Goal: Task Accomplishment & Management: Manage account settings

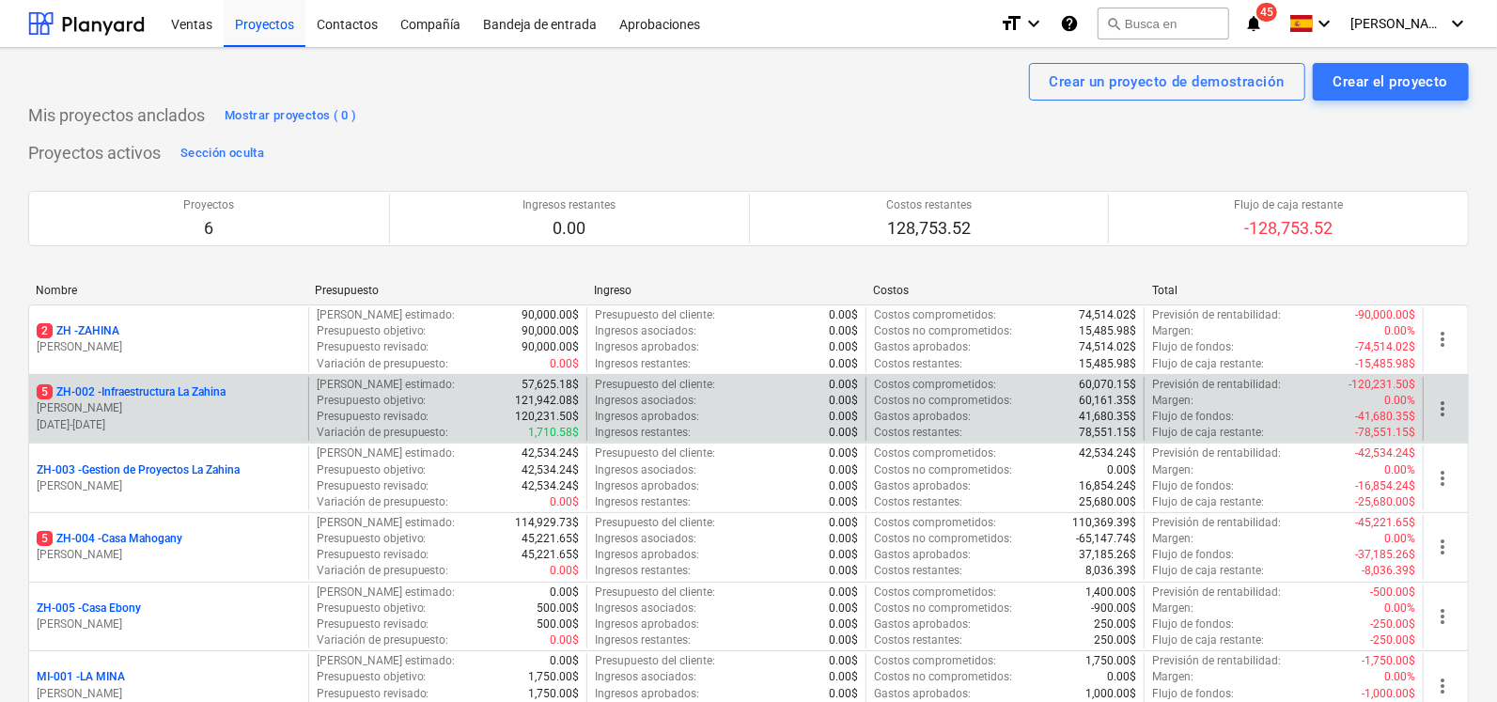
click at [182, 389] on p "5 ZH-002 - Infraestructura La Zahina" at bounding box center [131, 392] width 189 height 16
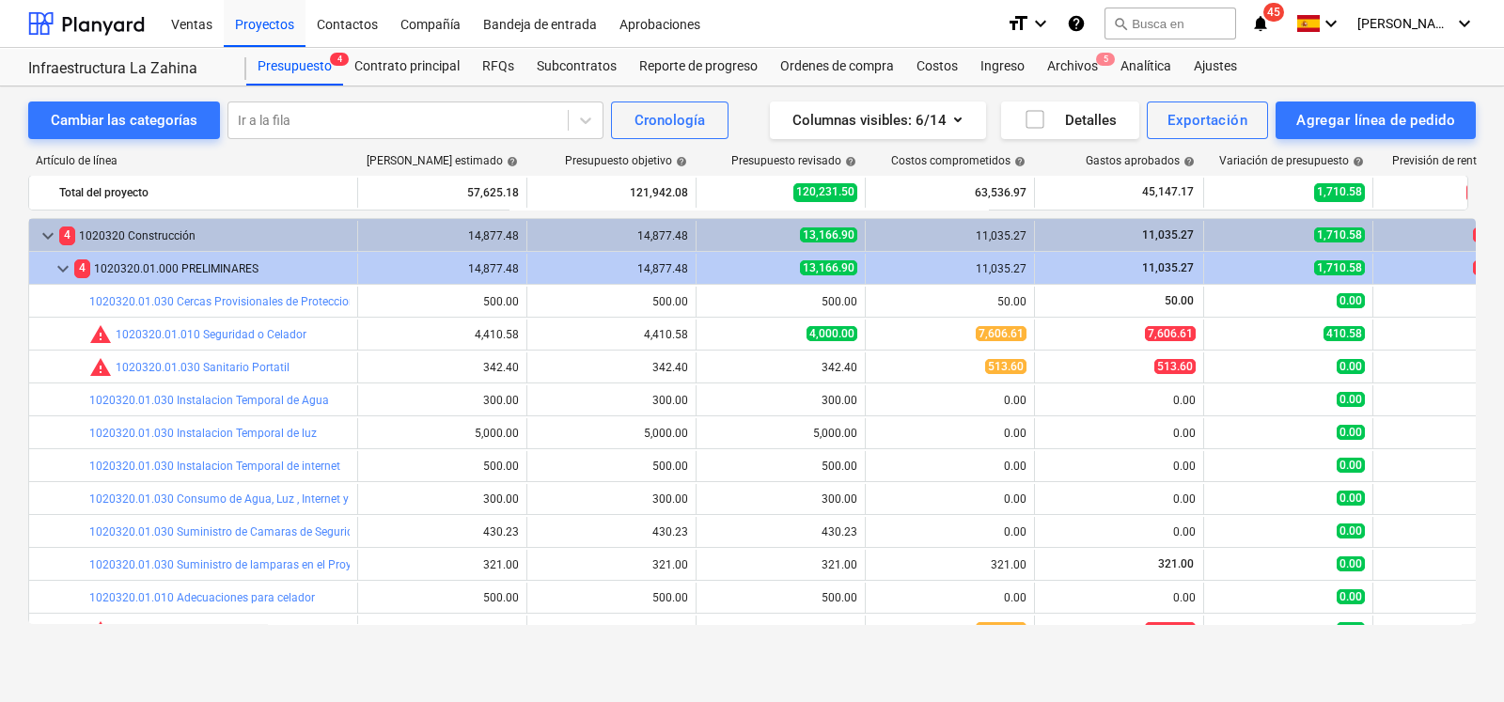
scroll to position [252, 0]
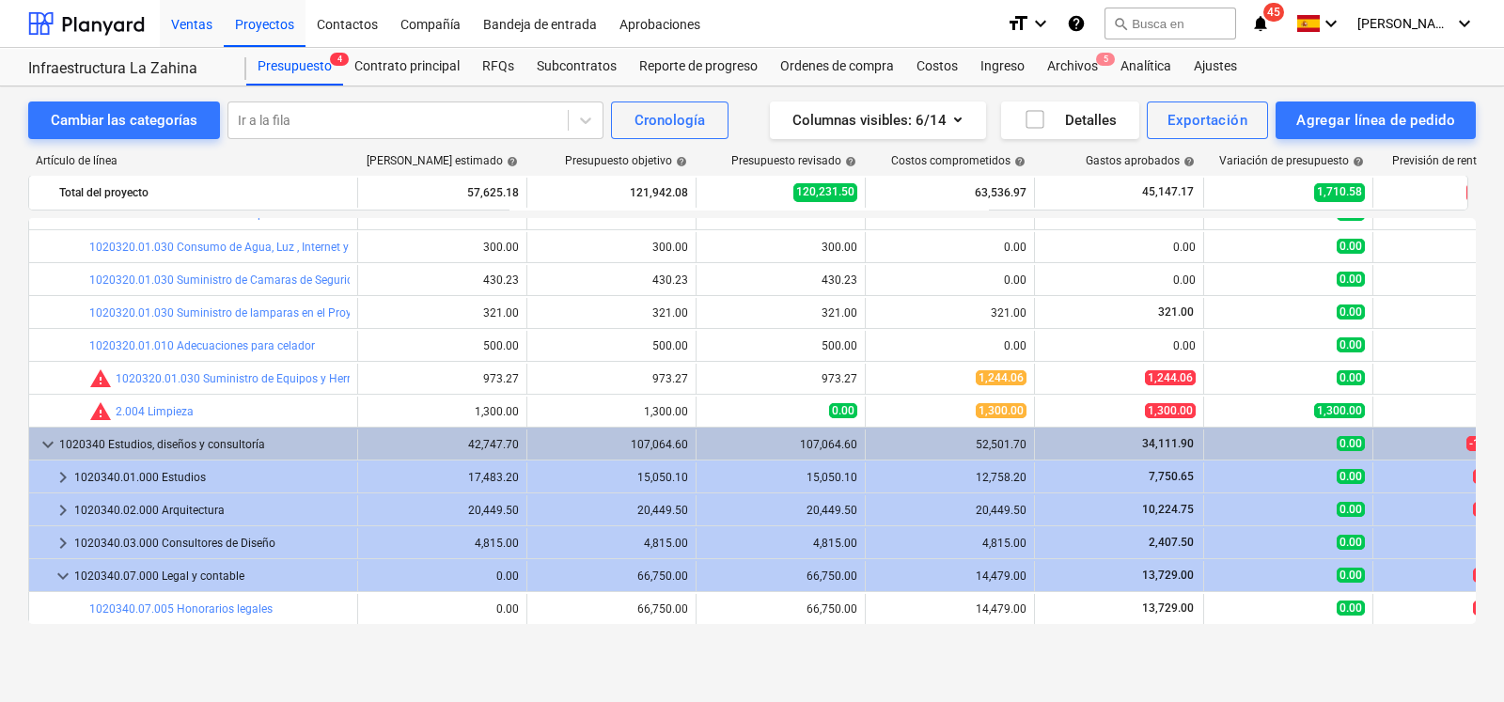
drag, startPoint x: 132, startPoint y: 26, endPoint x: 197, endPoint y: 22, distance: 66.0
click at [131, 26] on div at bounding box center [86, 23] width 117 height 47
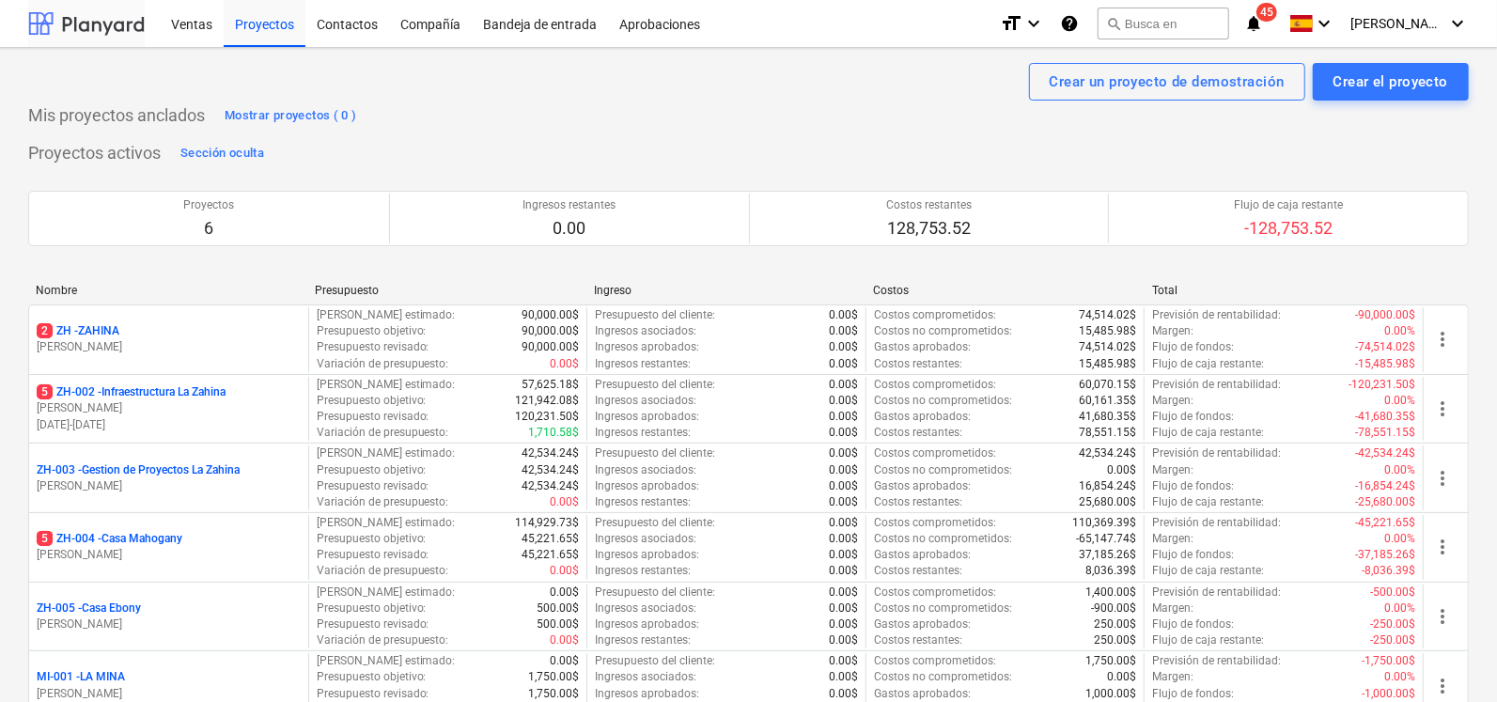
click at [118, 25] on div at bounding box center [86, 23] width 117 height 47
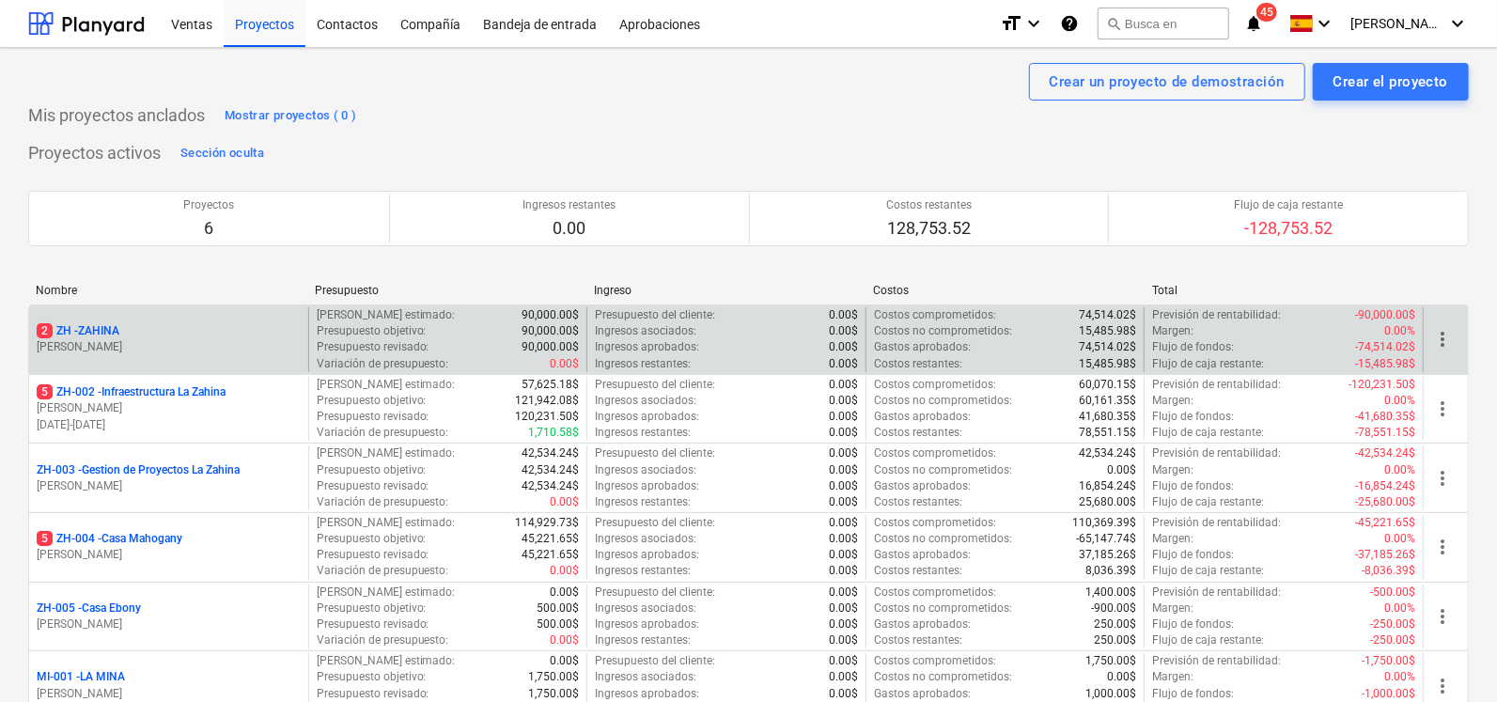
click at [91, 334] on p "2 ZH - ZAHINA" at bounding box center [78, 331] width 83 height 16
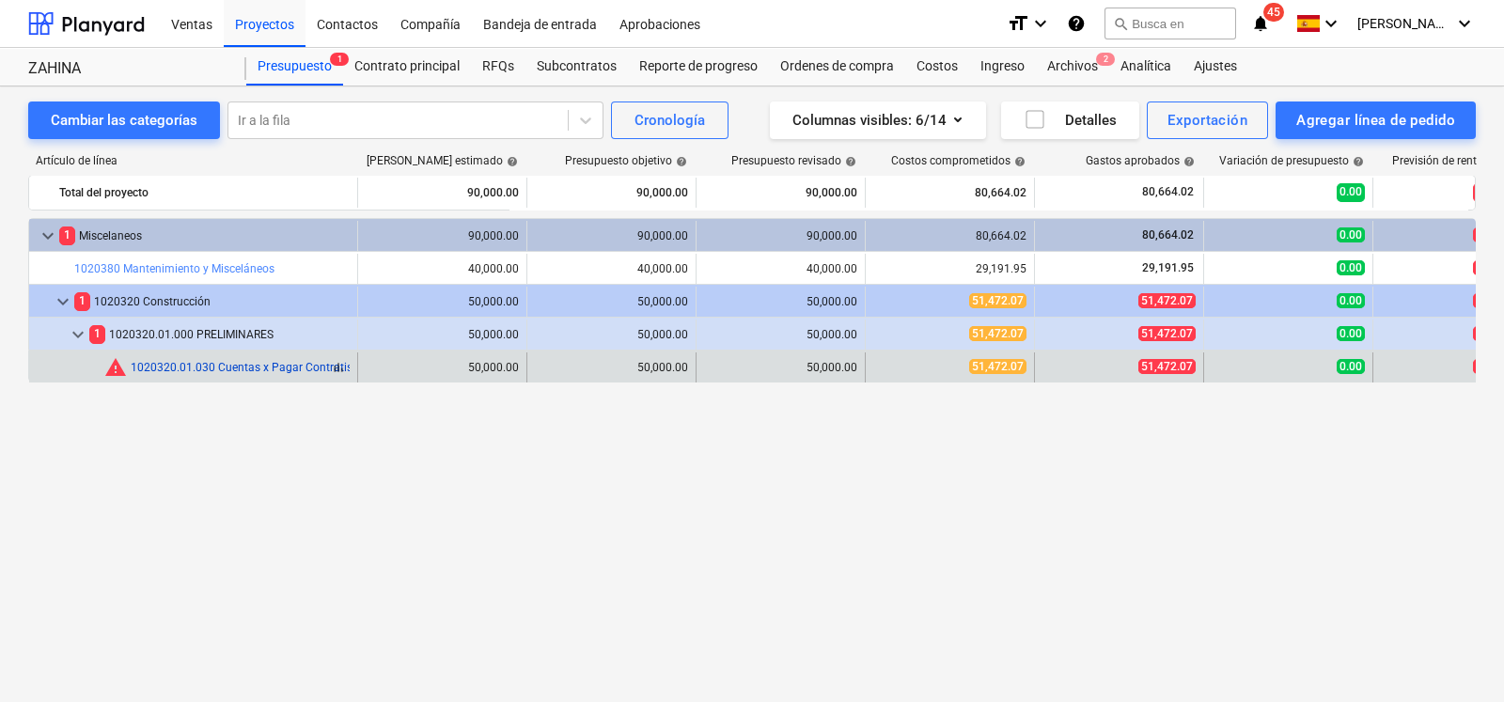
click at [179, 367] on link "1020320.01.030 Cuentas x Pagar Contratistas, Sub Contratistas y Proveedores" at bounding box center [332, 367] width 402 height 13
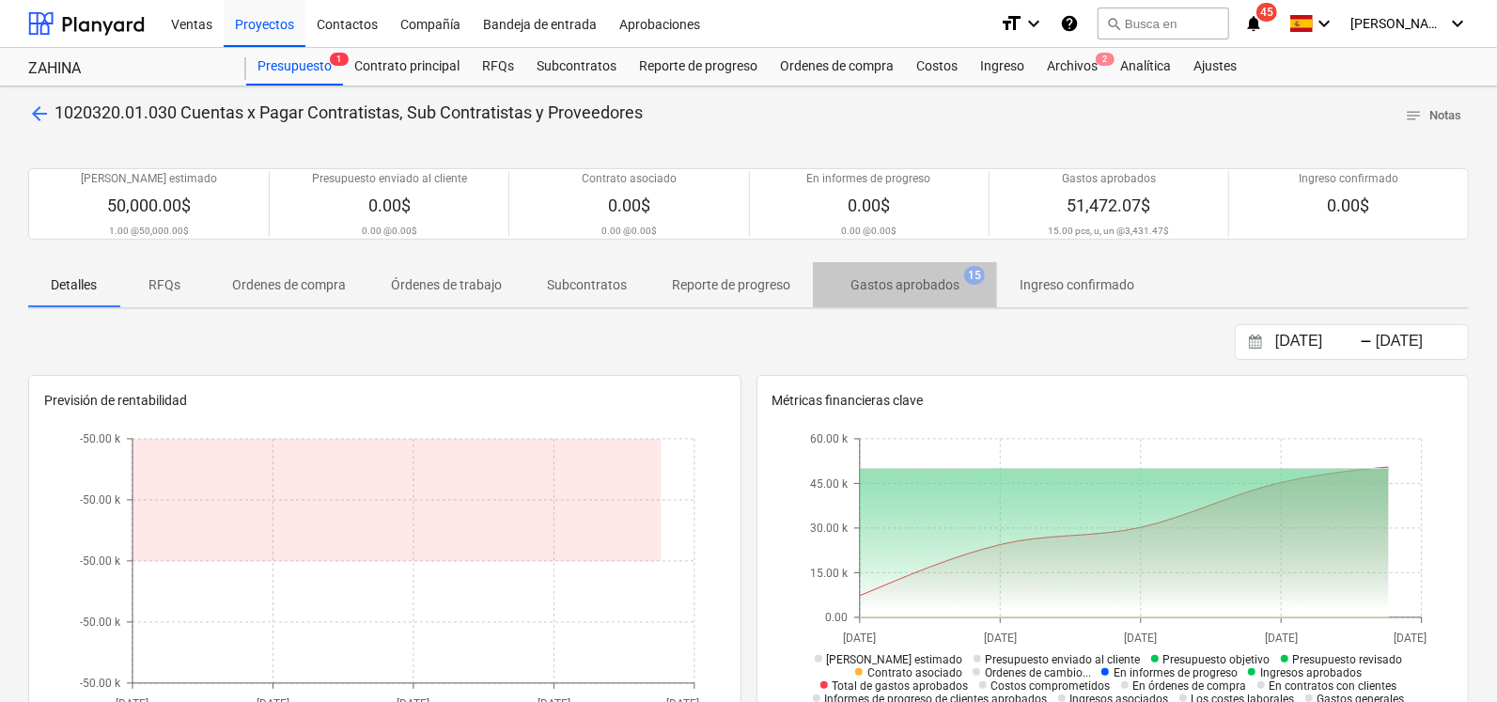
click at [916, 279] on p "Gastos aprobados" at bounding box center [905, 285] width 109 height 20
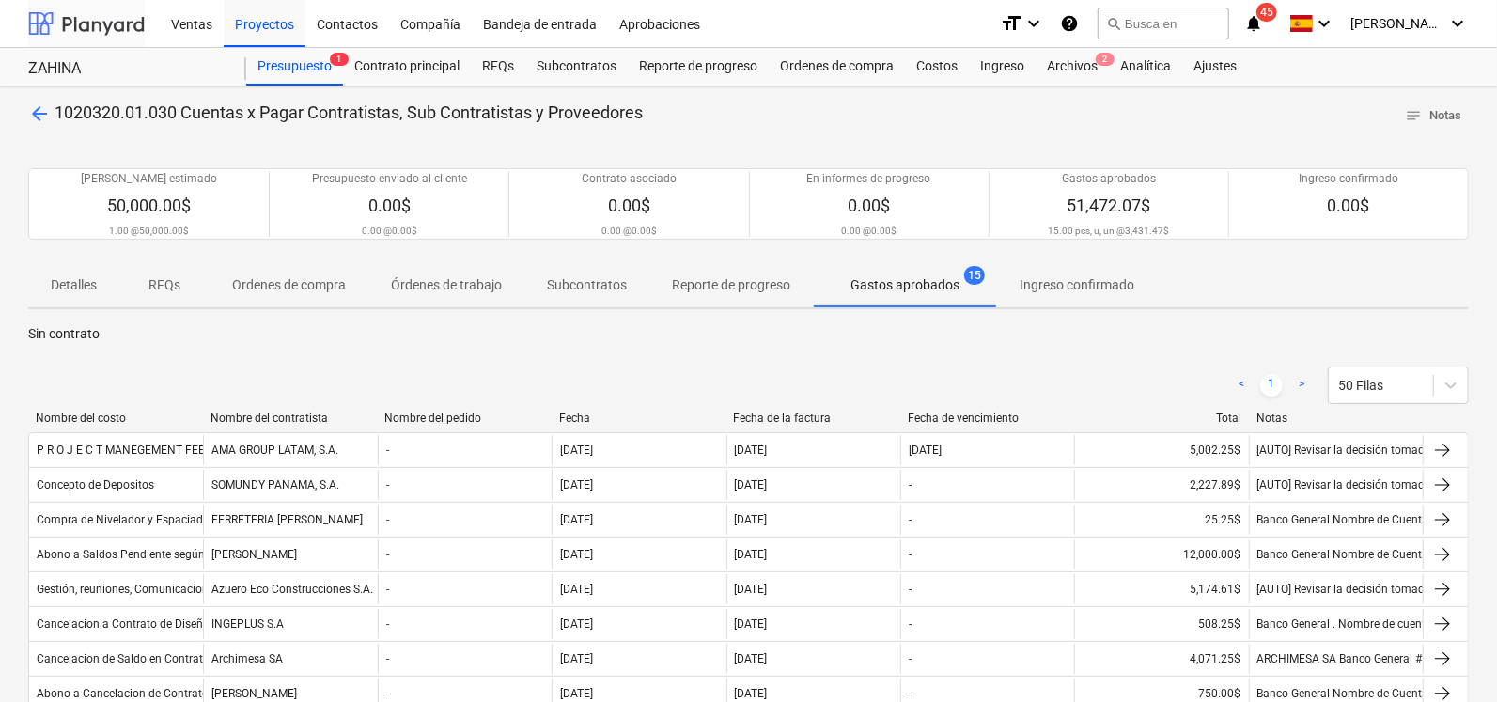
click at [63, 16] on div at bounding box center [86, 23] width 117 height 47
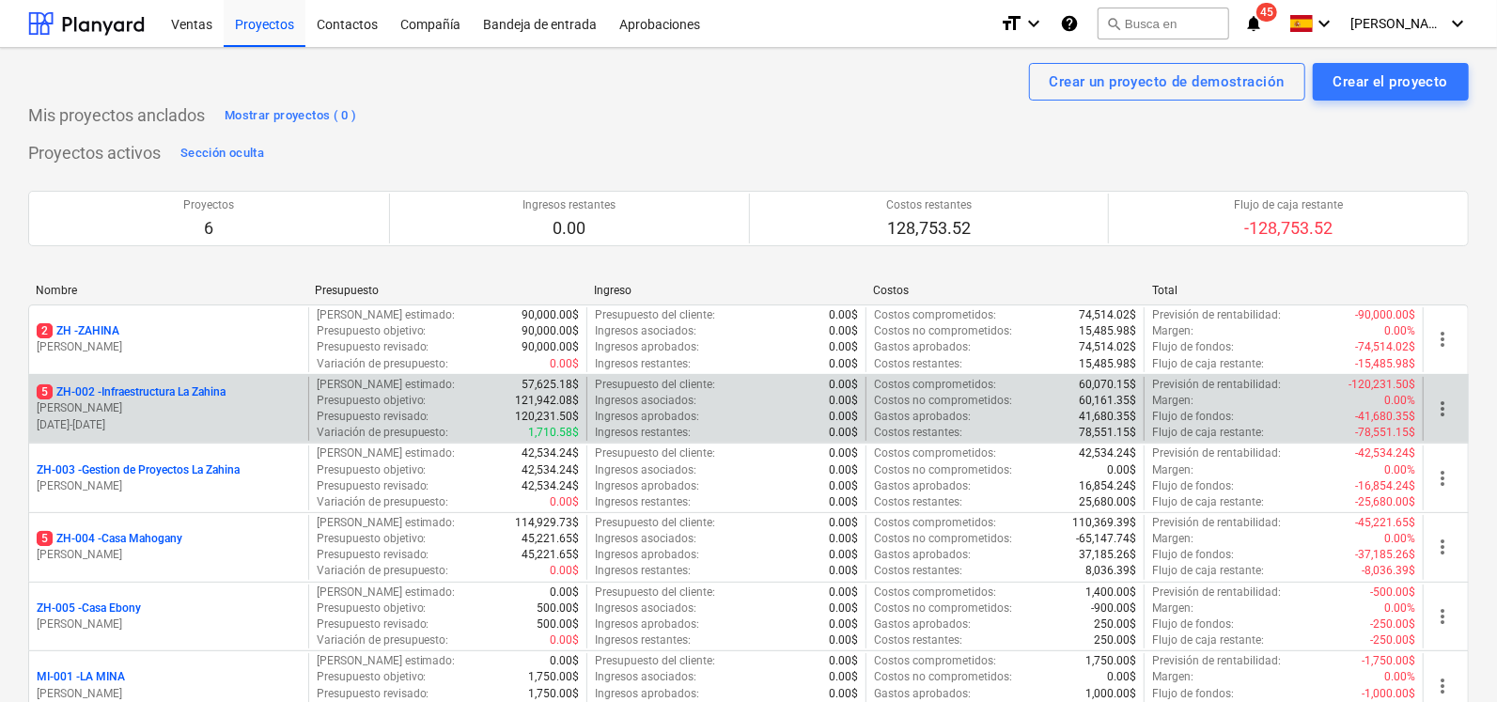
click at [183, 387] on p "5 ZH-002 - Infraestructura La Zahina" at bounding box center [131, 392] width 189 height 16
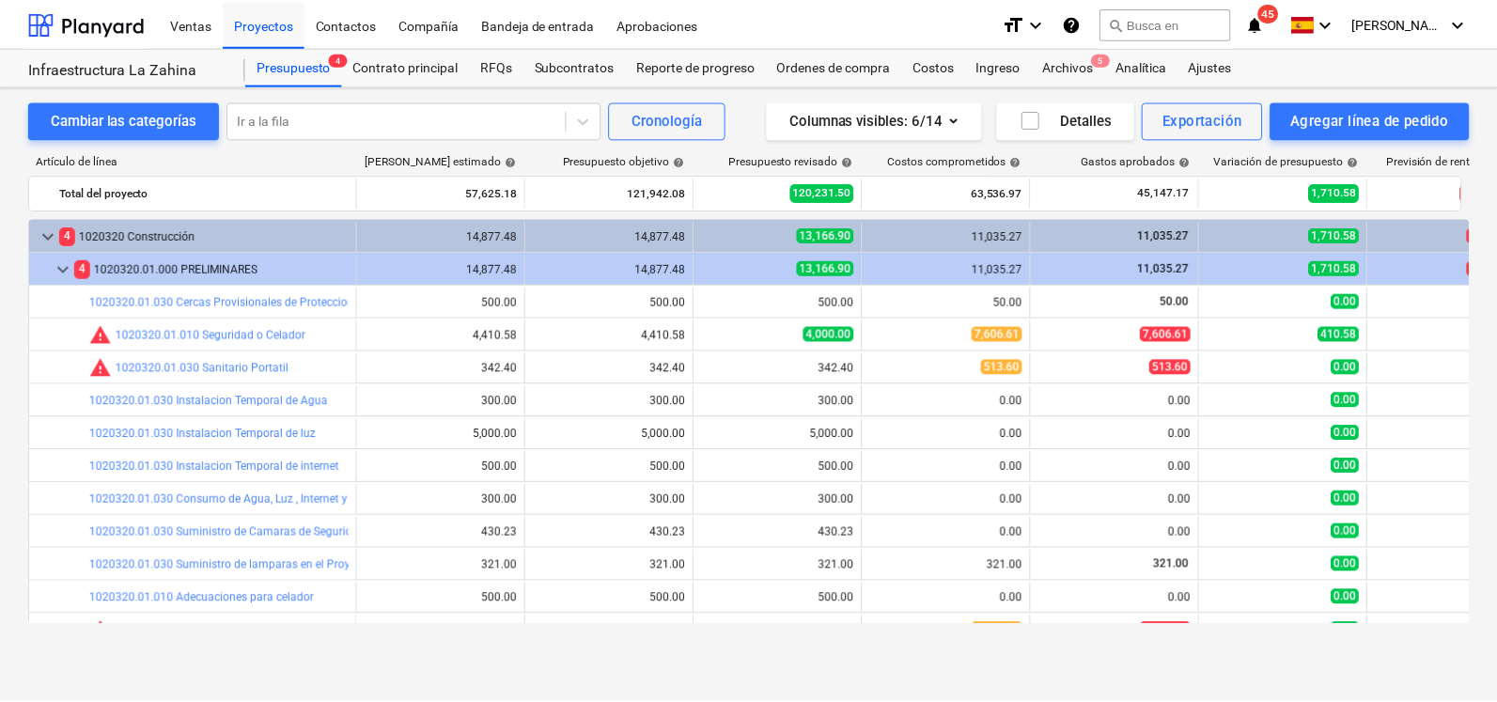
scroll to position [252, 0]
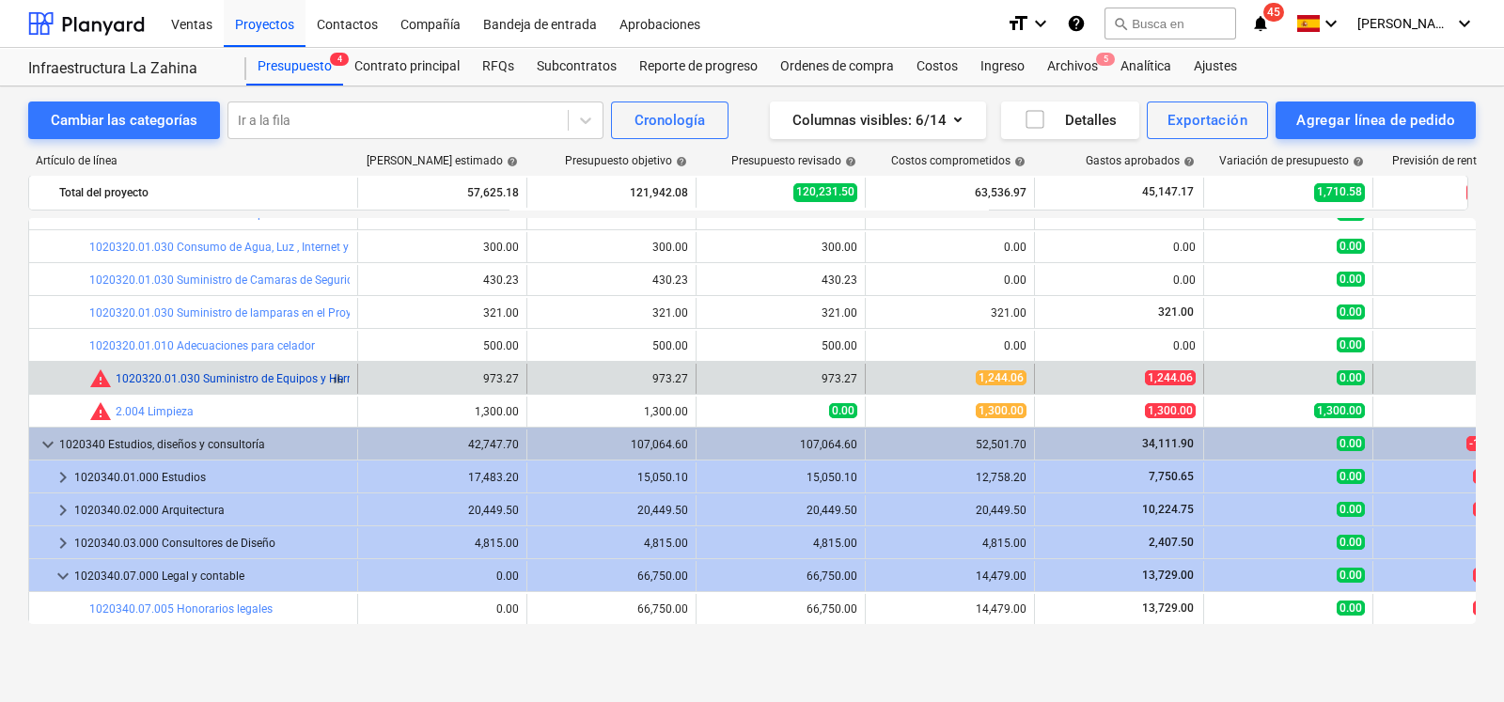
click at [203, 377] on link "1020320.01.030 Suministro de Equipos y Herramientas" at bounding box center [257, 378] width 283 height 13
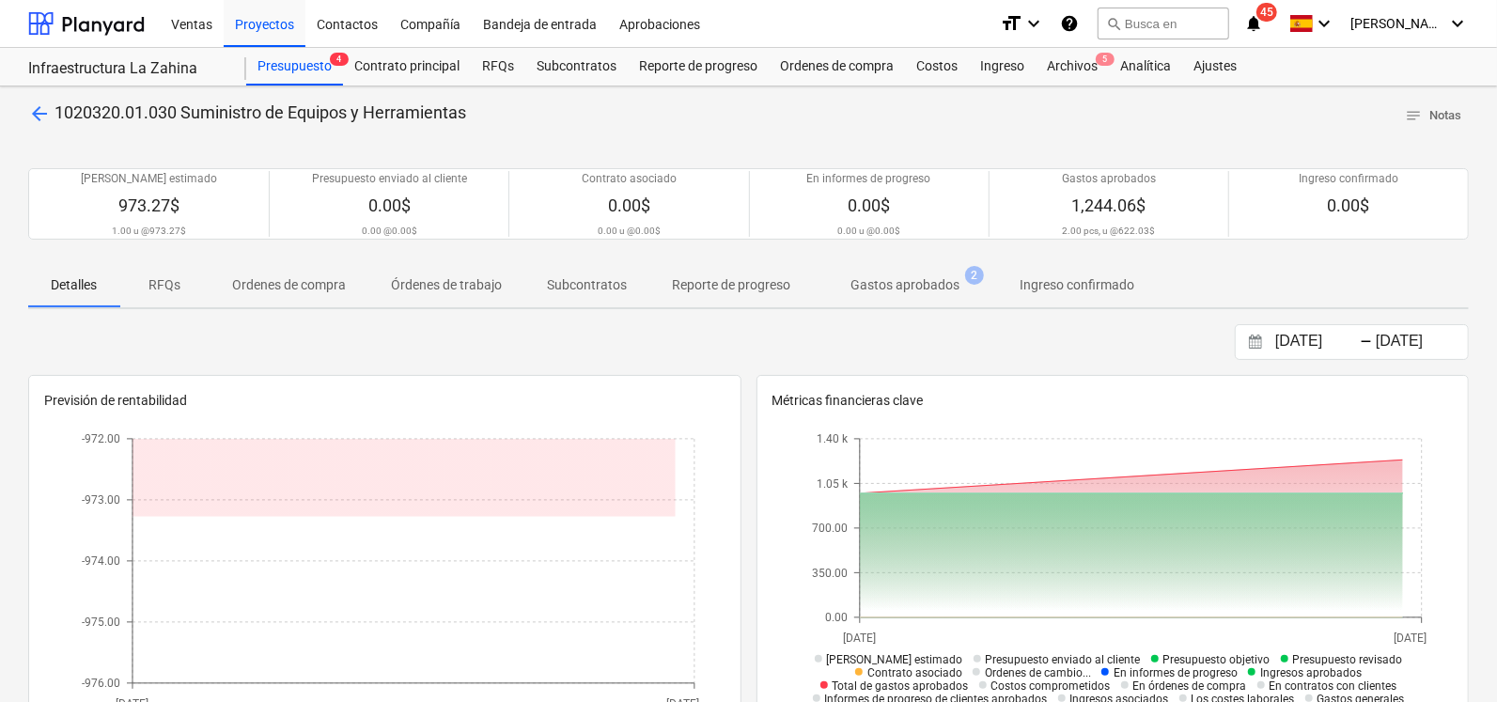
click at [899, 295] on span "Gastos aprobados 2" at bounding box center [905, 285] width 184 height 34
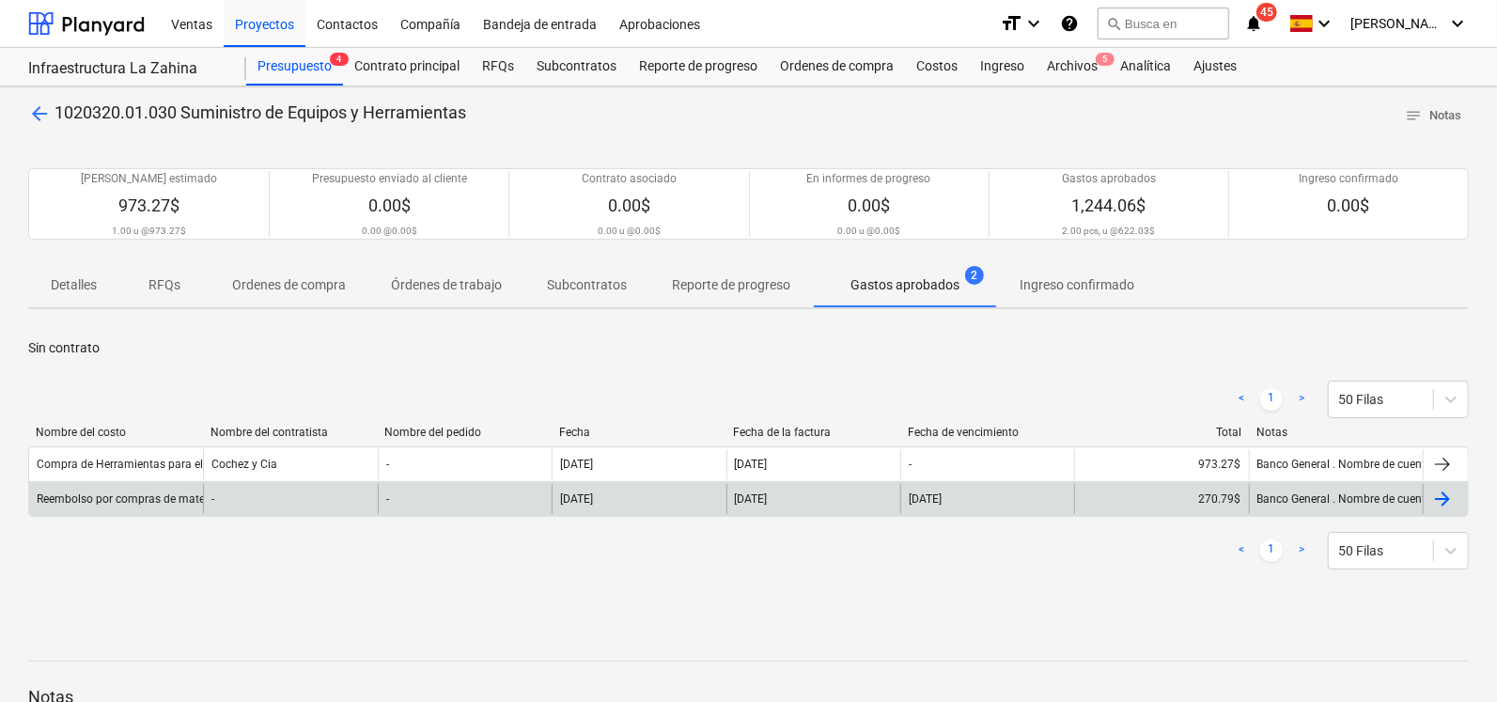
click at [290, 500] on div "-" at bounding box center [290, 499] width 174 height 30
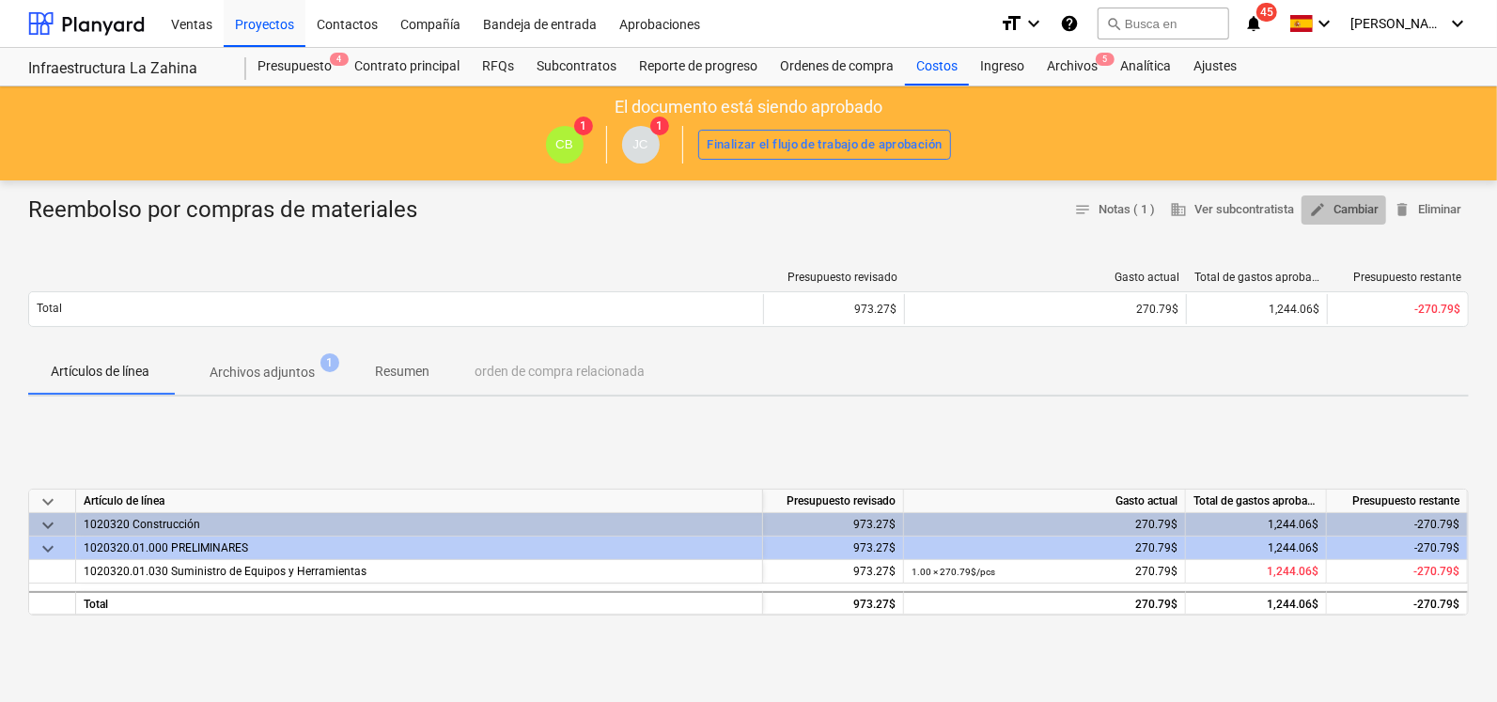
click at [1333, 205] on span "edit Cambiar" at bounding box center [1344, 210] width 70 height 22
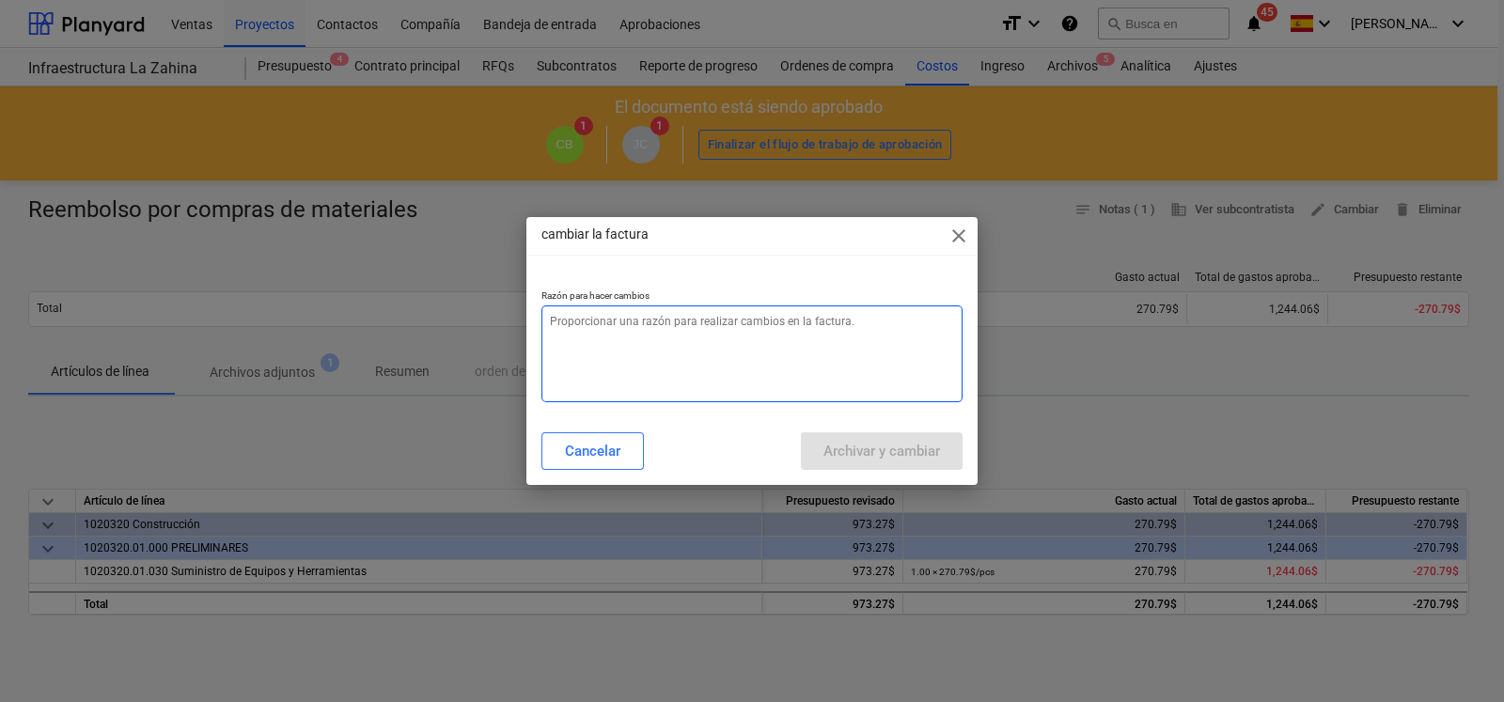
click at [672, 319] on textarea at bounding box center [751, 353] width 421 height 97
type textarea "x"
type textarea "C"
type textarea "x"
type textarea "Cam"
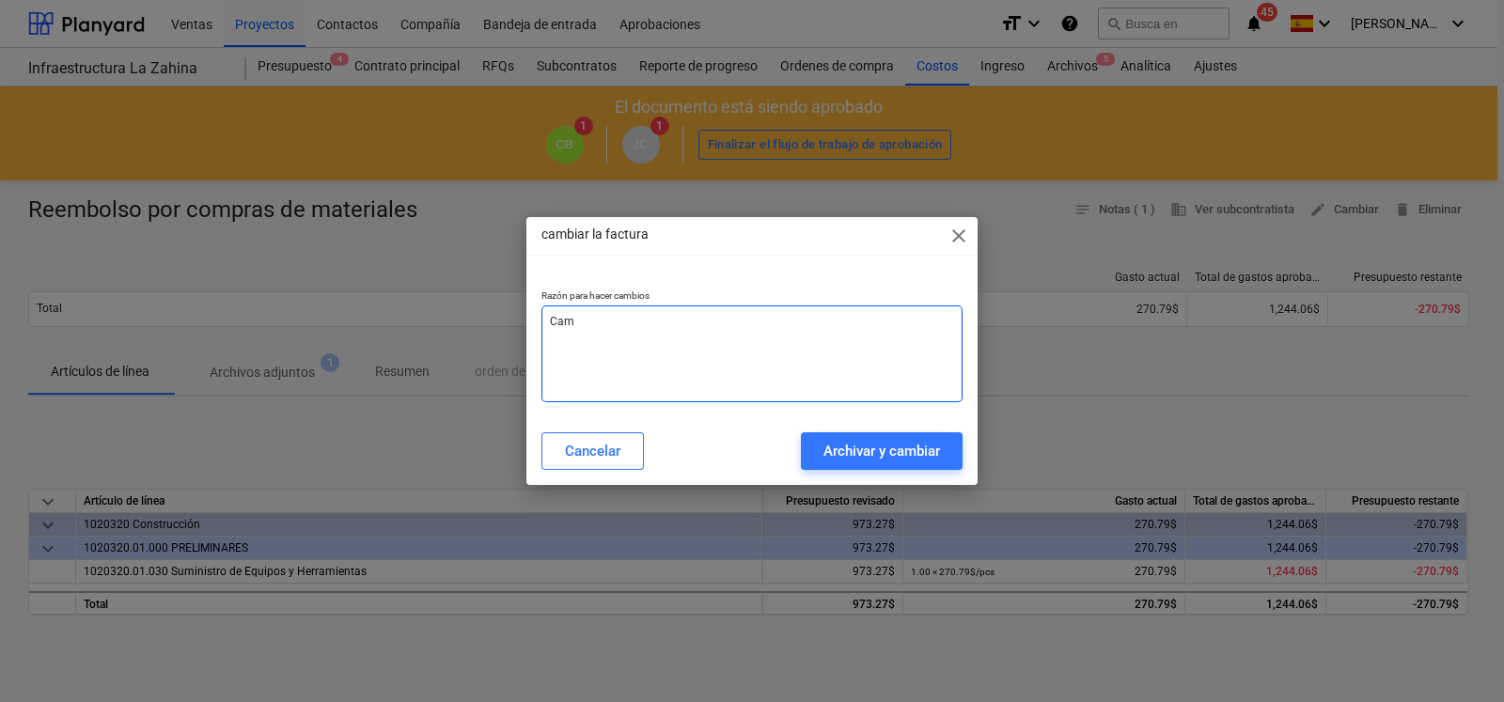
type textarea "x"
type textarea "Camb"
type textarea "x"
type textarea "Cambi"
type textarea "x"
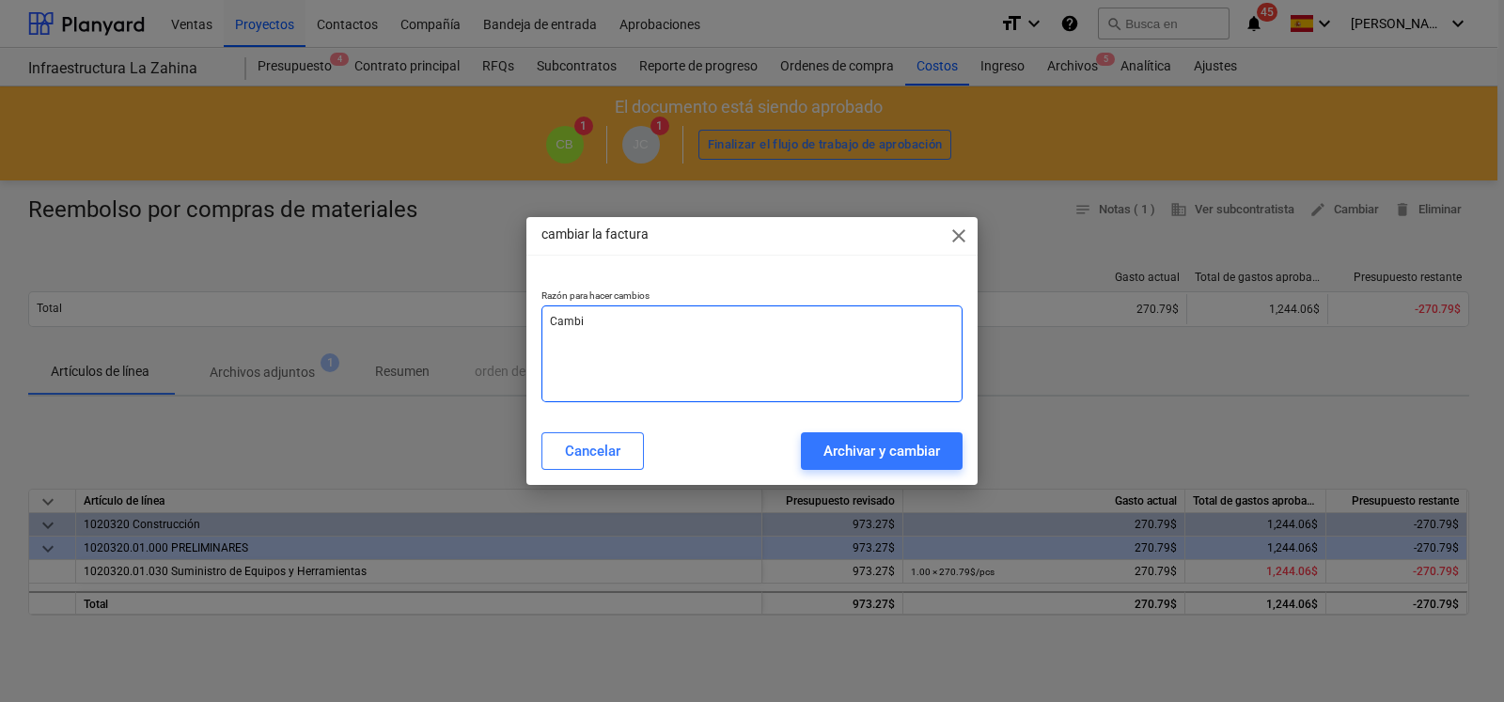
type textarea "[MEDICAL_DATA]"
type textarea "x"
type textarea "Cambiar"
type textarea "x"
type textarea "Cambiar"
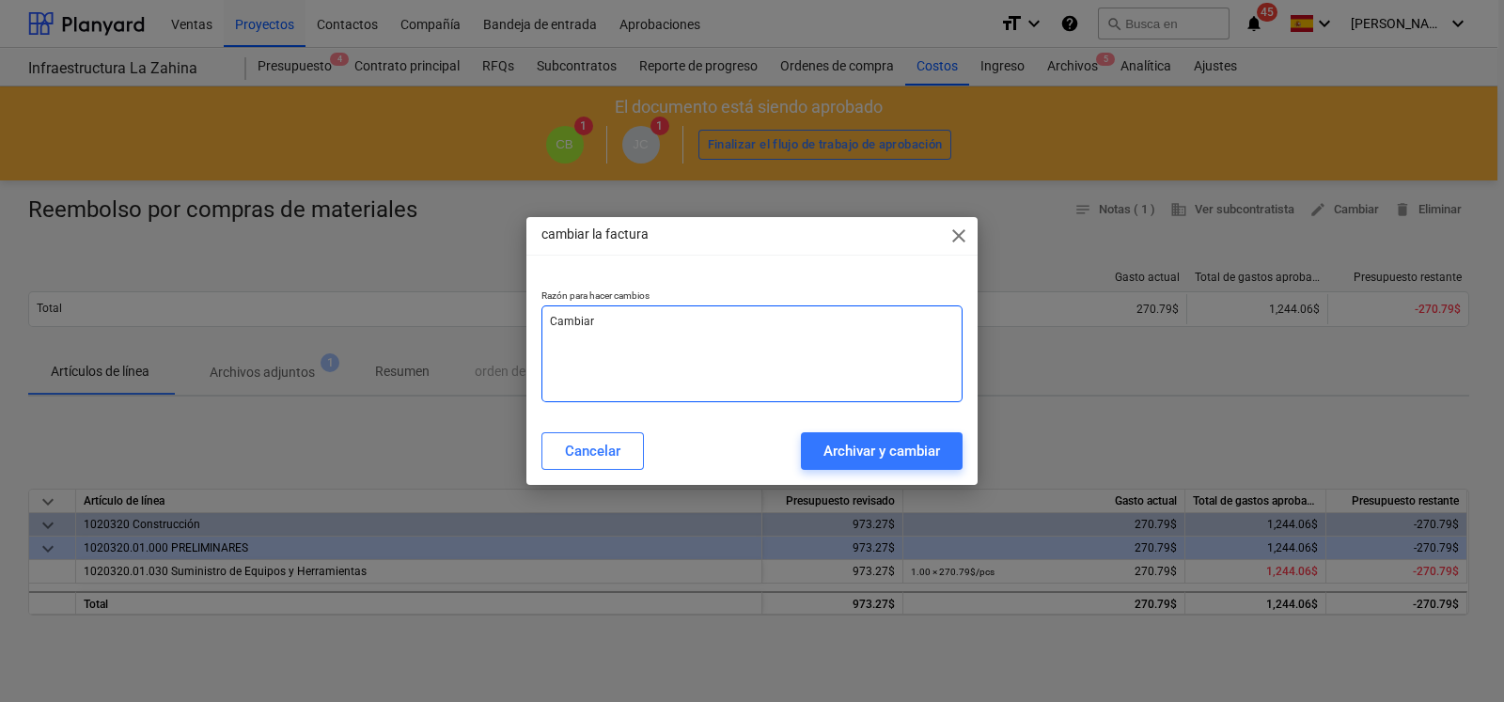
type textarea "x"
type textarea "Cambiar d"
type textarea "x"
type textarea "Cambiar de"
type textarea "x"
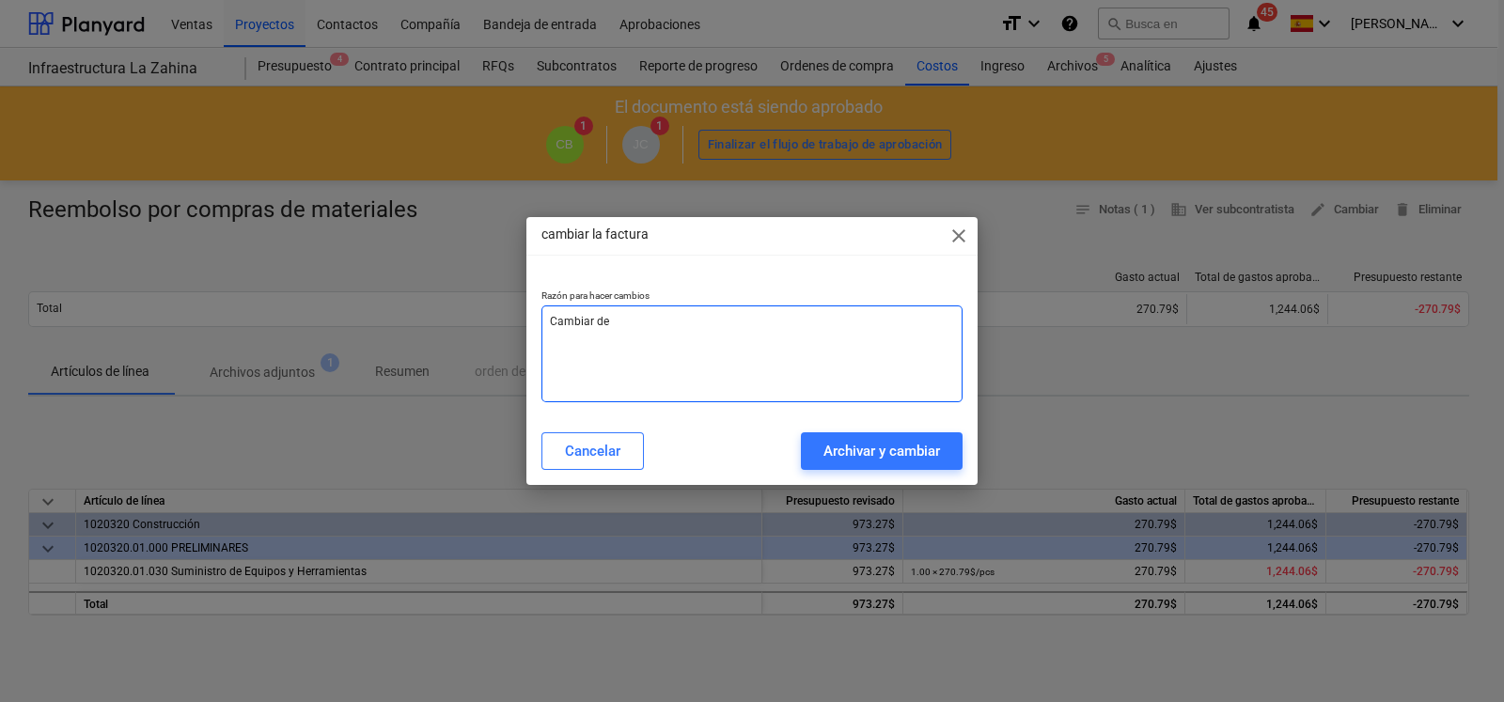
type textarea "Cambiar de"
type textarea "x"
type textarea "Cambiar de I"
type textarea "x"
type textarea "Cambiar de IT"
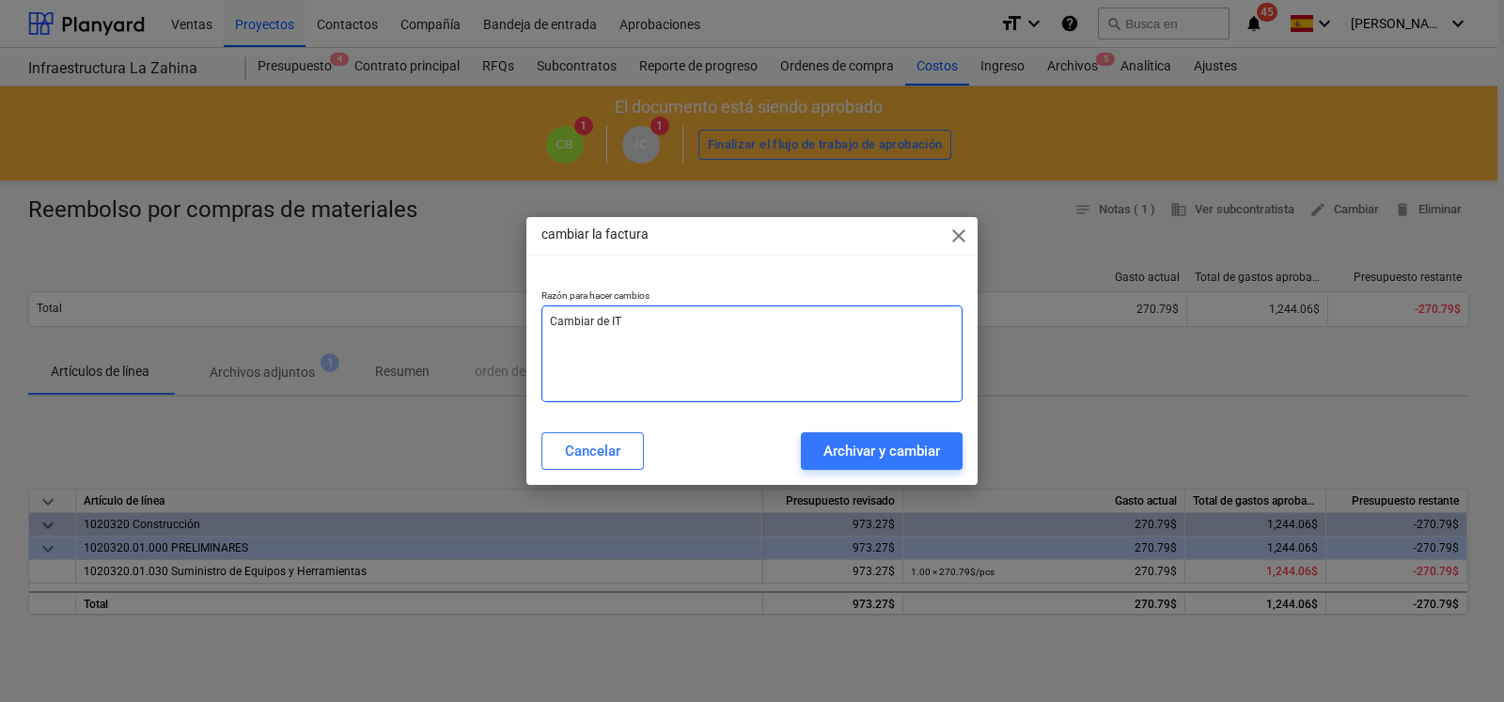
type textarea "x"
type textarea "Cambiar de ITM"
type textarea "x"
type textarea "Cambiar de ITMS"
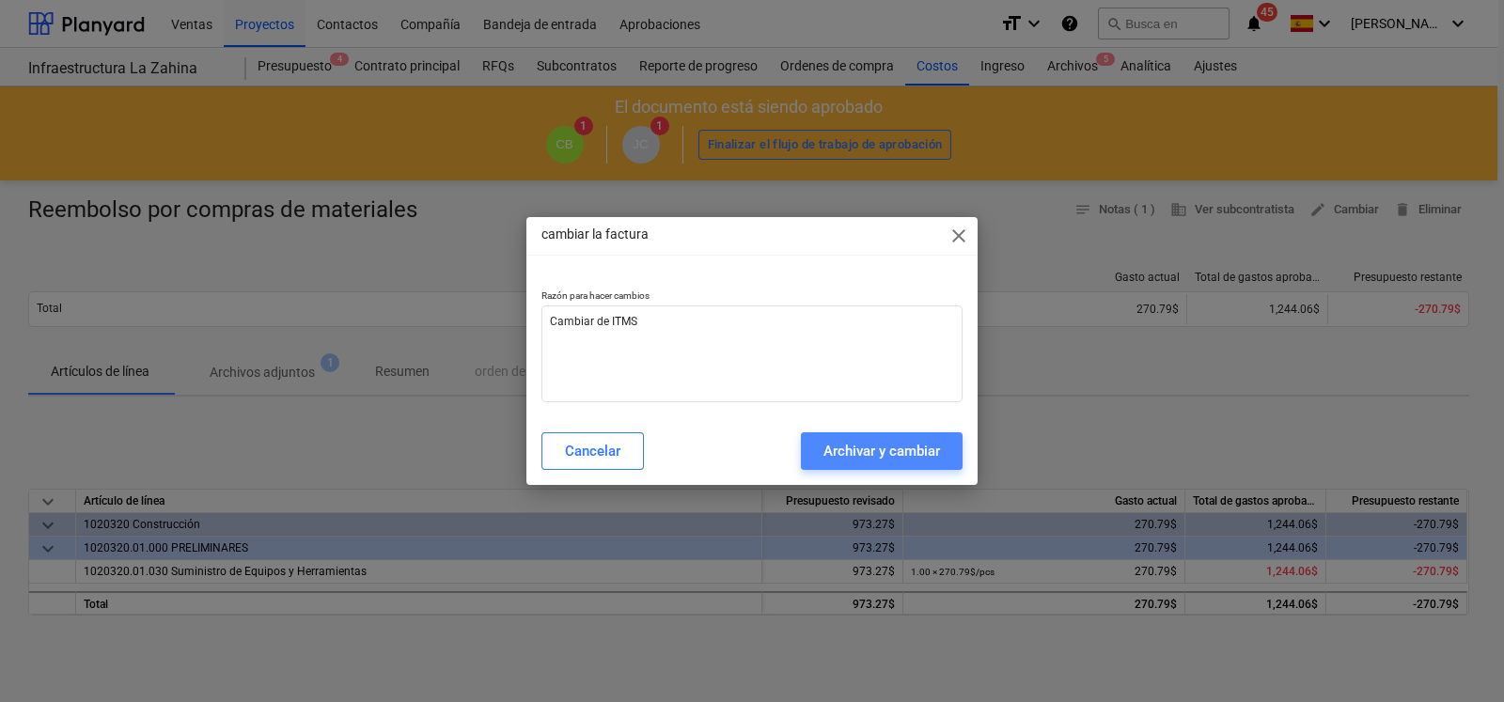
click at [899, 442] on div "Archivar y cambiar" at bounding box center [881, 451] width 117 height 24
type textarea "x"
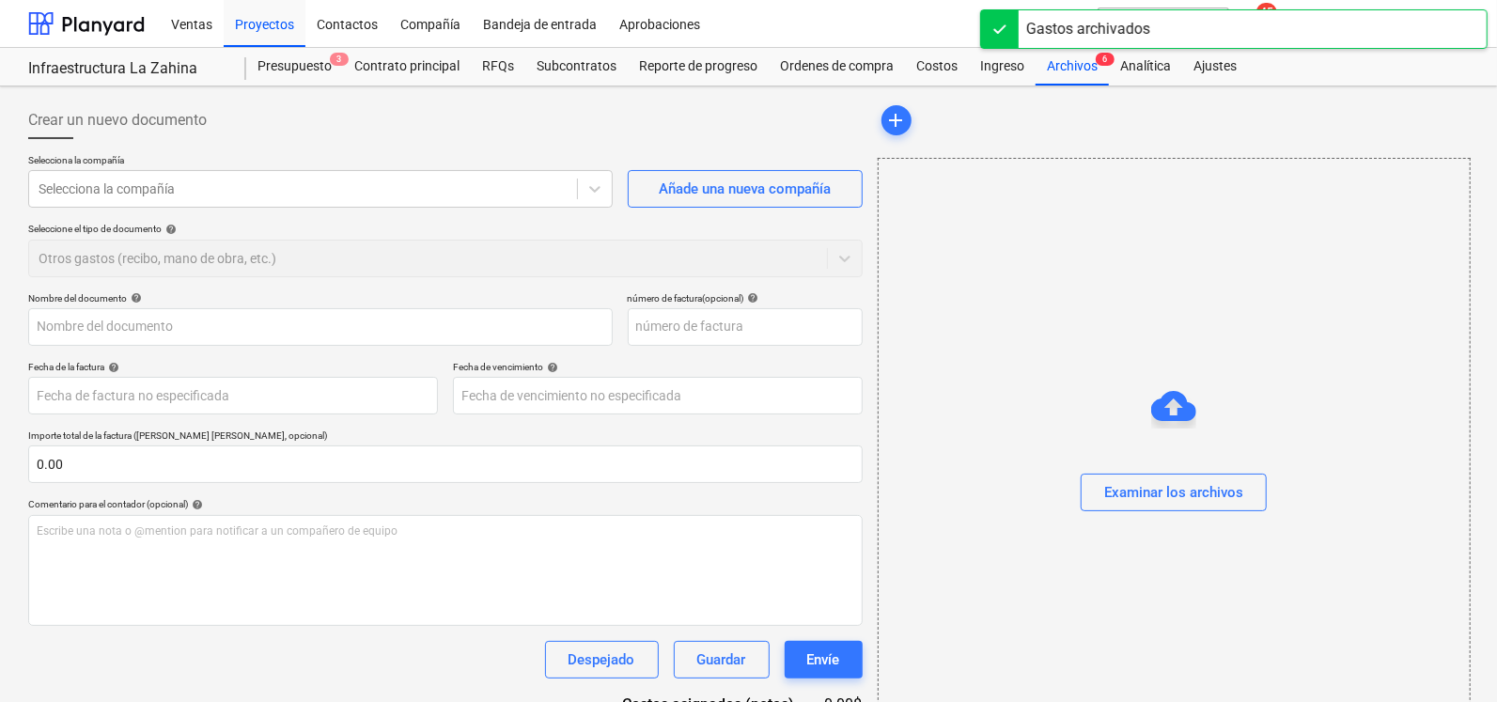
type input "Reembolso por compras de materiales"
type input "4"
type input "[DATE]"
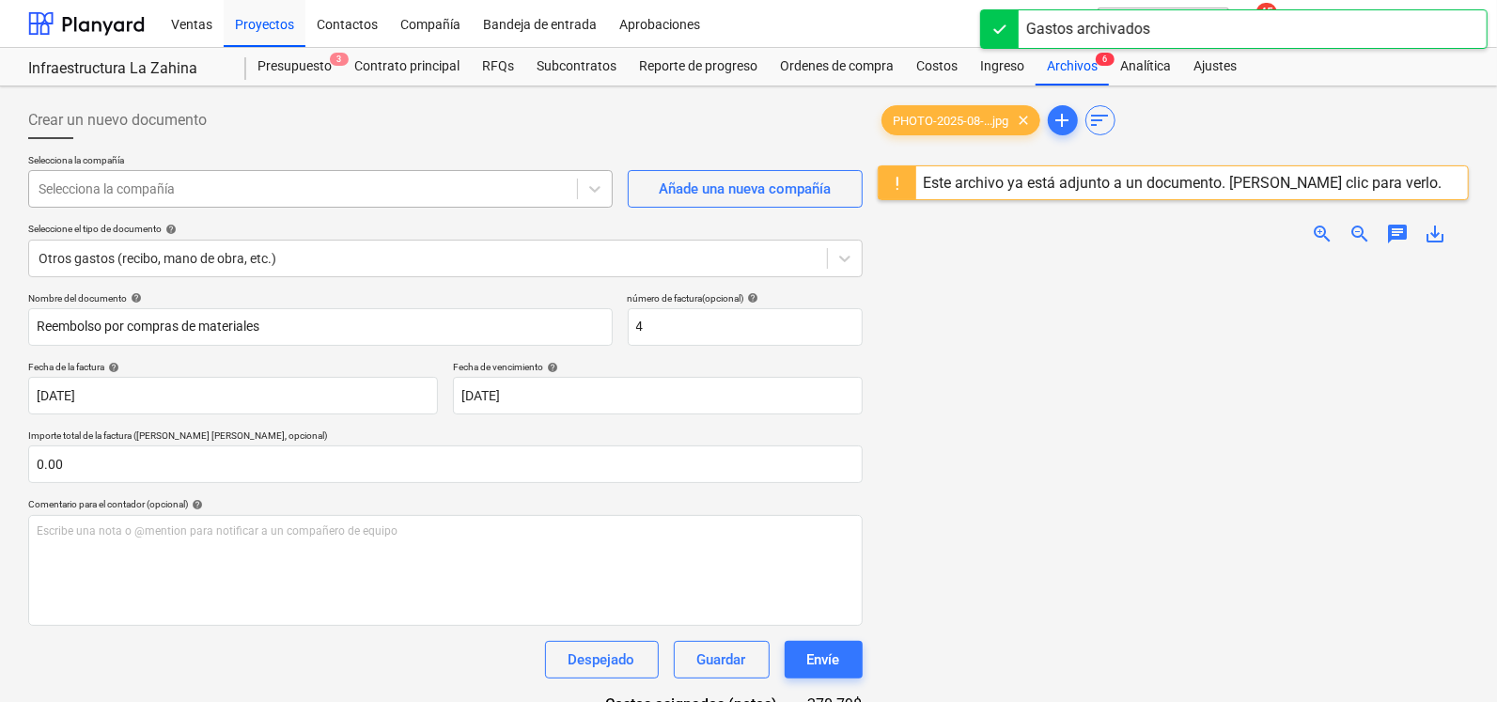
click at [93, 186] on div at bounding box center [303, 189] width 529 height 19
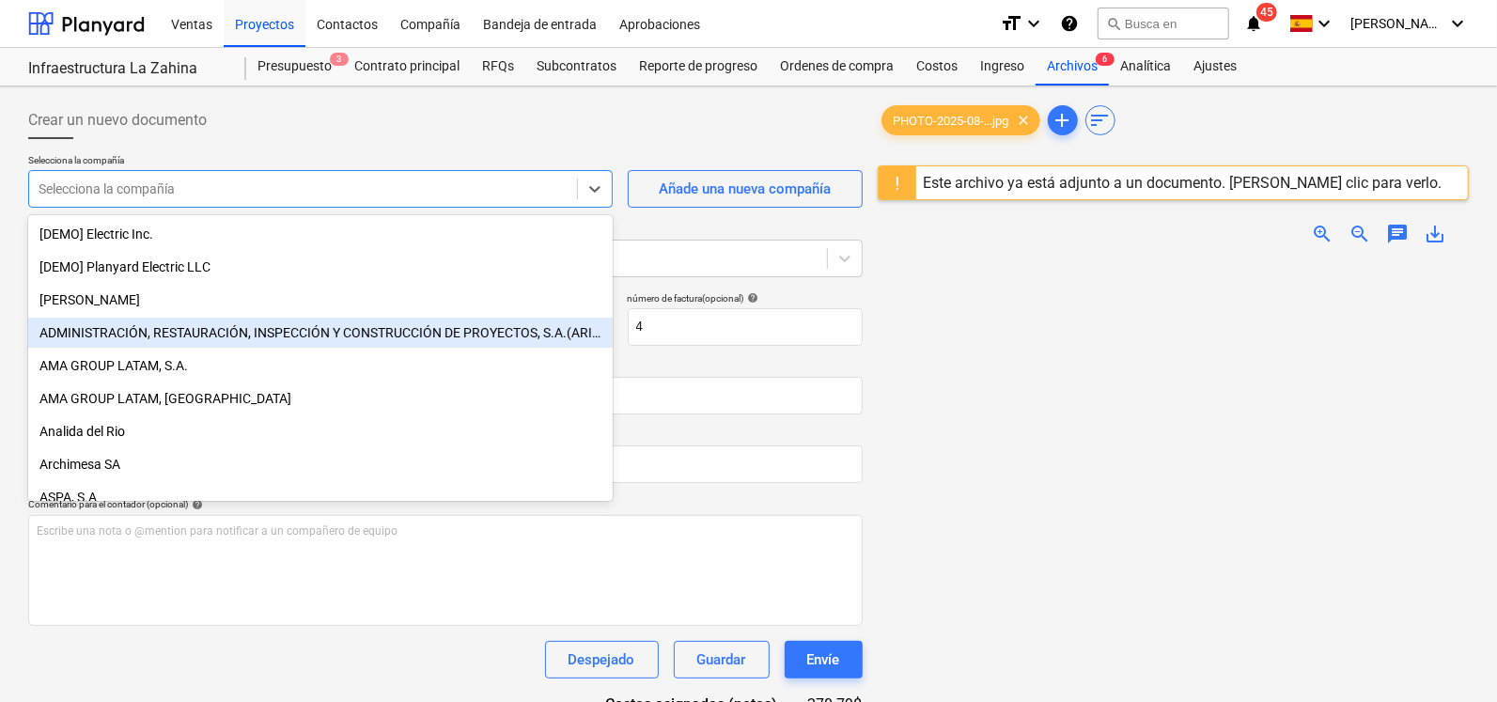
click at [143, 340] on div "ADMINISTRACIÓN, RESTAURACIÓN, INSPECCIÓN Y CONSTRUCCIÓN DE PROYECTOS, S.A.(ARIC…" at bounding box center [320, 333] width 585 height 30
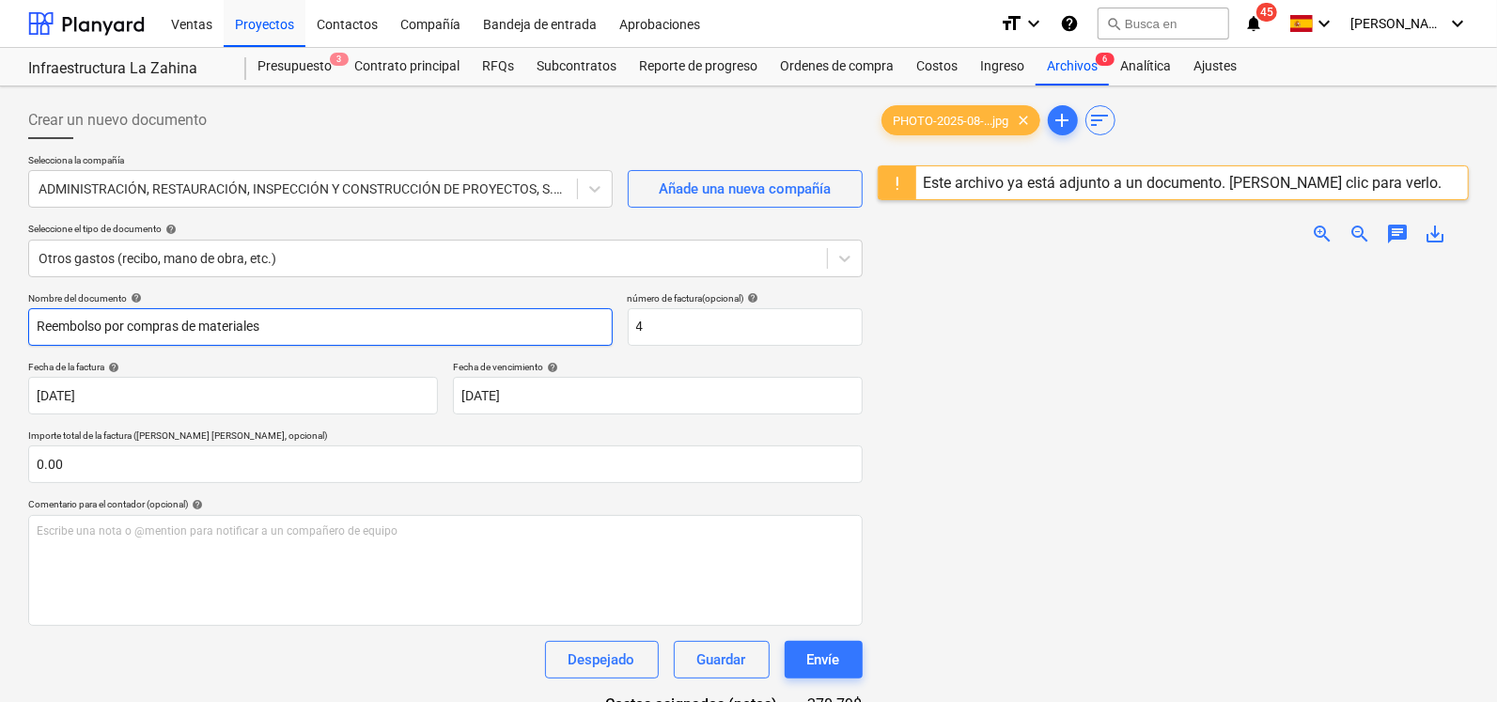
click at [297, 327] on input "Reembolso por compras de materiales" at bounding box center [320, 327] width 585 height 38
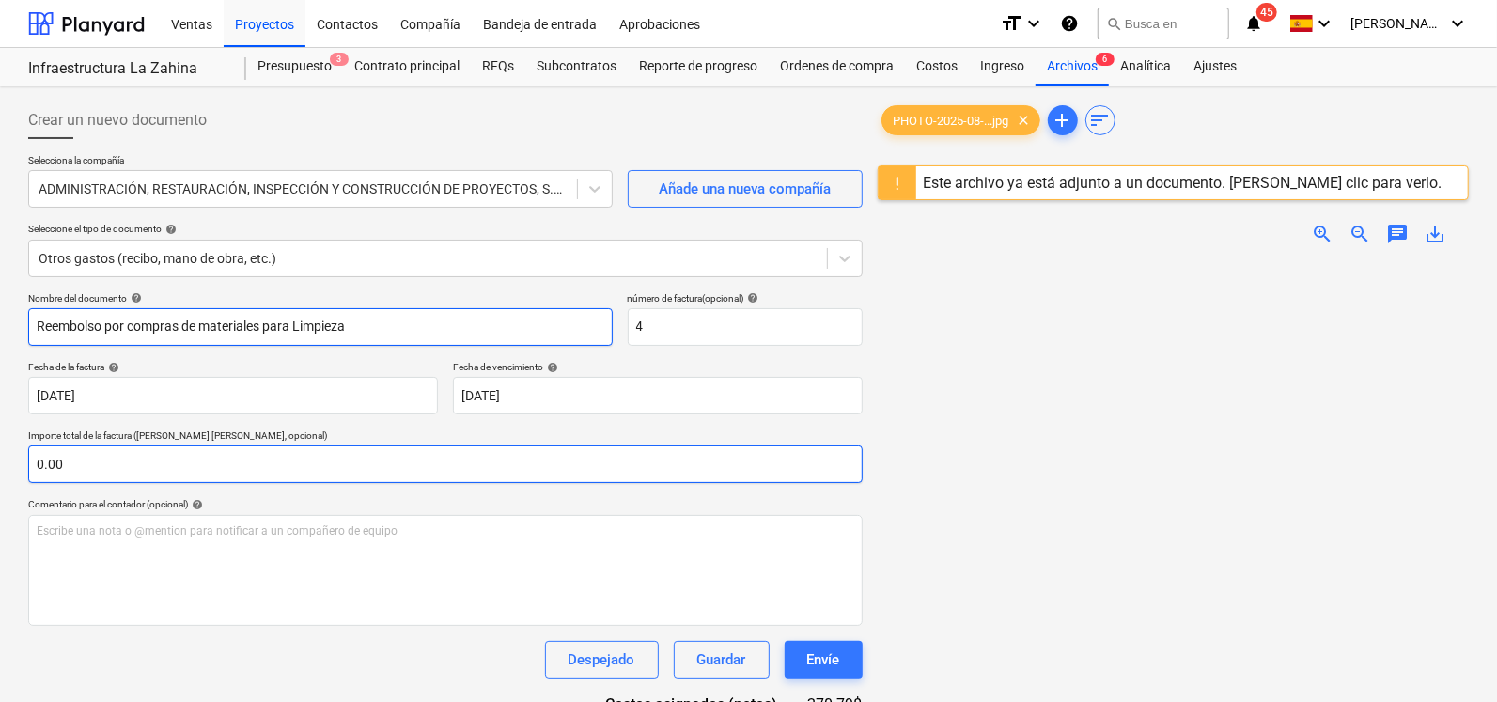
type input "Reembolso por compras de materiales para Limpieza"
click at [172, 463] on input "text" at bounding box center [445, 465] width 835 height 38
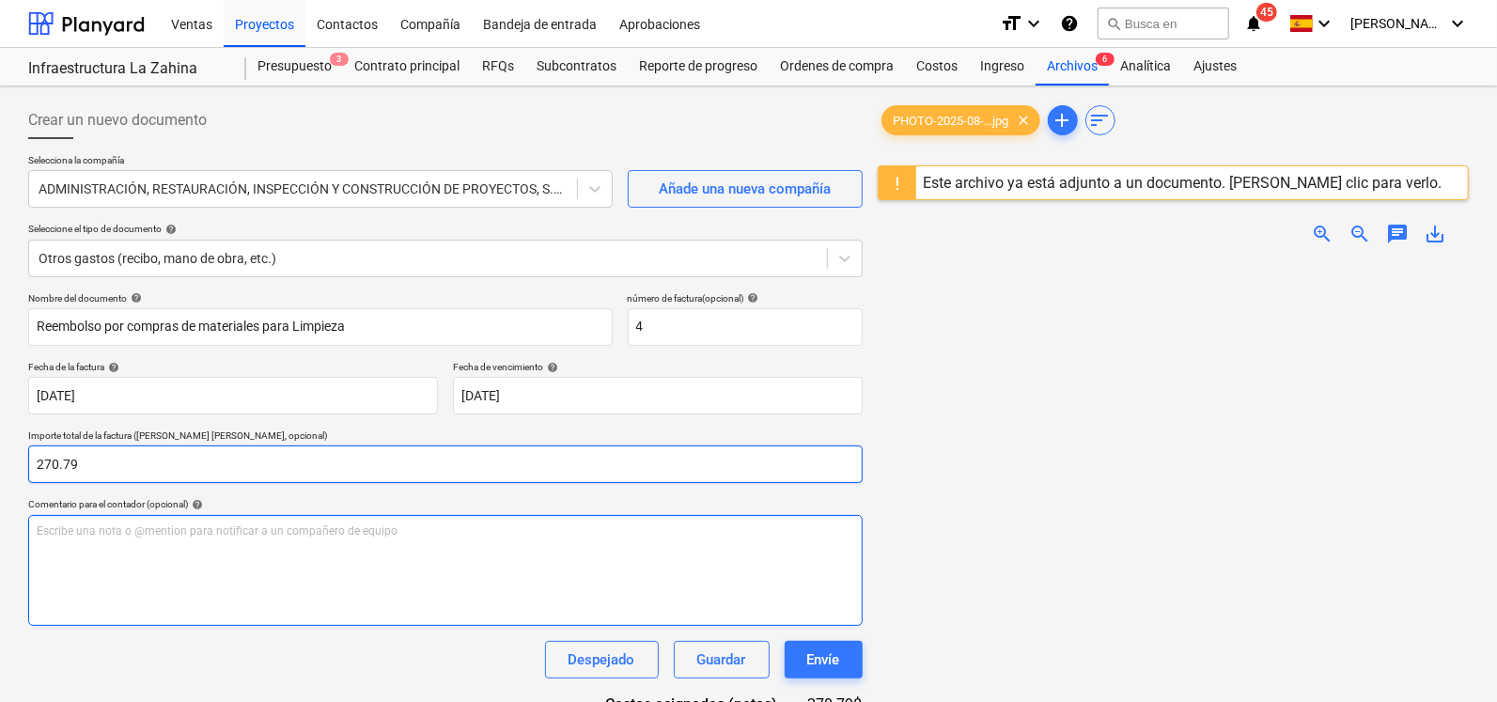
type input "270.79"
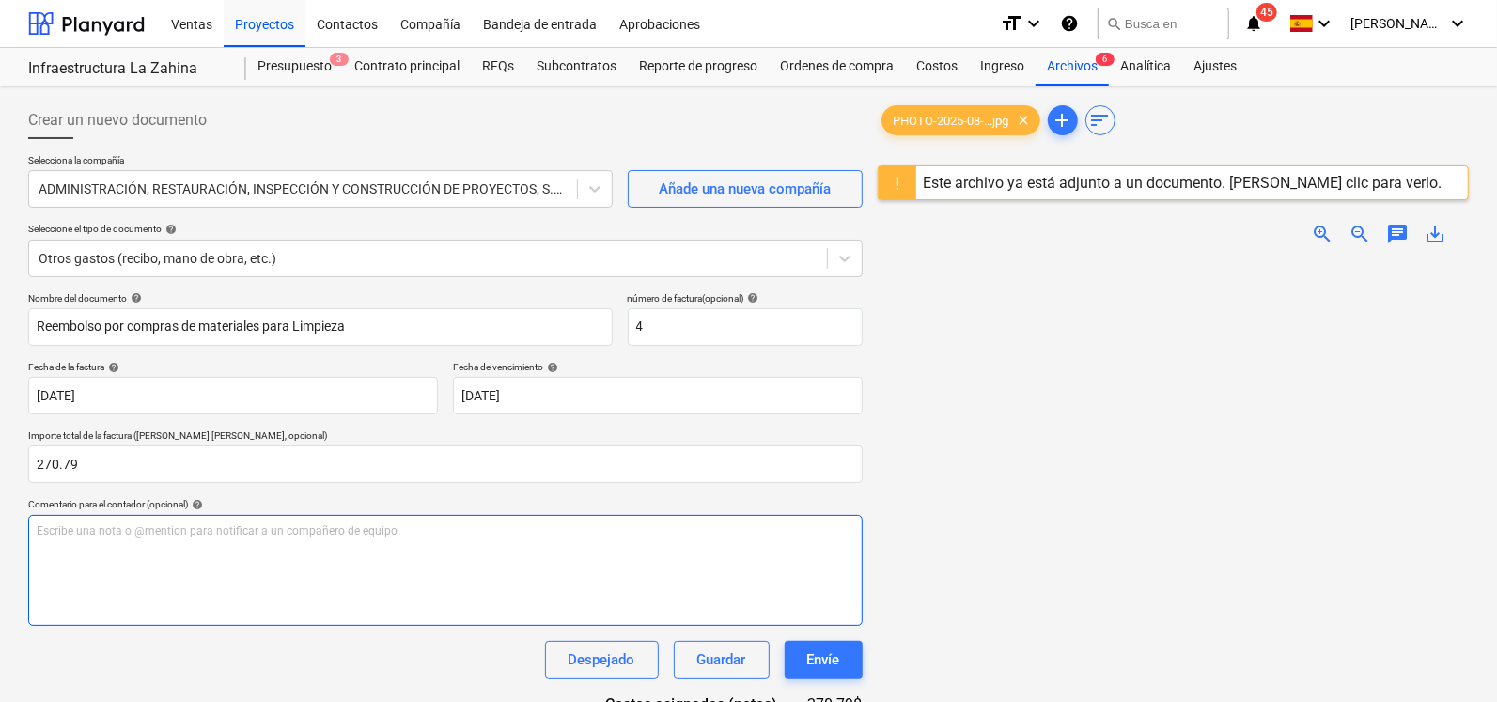
click at [119, 541] on div "Escribe una nota o @mention para notificar a un compañero de equipo ﻿" at bounding box center [445, 570] width 835 height 111
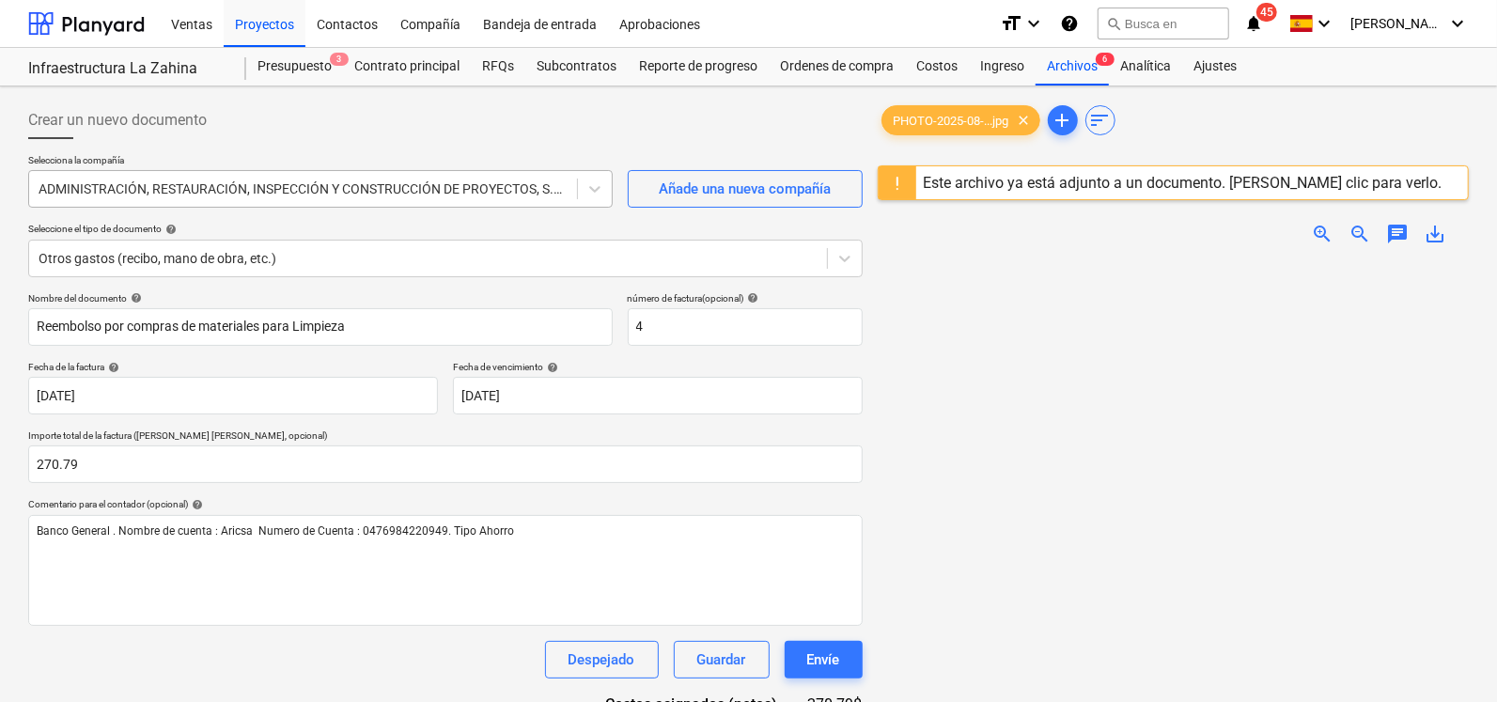
click at [243, 195] on div at bounding box center [303, 189] width 529 height 19
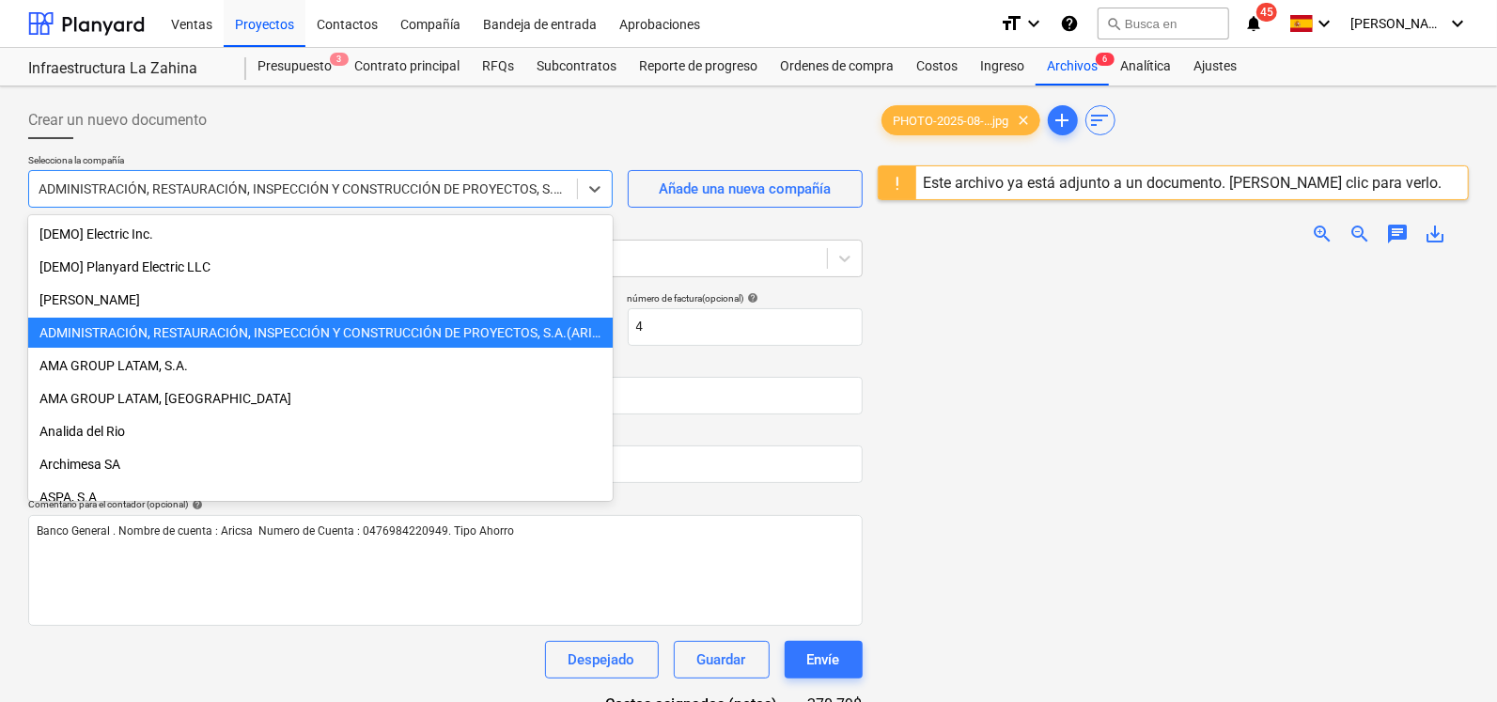
scroll to position [98, 0]
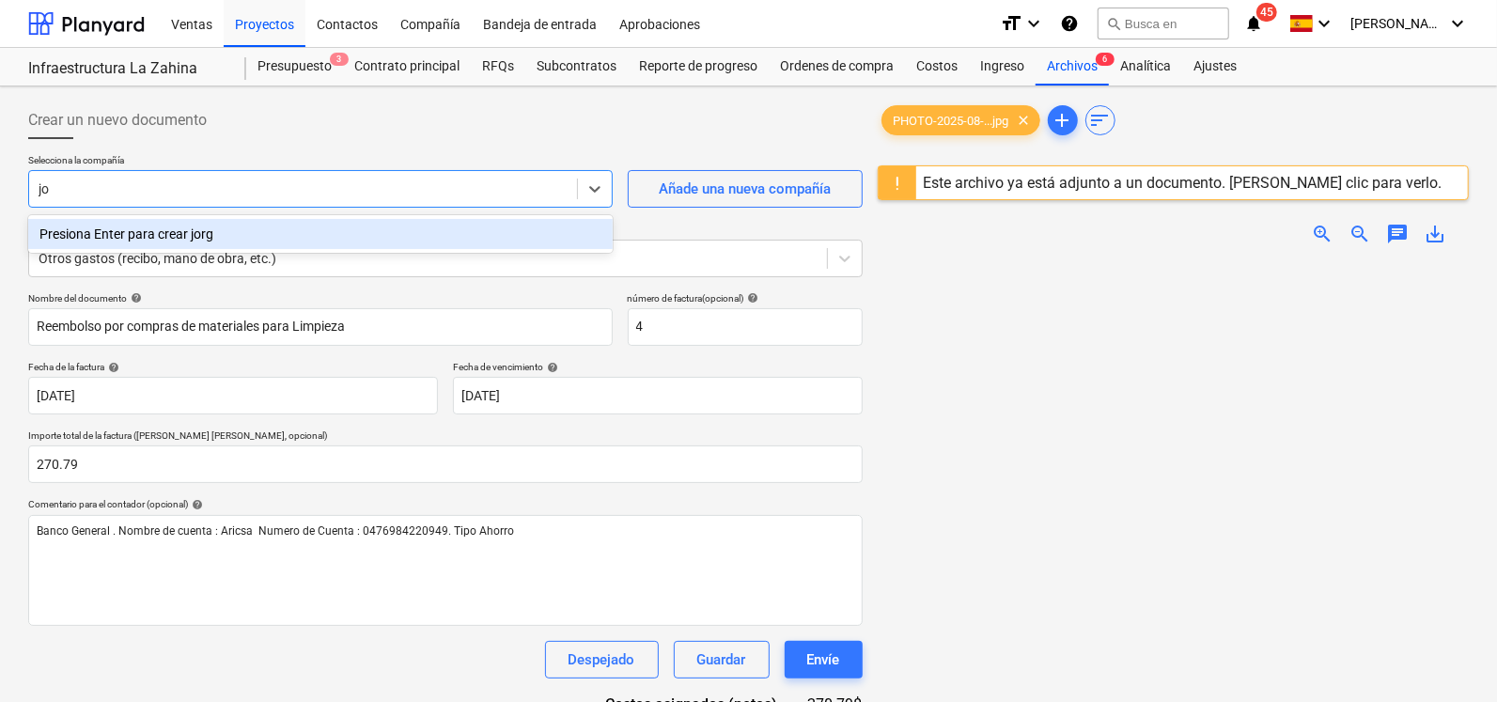
type input "j"
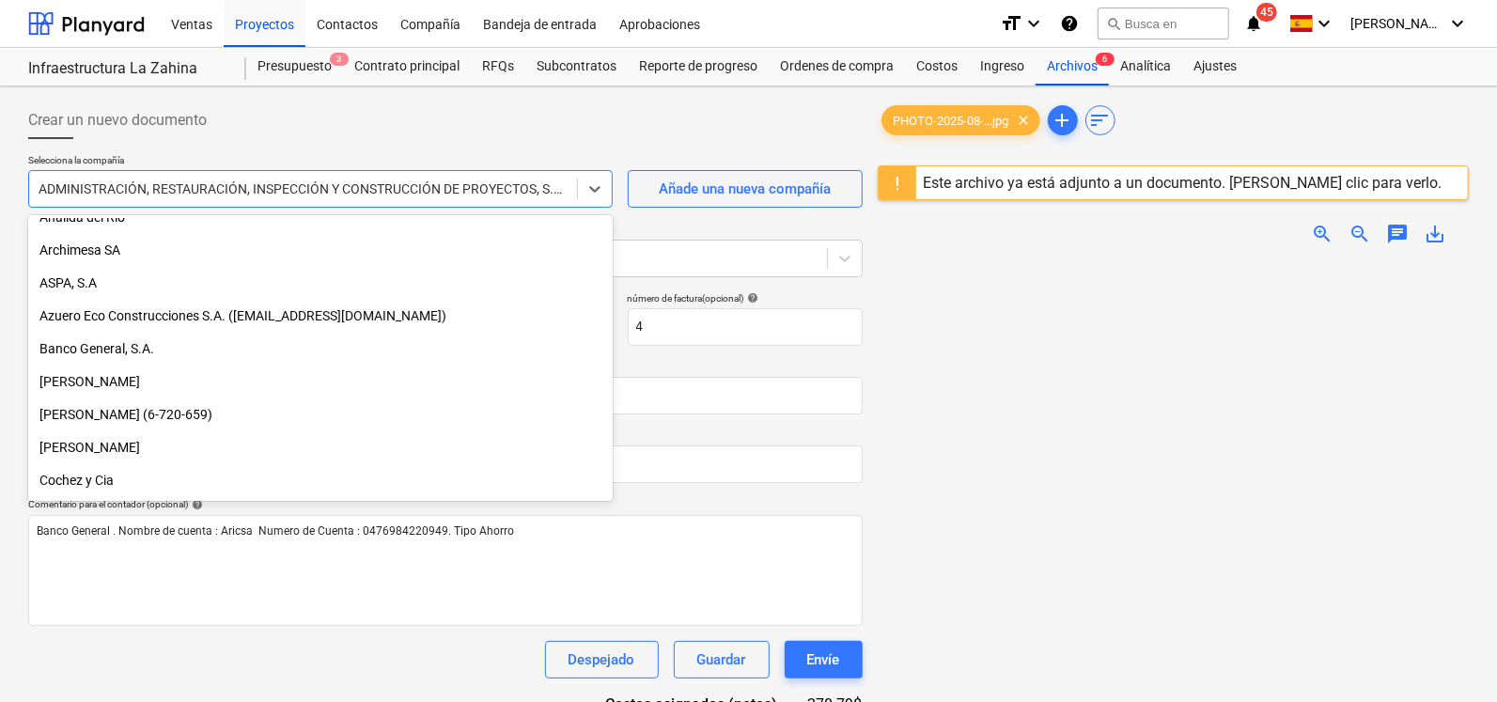
scroll to position [0, 0]
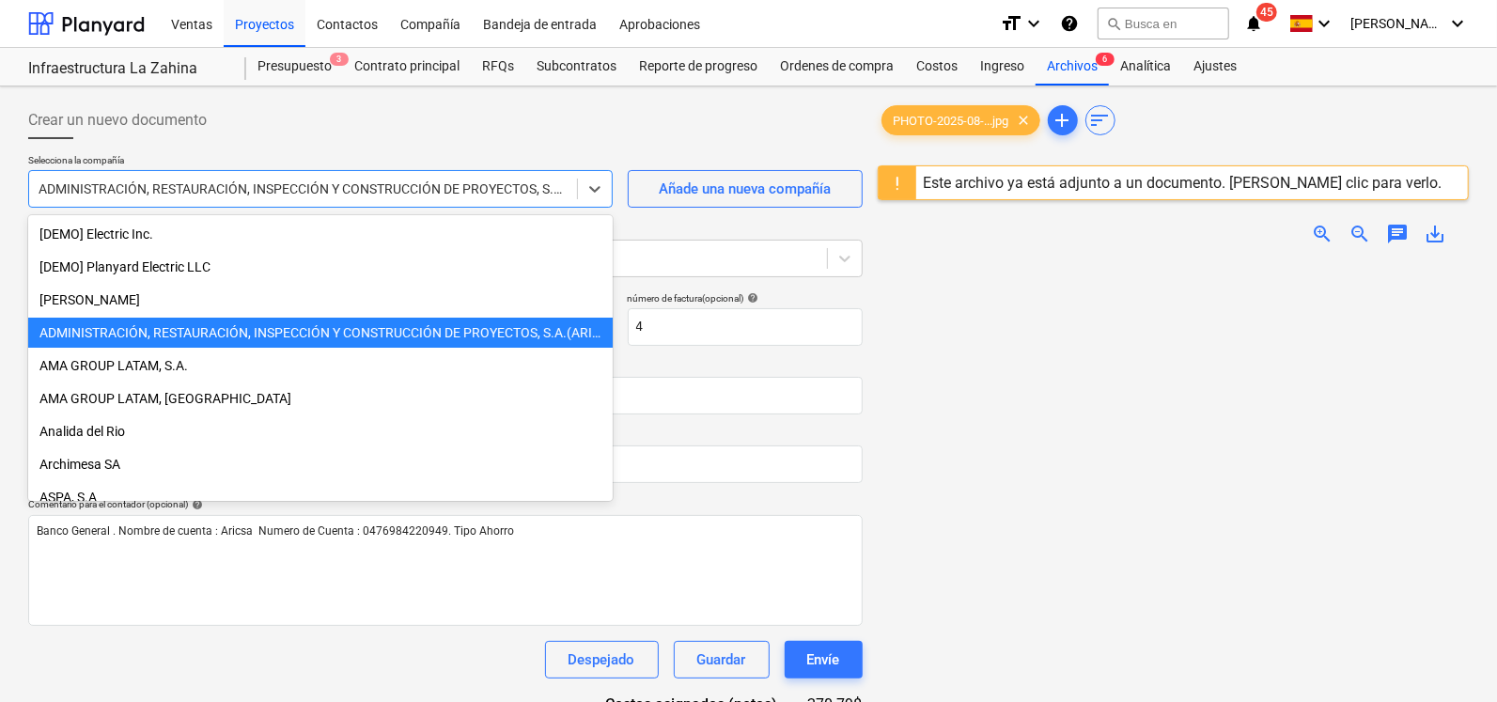
click at [245, 328] on div "ADMINISTRACIÓN, RESTAURACIÓN, INSPECCIÓN Y CONSTRUCCIÓN DE PROYECTOS, S.A.(ARIC…" at bounding box center [320, 333] width 585 height 30
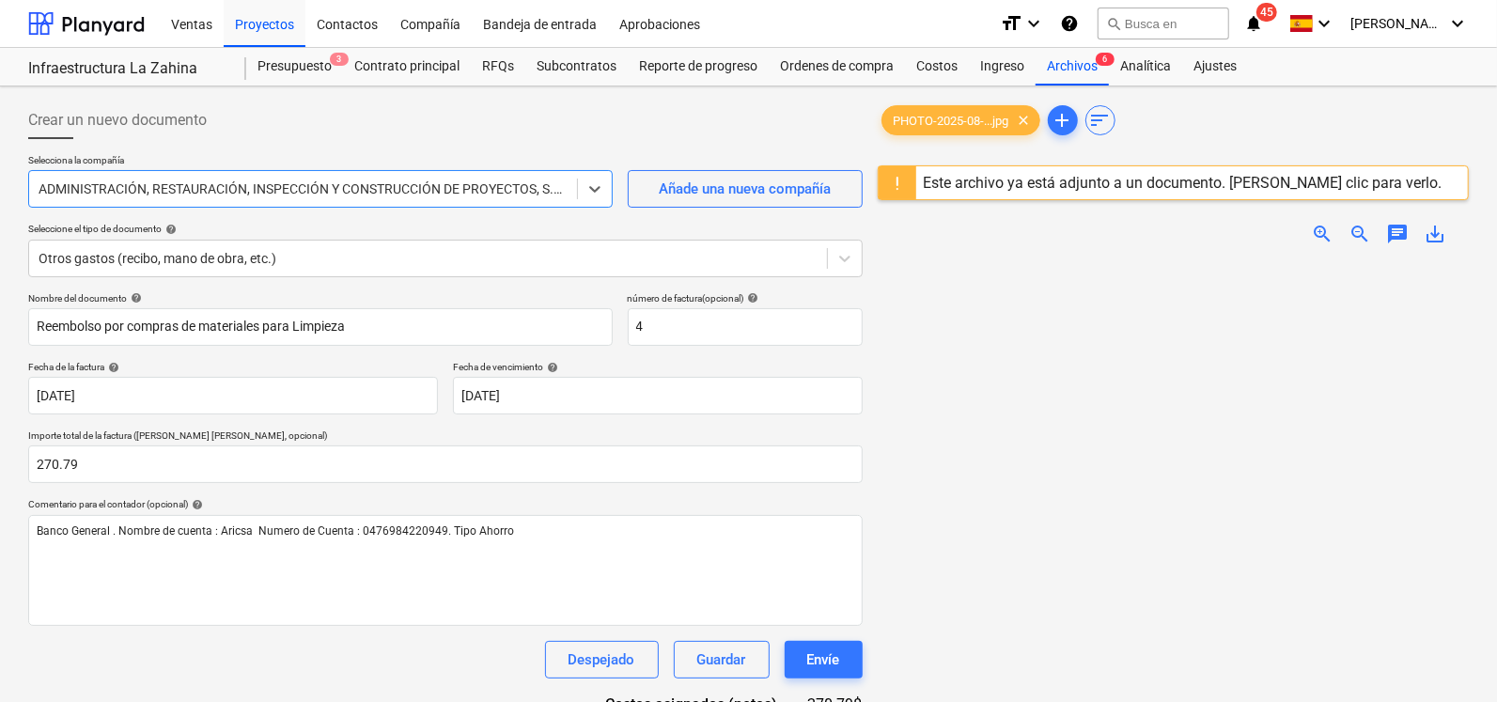
click at [933, 440] on div at bounding box center [1173, 585] width 591 height 650
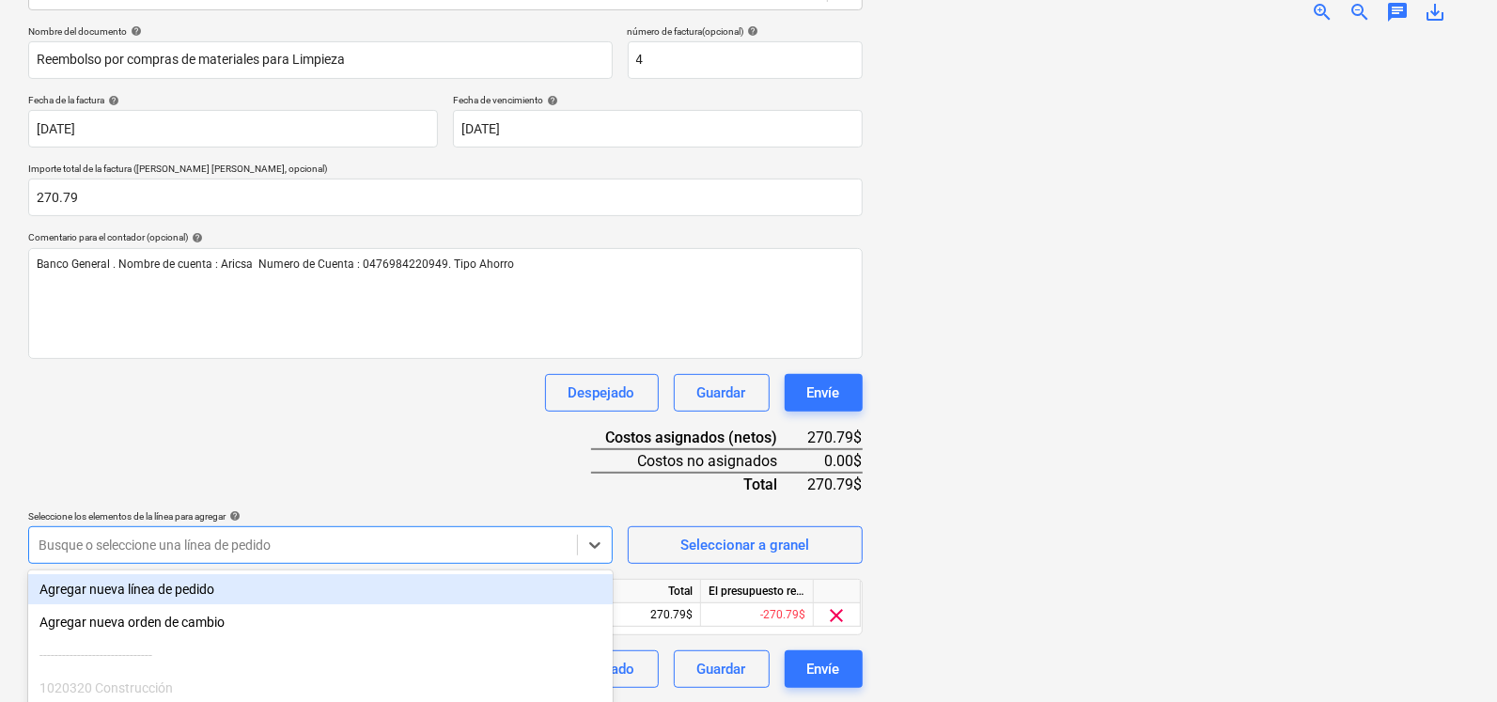
scroll to position [421, 0]
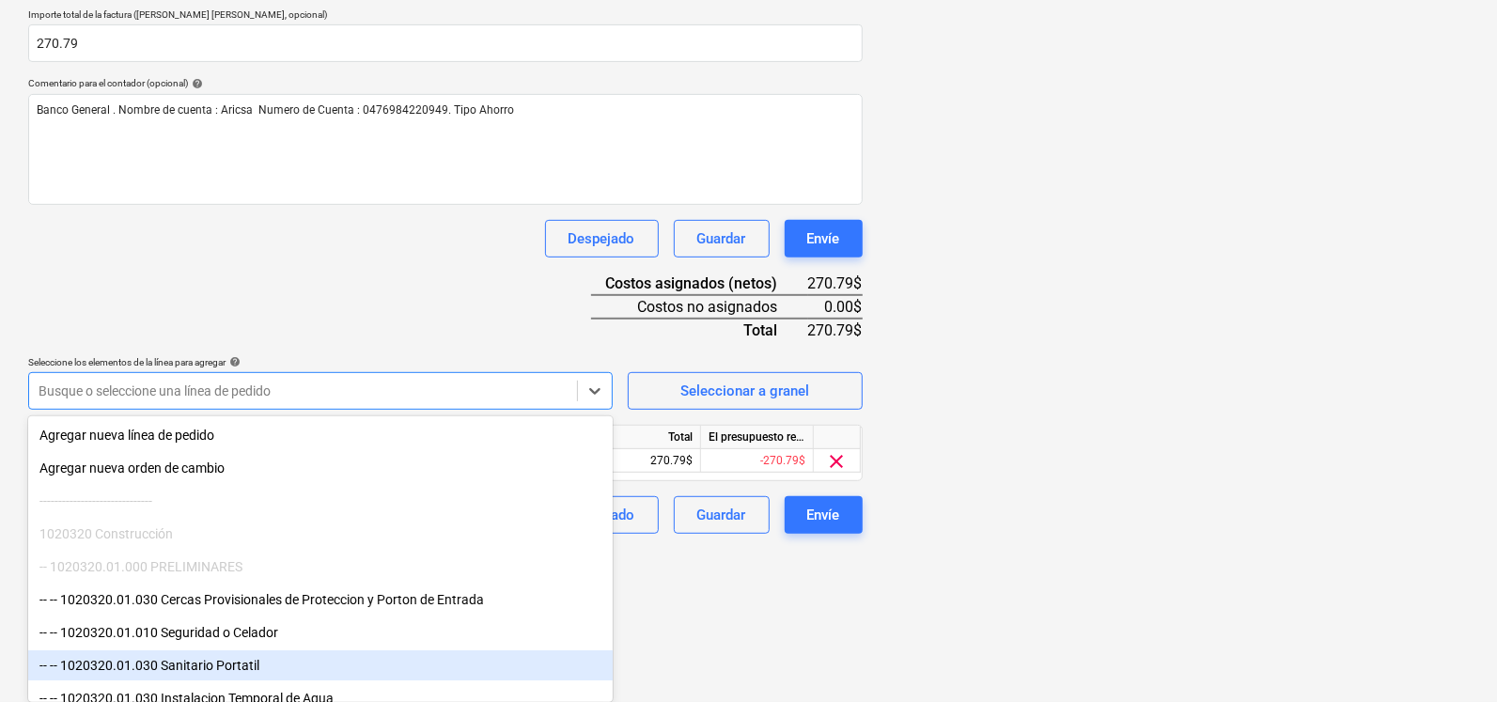
scroll to position [267, 0]
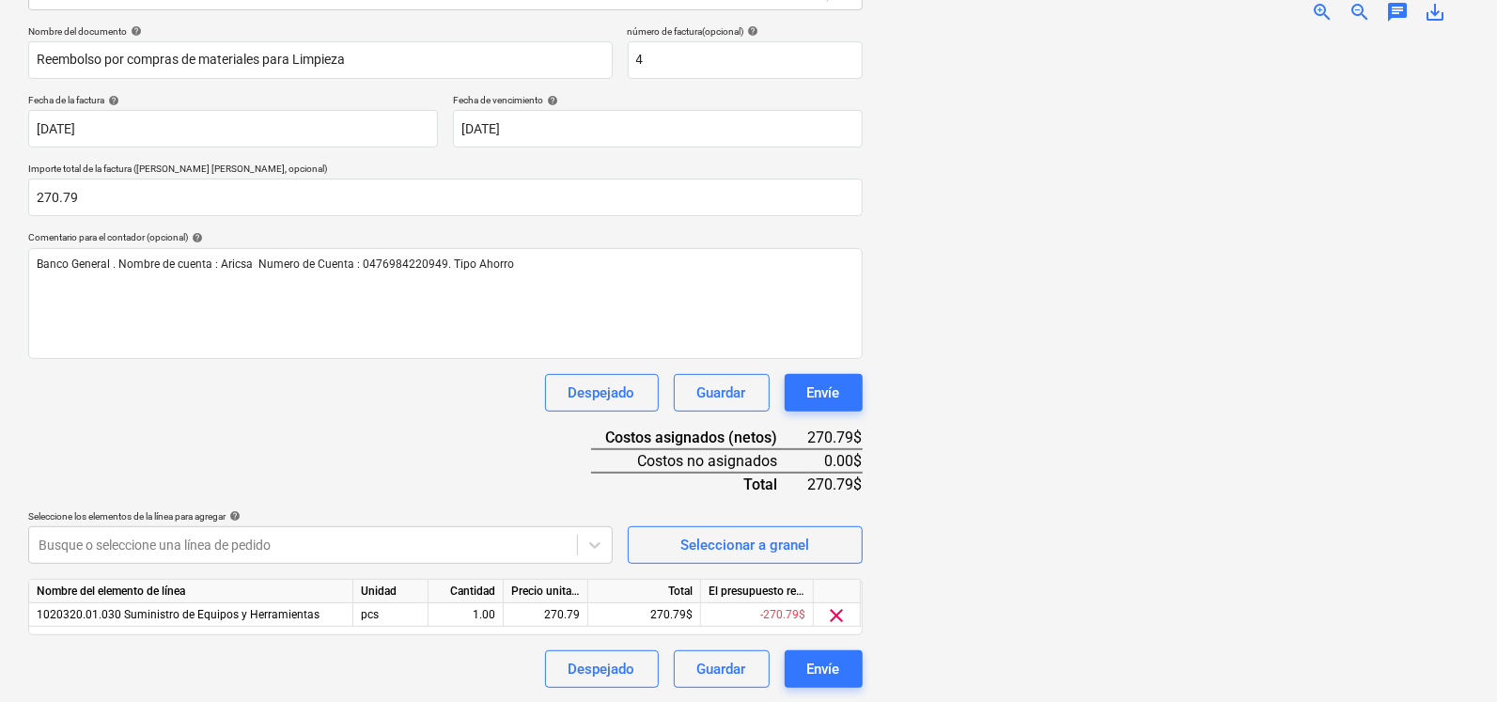
drag, startPoint x: 1495, startPoint y: 397, endPoint x: 1491, endPoint y: 425, distance: 28.4
click at [1491, 425] on div "Crear un nuevo documento Selecciona la compañía ADMINISTRACIÓN, RESTAURACIÓN, I…" at bounding box center [748, 262] width 1497 height 884
click at [597, 434] on body "Ventas Proyectos Contactos Compañía Bandeja de entrada Aprobaciones format_size…" at bounding box center [748, 83] width 1497 height 702
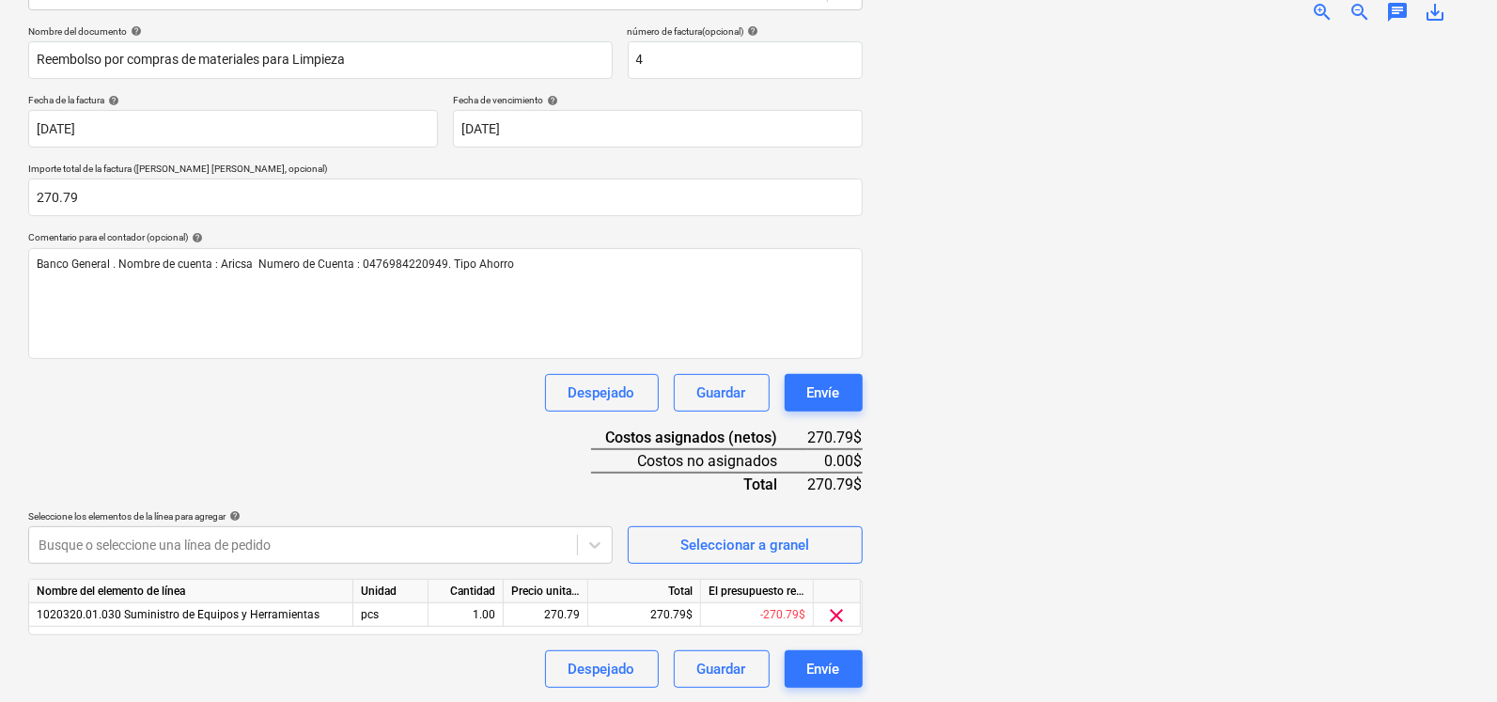
drag, startPoint x: 613, startPoint y: 449, endPoint x: 612, endPoint y: 473, distance: 23.5
click at [612, 473] on div "Nombre del documento help Reembolso por compras de materiales para Limpieza núm…" at bounding box center [445, 356] width 835 height 663
click at [593, 434] on body "Ventas Proyectos Contactos Compañía Bandeja de entrada Aprobaciones format_size…" at bounding box center [748, 83] width 1497 height 702
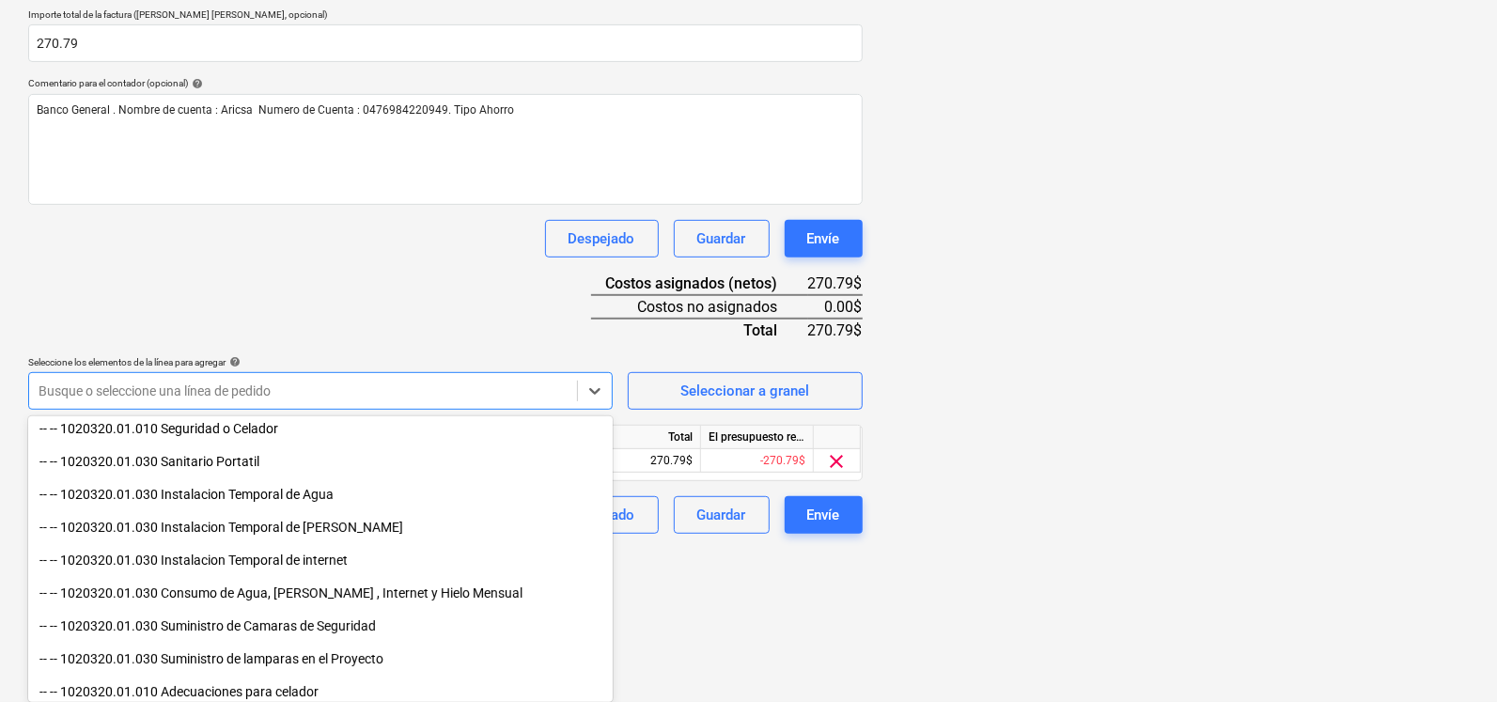
scroll to position [234, 0]
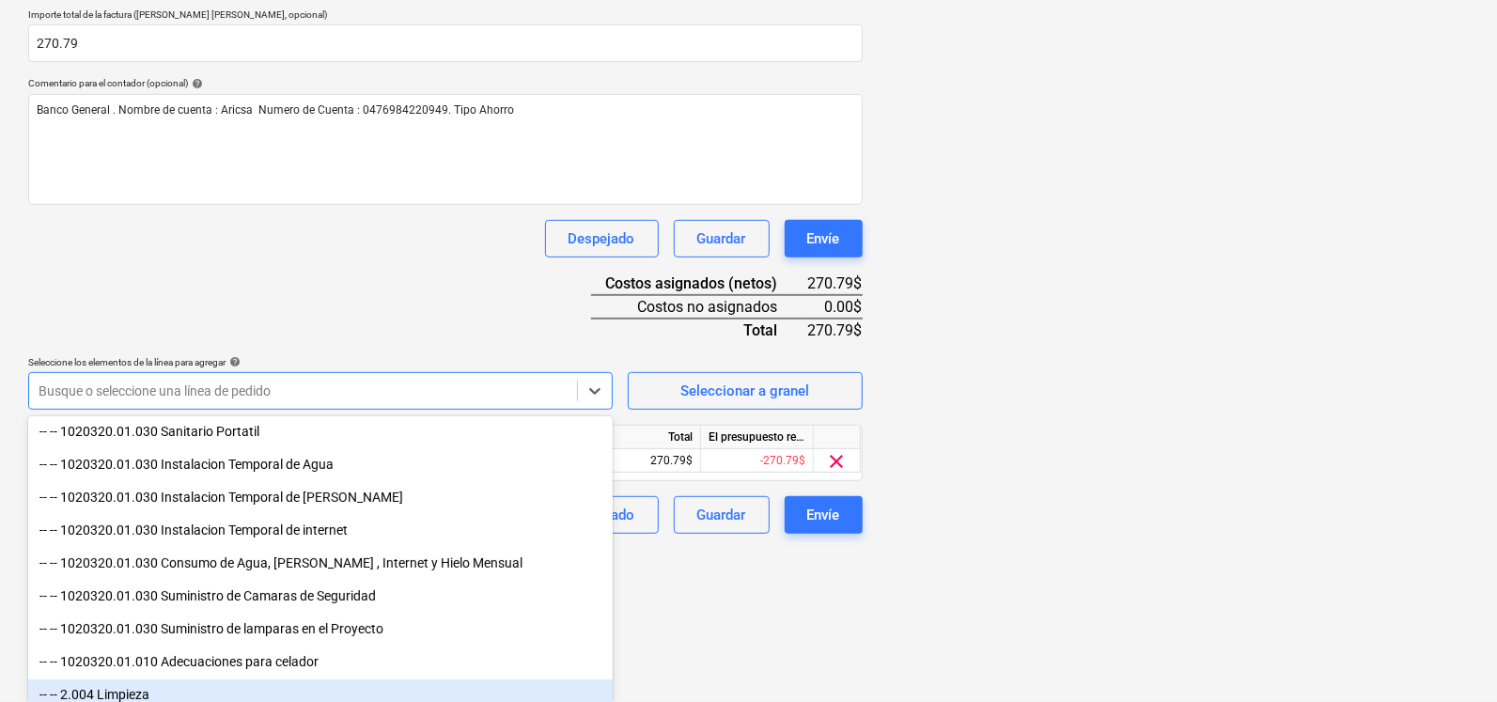
click at [131, 689] on div "-- -- 2.004 Limpieza" at bounding box center [320, 695] width 585 height 30
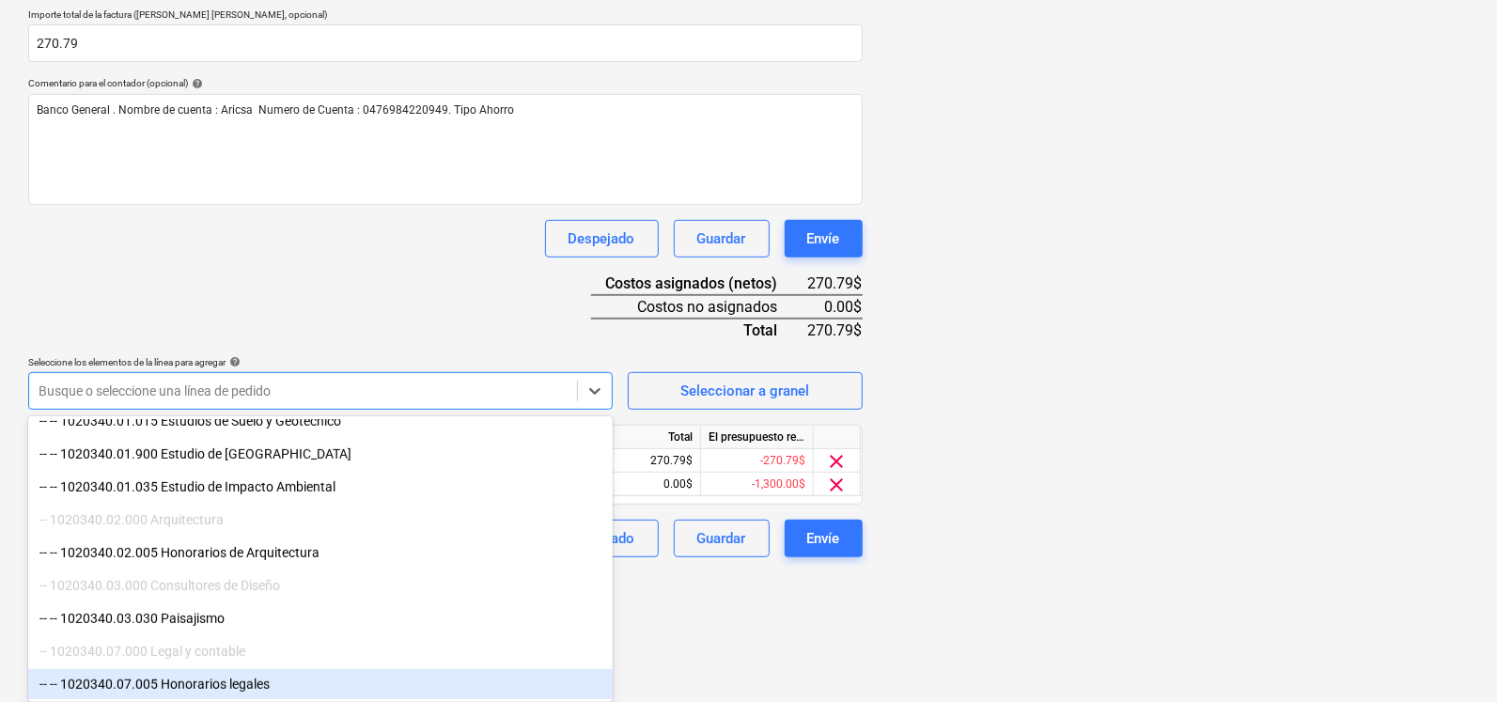
scroll to position [290, 0]
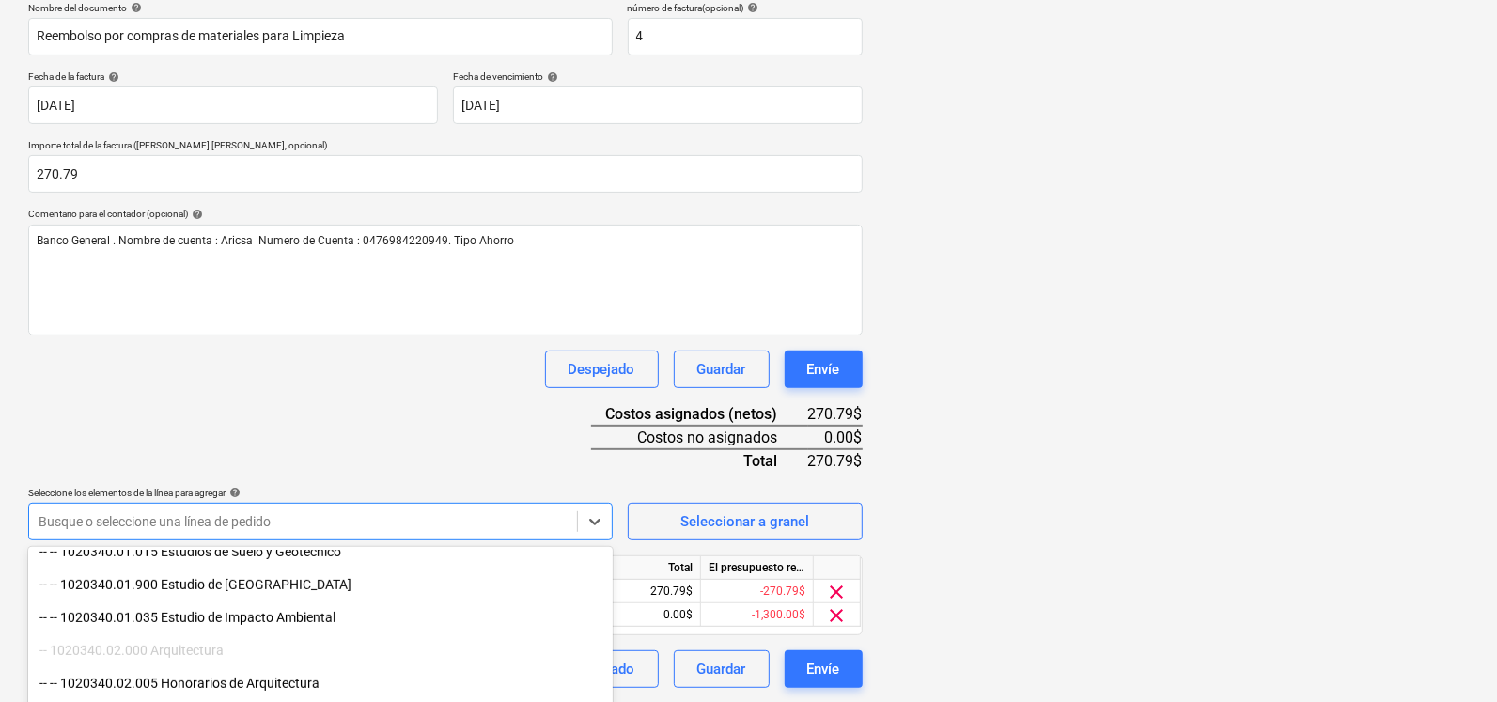
click at [713, 412] on html "Ventas Proyectos Contactos Compañía Bandeja de entrada Aprobaciones format_size…" at bounding box center [748, 61] width 1497 height 702
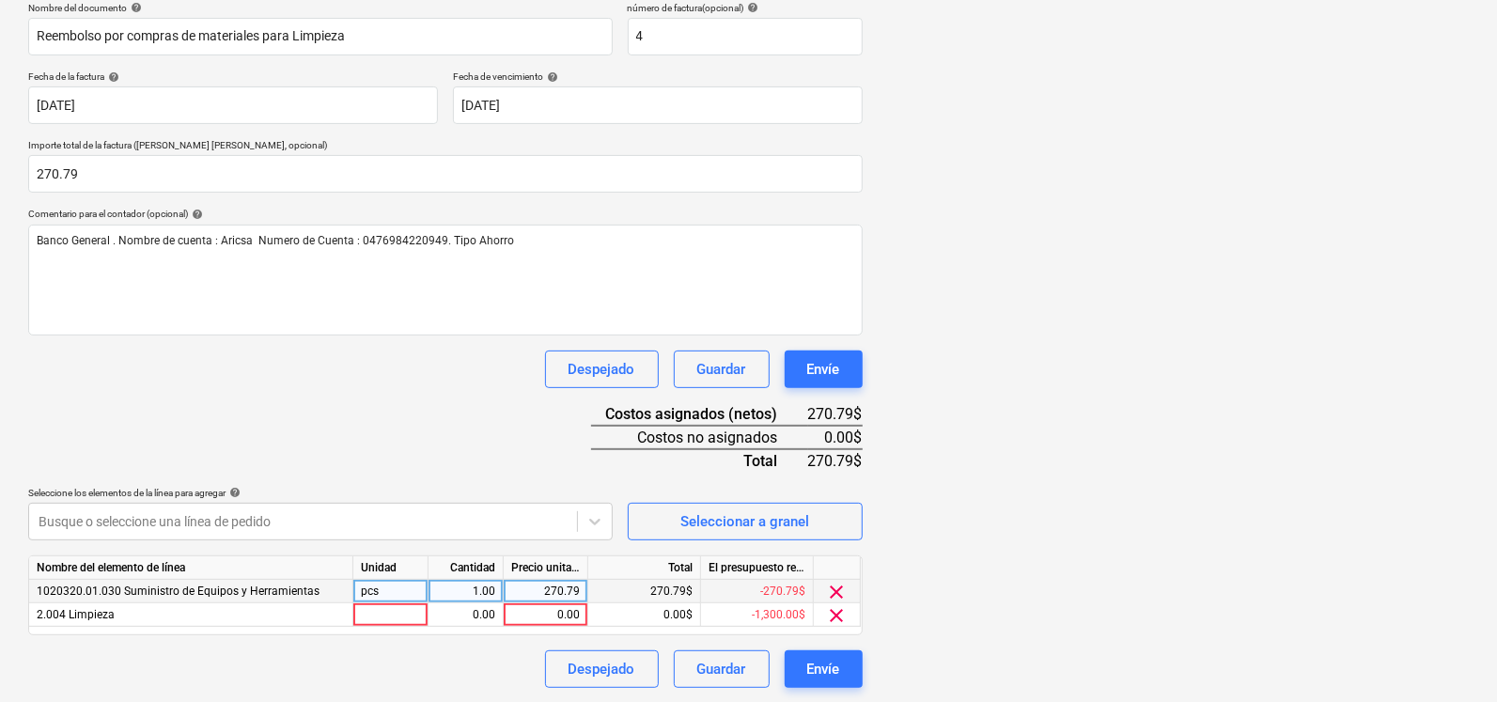
click at [832, 586] on span "clear" at bounding box center [837, 592] width 23 height 23
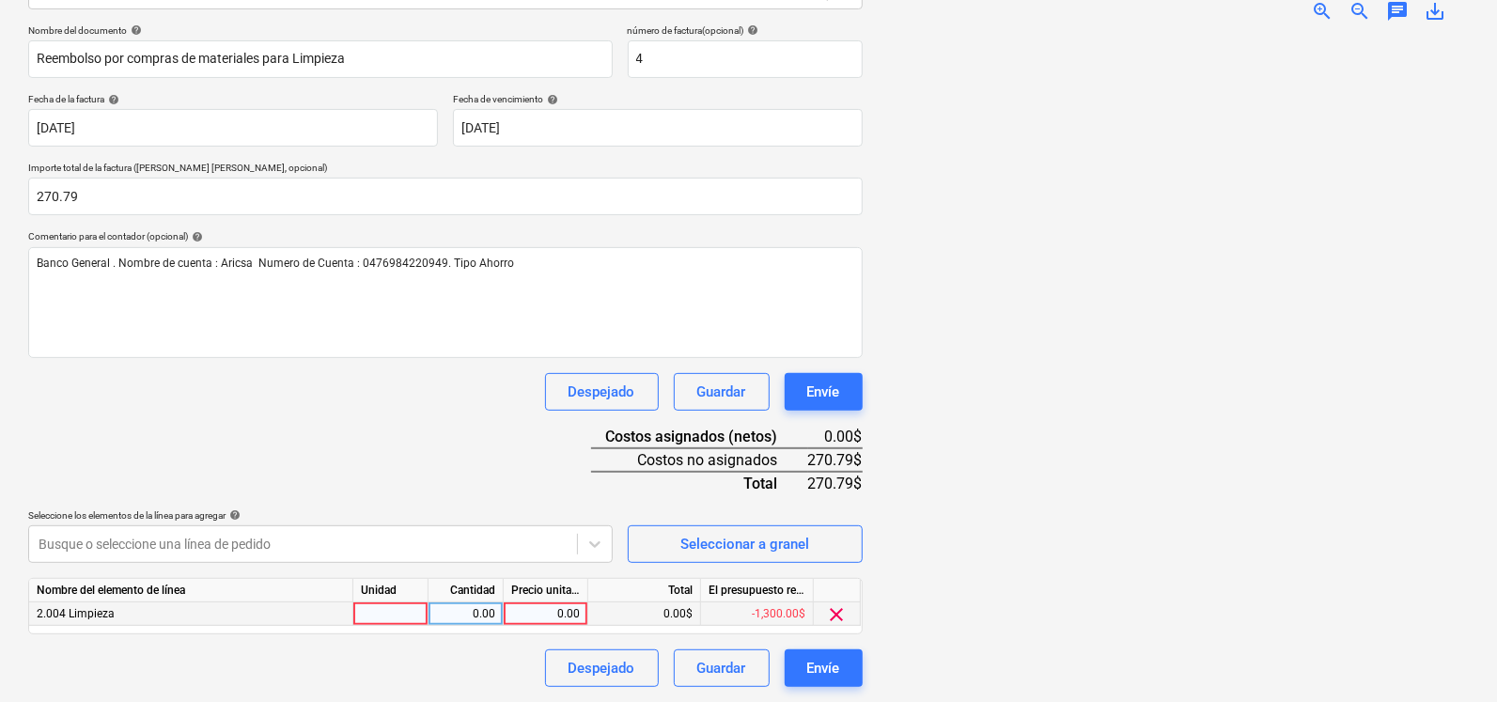
scroll to position [267, 0]
click at [552, 618] on div "0.00" at bounding box center [545, 614] width 69 height 23
type input "270"
click at [1000, 591] on div at bounding box center [1174, 364] width 592 height 650
click at [301, 435] on body "Ventas Proyectos Contactos Compañía Bandeja de entrada Aprobaciones format_size…" at bounding box center [748, 84] width 1497 height 702
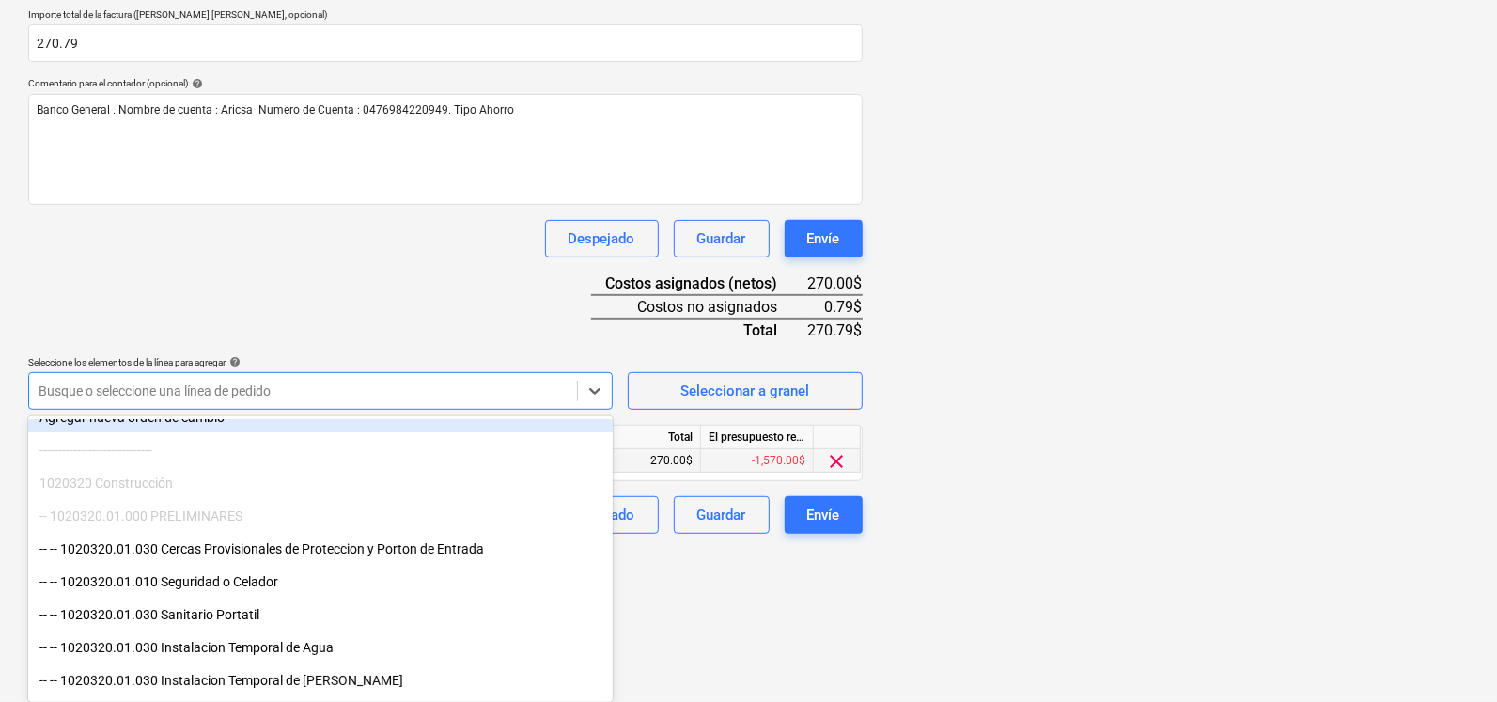
scroll to position [0, 0]
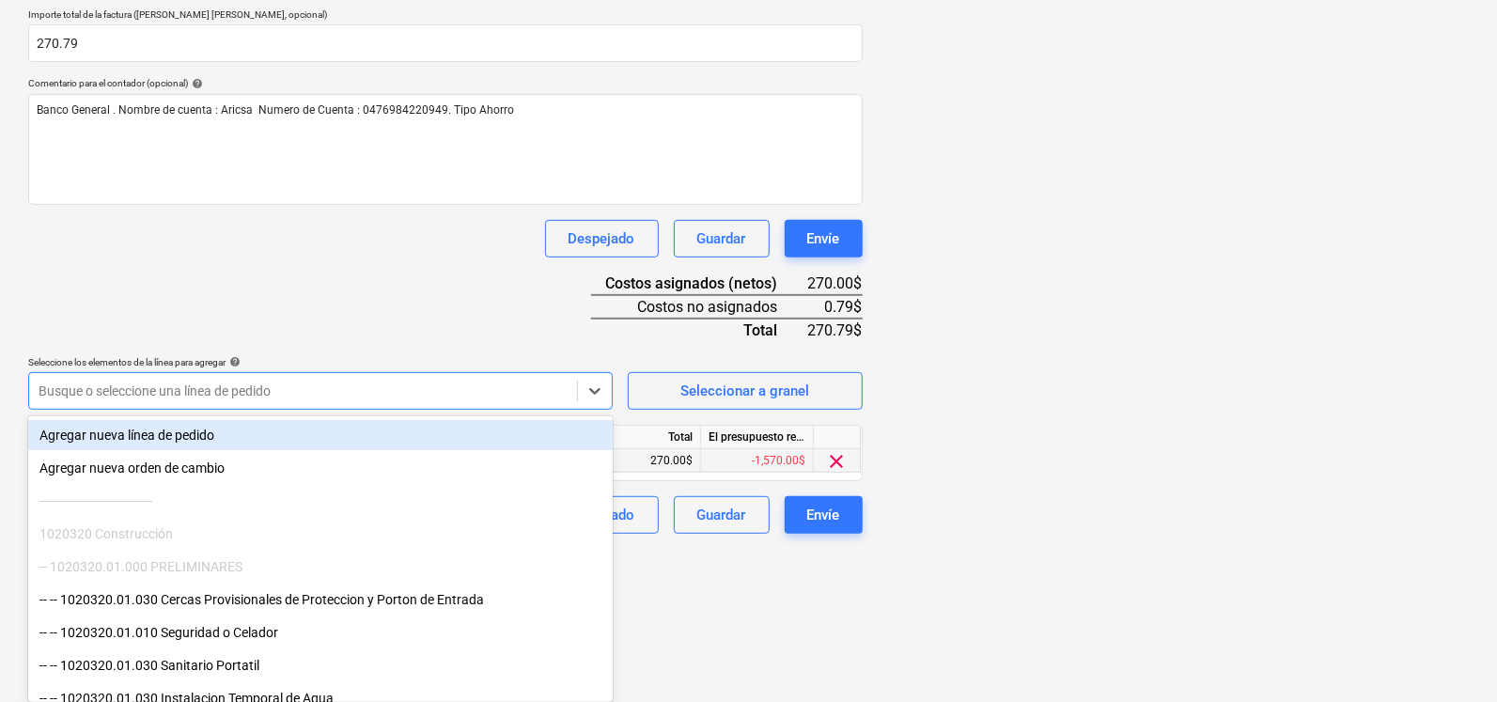
click at [377, 447] on div "Agregar nueva línea de pedido" at bounding box center [320, 435] width 585 height 30
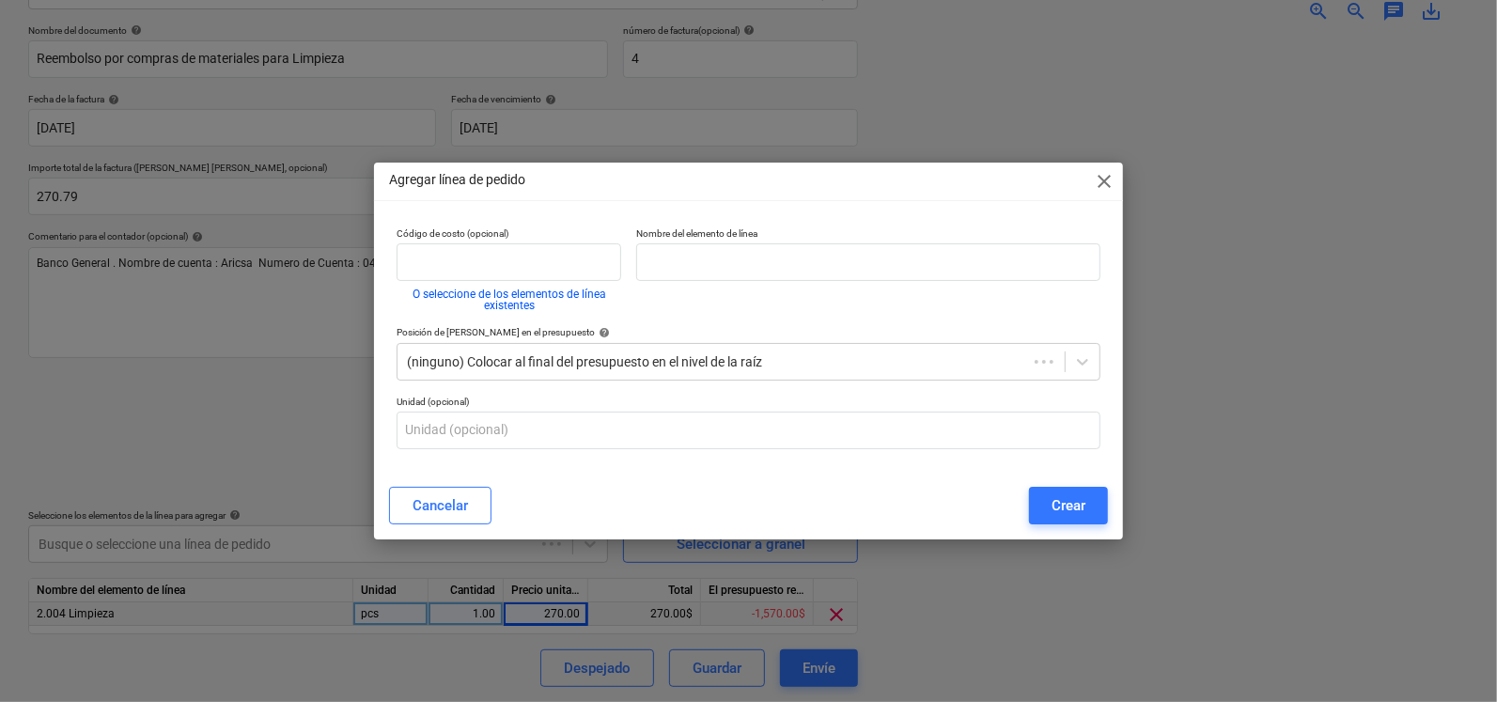
scroll to position [267, 0]
click at [527, 258] on input "text" at bounding box center [512, 262] width 226 height 38
click at [1106, 180] on span "close" at bounding box center [1109, 181] width 23 height 23
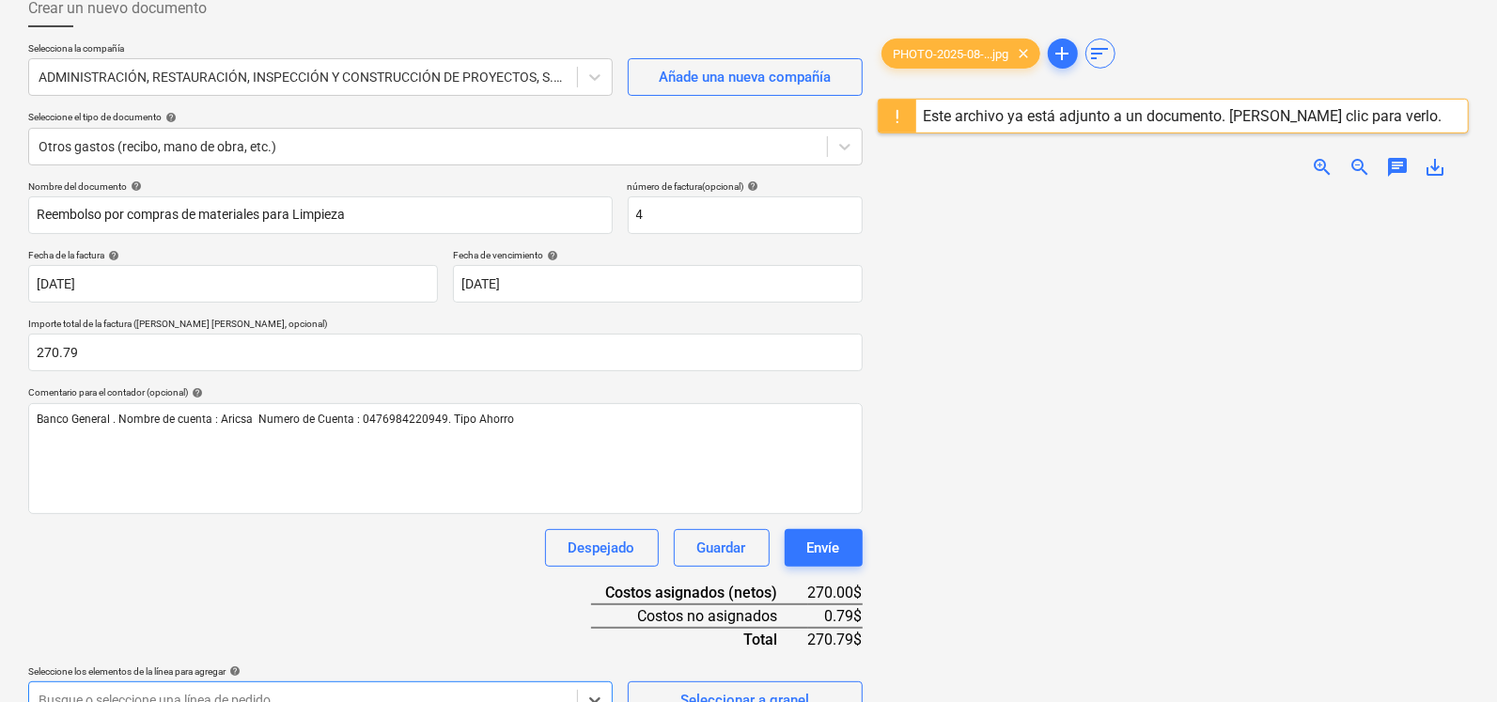
scroll to position [32, 0]
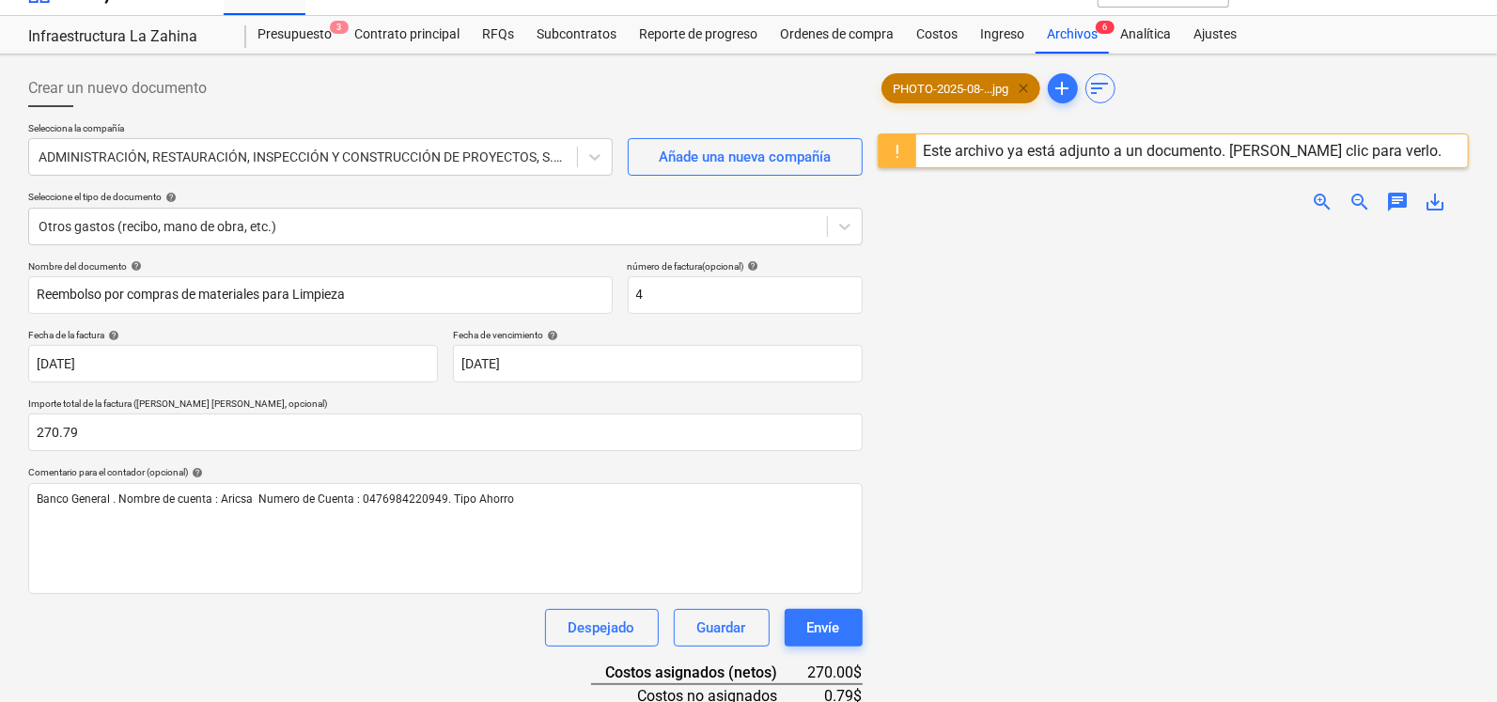
click at [1028, 86] on span "clear" at bounding box center [1024, 88] width 23 height 23
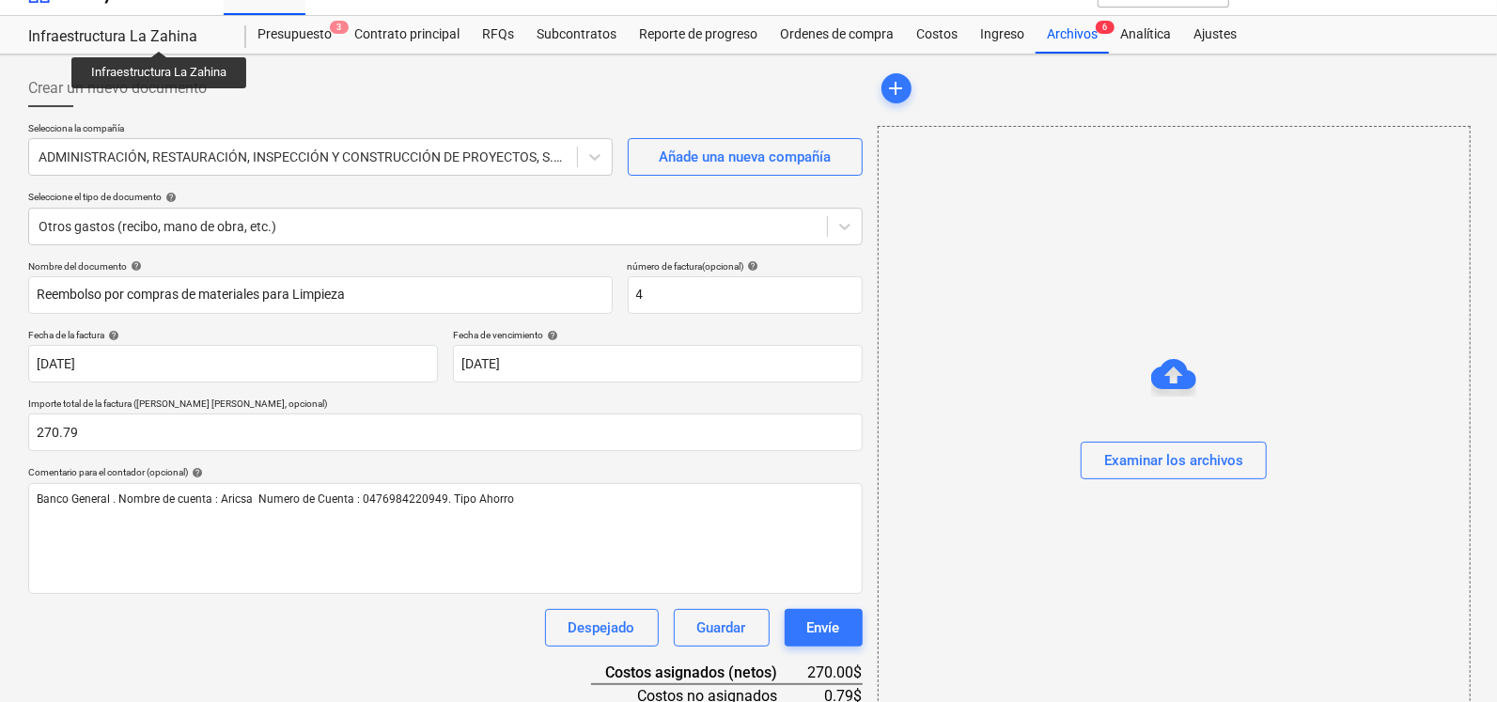
click at [160, 34] on div "Infraestructura La Zahina" at bounding box center [126, 37] width 196 height 20
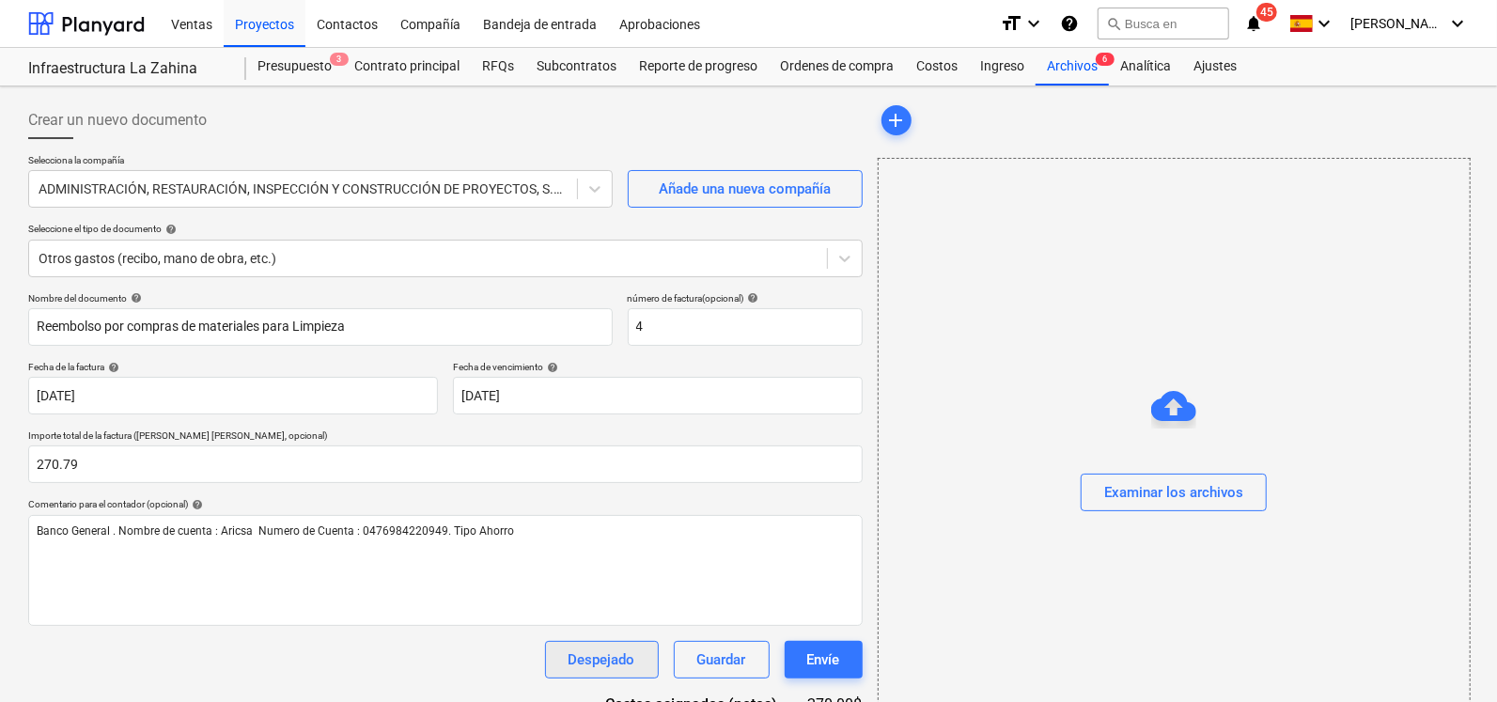
click at [619, 655] on div "Despejado" at bounding box center [602, 660] width 67 height 24
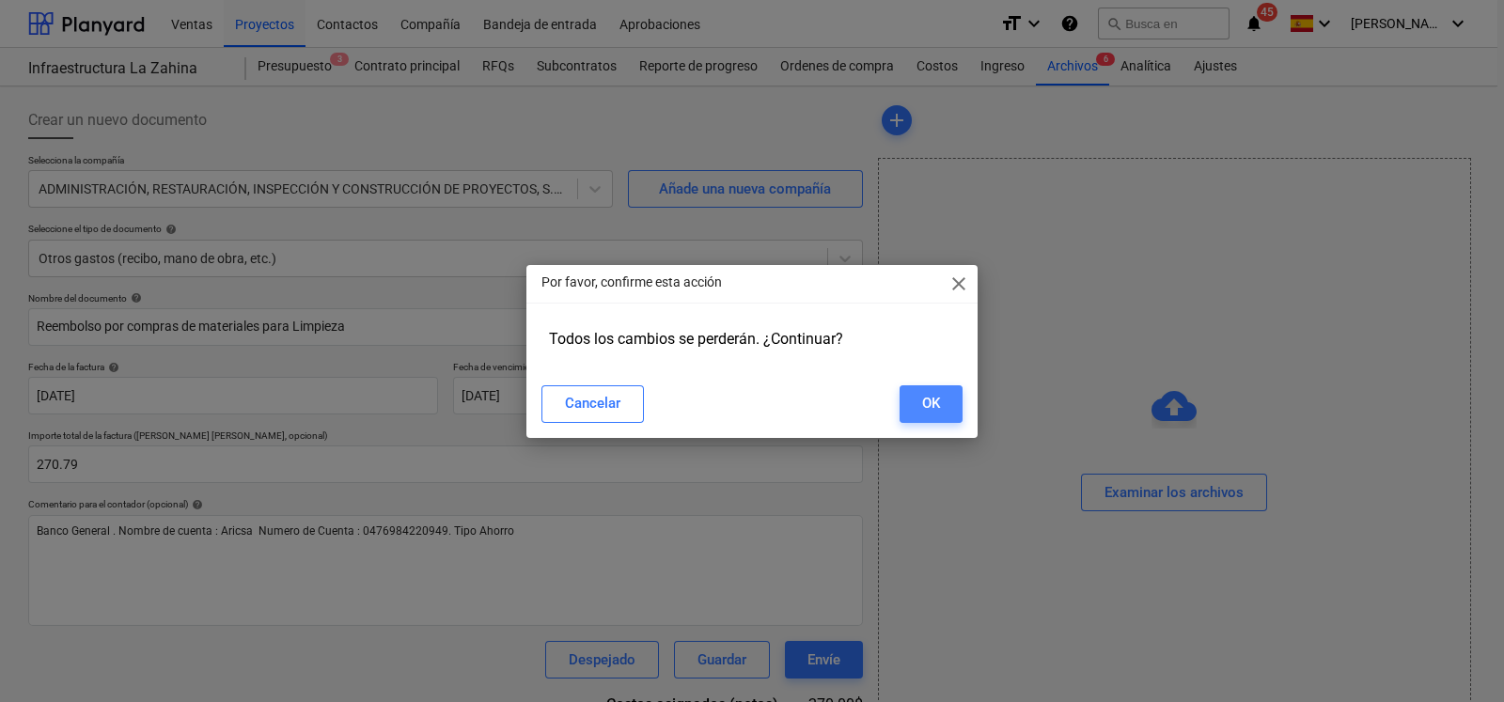
click at [940, 405] on button "OK" at bounding box center [931, 404] width 63 height 38
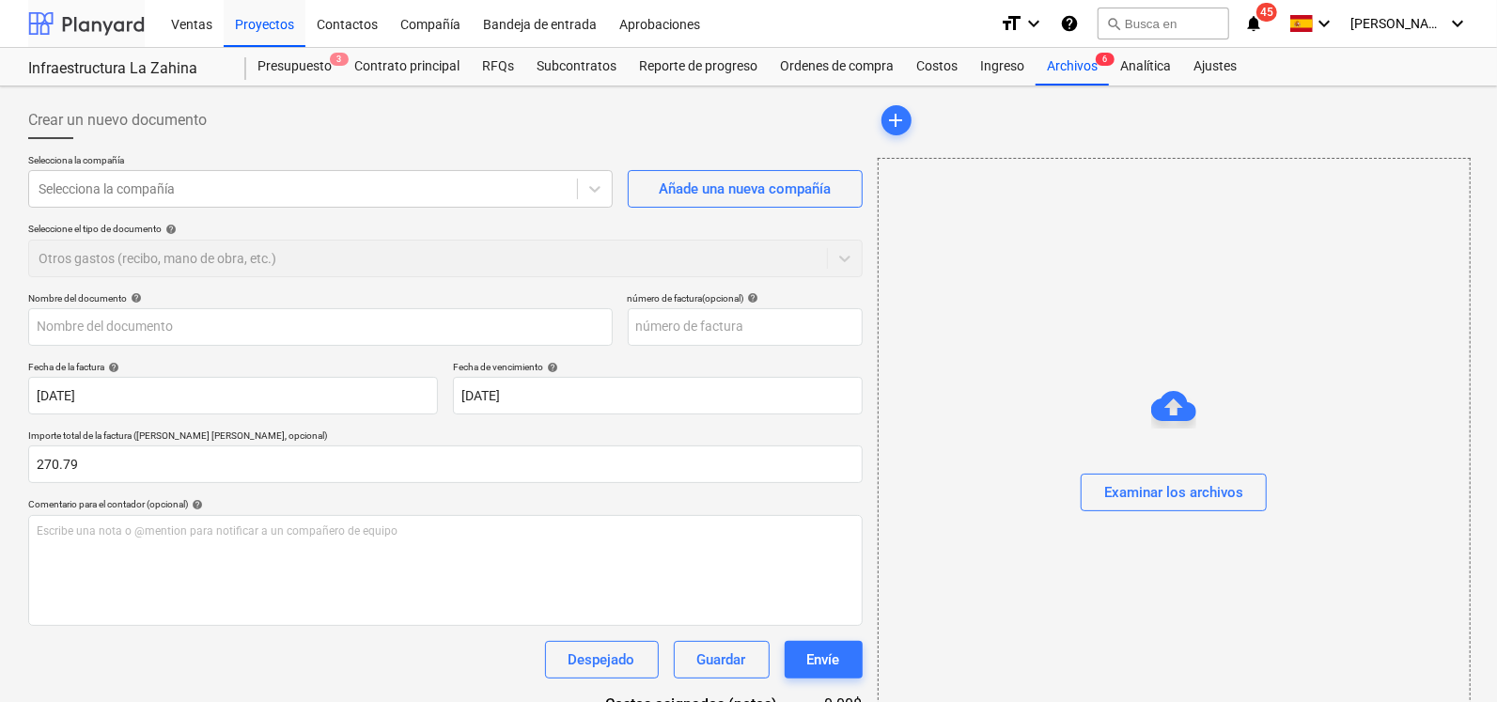
click at [52, 20] on div at bounding box center [86, 23] width 117 height 47
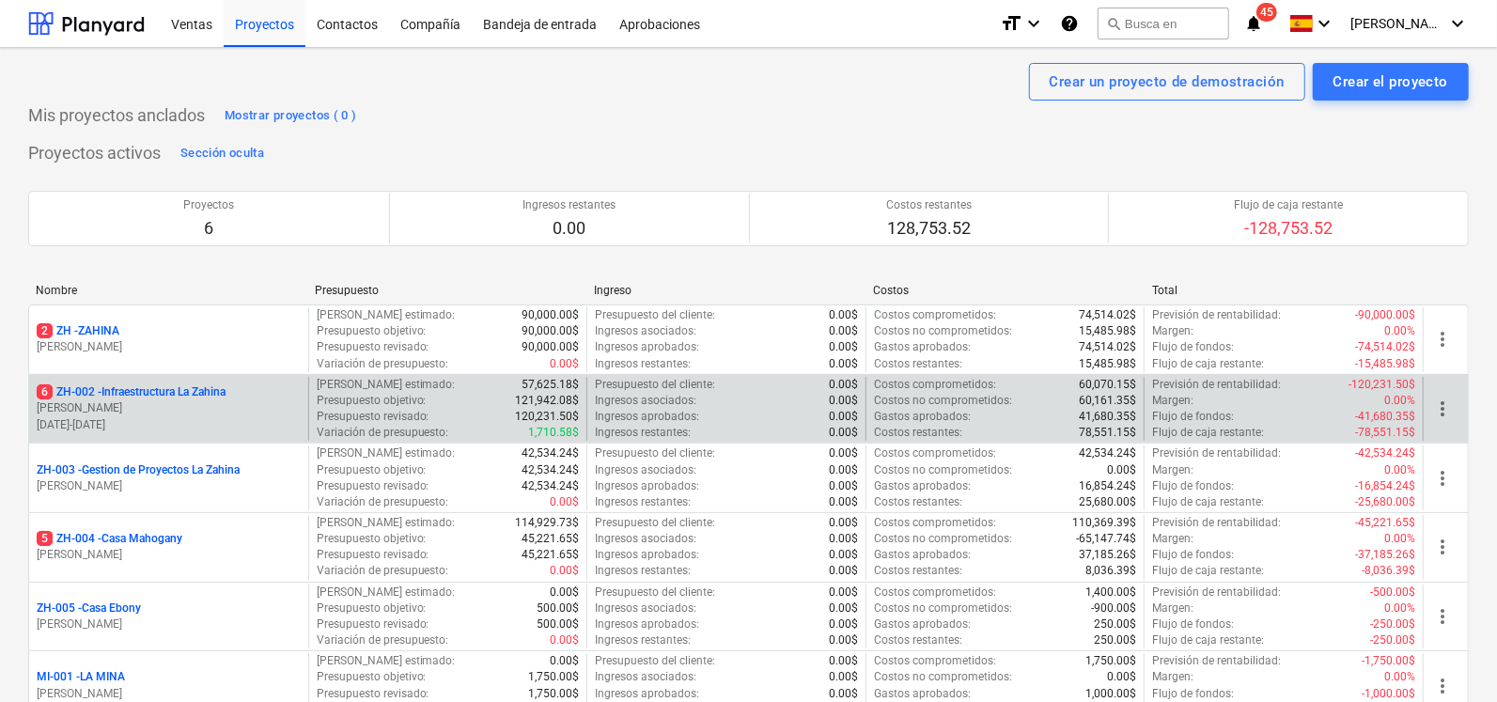
click at [127, 391] on p "6 ZH-002 - Infraestructura La Zahina" at bounding box center [131, 392] width 189 height 16
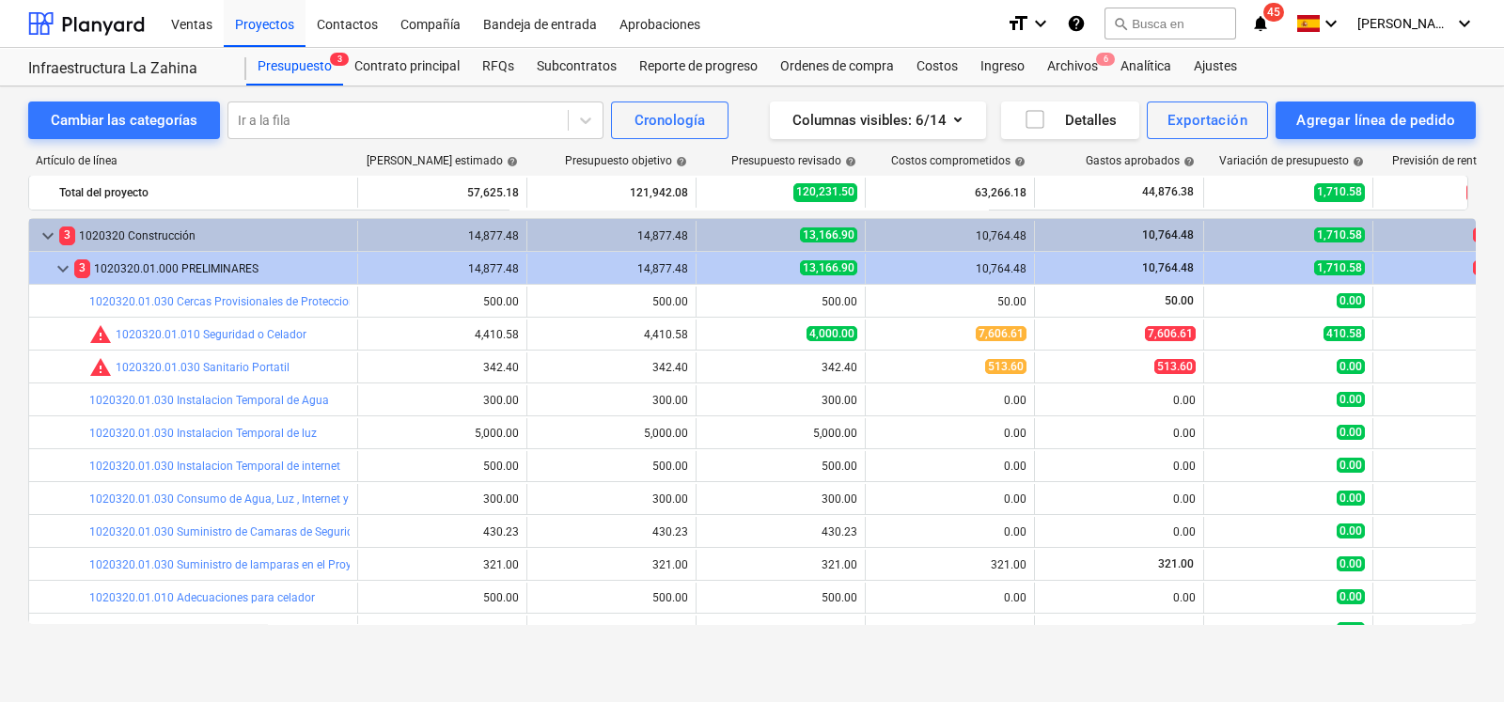
scroll to position [252, 0]
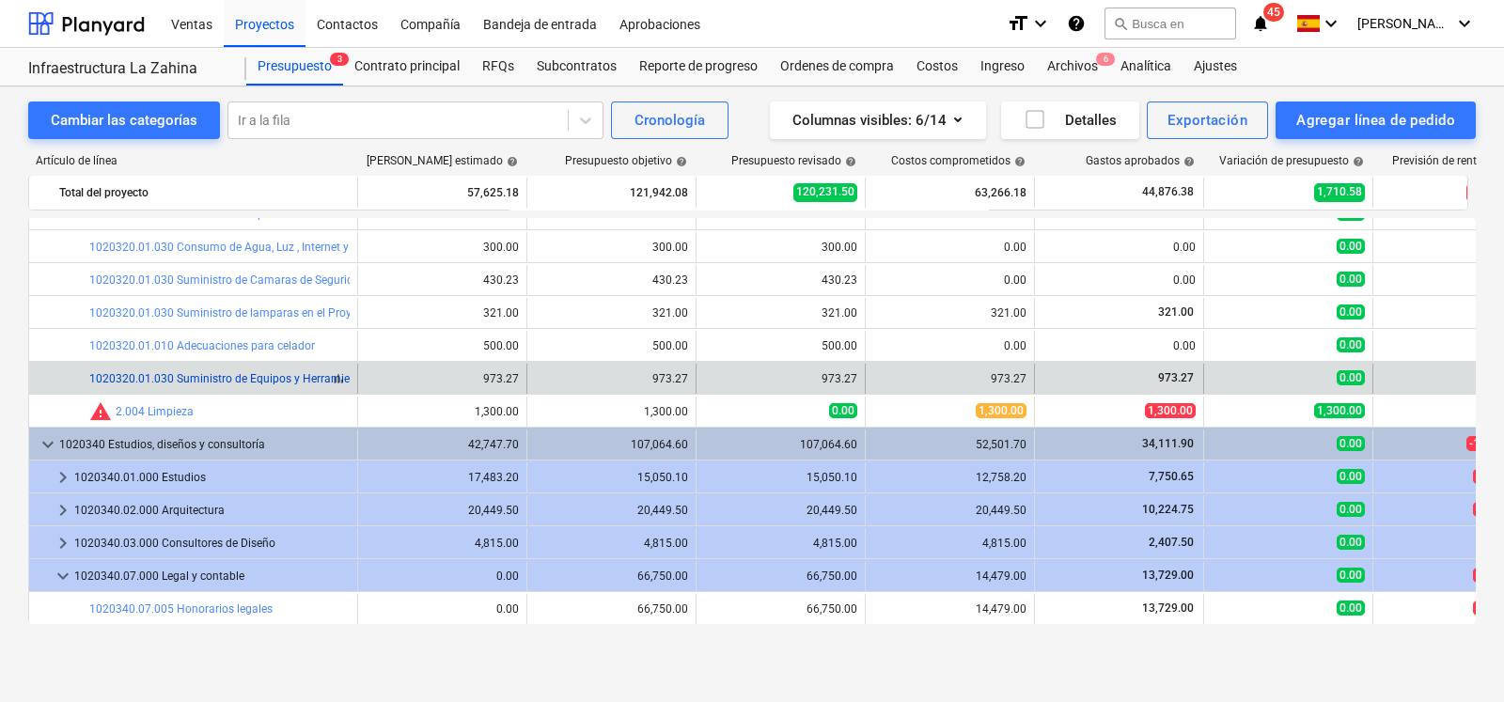
click at [212, 374] on link "1020320.01.030 Suministro de Equipos y Herramientas" at bounding box center [230, 378] width 283 height 13
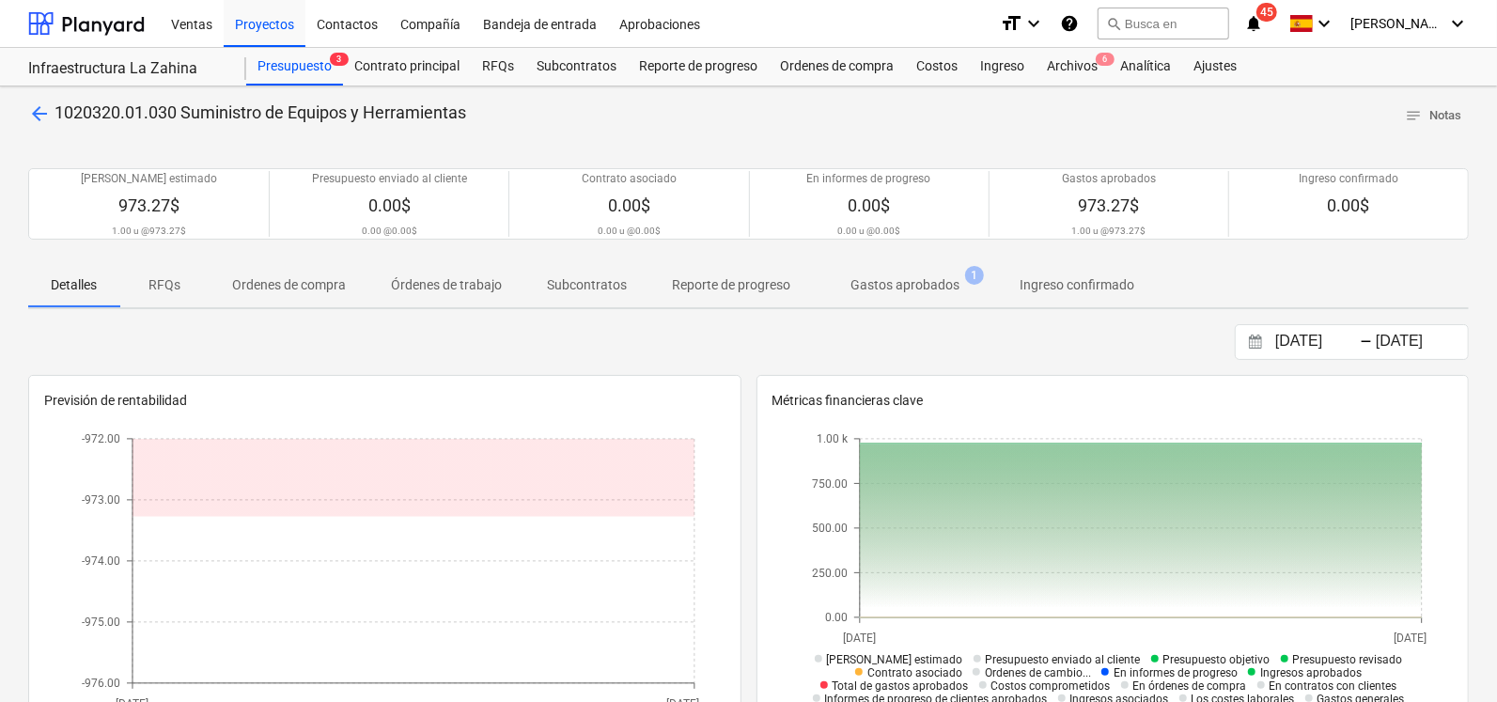
click at [909, 284] on p "Gastos aprobados" at bounding box center [905, 285] width 109 height 20
click at [127, 61] on div "Infraestructura La Zahina" at bounding box center [126, 69] width 196 height 20
click at [72, 7] on div at bounding box center [86, 23] width 117 height 47
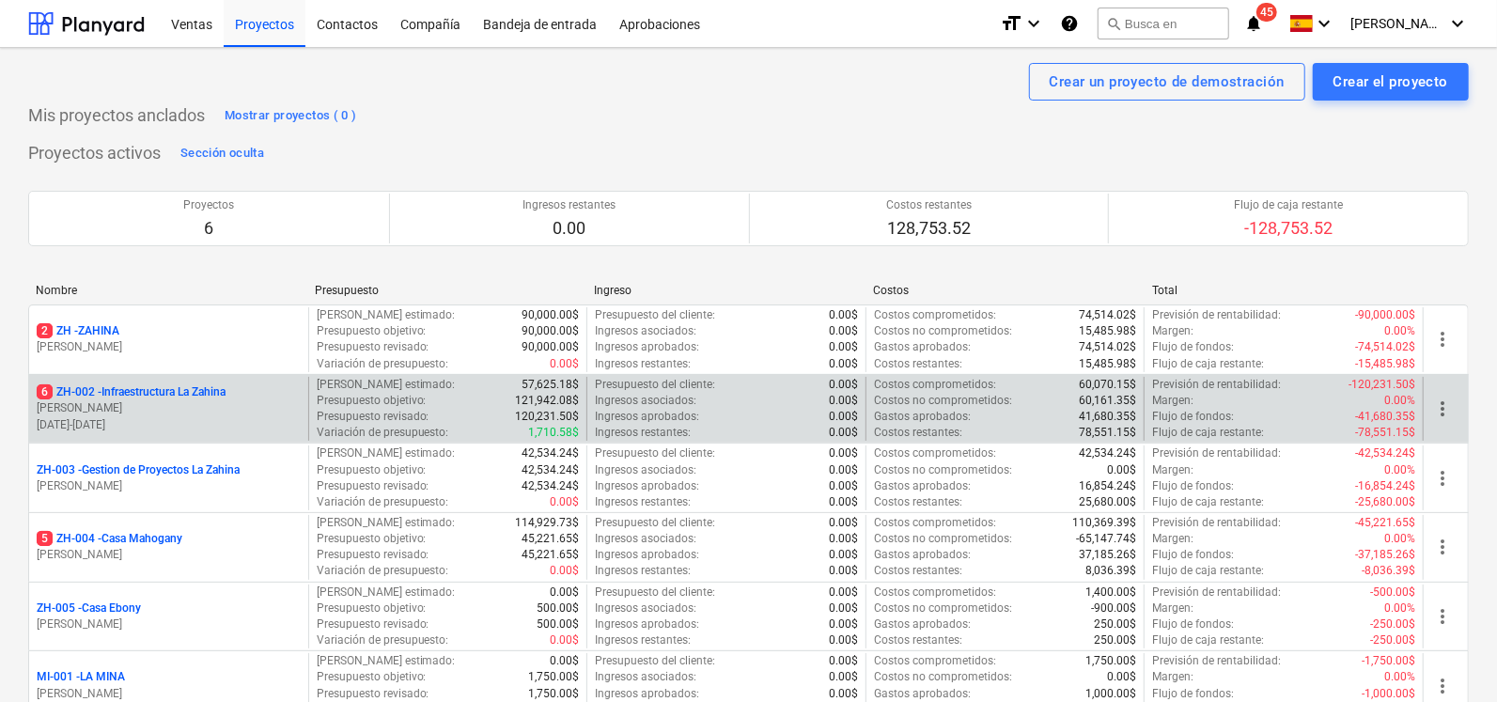
click at [160, 383] on div "6 ZH-002 - Infraestructura La [PERSON_NAME] [DATE] - [DATE]" at bounding box center [168, 409] width 279 height 65
click at [159, 384] on p "6 ZH-002 - Infraestructura La Zahina" at bounding box center [131, 392] width 189 height 16
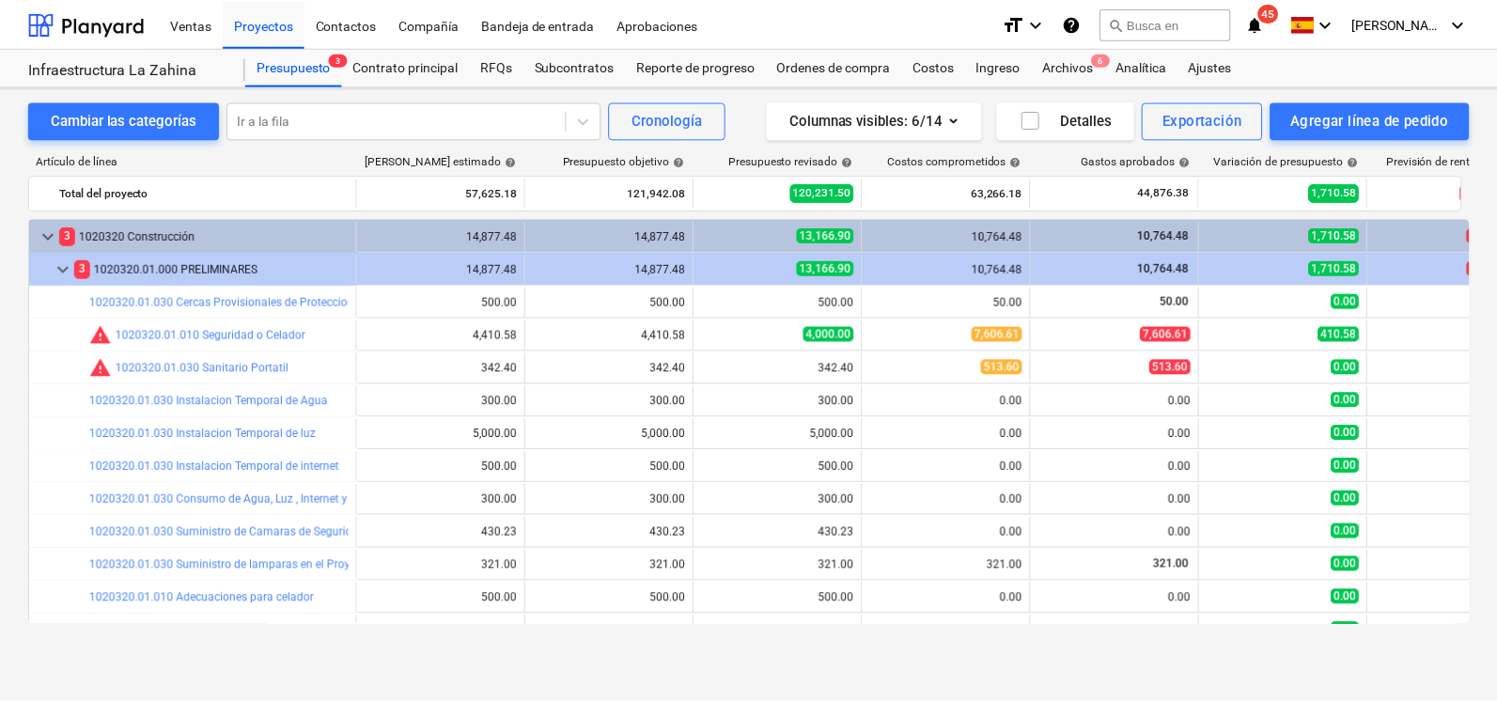
scroll to position [252, 0]
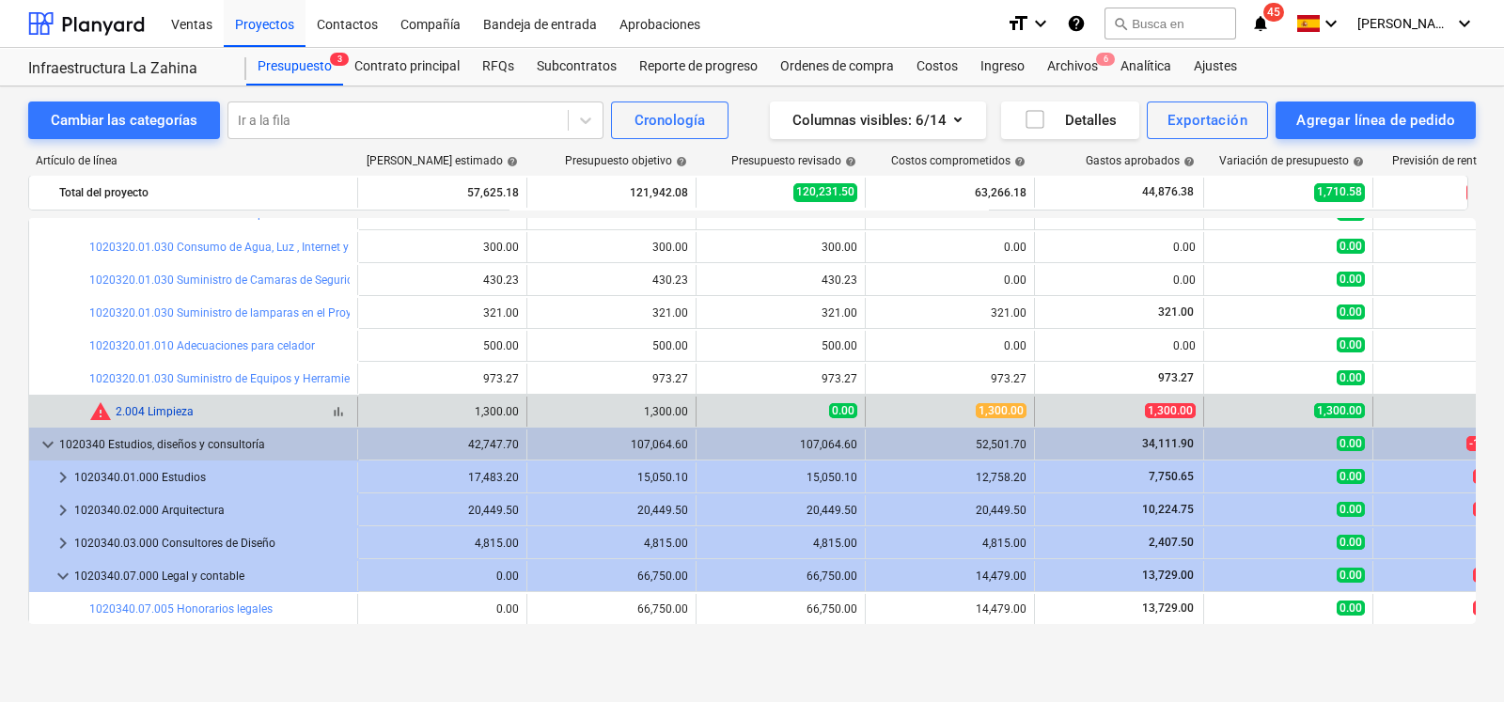
click at [170, 411] on link "2.004 Limpieza" at bounding box center [155, 411] width 78 height 13
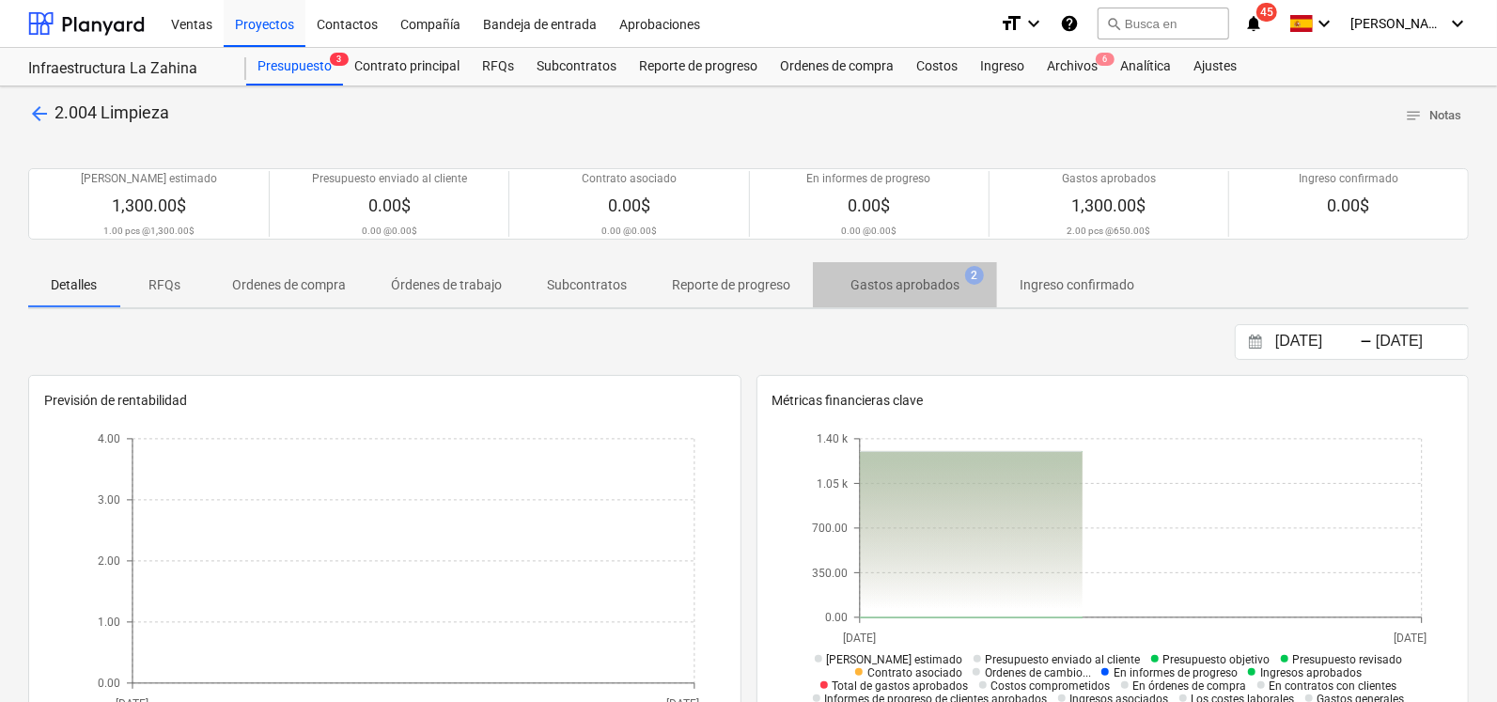
click at [941, 279] on p "Gastos aprobados" at bounding box center [905, 285] width 109 height 20
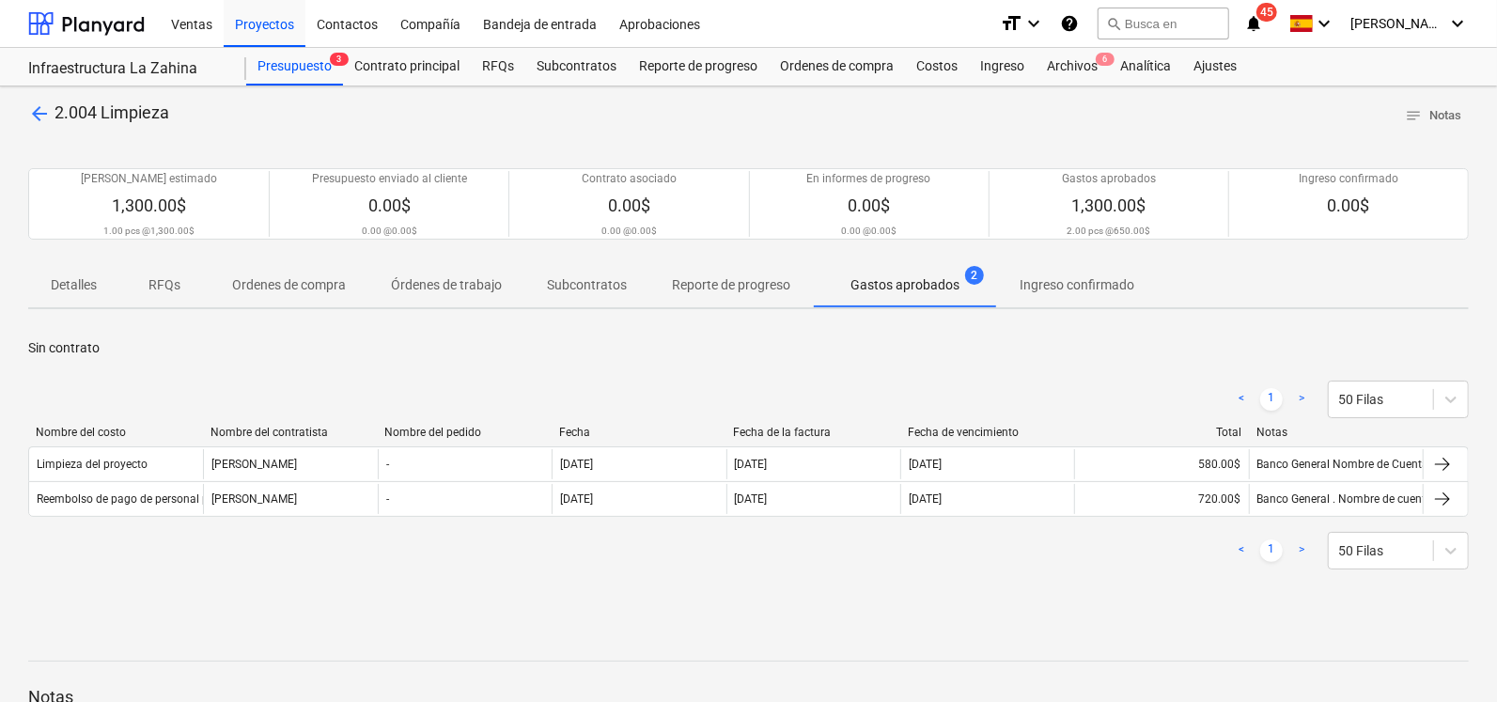
click at [79, 287] on p "Detalles" at bounding box center [74, 285] width 46 height 20
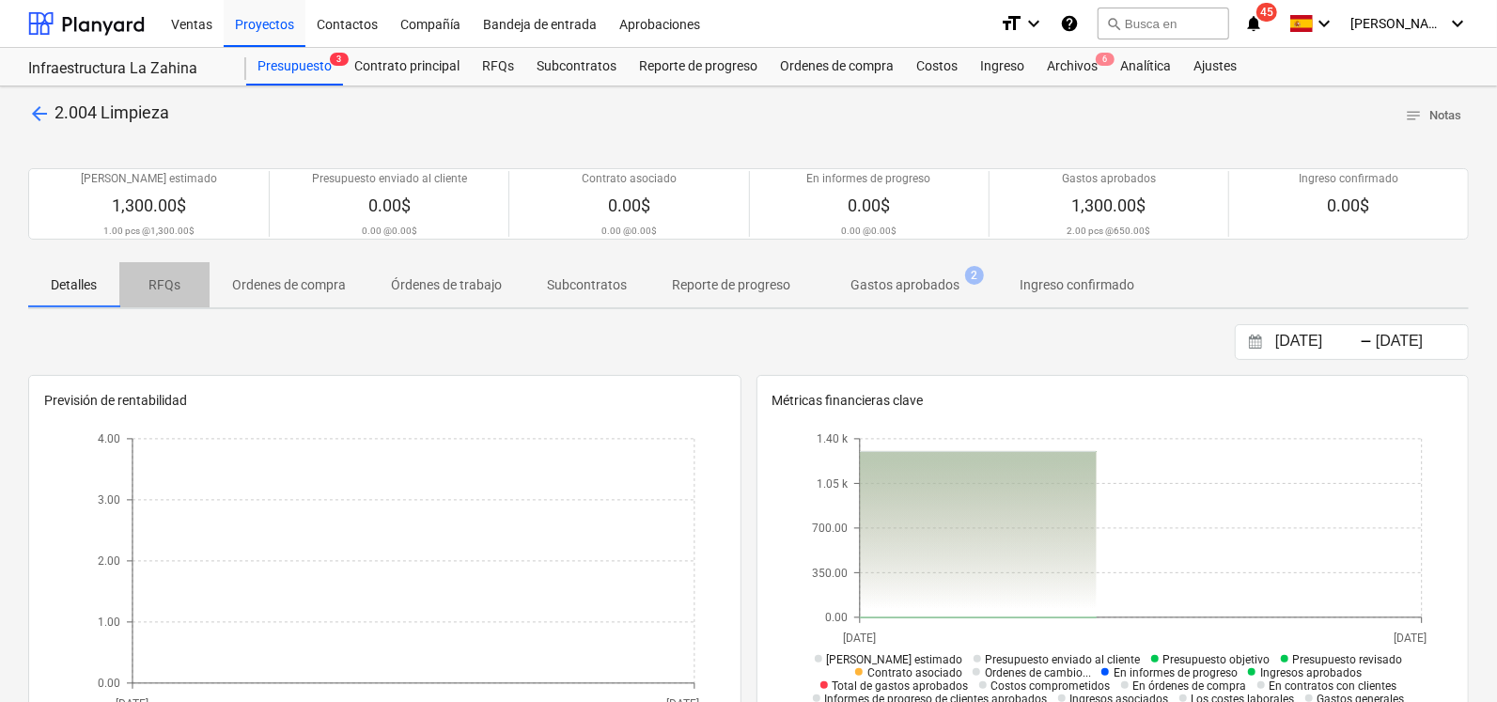
click at [202, 284] on span "RFQs" at bounding box center [164, 285] width 90 height 31
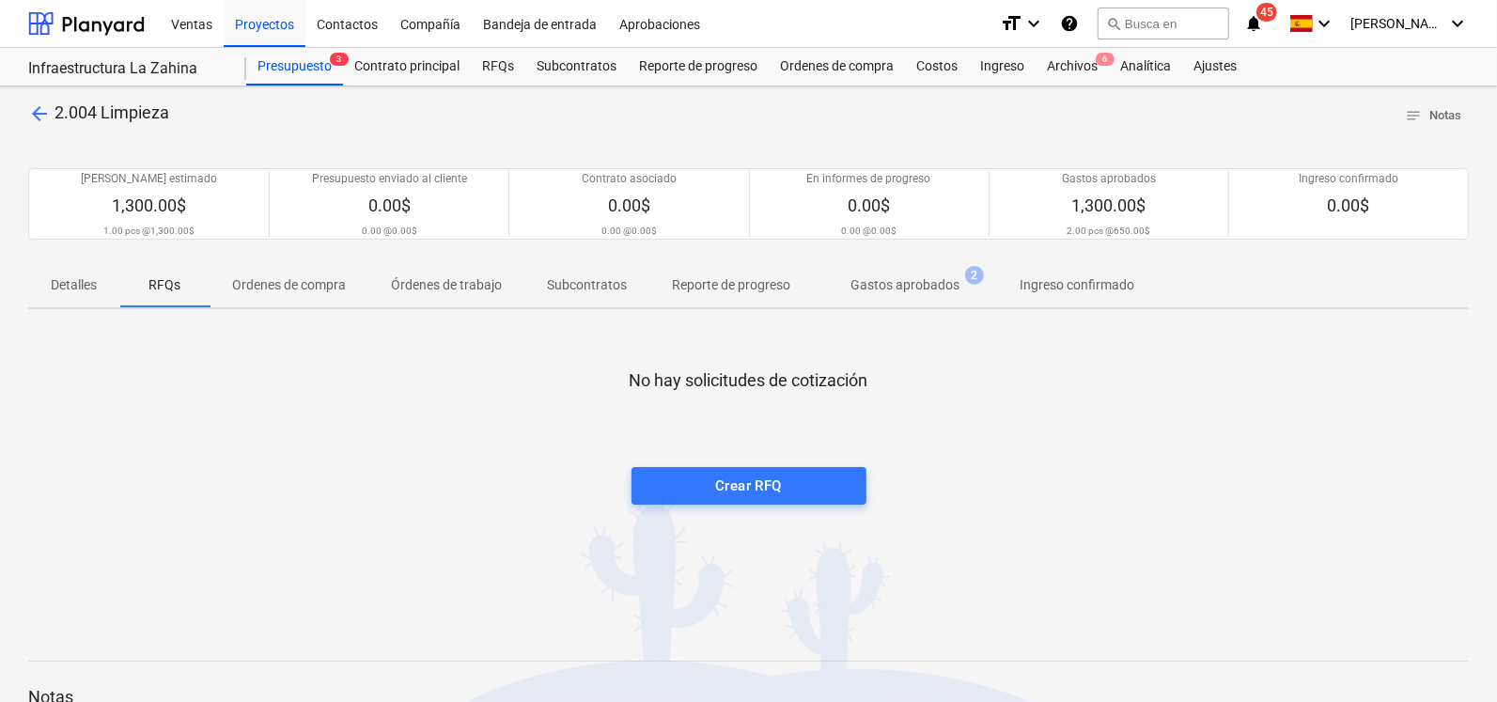
click at [266, 281] on p "Ordenes de compra" at bounding box center [289, 285] width 114 height 20
click at [425, 284] on p "Órdenes de trabajo" at bounding box center [446, 285] width 111 height 20
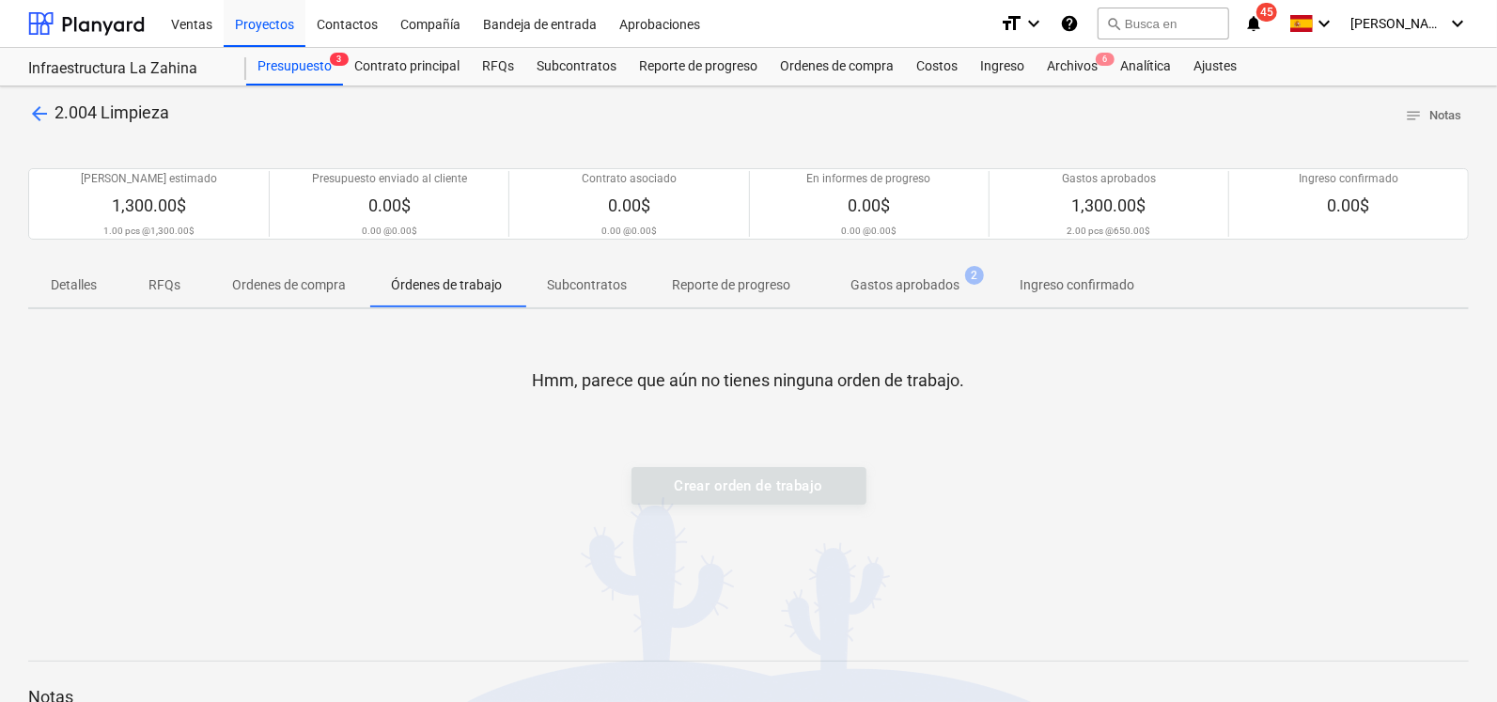
click at [572, 281] on p "Subcontratos" at bounding box center [587, 285] width 80 height 20
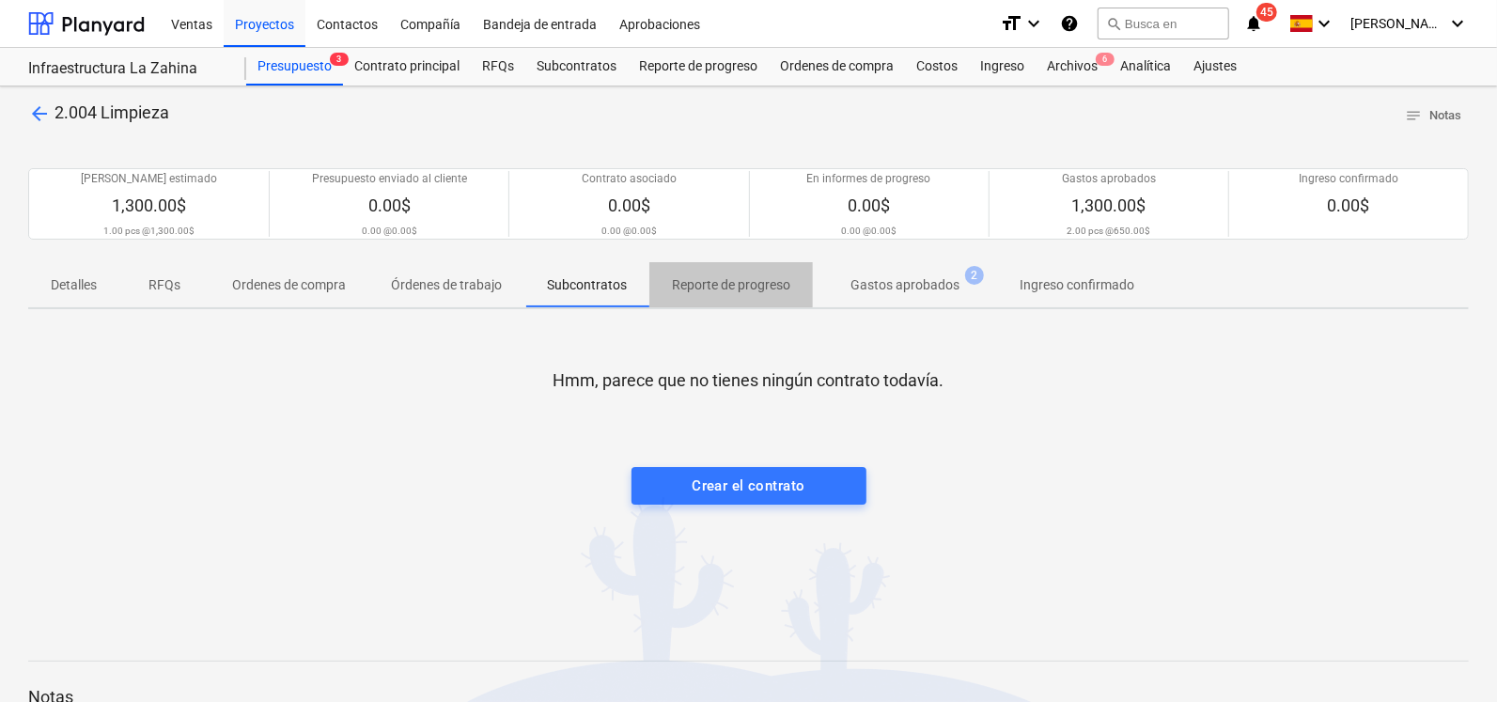
click at [681, 275] on p "Reporte de progreso" at bounding box center [731, 285] width 118 height 20
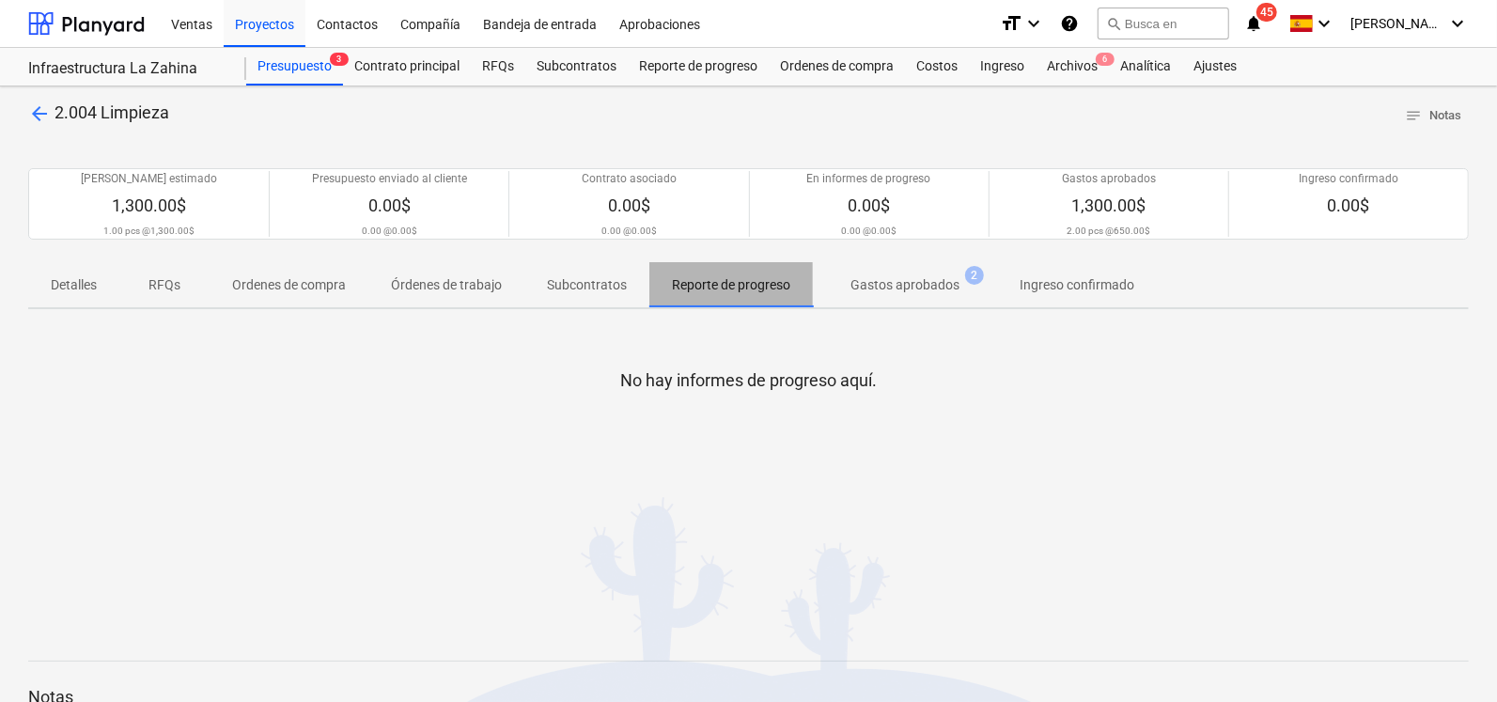
click at [790, 275] on p "Reporte de progreso" at bounding box center [731, 285] width 118 height 20
click at [931, 77] on div "Costos" at bounding box center [937, 67] width 64 height 38
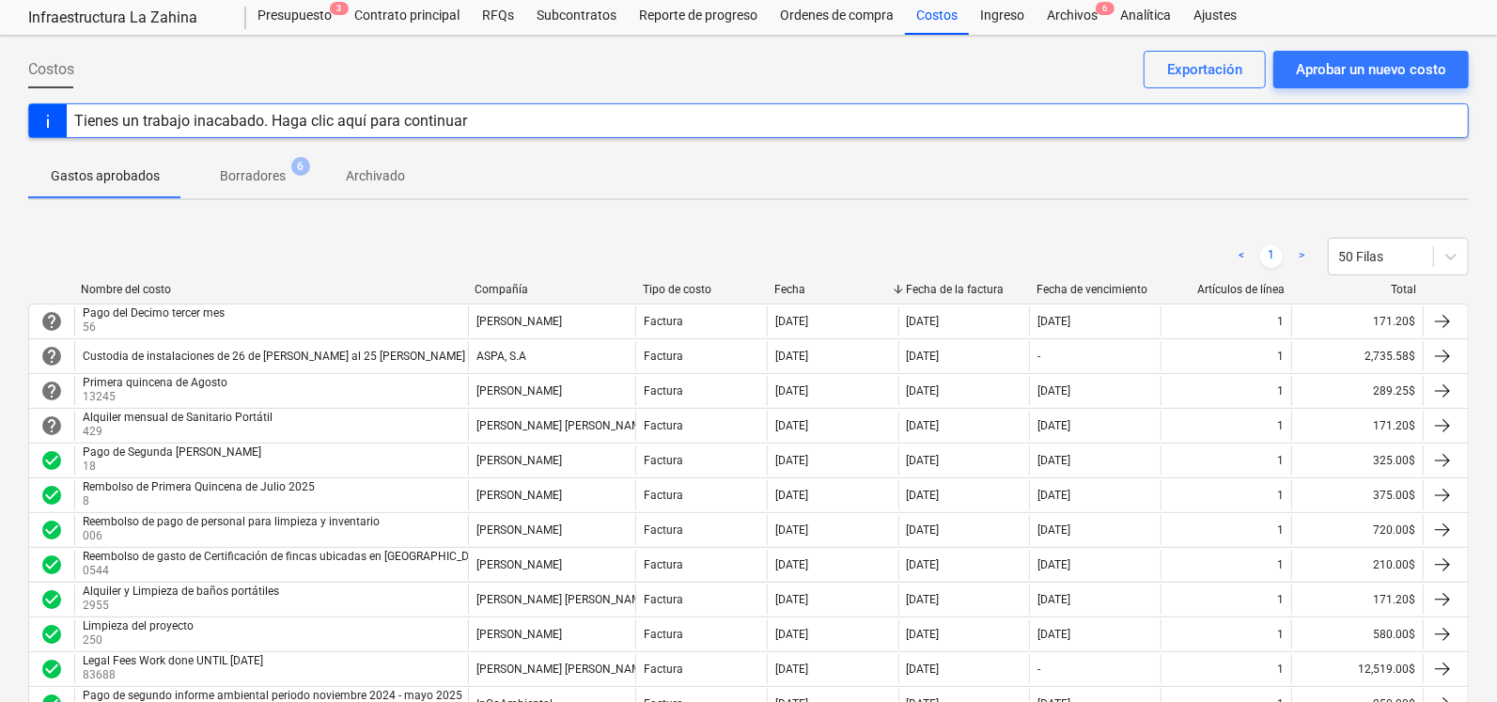
scroll to position [43, 0]
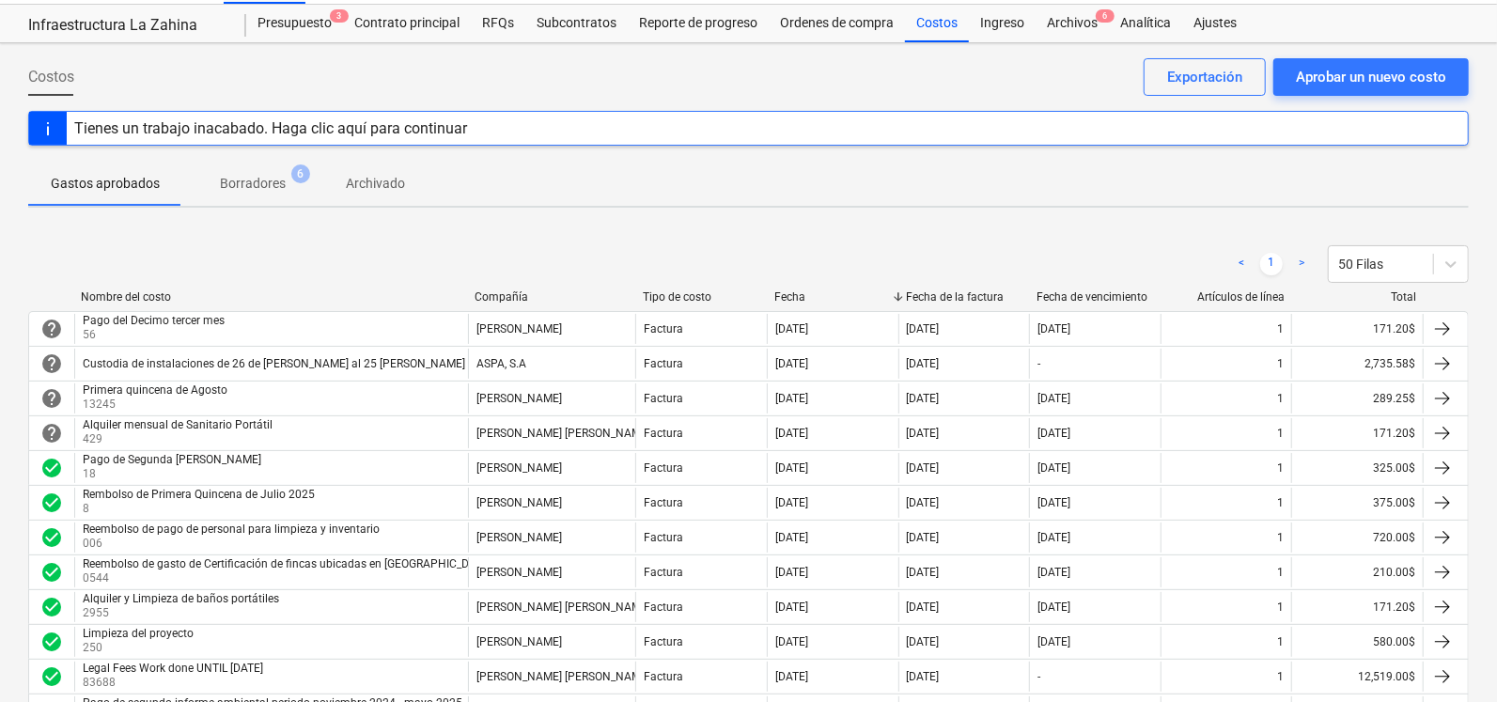
click at [240, 195] on span "Borradores 6" at bounding box center [252, 183] width 141 height 34
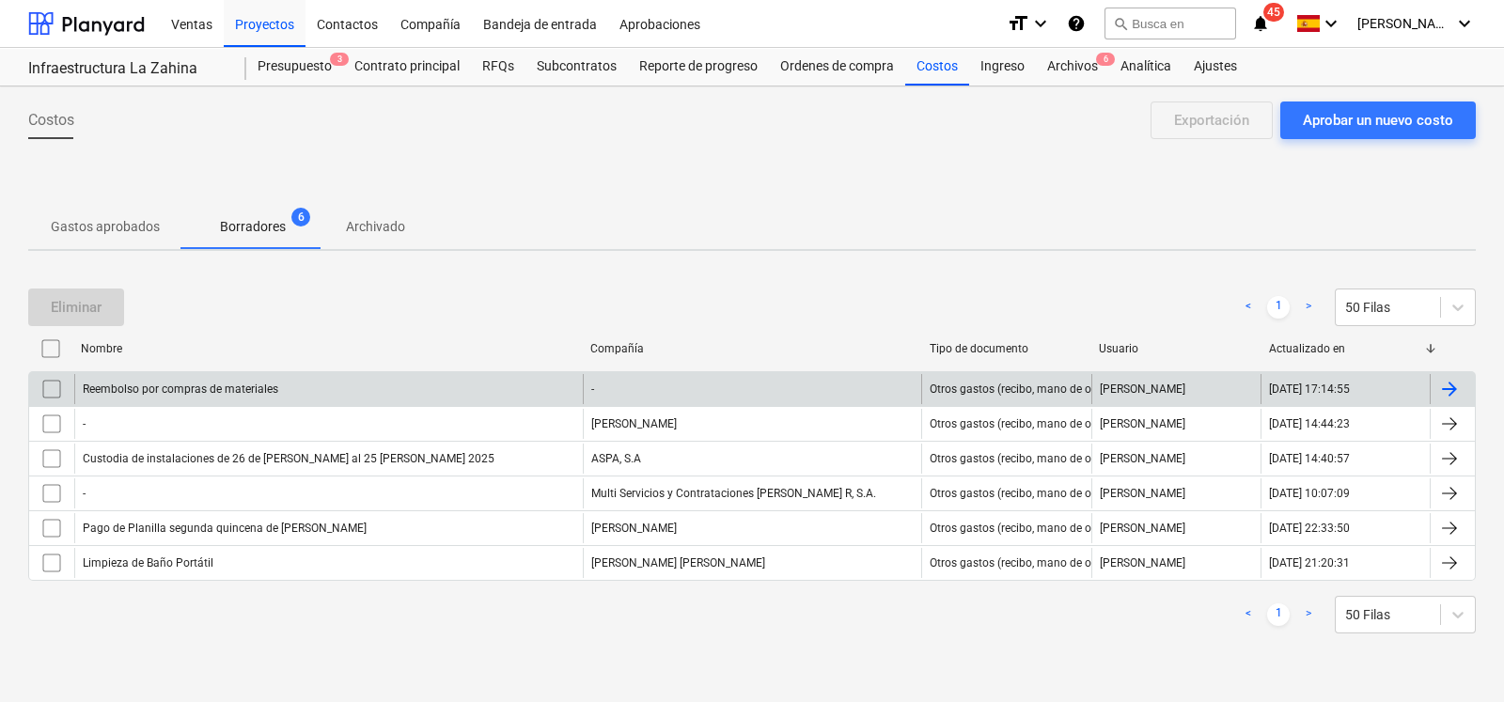
click at [275, 387] on div "Reembolso por compras de materiales" at bounding box center [328, 389] width 509 height 30
click at [47, 397] on input "checkbox" at bounding box center [52, 389] width 30 height 30
click at [55, 300] on div "Eliminar" at bounding box center [76, 307] width 51 height 24
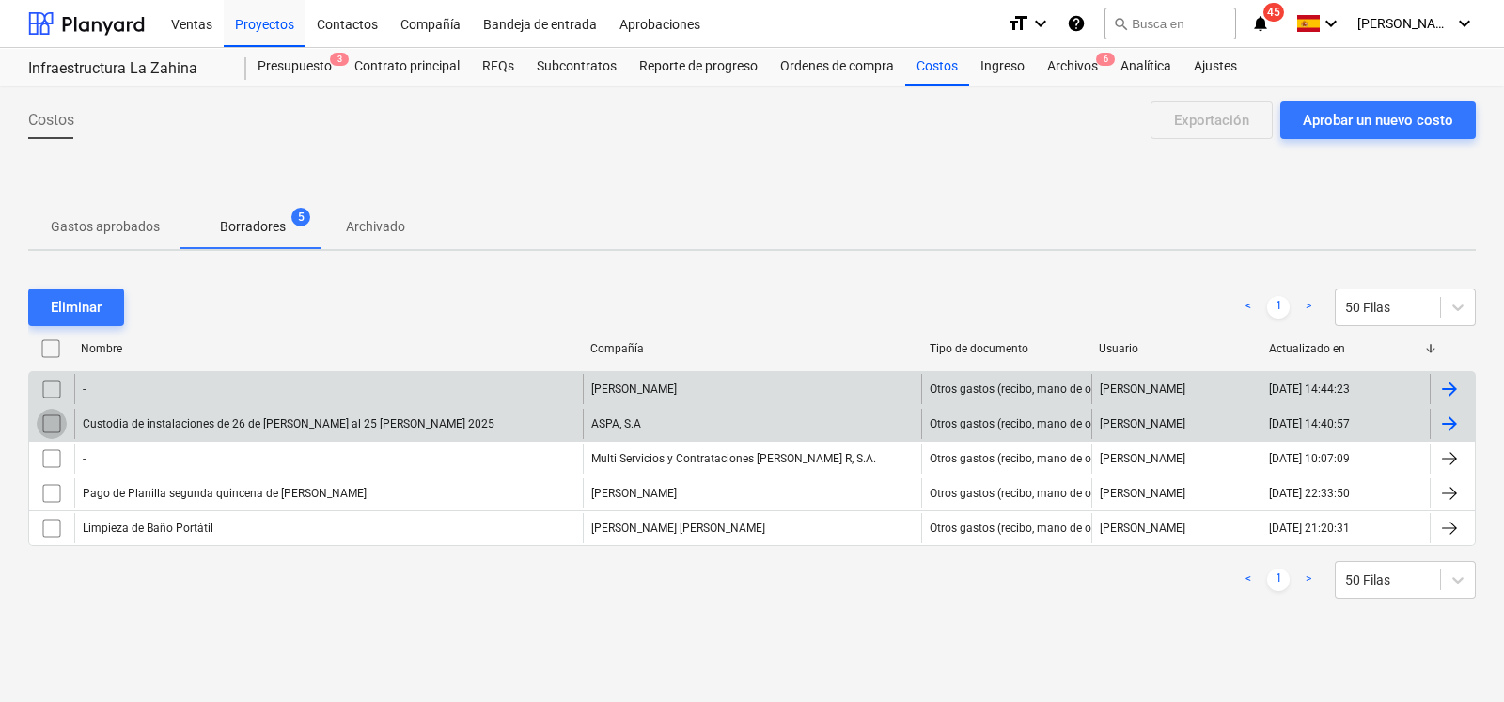
click at [41, 415] on input "checkbox" at bounding box center [52, 424] width 30 height 30
click at [49, 376] on input "checkbox" at bounding box center [52, 389] width 30 height 30
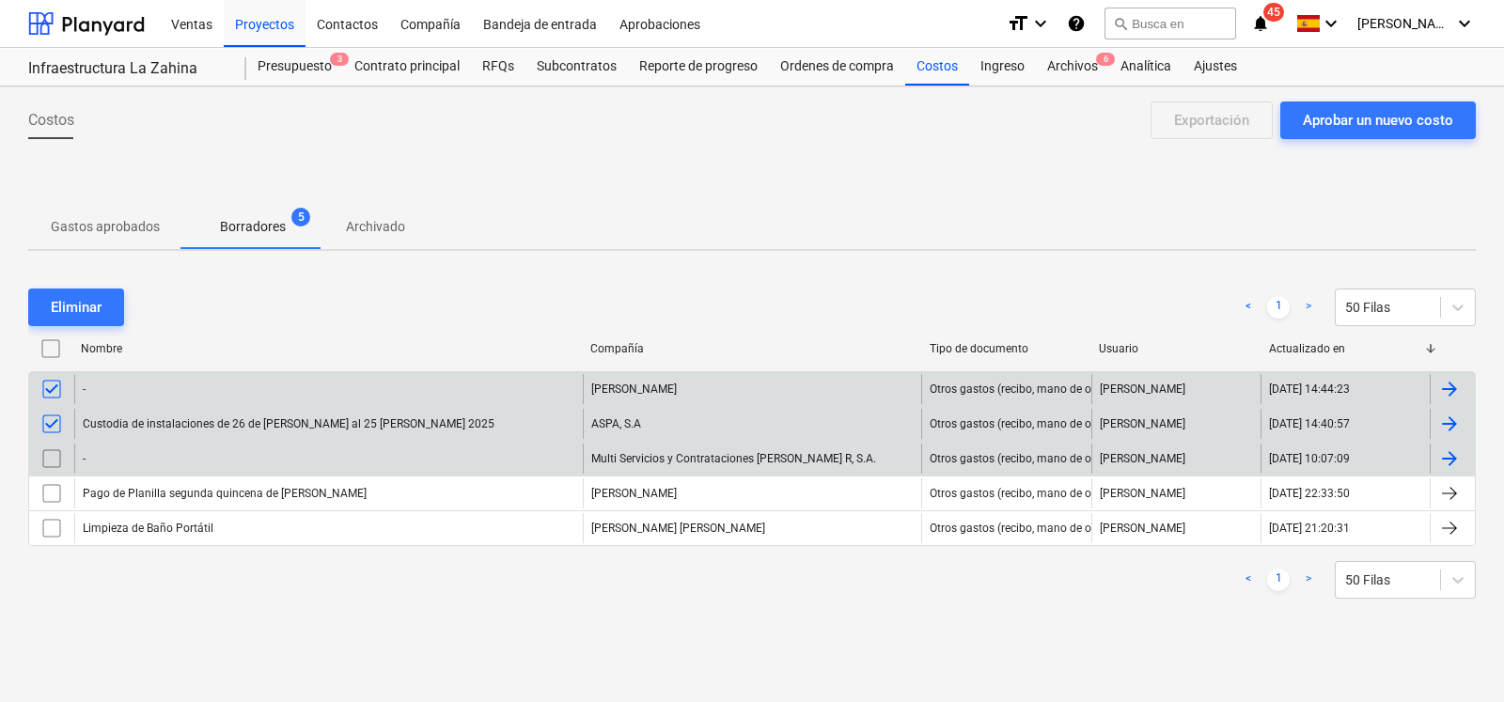
click at [46, 458] on input "checkbox" at bounding box center [52, 459] width 30 height 30
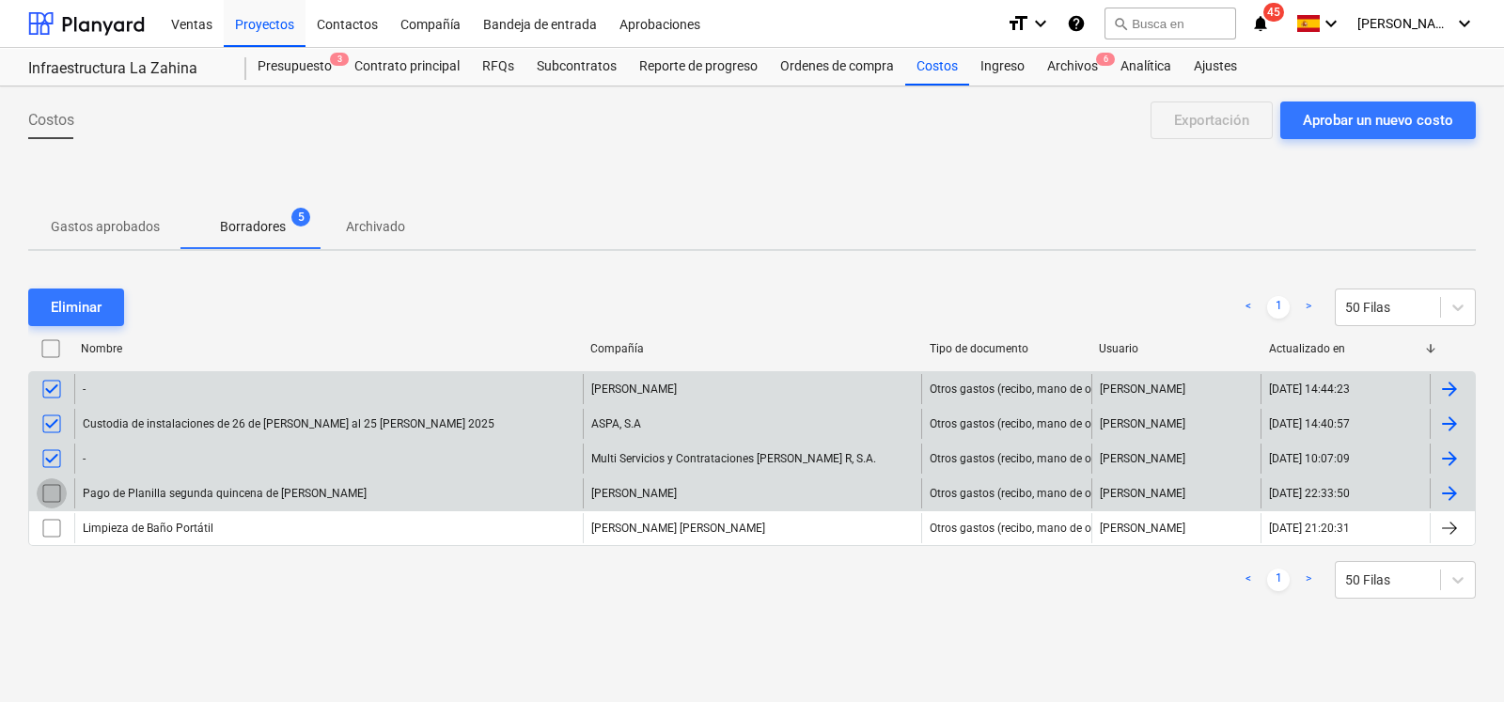
click at [48, 502] on input "checkbox" at bounding box center [52, 493] width 30 height 30
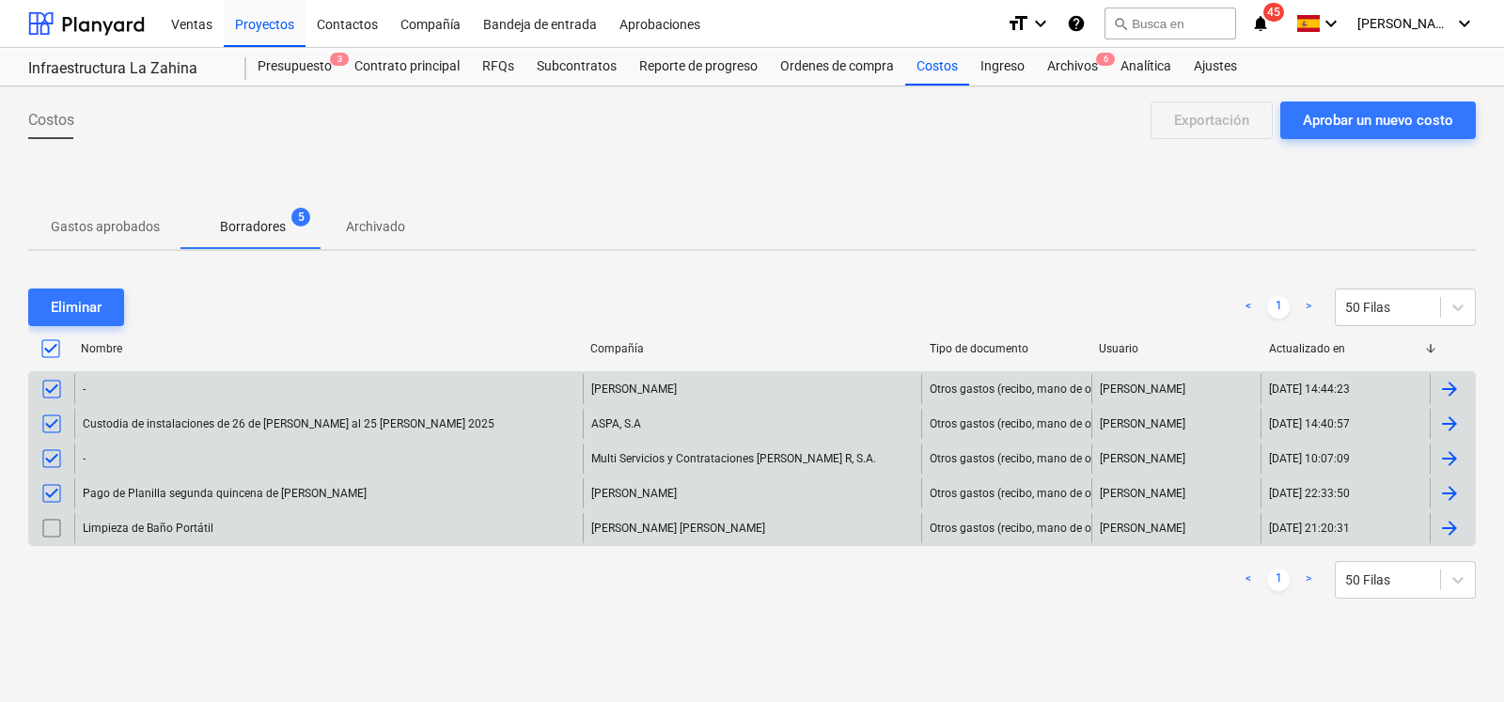
click at [55, 528] on input "checkbox" at bounding box center [52, 528] width 30 height 30
click at [103, 314] on button "Eliminar" at bounding box center [76, 308] width 96 height 38
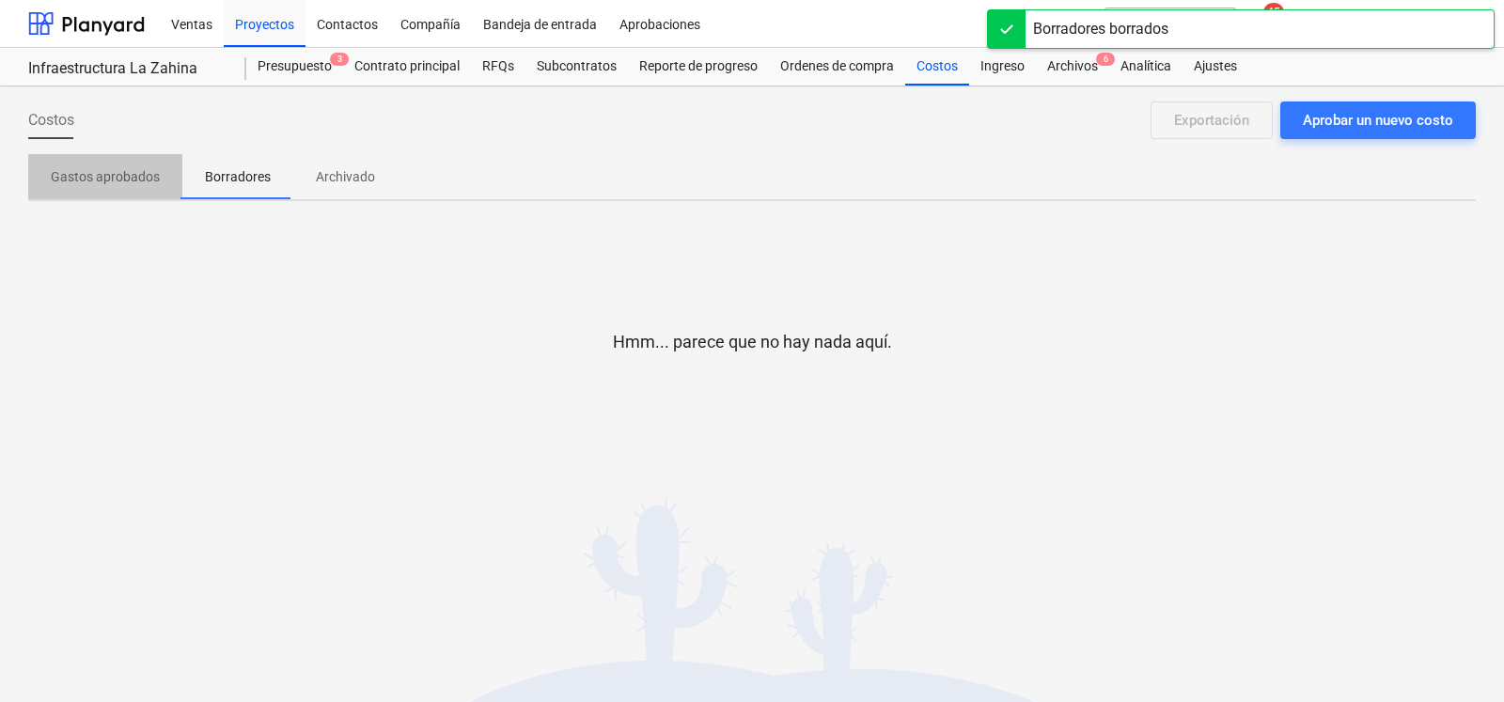
click at [122, 172] on p "Gastos aprobados" at bounding box center [105, 177] width 109 height 20
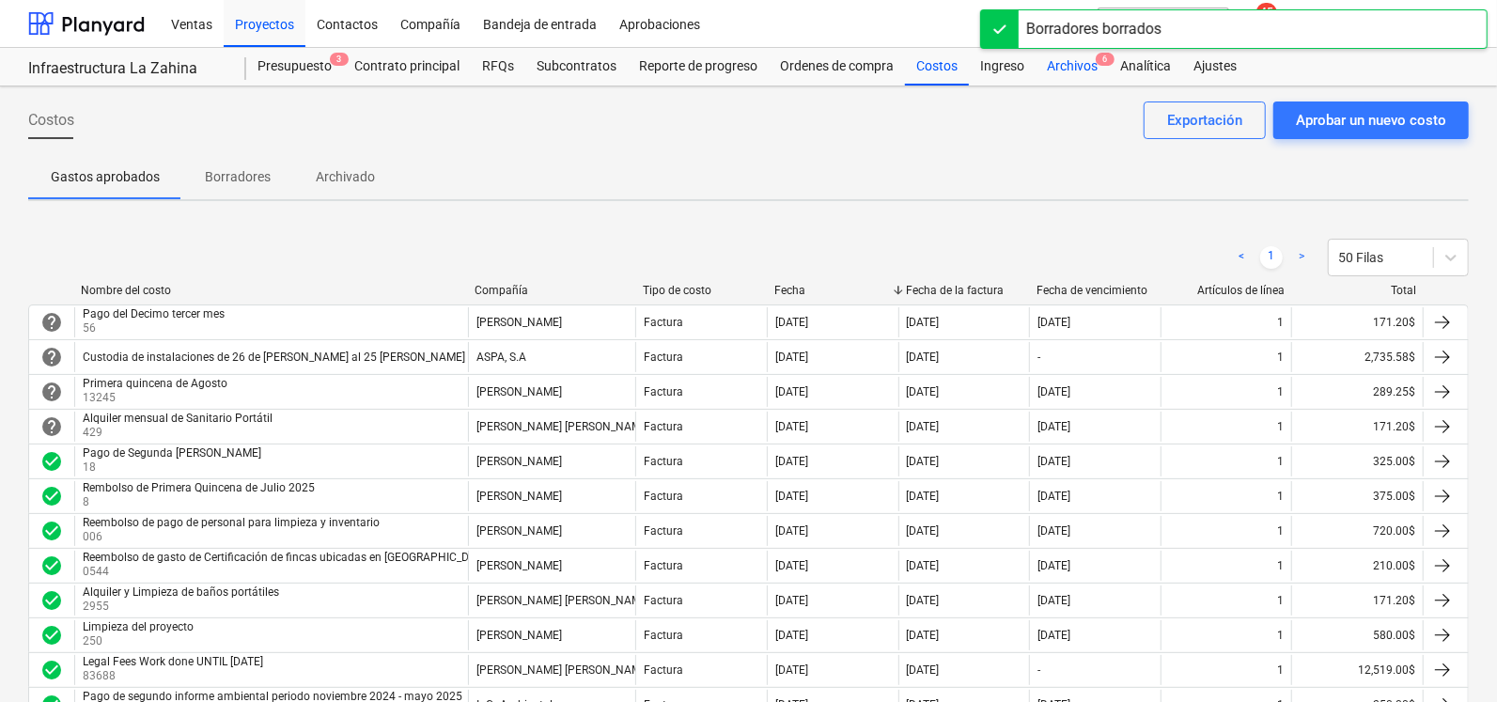
click at [1072, 69] on div "Archivos 6" at bounding box center [1072, 67] width 73 height 38
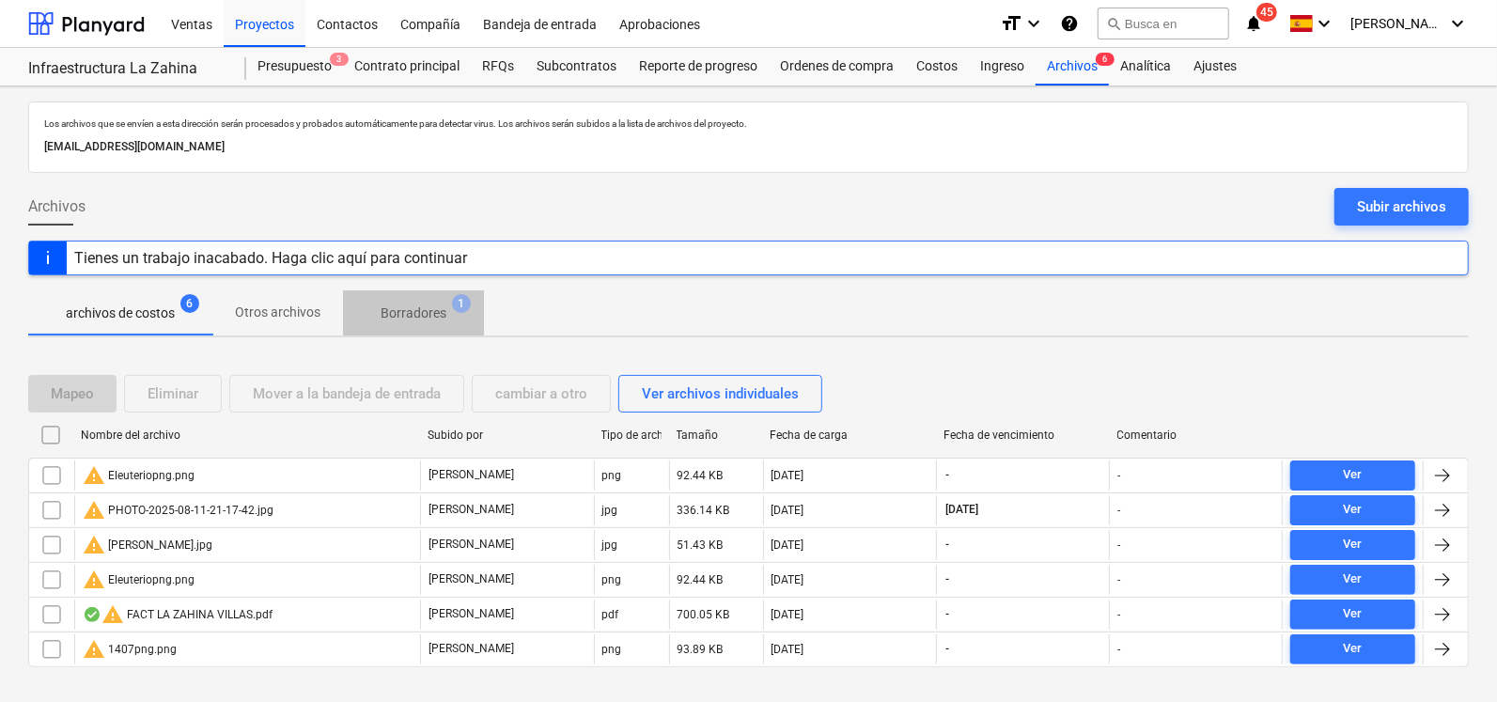
click at [411, 313] on p "Borradores" at bounding box center [414, 314] width 66 height 20
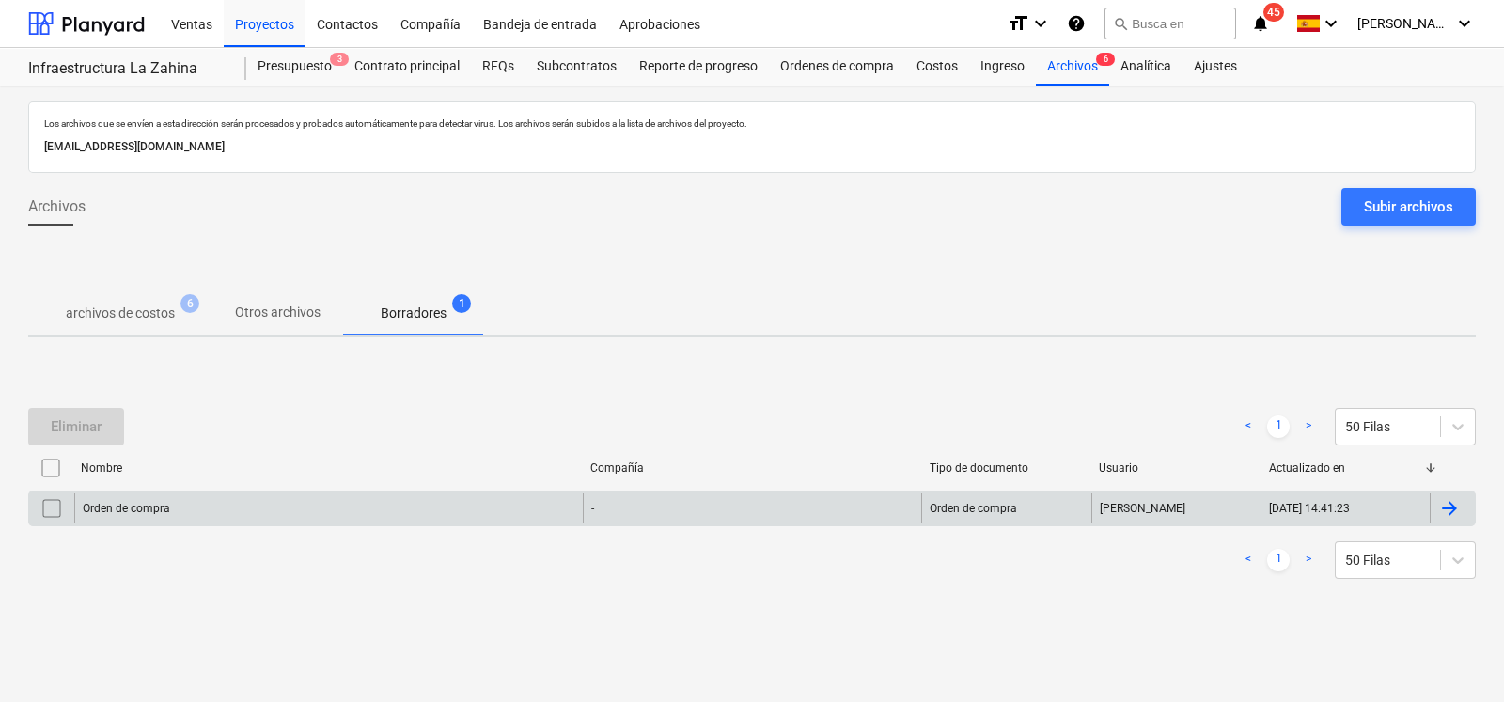
click at [55, 507] on input "checkbox" at bounding box center [52, 508] width 30 height 30
click at [108, 438] on button "Eliminar" at bounding box center [76, 427] width 96 height 38
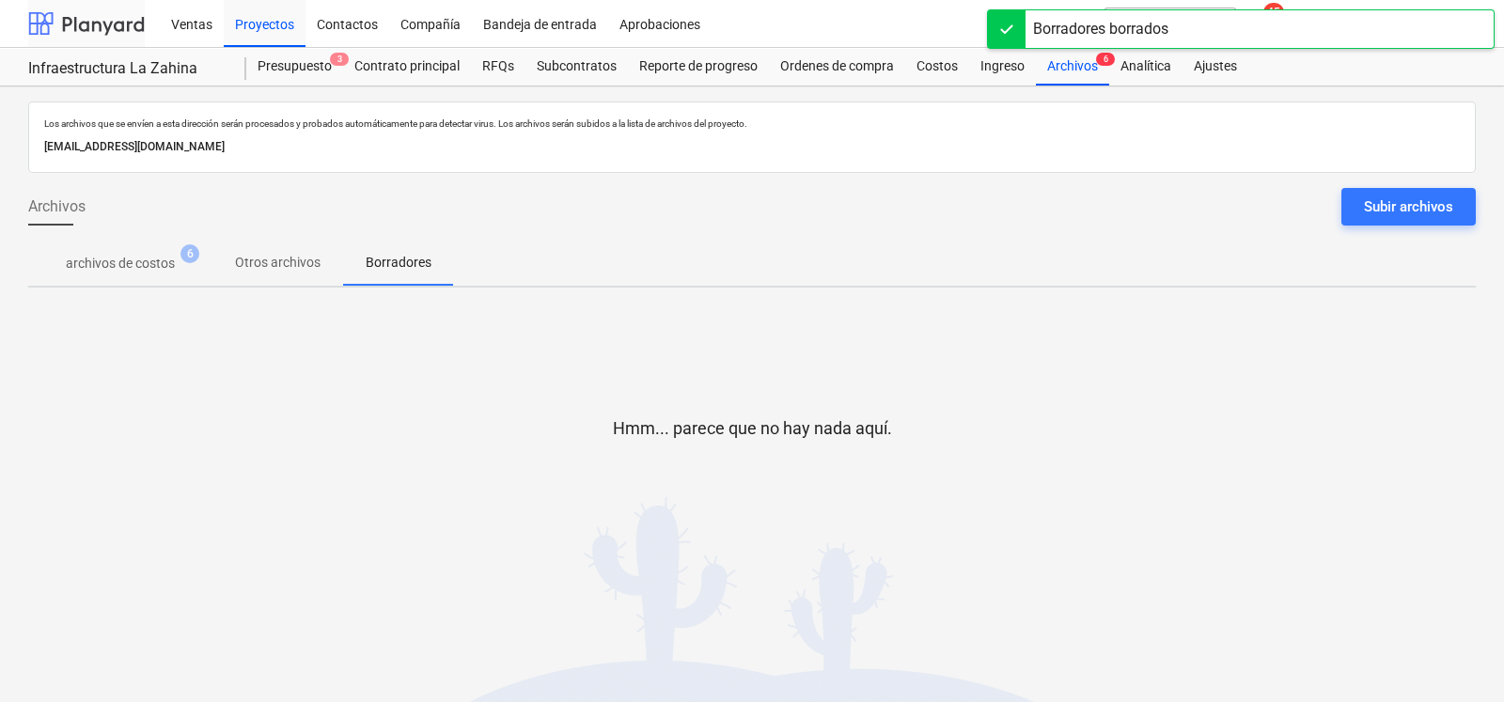
click at [80, 26] on div at bounding box center [86, 23] width 117 height 47
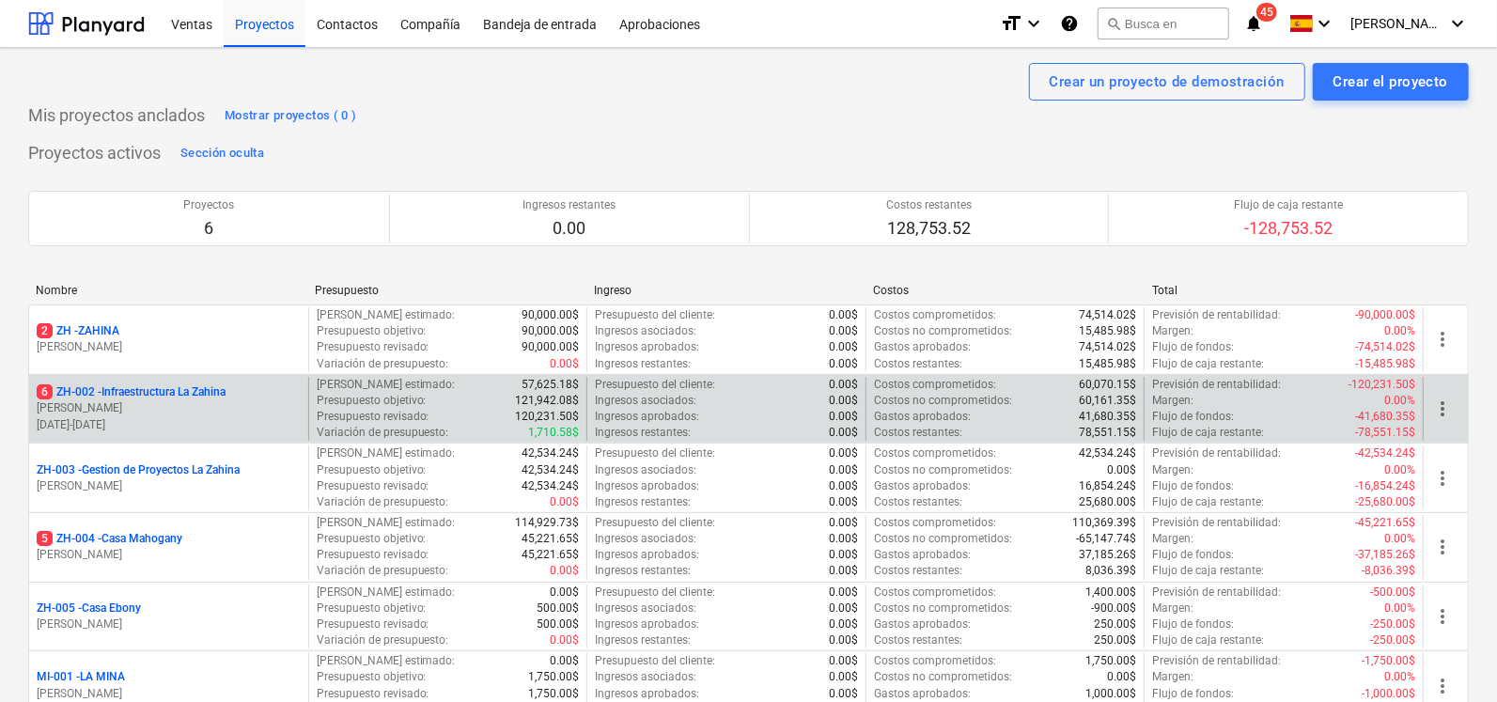
click at [160, 381] on div "6 ZH-002 - Infraestructura La [PERSON_NAME] [DATE] - [DATE]" at bounding box center [168, 409] width 279 height 65
click at [157, 389] on p "6 ZH-002 - Infraestructura La Zahina" at bounding box center [131, 392] width 189 height 16
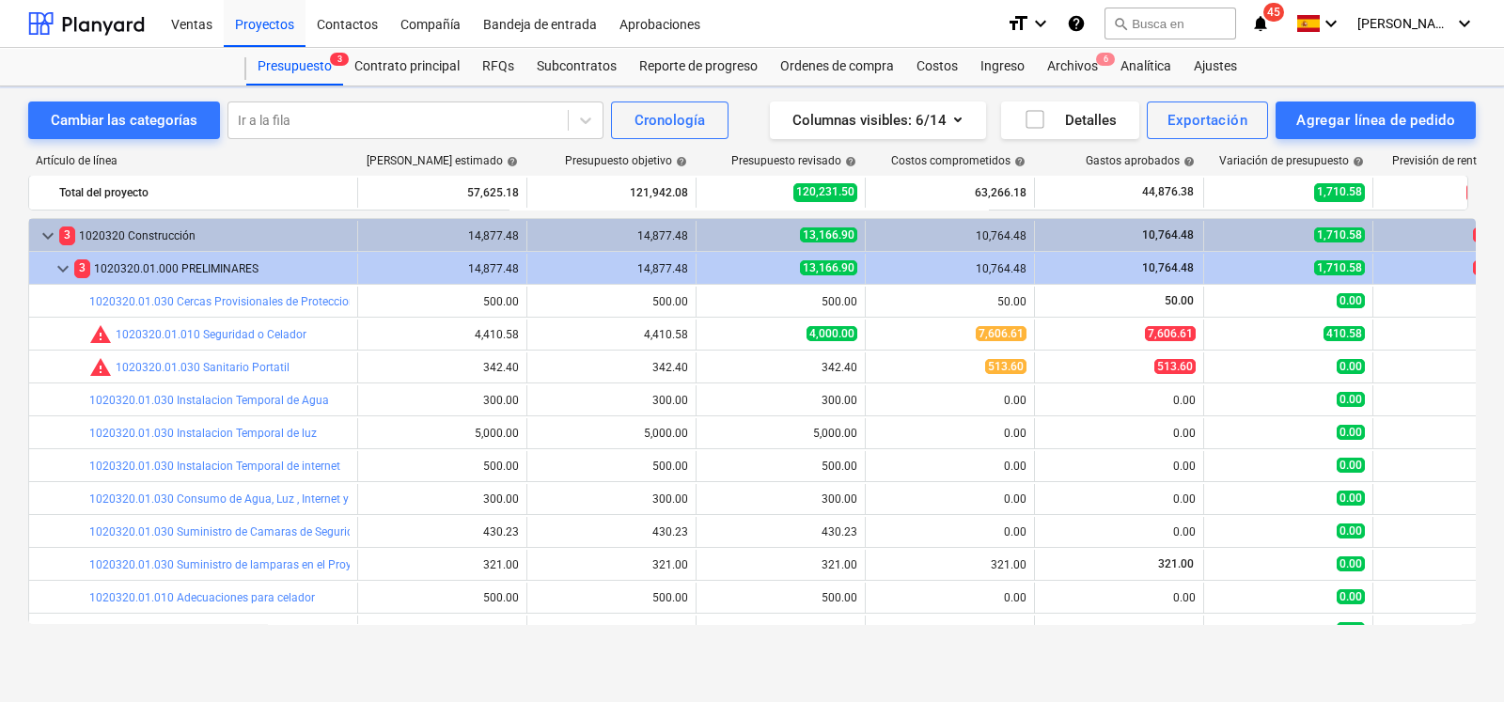
scroll to position [252, 0]
click at [151, 415] on div "keyboard_arrow_down 3 1020320 Construcción 14,877.48 14,877.48 13,166.90 10,764…" at bounding box center [752, 421] width 1448 height 406
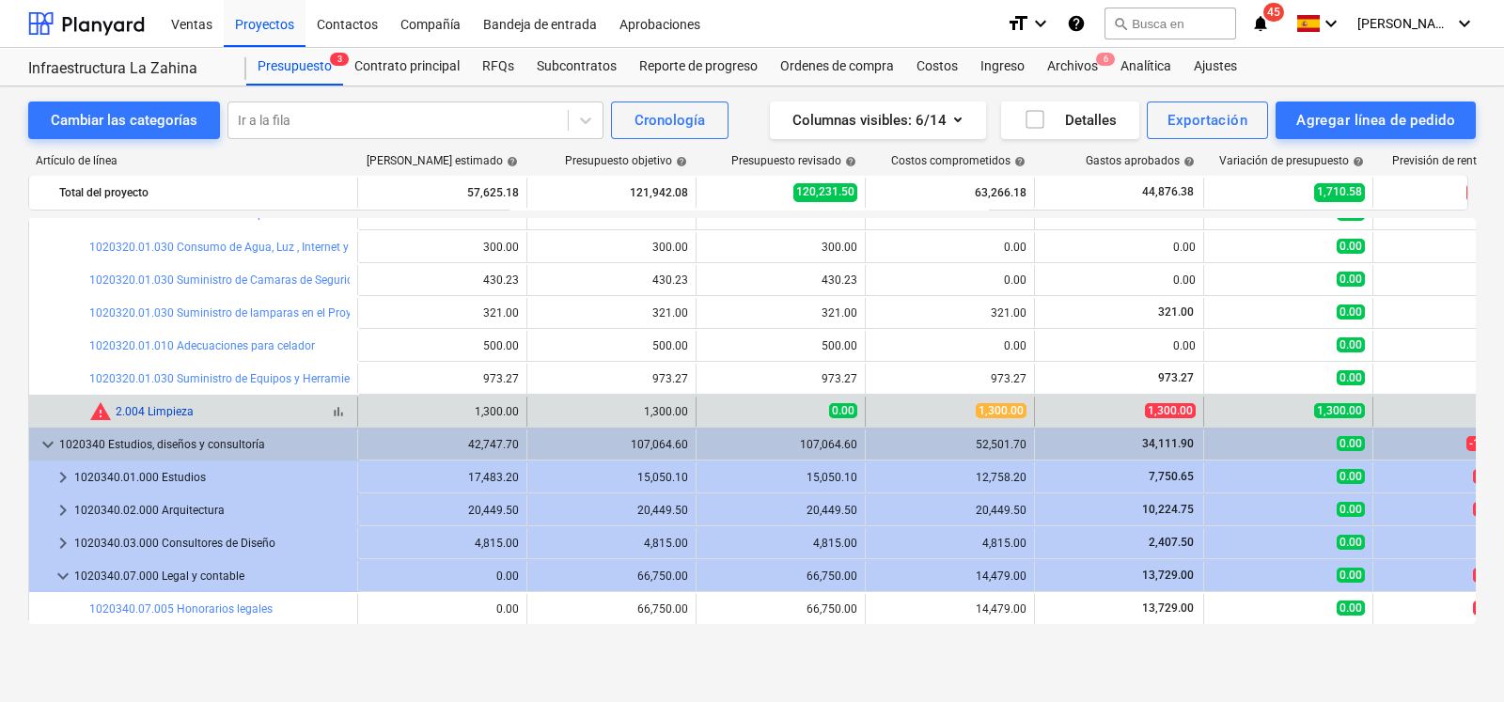
click at [128, 405] on link "2.004 Limpieza" at bounding box center [155, 411] width 78 height 13
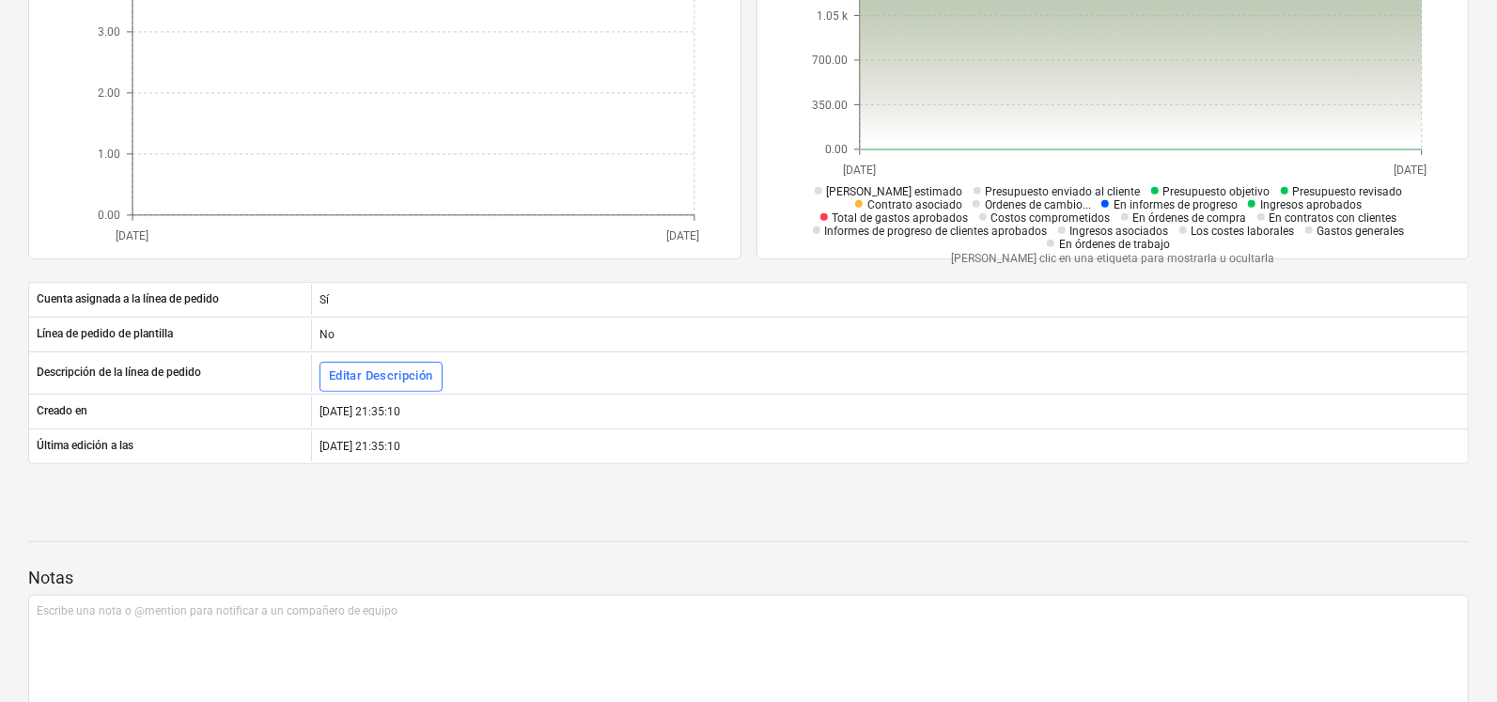
scroll to position [469, 0]
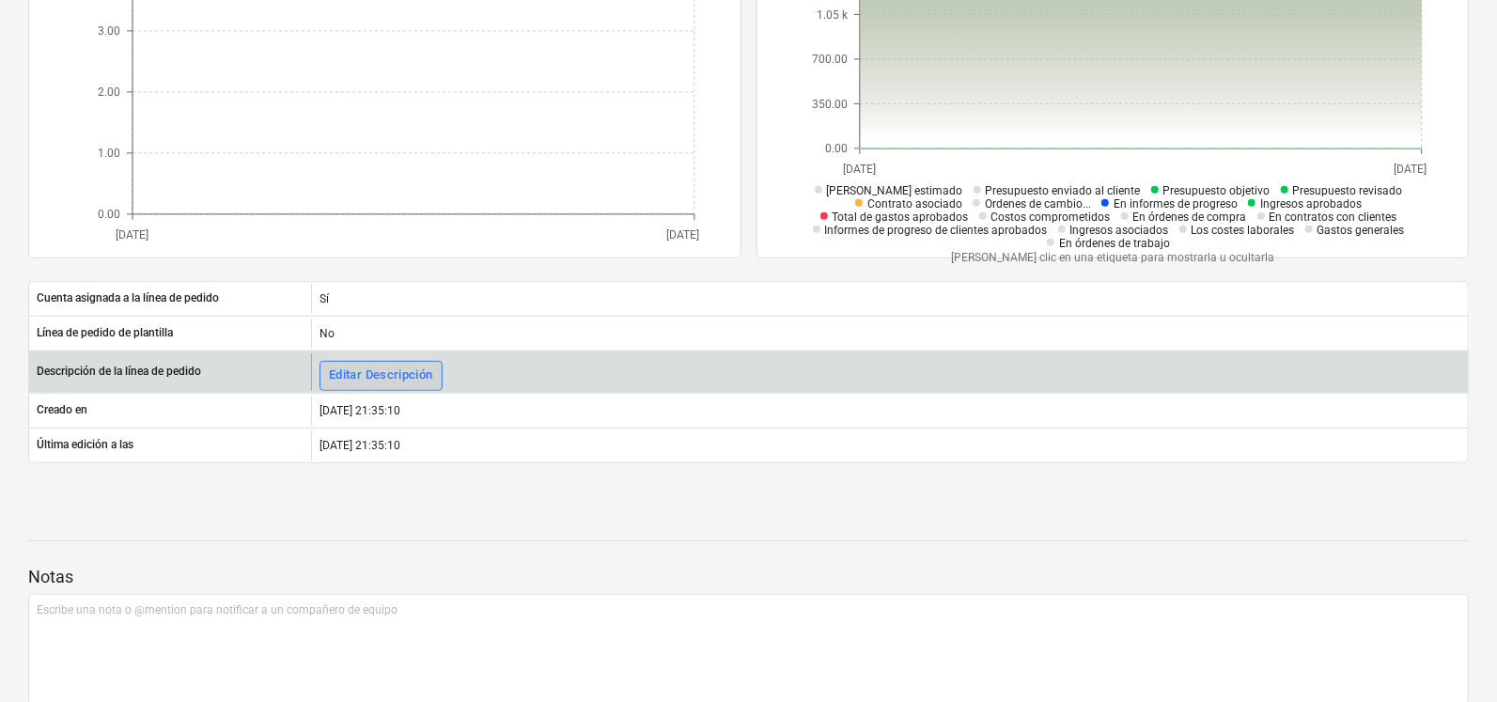
click at [386, 373] on div "Editar Descripción" at bounding box center [381, 376] width 104 height 22
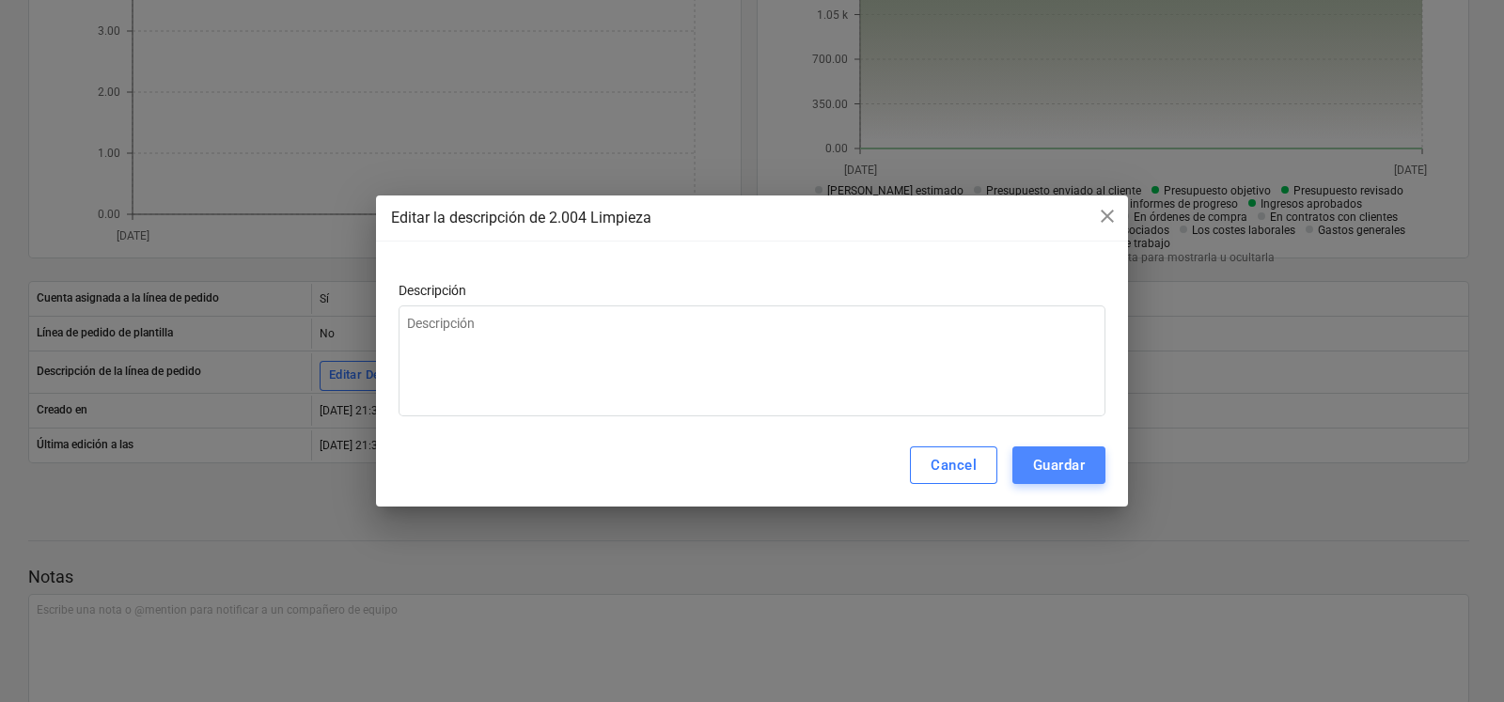
click at [1072, 478] on button "Guardar" at bounding box center [1058, 465] width 93 height 38
type textarea "x"
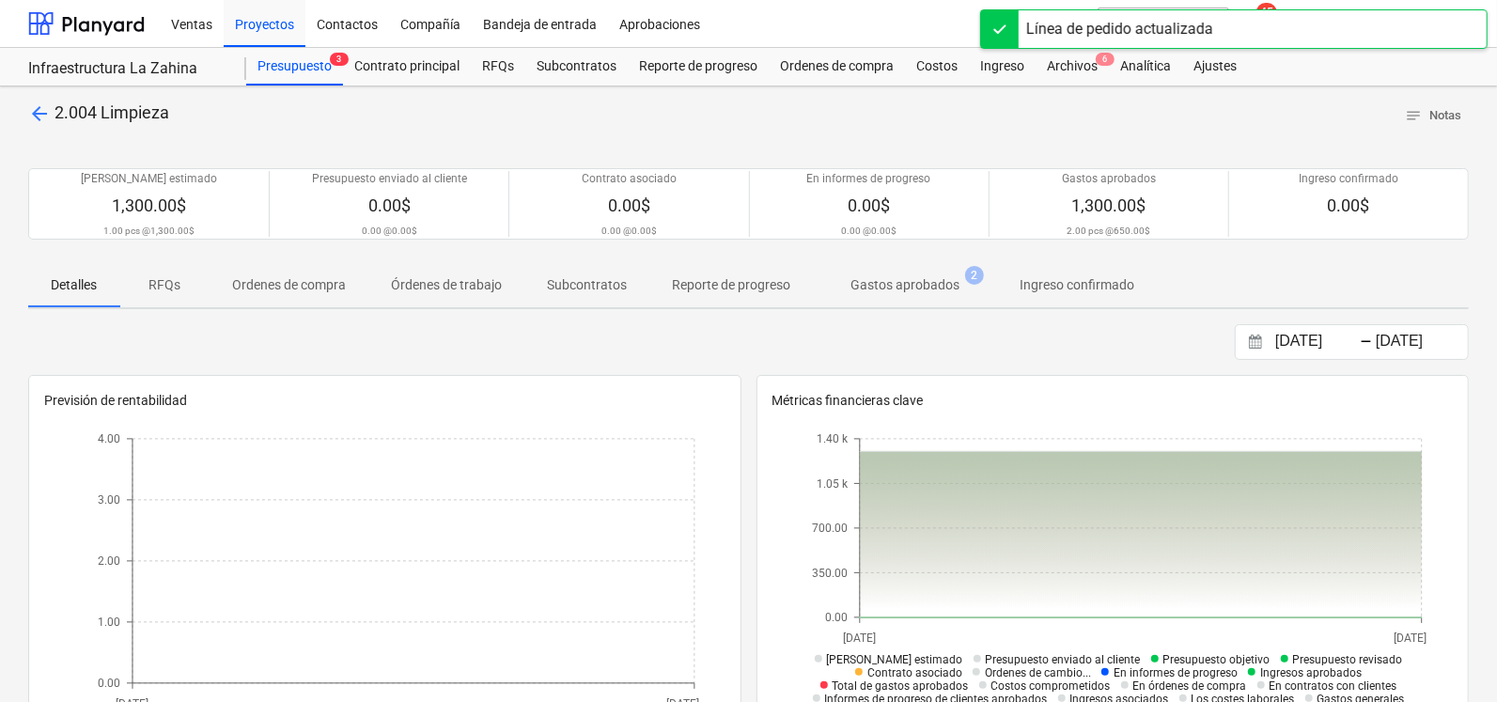
scroll to position [0, 0]
click at [1213, 73] on div "Ajustes" at bounding box center [1215, 67] width 66 height 38
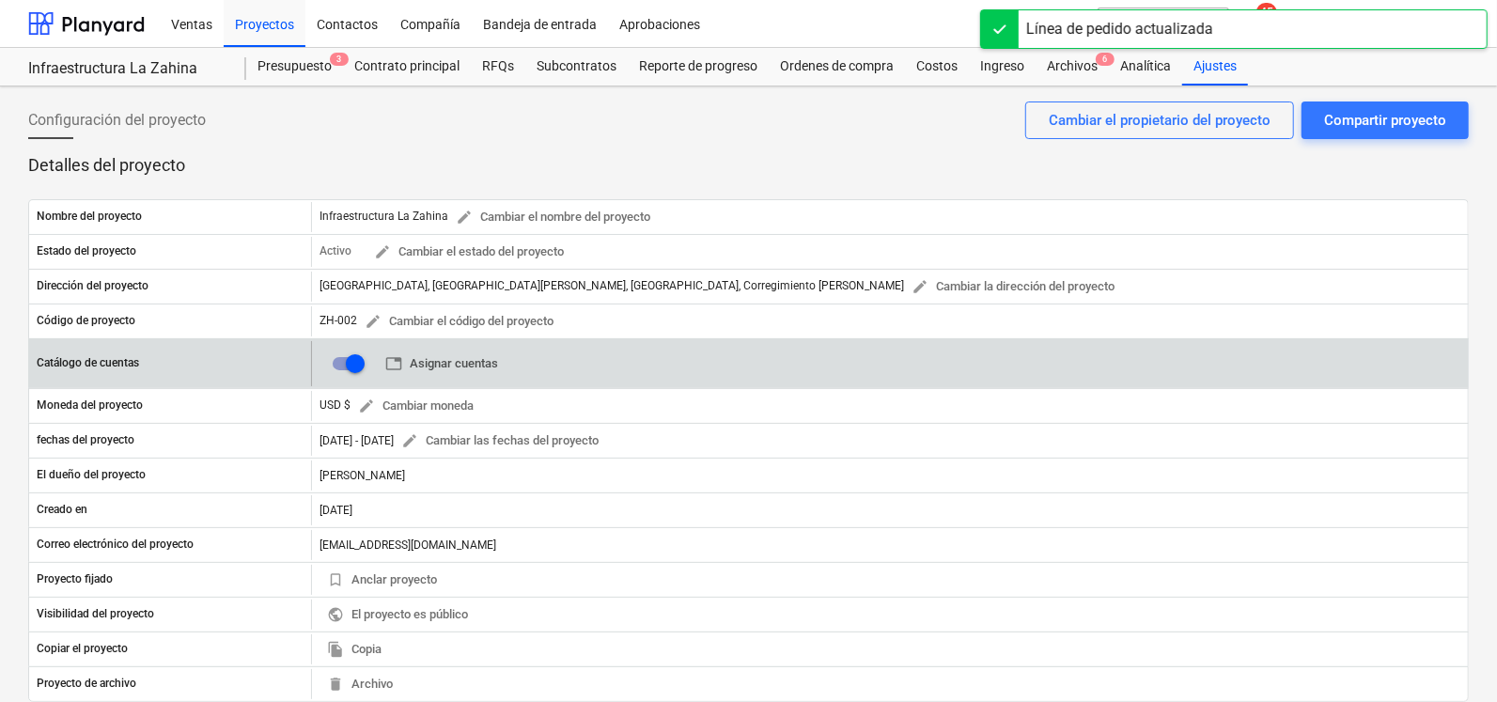
click at [415, 368] on span "table Asignar cuentas" at bounding box center [441, 364] width 113 height 22
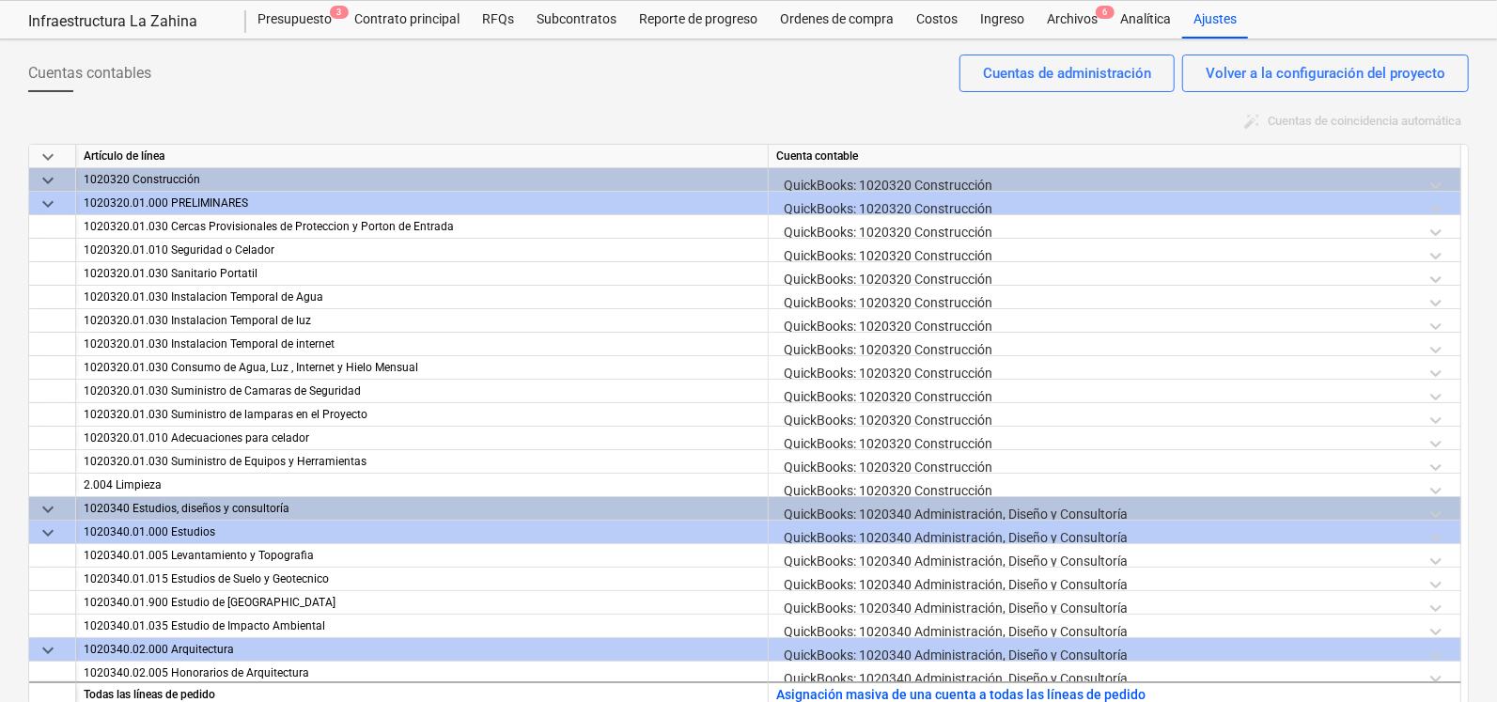
scroll to position [65, 0]
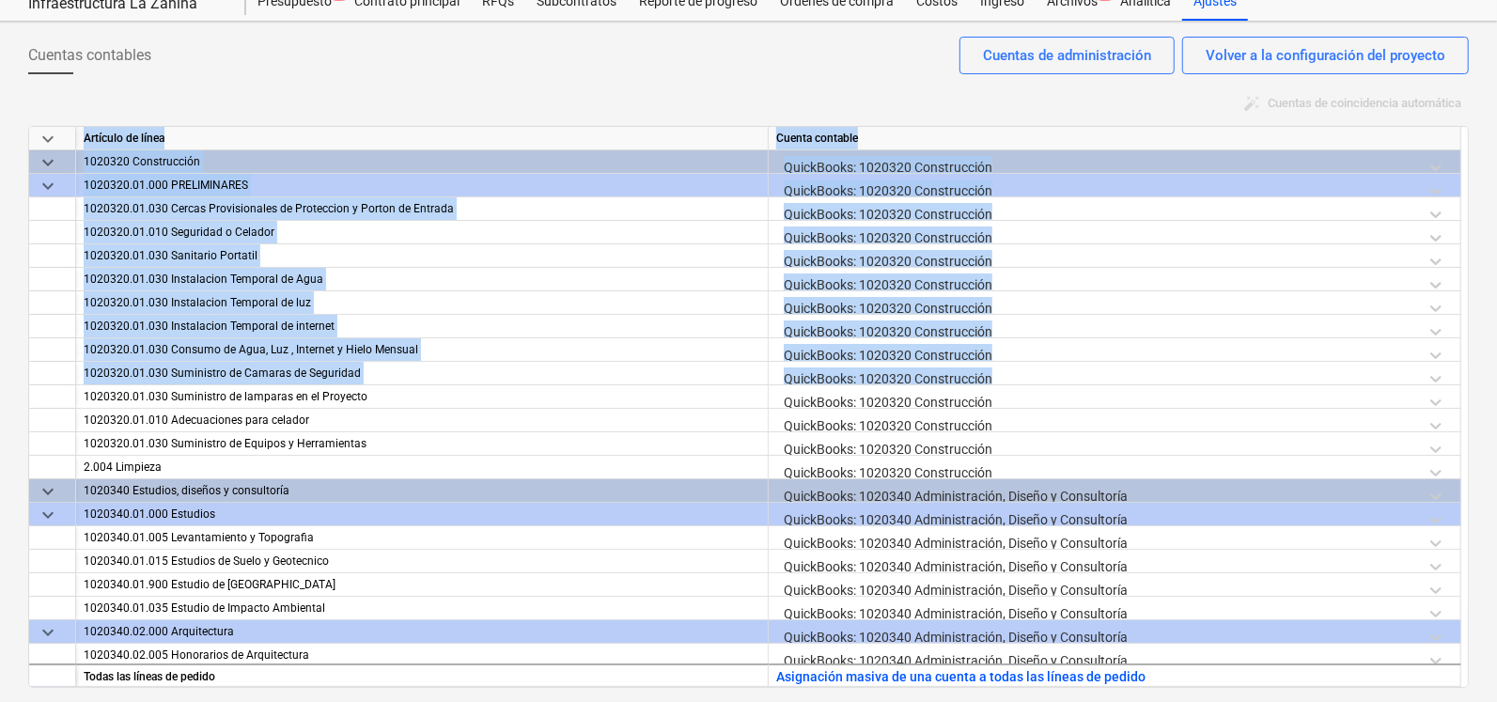
drag, startPoint x: 1461, startPoint y: 378, endPoint x: 1462, endPoint y: 411, distance: 32.9
click at [1462, 411] on div "keyboard_arrow_down Artículo de línea Cuenta contable keyboard_arrow_down 10203…" at bounding box center [748, 407] width 1441 height 562
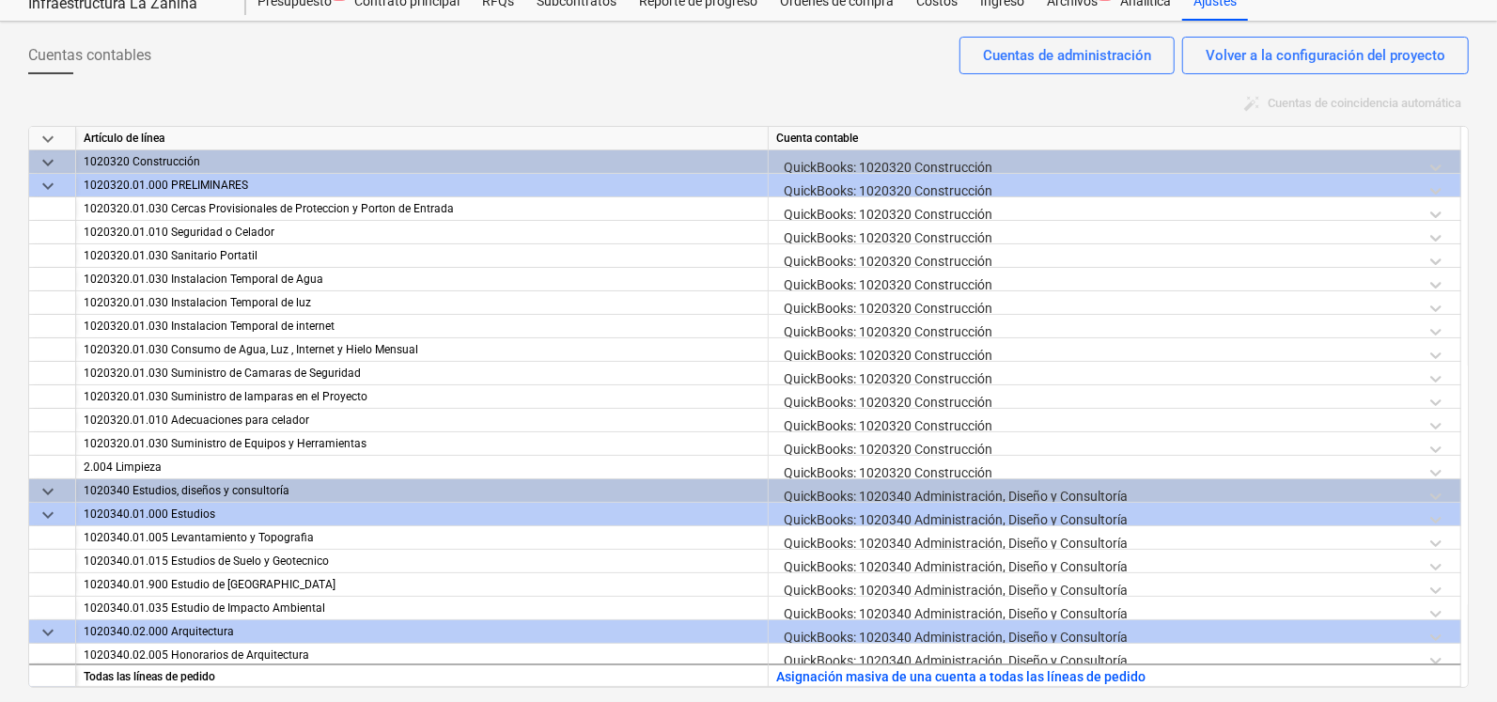
drag, startPoint x: 1462, startPoint y: 411, endPoint x: 1471, endPoint y: 499, distance: 88.9
click at [1471, 499] on div "Cuentas contables Volver a la configuración del proyecto Cuentas de administrac…" at bounding box center [748, 362] width 1497 height 681
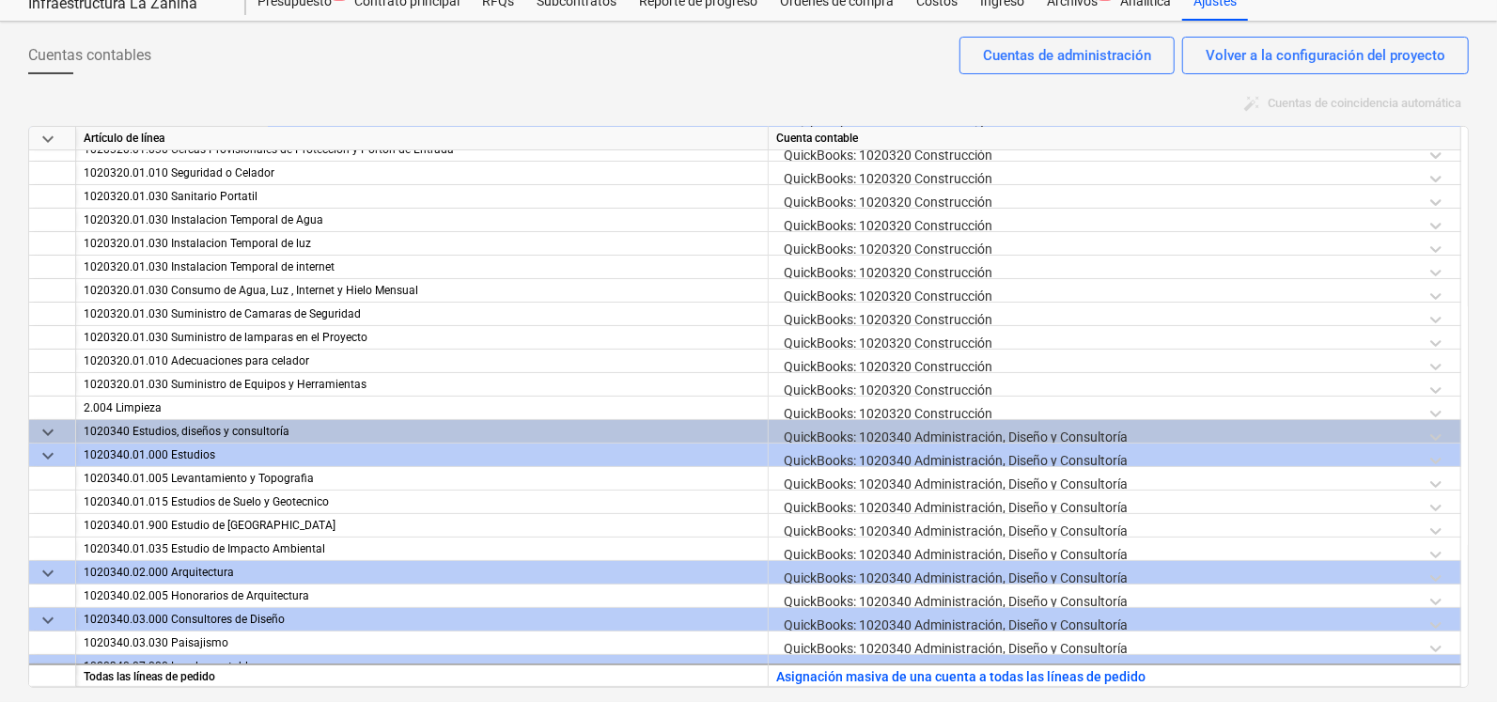
scroll to position [98, 0]
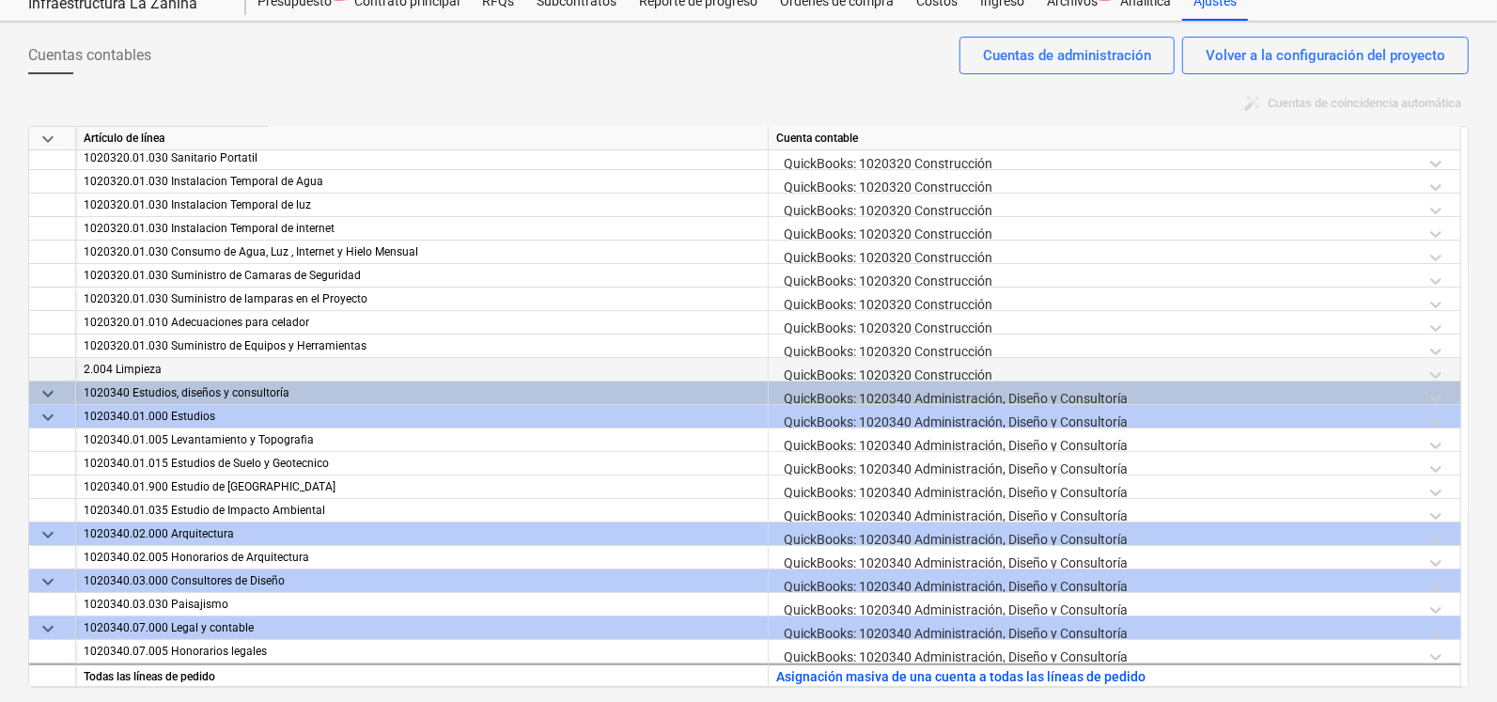
click at [845, 368] on div "QuickBooks: 1020320 Construcción" at bounding box center [1114, 374] width 677 height 33
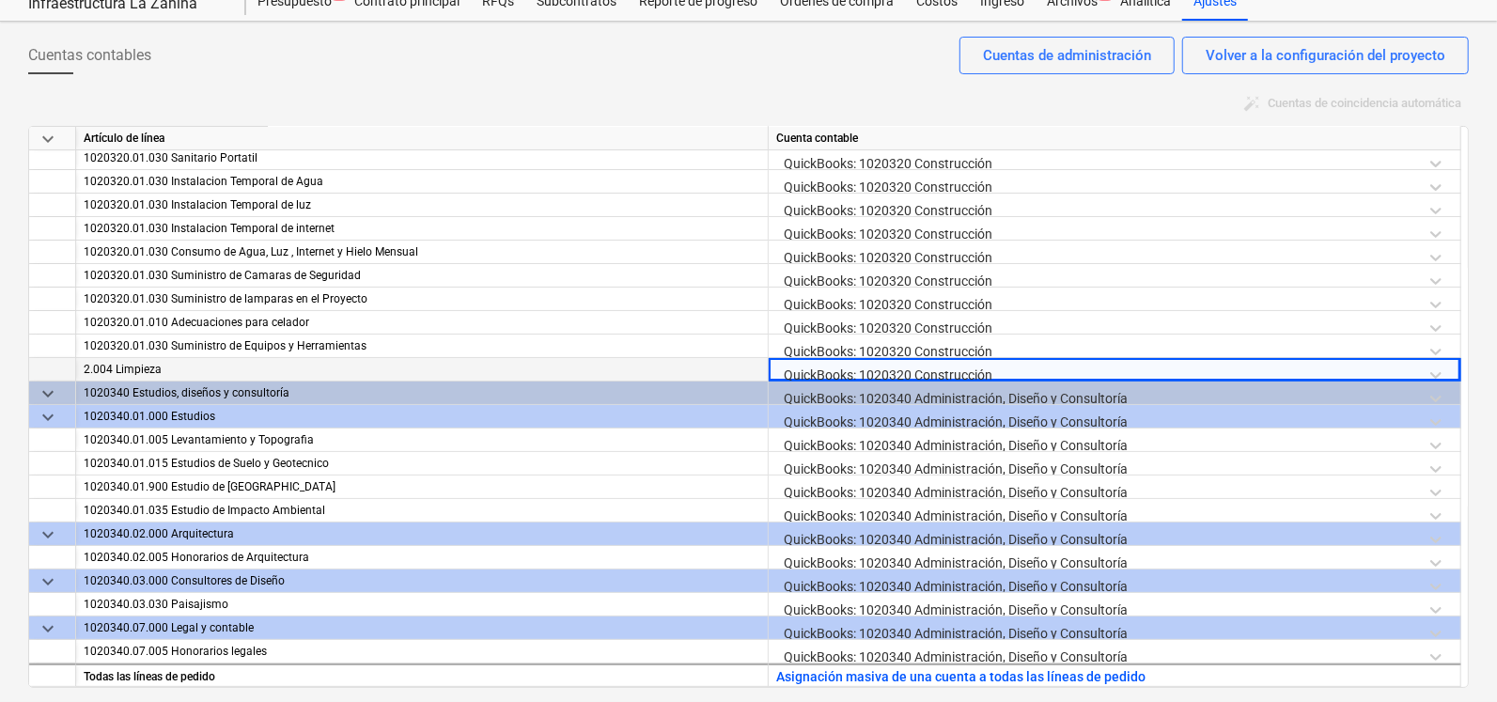
click at [982, 366] on div "QuickBooks: 1020320 Construcción" at bounding box center [1114, 374] width 677 height 33
click at [1434, 368] on div "QuickBooks: 1020320 Construcción" at bounding box center [1114, 374] width 677 height 33
click at [980, 373] on div "QuickBooks: 1020320 Construcción" at bounding box center [1114, 374] width 677 height 33
click at [980, 373] on div at bounding box center [1098, 374] width 628 height 23
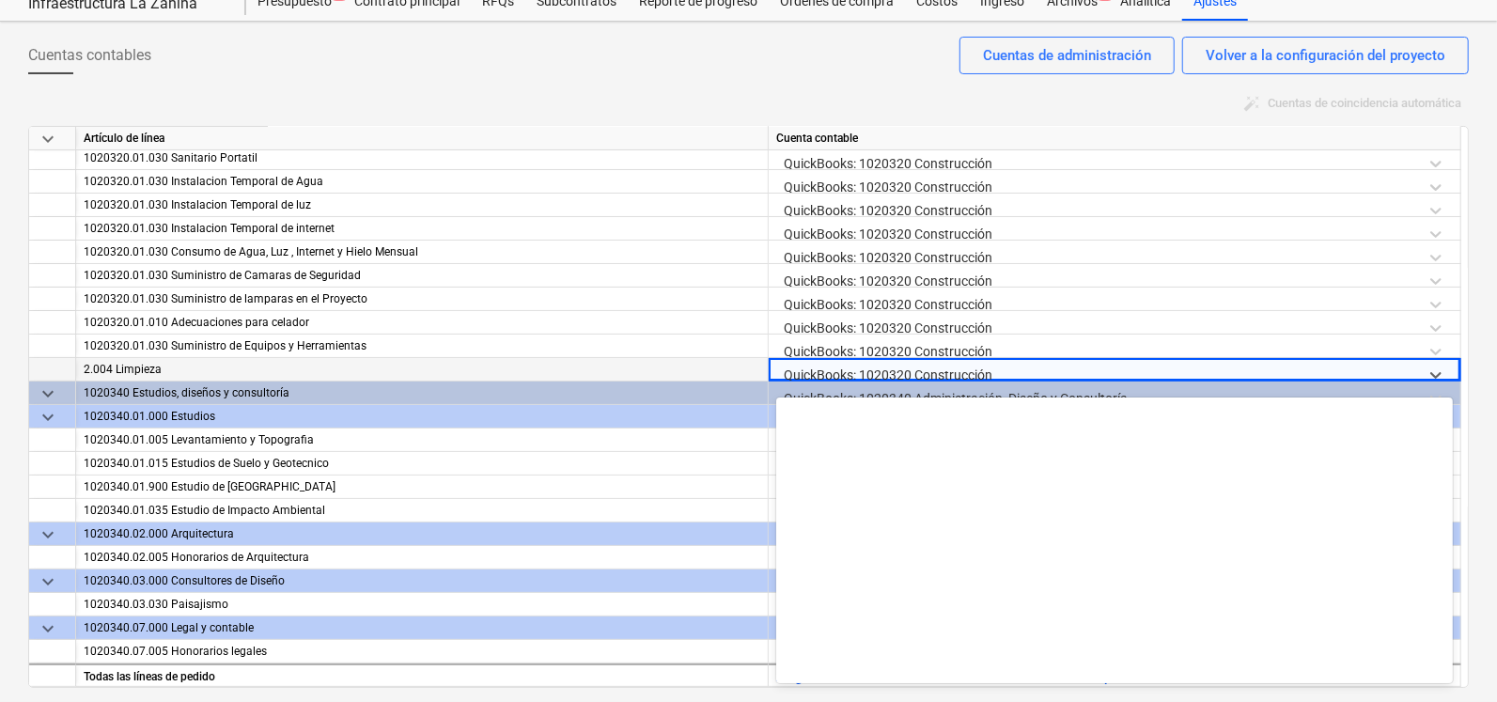
click at [1063, 366] on div at bounding box center [1098, 374] width 628 height 23
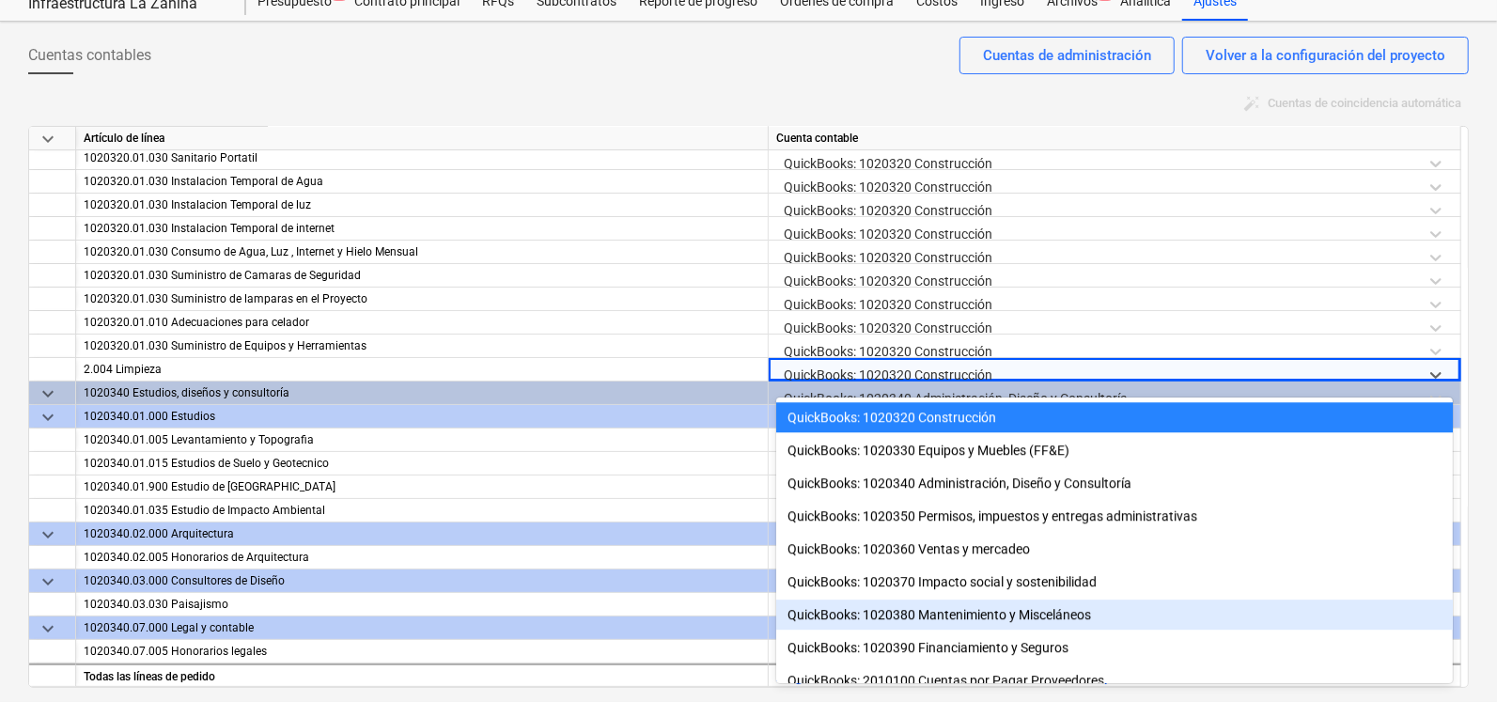
click at [1039, 618] on div "QuickBooks: 1020380 Mantenimiento y Misceláneos" at bounding box center [1114, 615] width 677 height 30
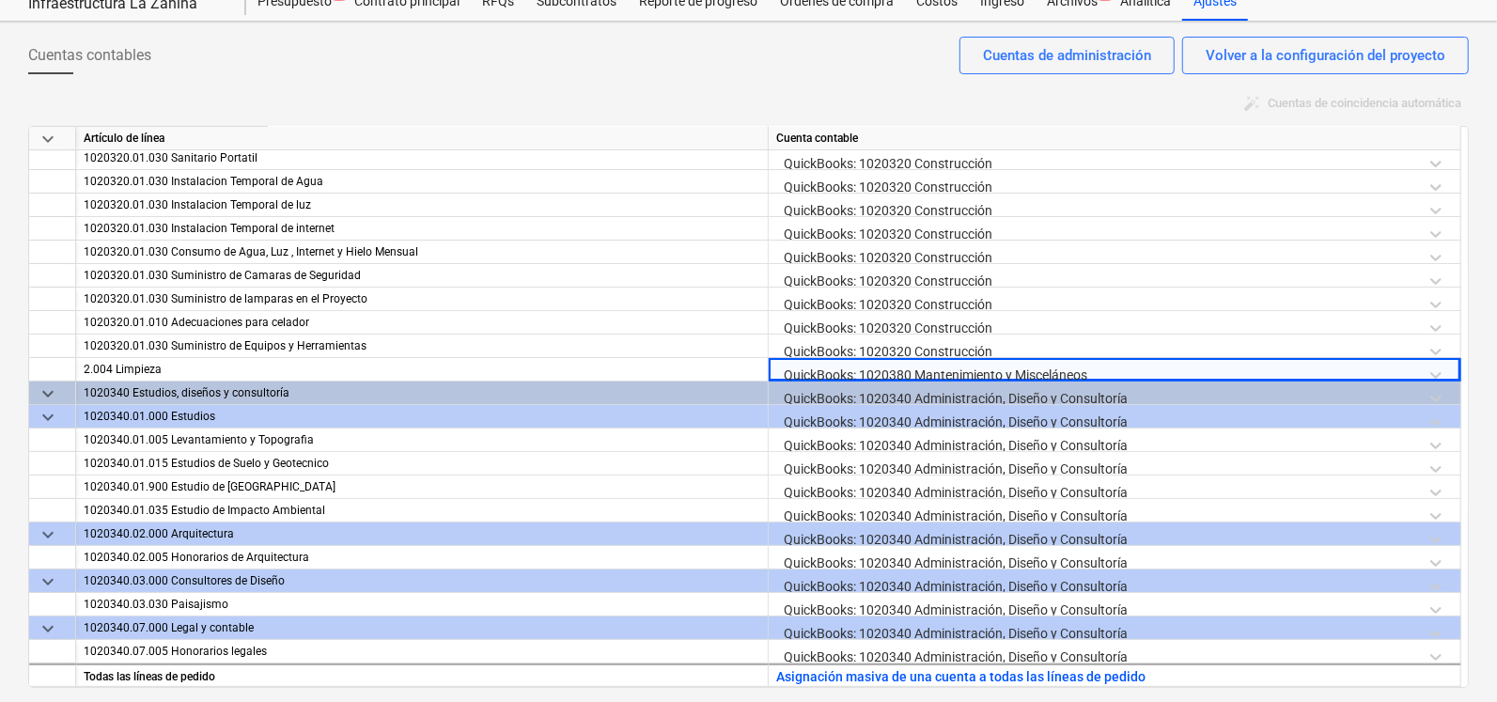
click at [21, 346] on div "Cuentas contables Volver a la configuración del proyecto Cuentas de administrac…" at bounding box center [748, 362] width 1497 height 681
click at [794, 82] on div "Cuentas contables Volver a la configuración del proyecto Cuentas de administrac…" at bounding box center [748, 63] width 1441 height 53
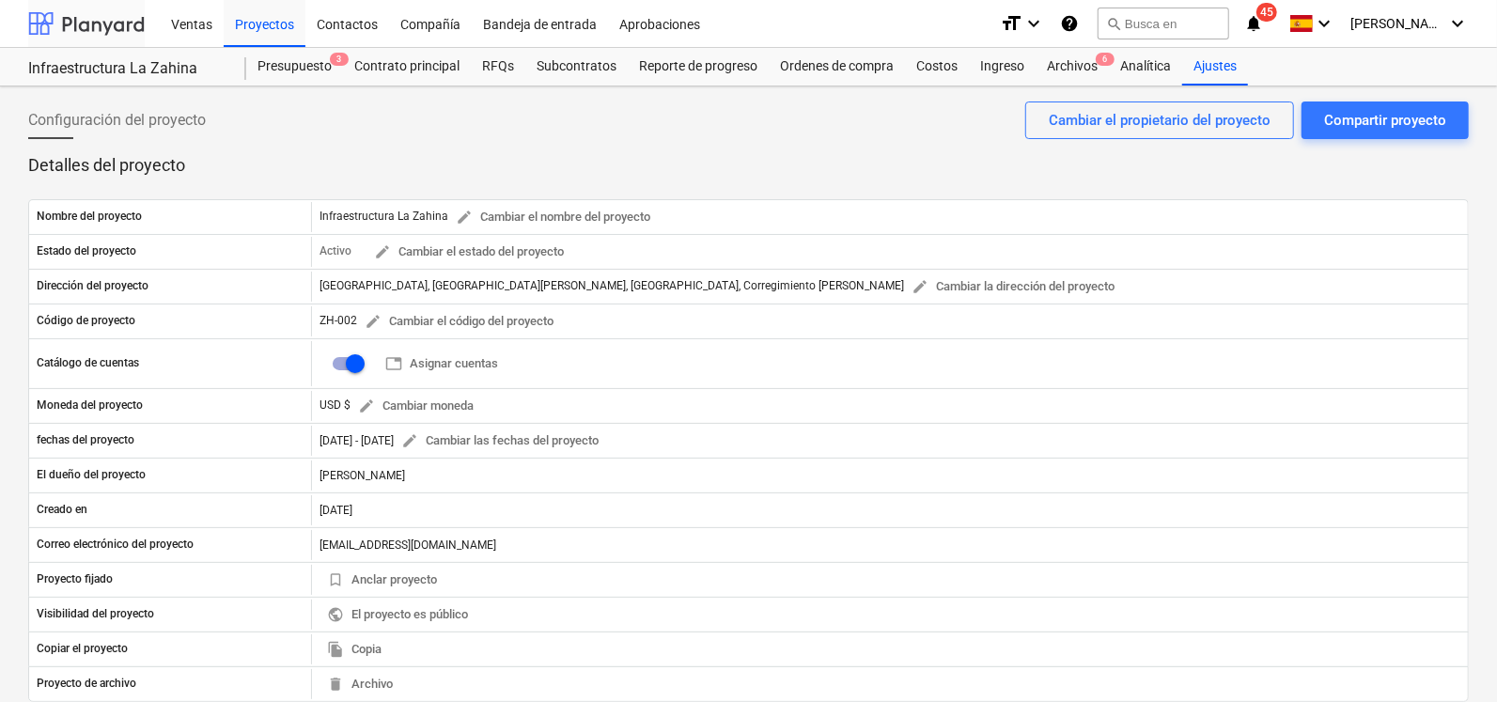
click at [110, 19] on div at bounding box center [86, 23] width 117 height 47
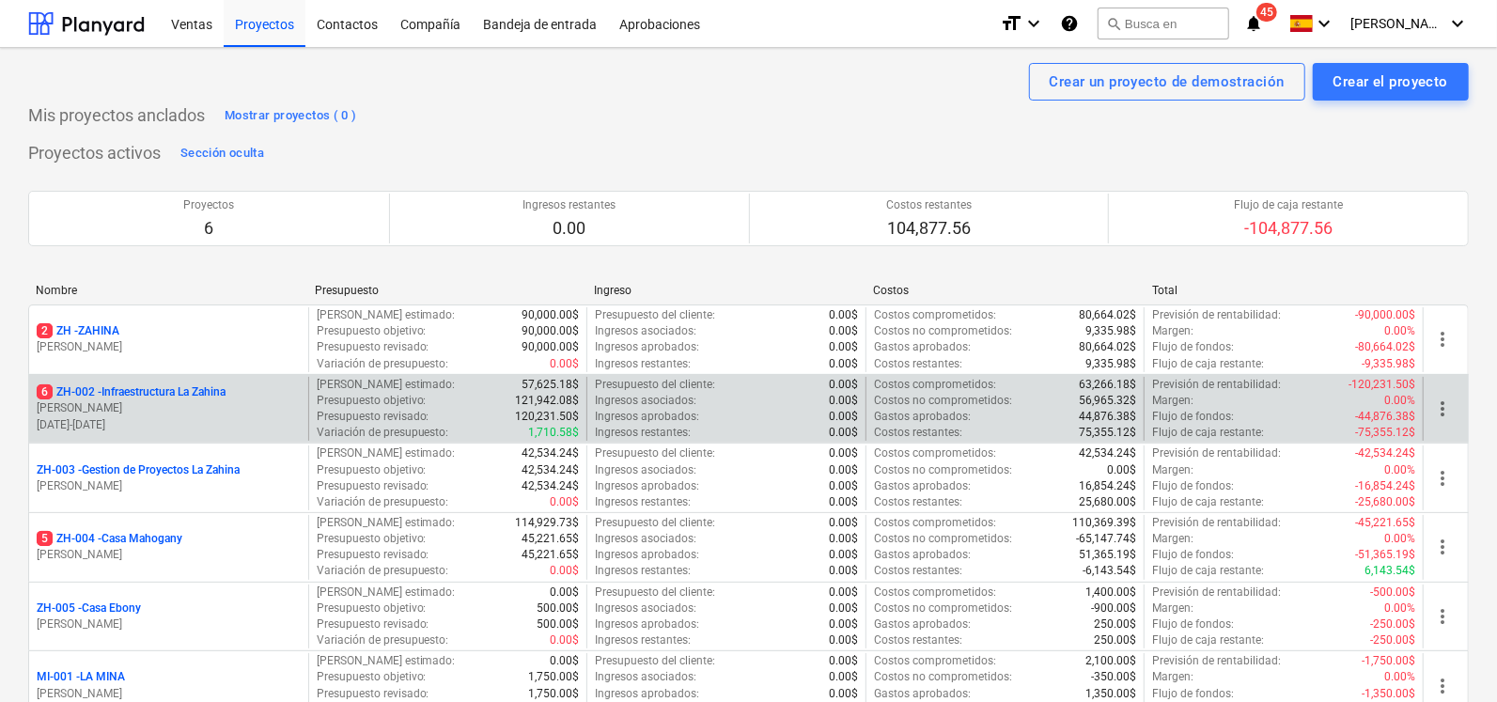
click at [136, 392] on p "6 ZH-002 - Infraestructura La Zahina" at bounding box center [131, 392] width 189 height 16
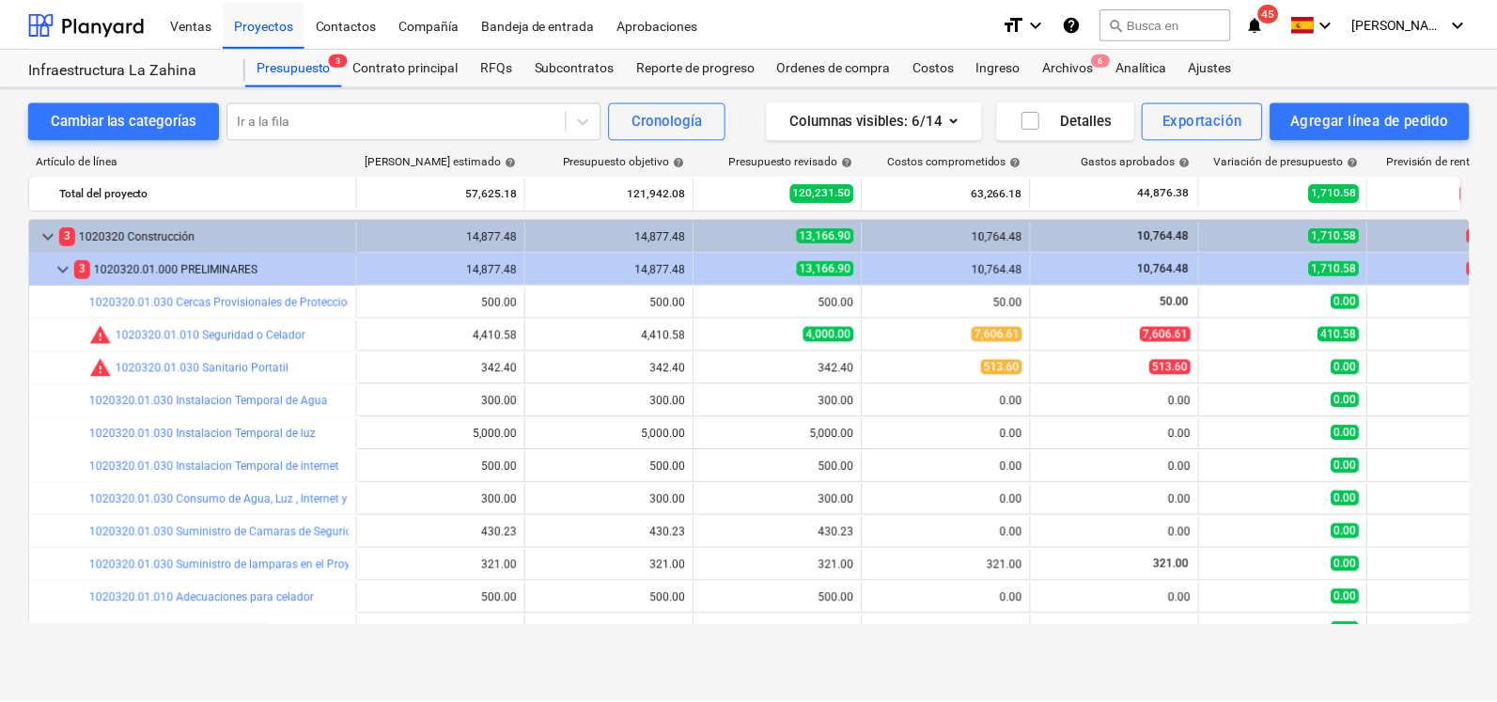
scroll to position [252, 0]
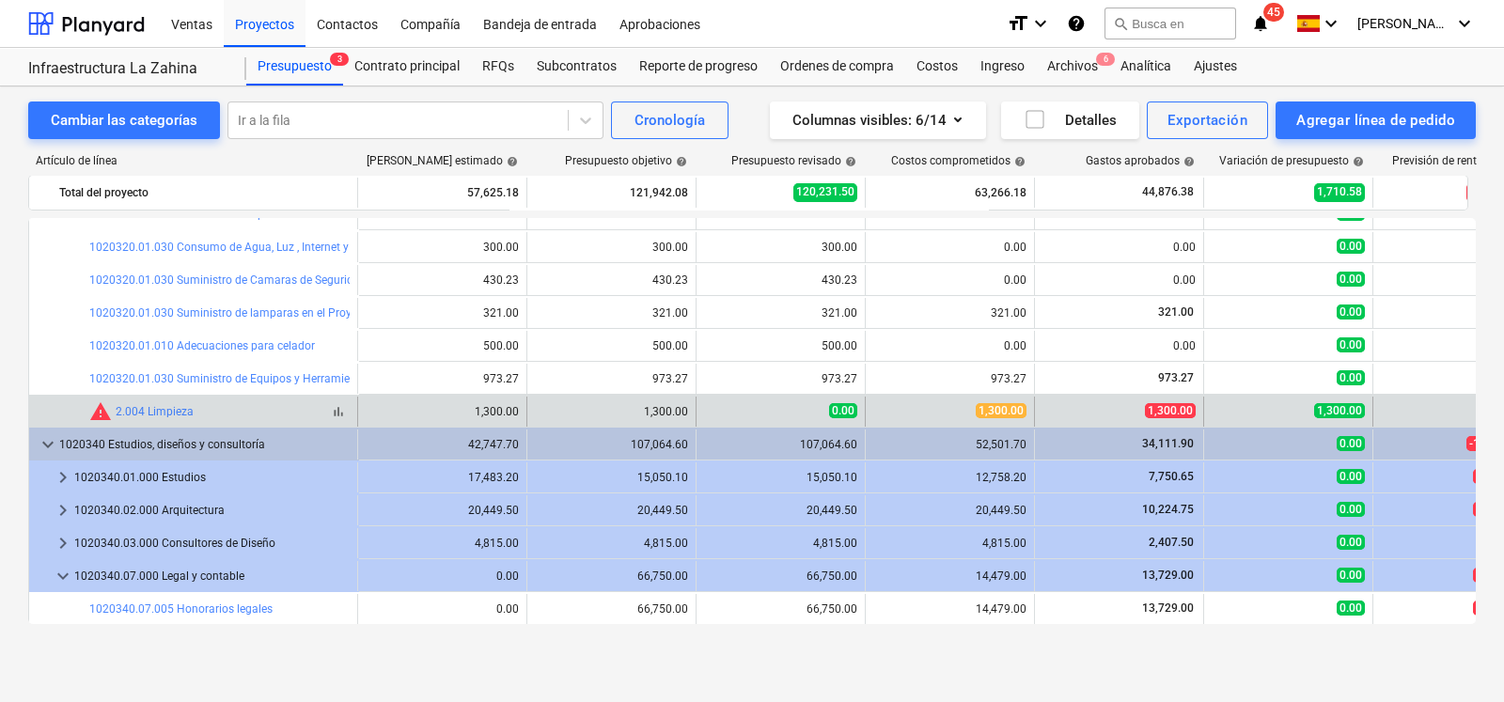
click at [202, 413] on div "bar_chart warning 2.004 Limpieza" at bounding box center [219, 411] width 260 height 23
click at [157, 406] on link "2.004 Limpieza" at bounding box center [155, 411] width 78 height 13
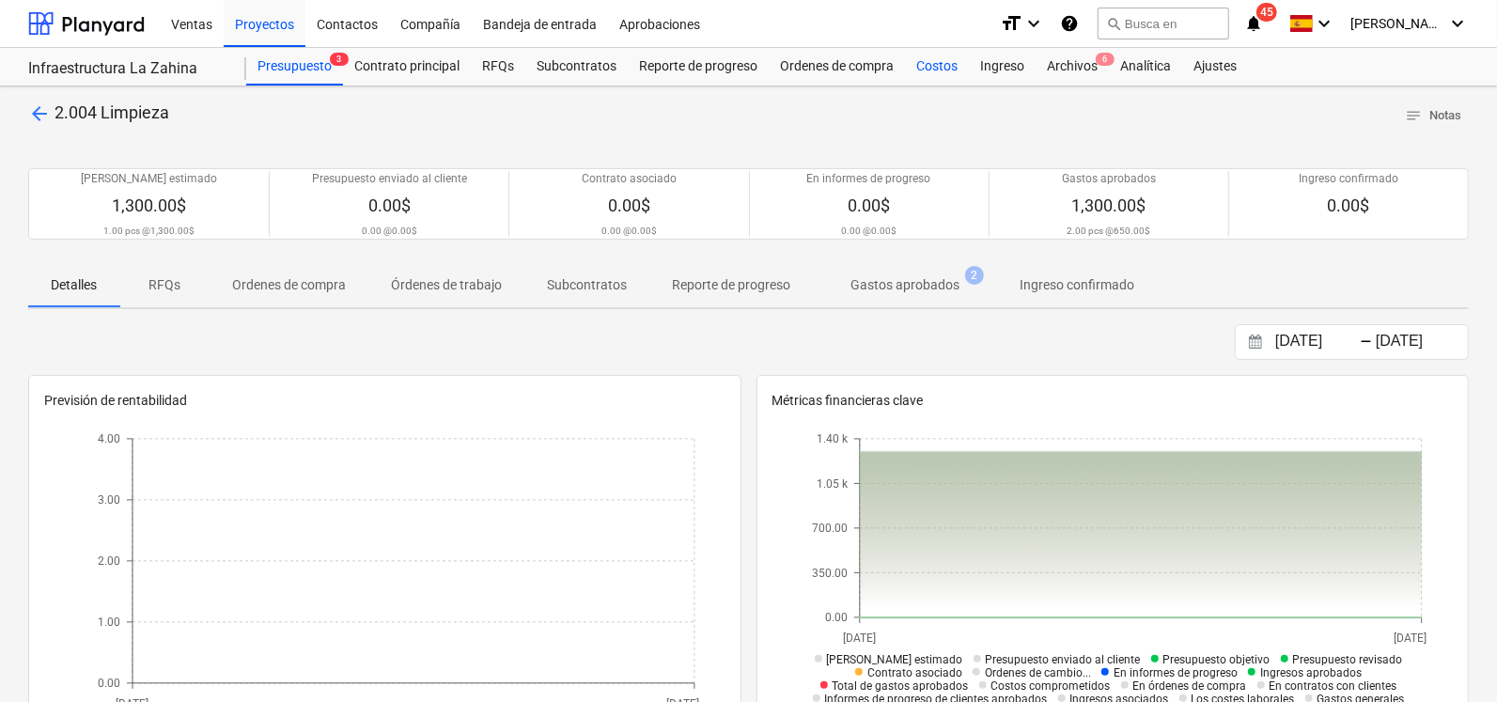
click at [920, 67] on div "Costos" at bounding box center [937, 67] width 64 height 38
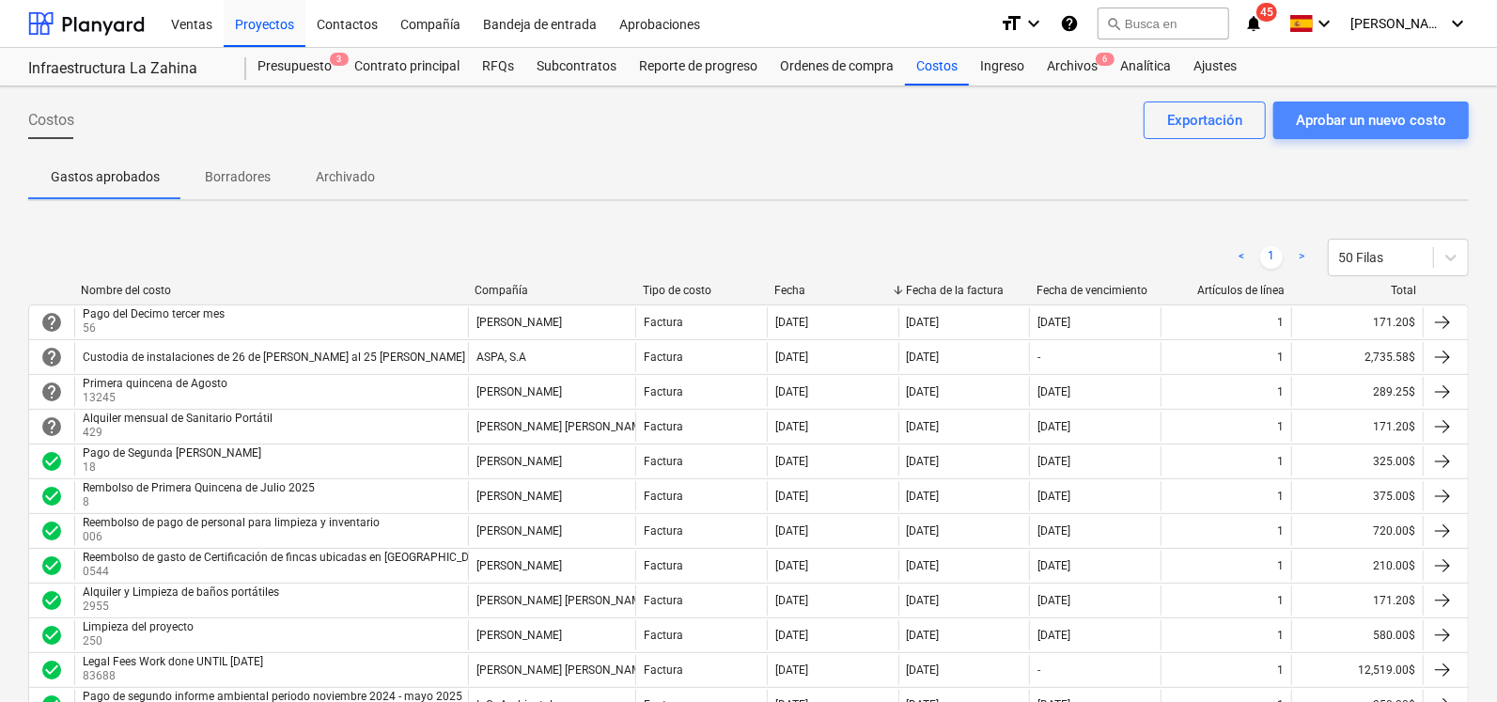
click at [1328, 116] on div "Aprobar un nuevo costo" at bounding box center [1371, 120] width 150 height 24
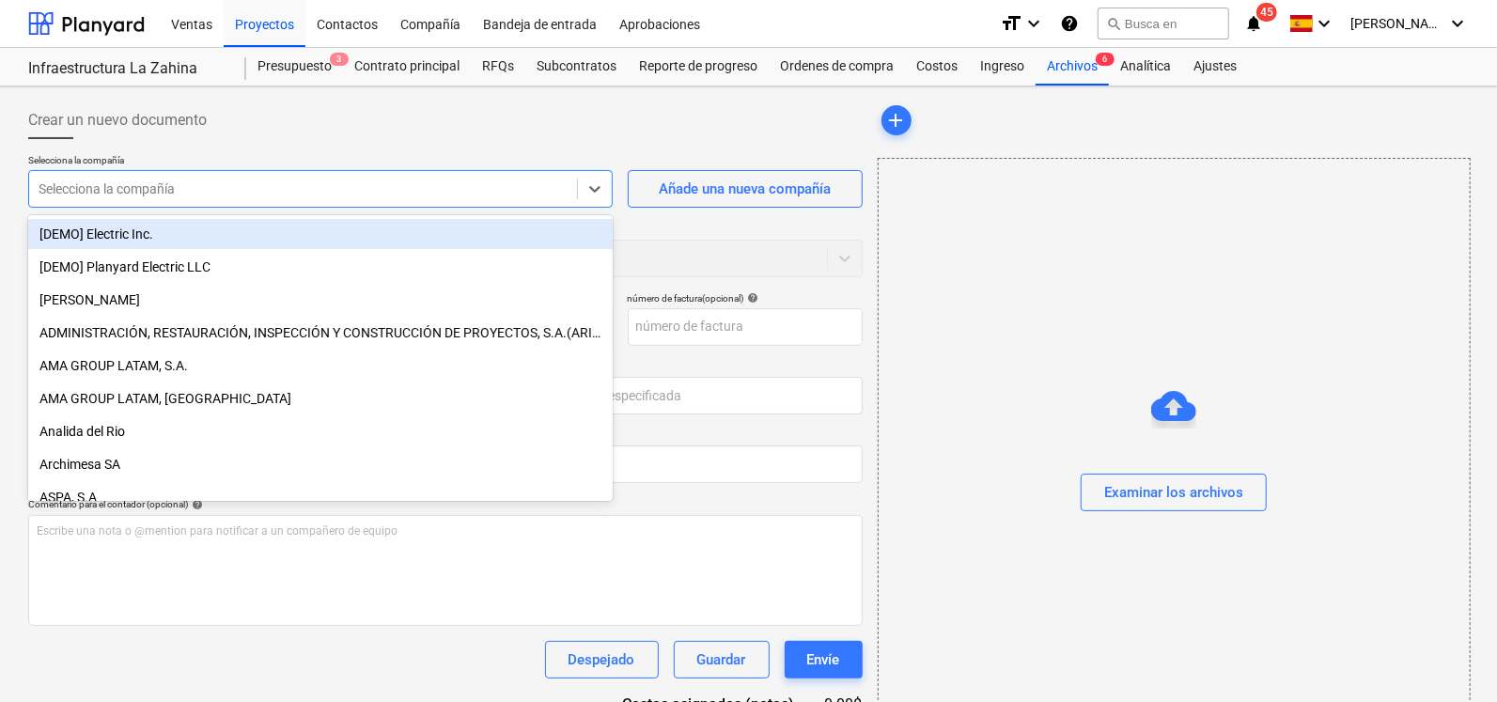
click at [326, 186] on div at bounding box center [303, 189] width 529 height 19
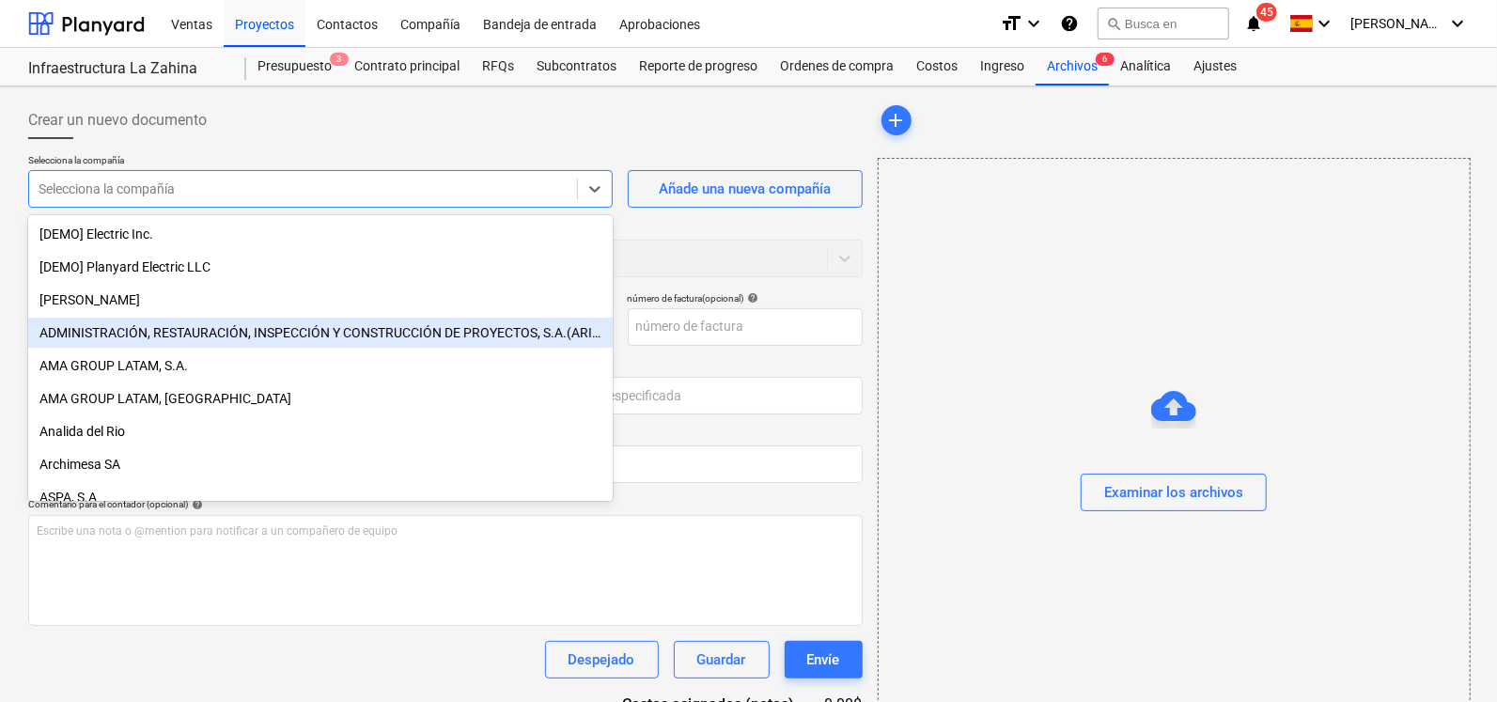
click at [187, 345] on div "ADMINISTRACIÓN, RESTAURACIÓN, INSPECCIÓN Y CONSTRUCCIÓN DE PROYECTOS, S.A.(ARIC…" at bounding box center [320, 333] width 585 height 30
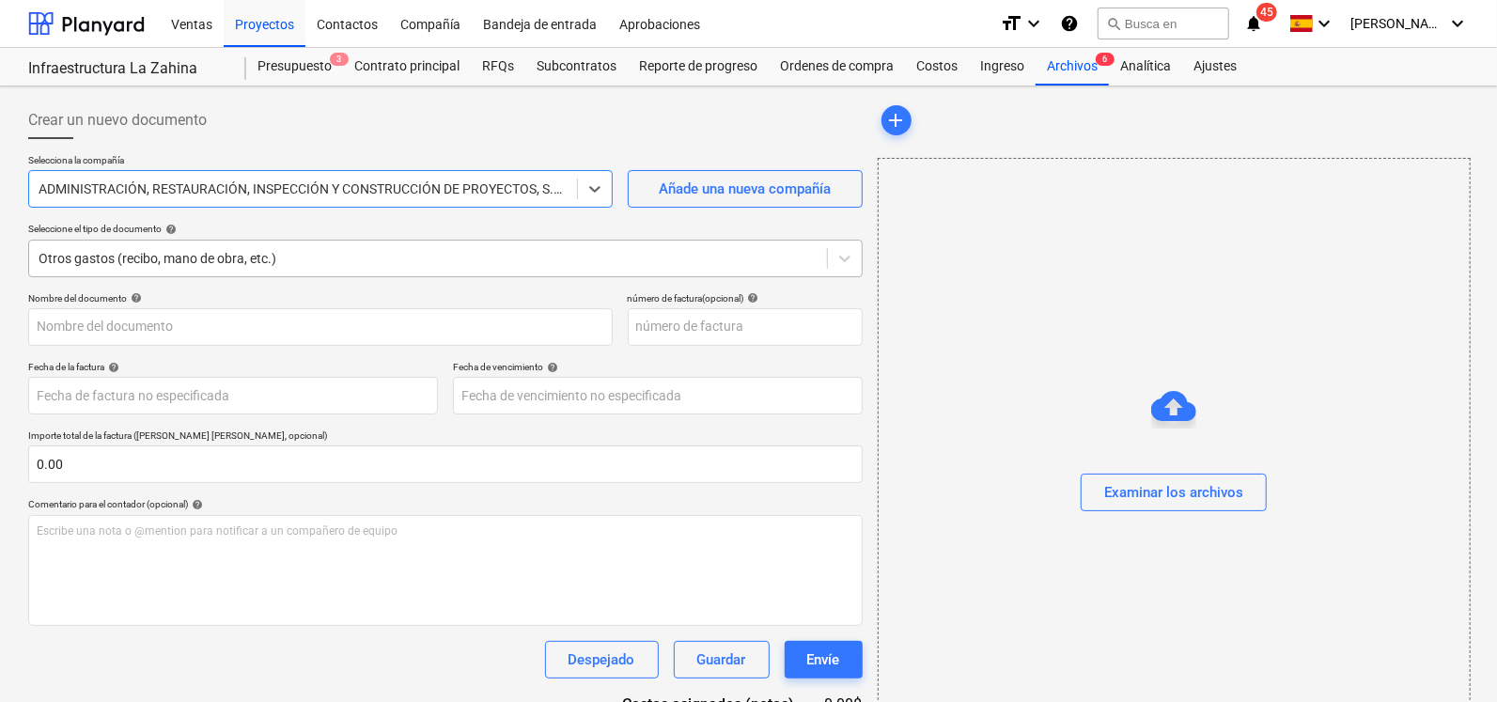
click at [169, 266] on div at bounding box center [428, 258] width 779 height 19
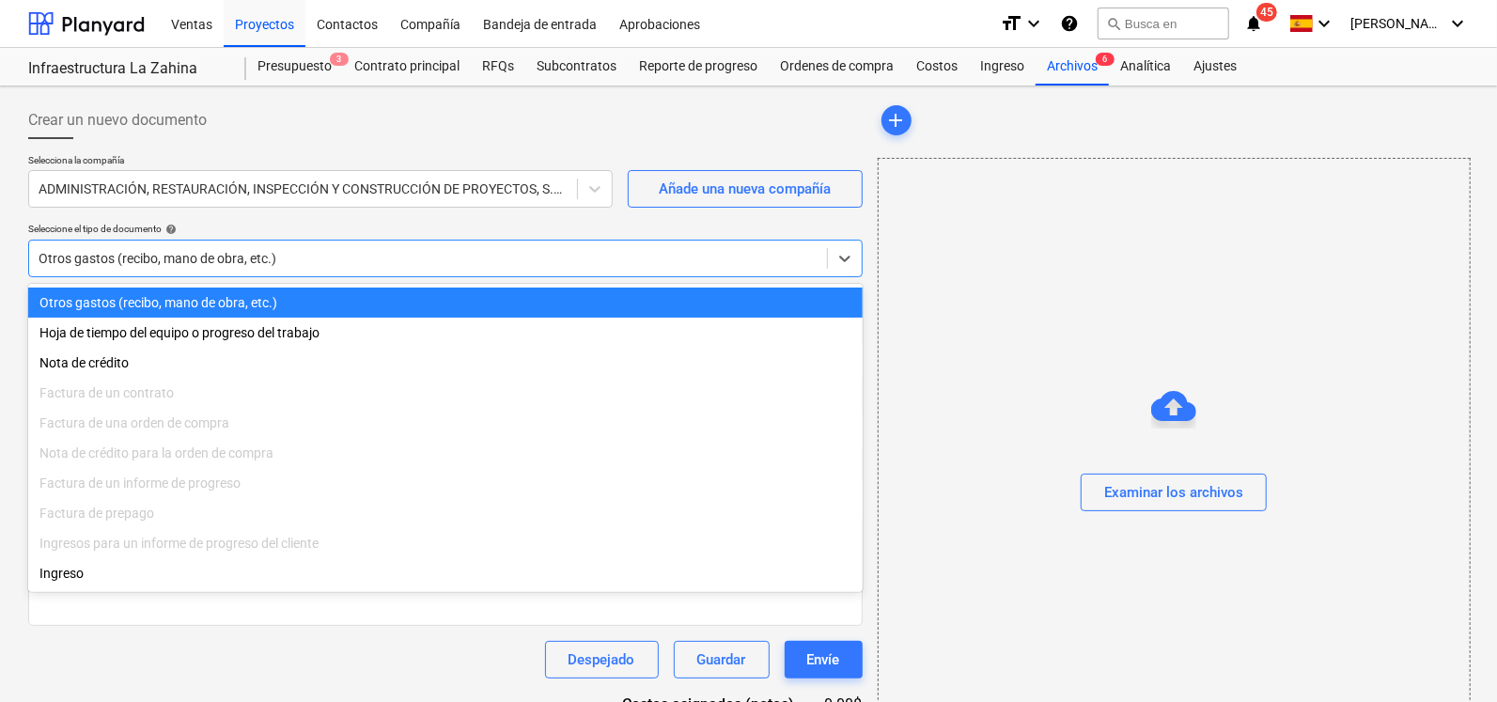
click at [137, 296] on div "Otros gastos (recibo, mano de obra, etc.)" at bounding box center [445, 303] width 835 height 30
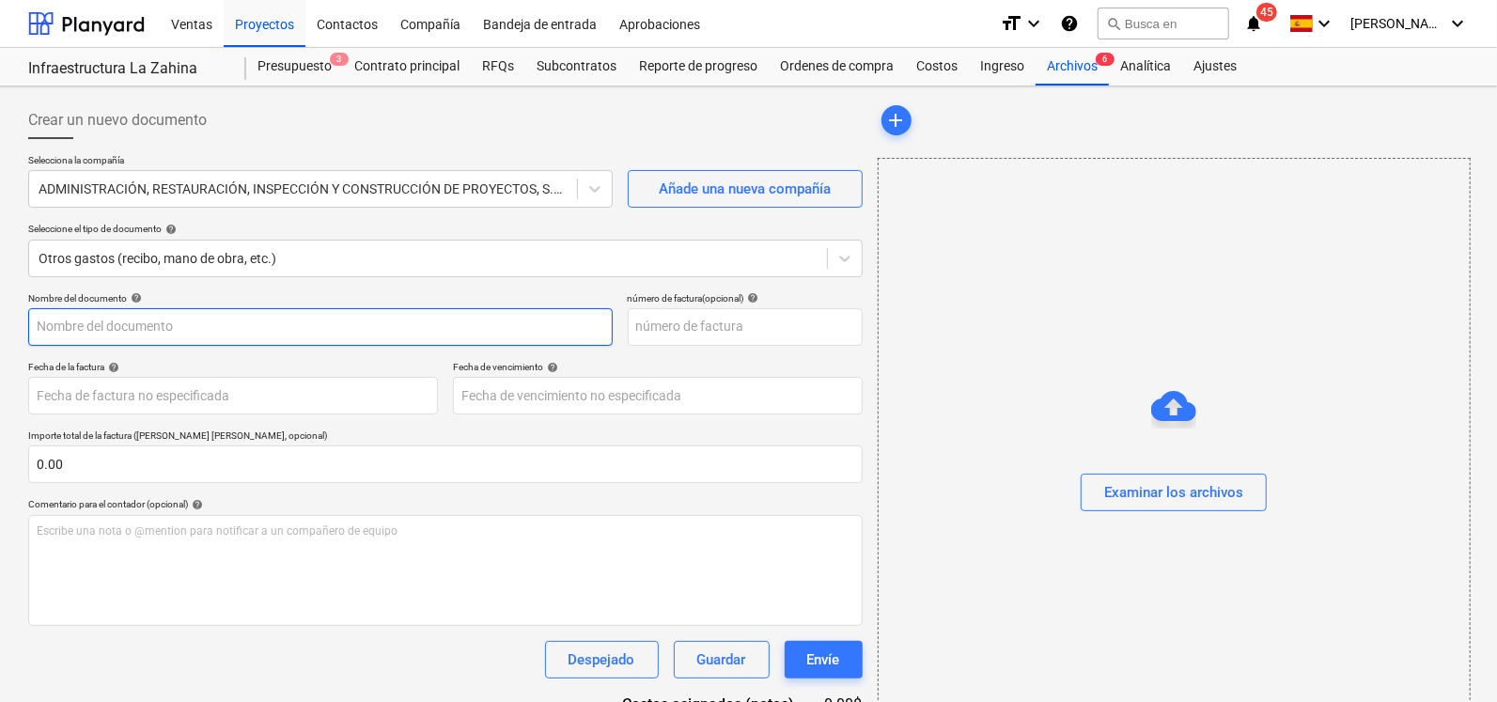
click at [142, 328] on input "text" at bounding box center [320, 327] width 585 height 38
type input "Reembolso por compras de materiales para Limpieza"
type input "4"
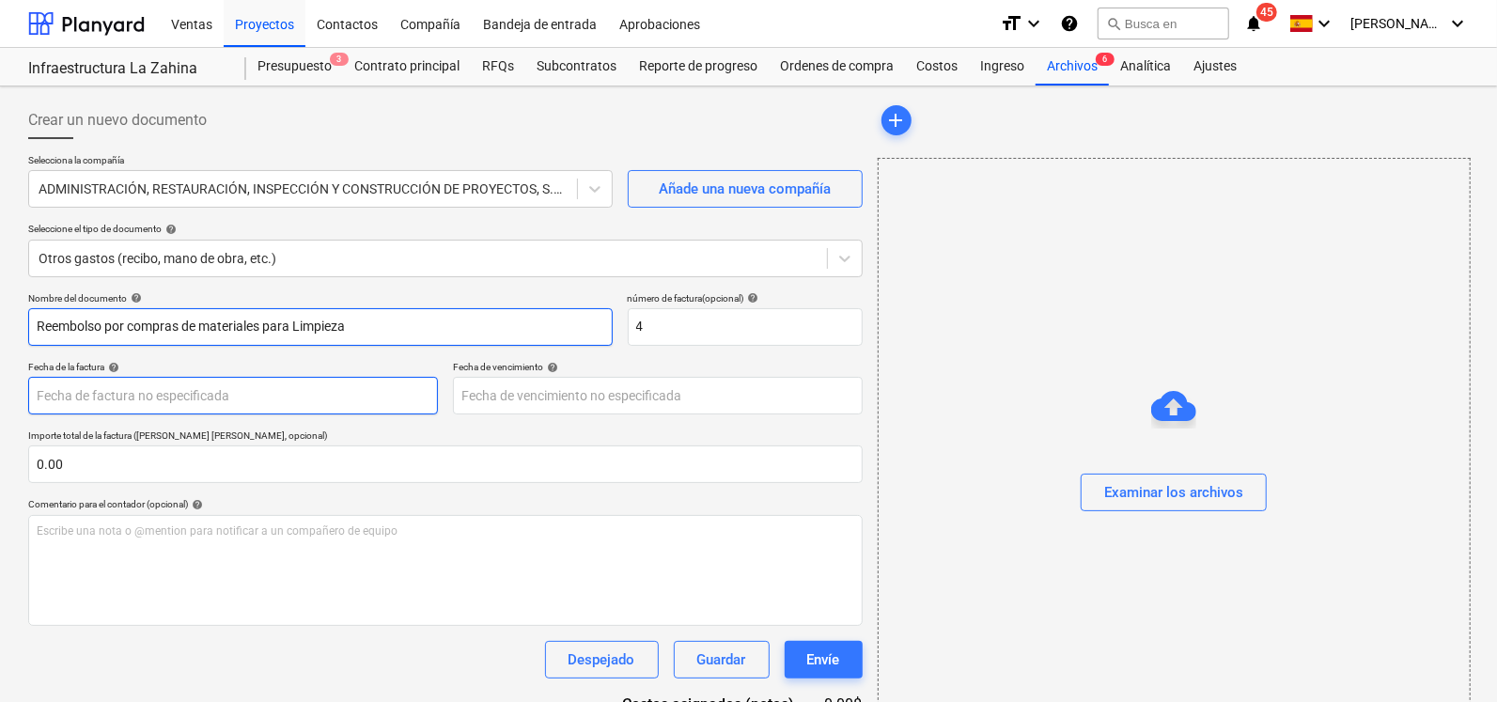
type input "[DATE]"
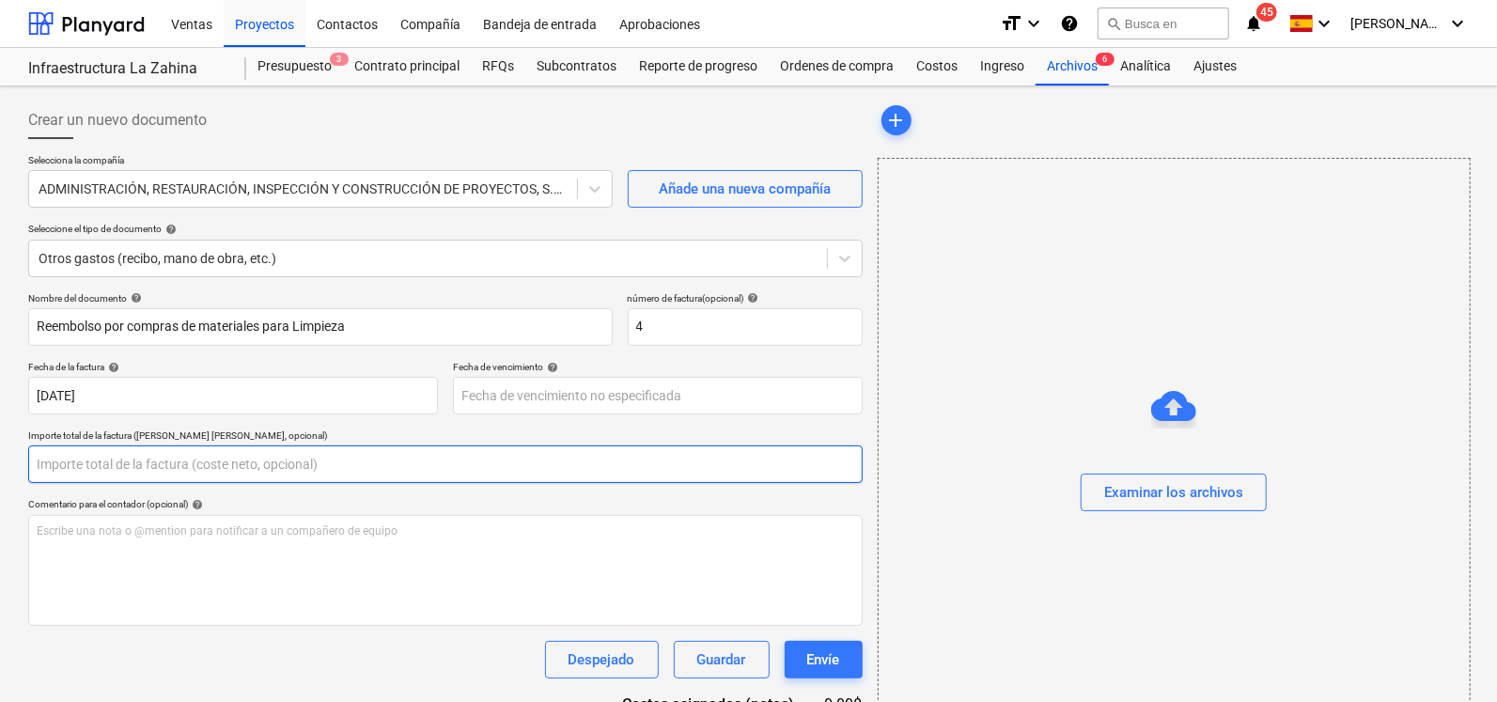
click at [127, 468] on input "text" at bounding box center [445, 465] width 835 height 38
type input "4"
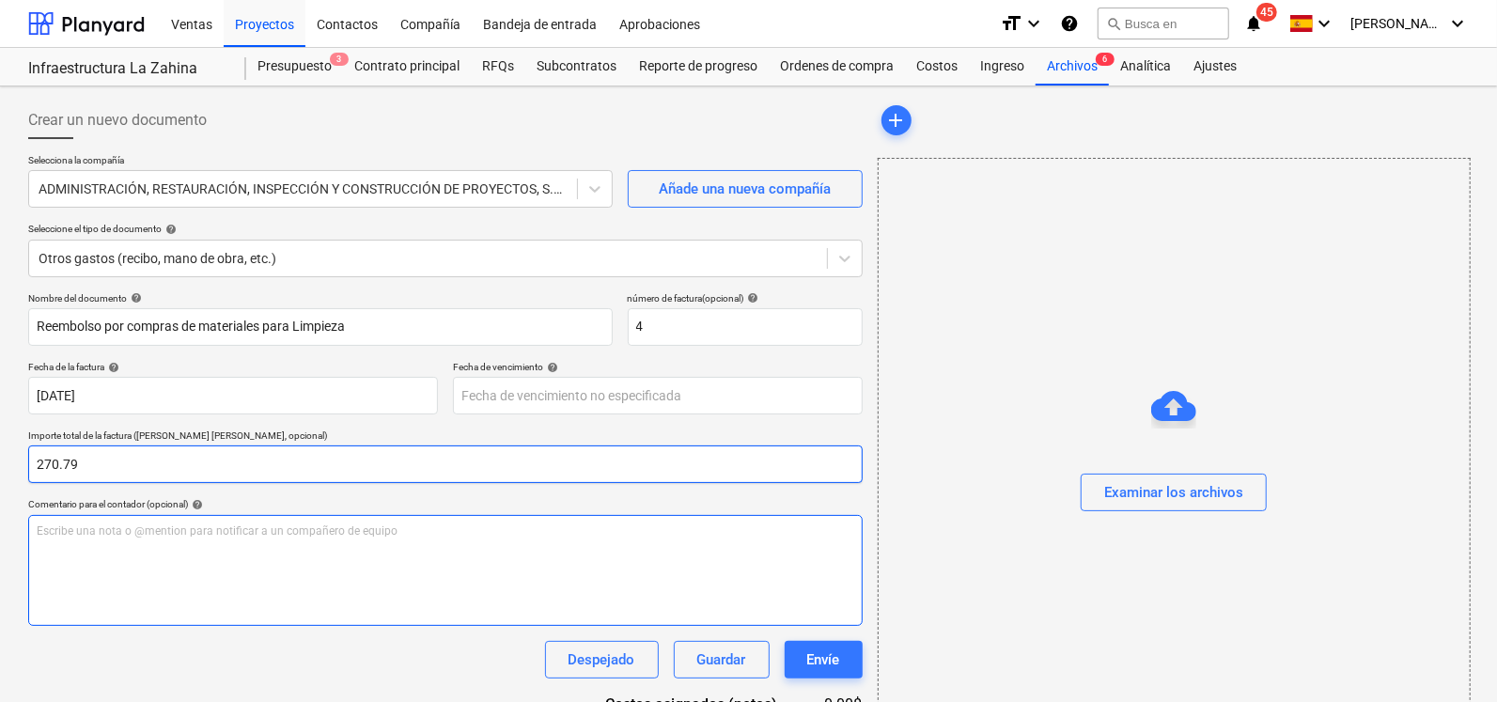
type input "270.79"
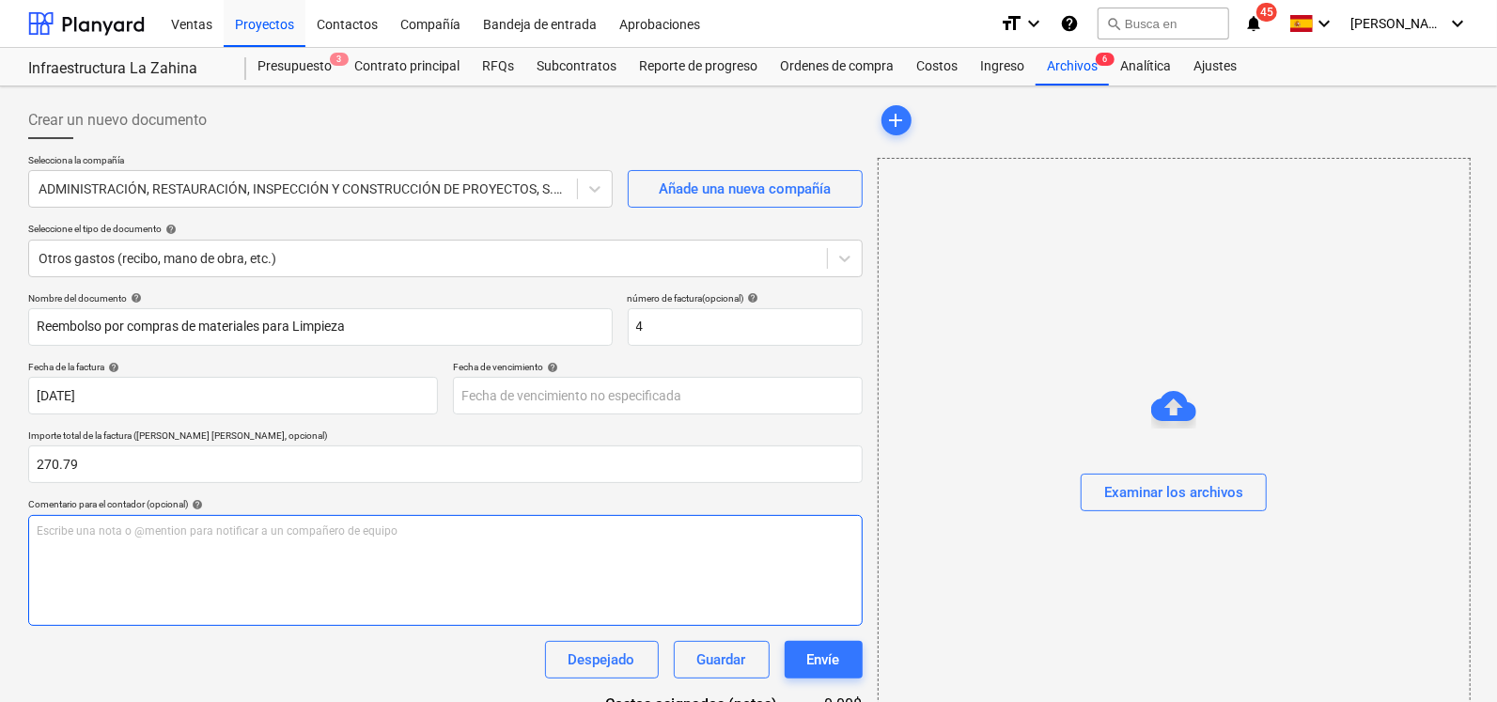
click at [116, 545] on div "Escribe una nota o @mention para notificar a un compañero de equipo ﻿" at bounding box center [445, 570] width 835 height 111
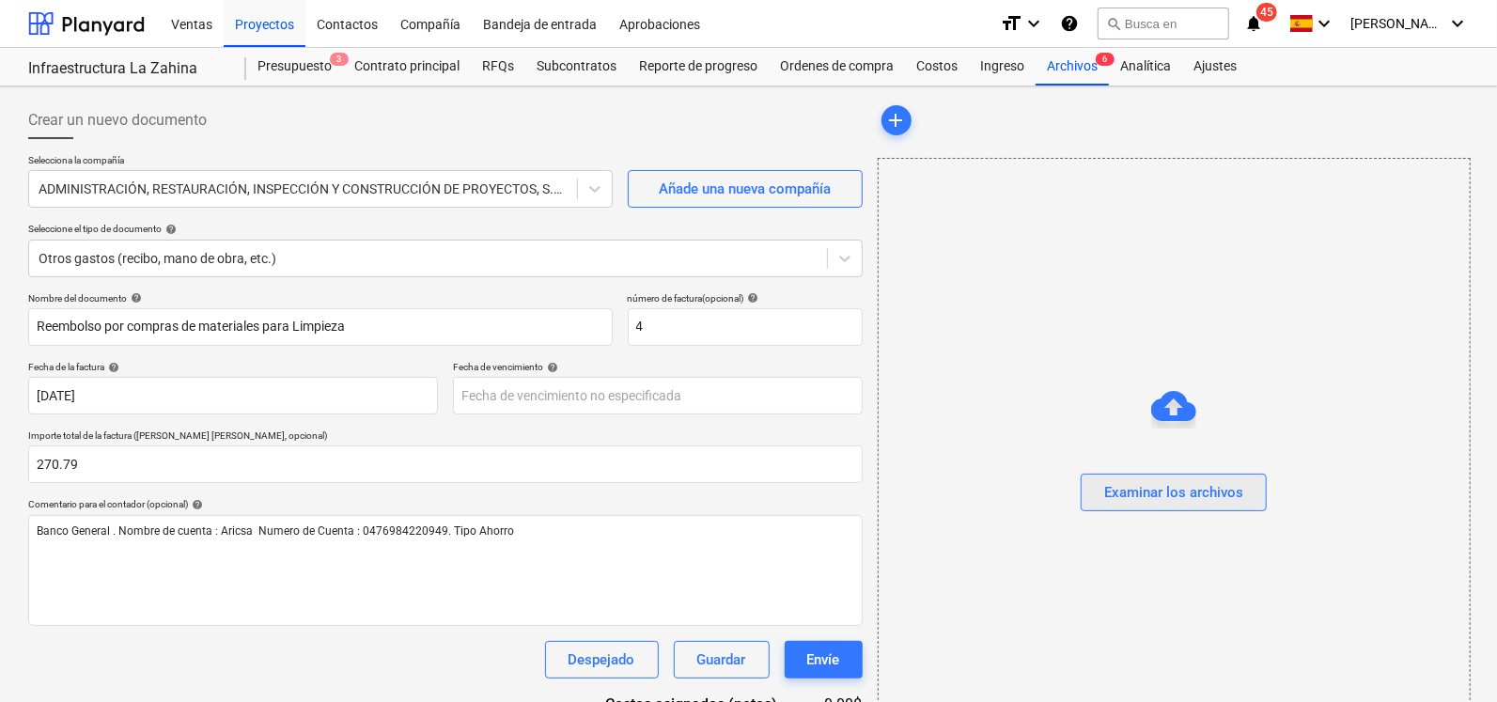
click at [1157, 486] on div "Examinar los archivos" at bounding box center [1173, 492] width 139 height 24
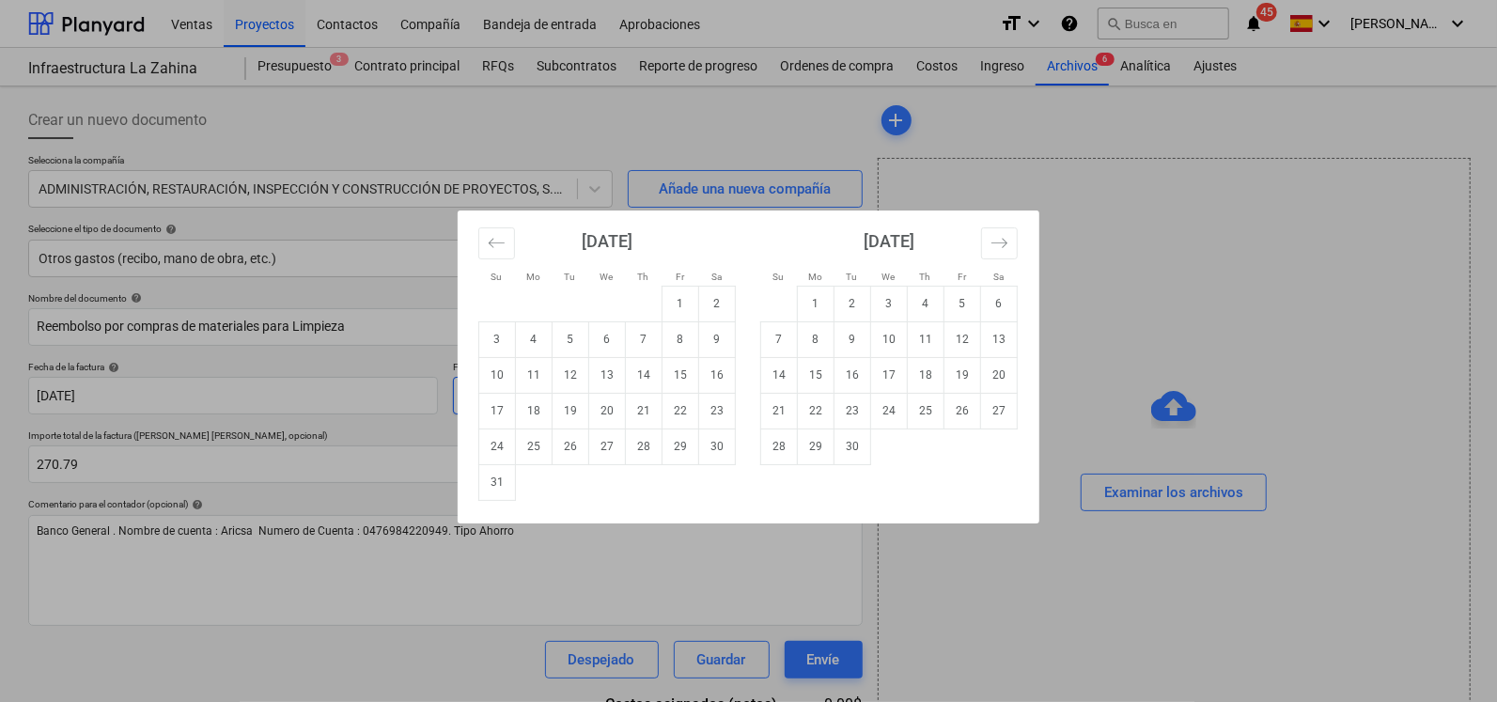
click at [498, 384] on body "Ventas Proyectos Contactos Compañía Bandeja de entrada Aprobaciones format_size…" at bounding box center [748, 351] width 1497 height 702
click at [678, 302] on td "1" at bounding box center [681, 304] width 37 height 36
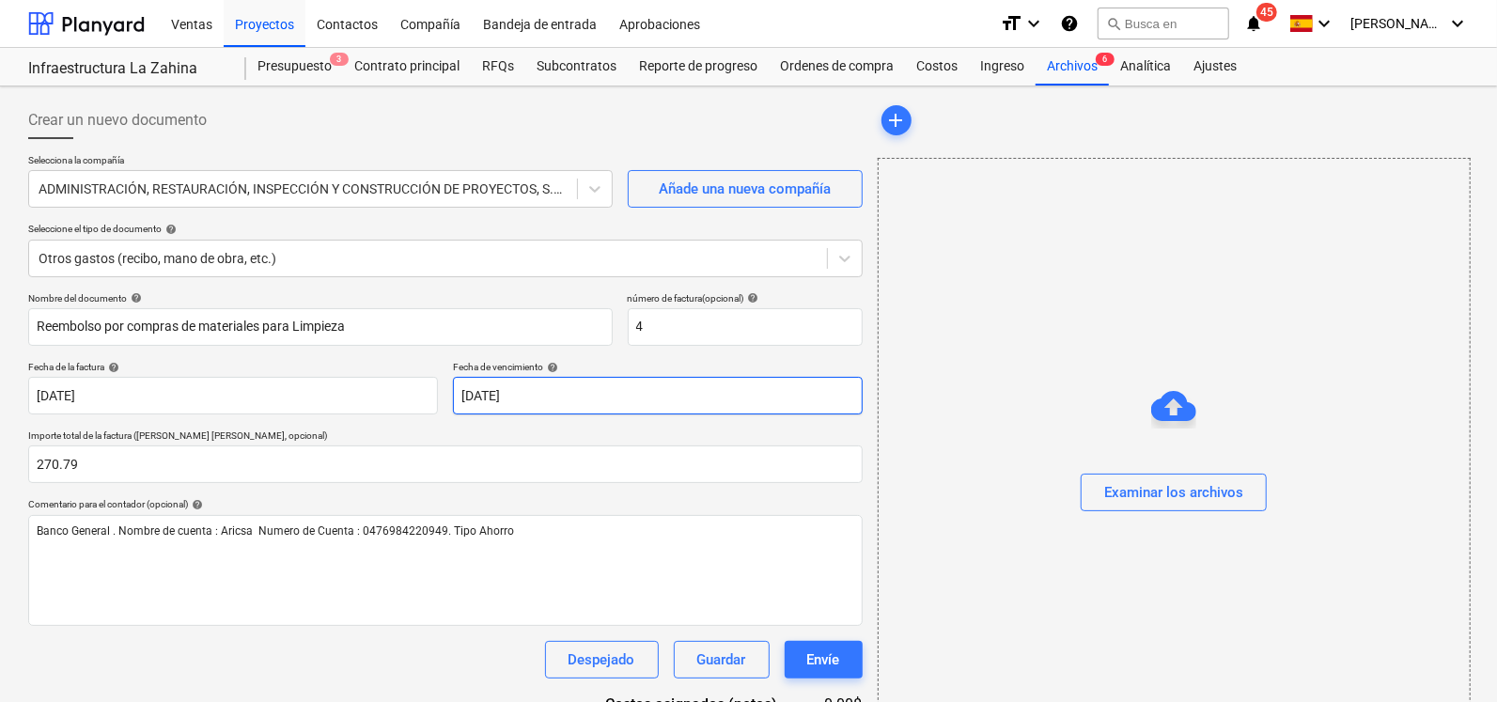
click at [510, 394] on body "Ventas Proyectos Contactos Compañía Bandeja de entrada Aprobaciones format_size…" at bounding box center [748, 351] width 1497 height 702
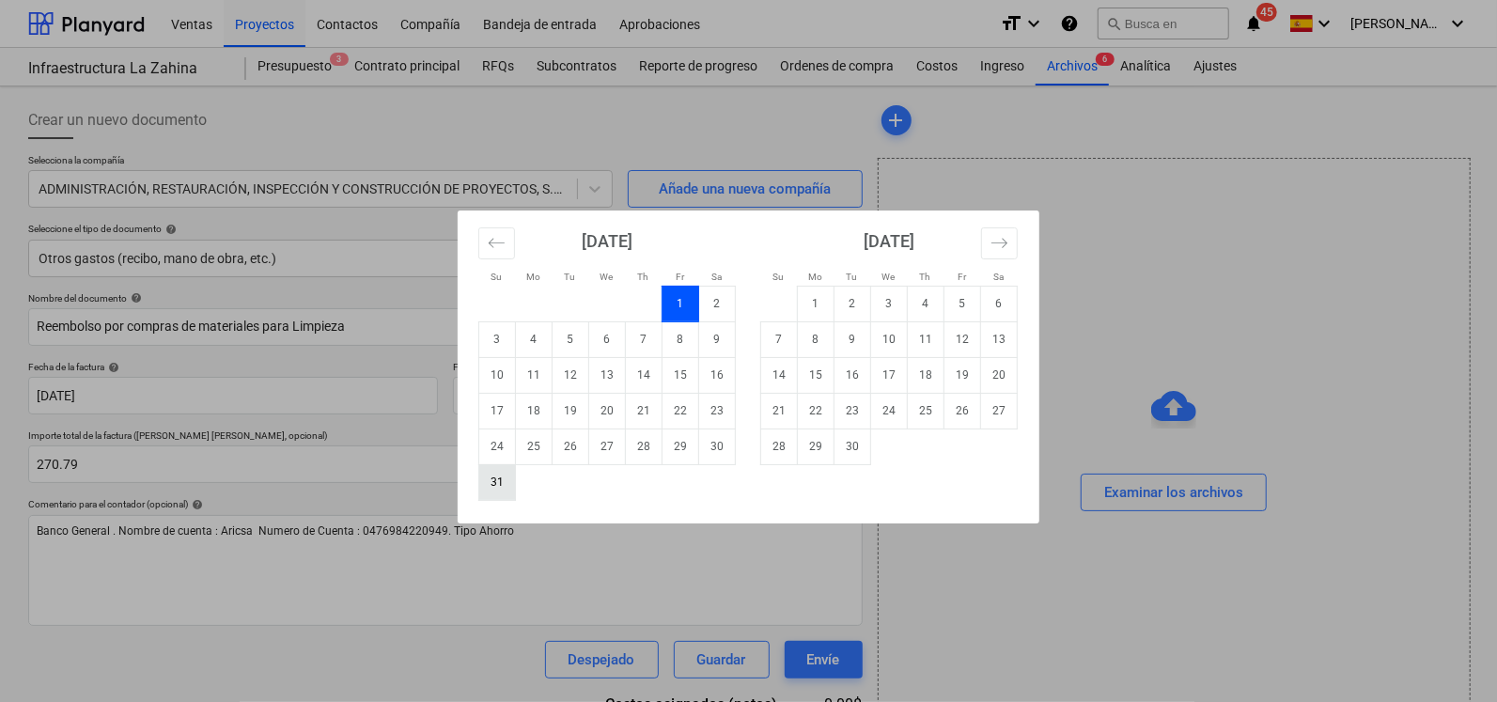
click at [492, 481] on td "31" at bounding box center [497, 482] width 37 height 36
type input "[DATE]"
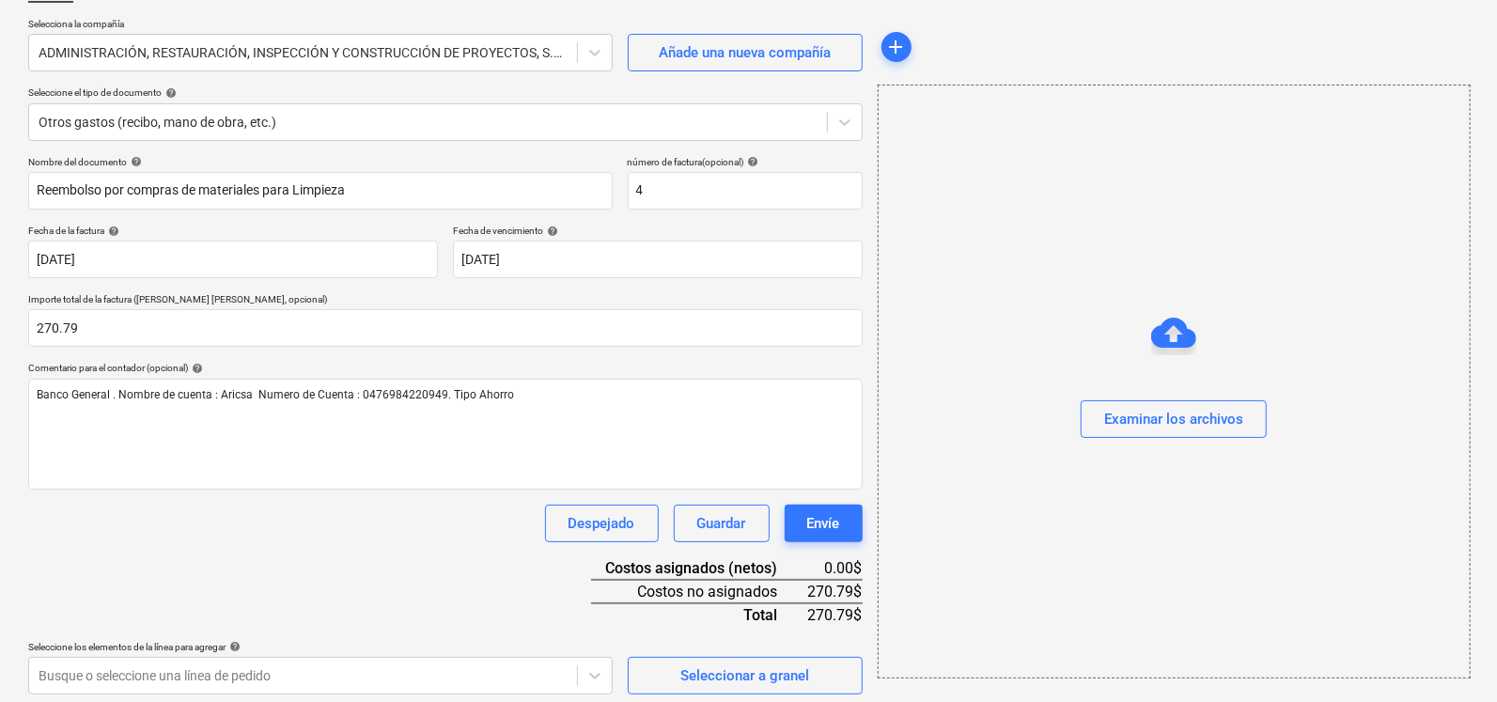
scroll to position [143, 0]
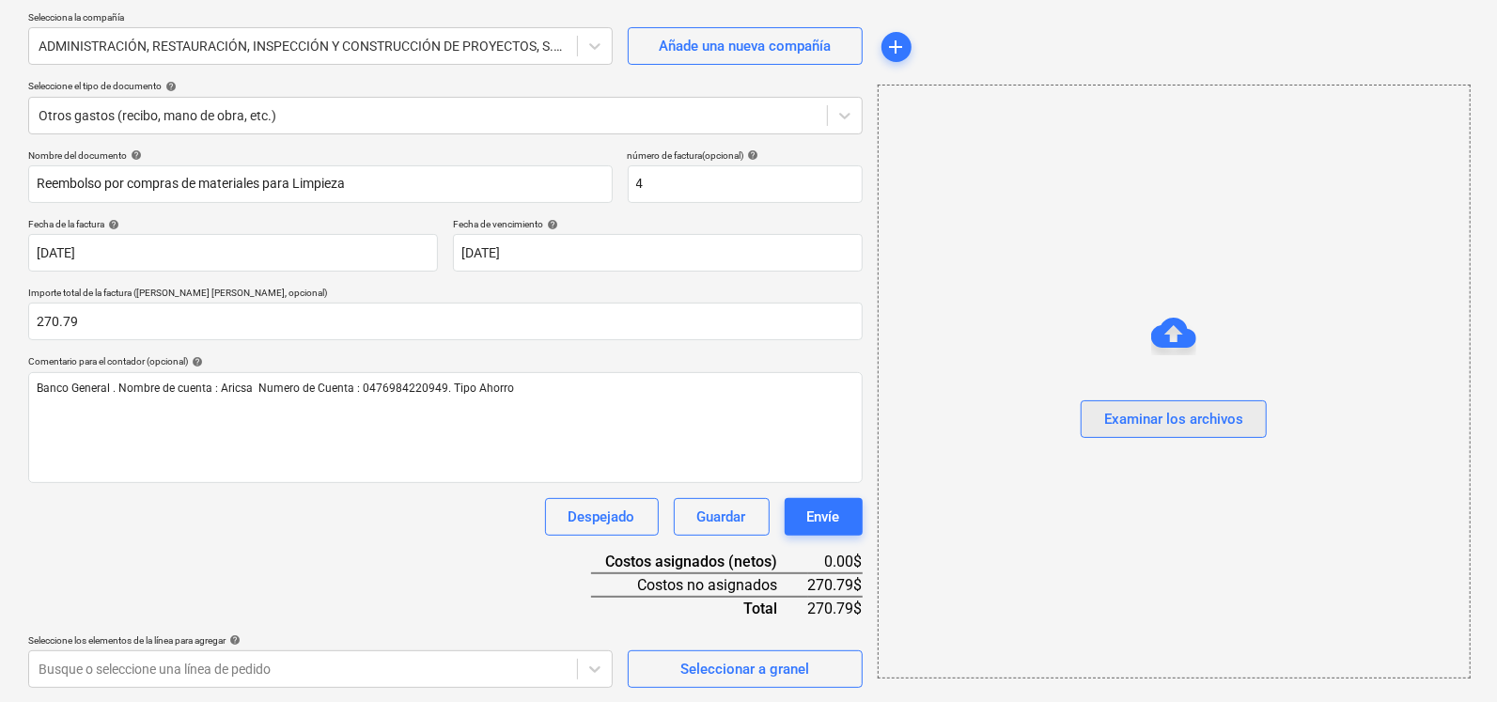
click at [1147, 400] on button "Examinar los archivos" at bounding box center [1174, 419] width 186 height 38
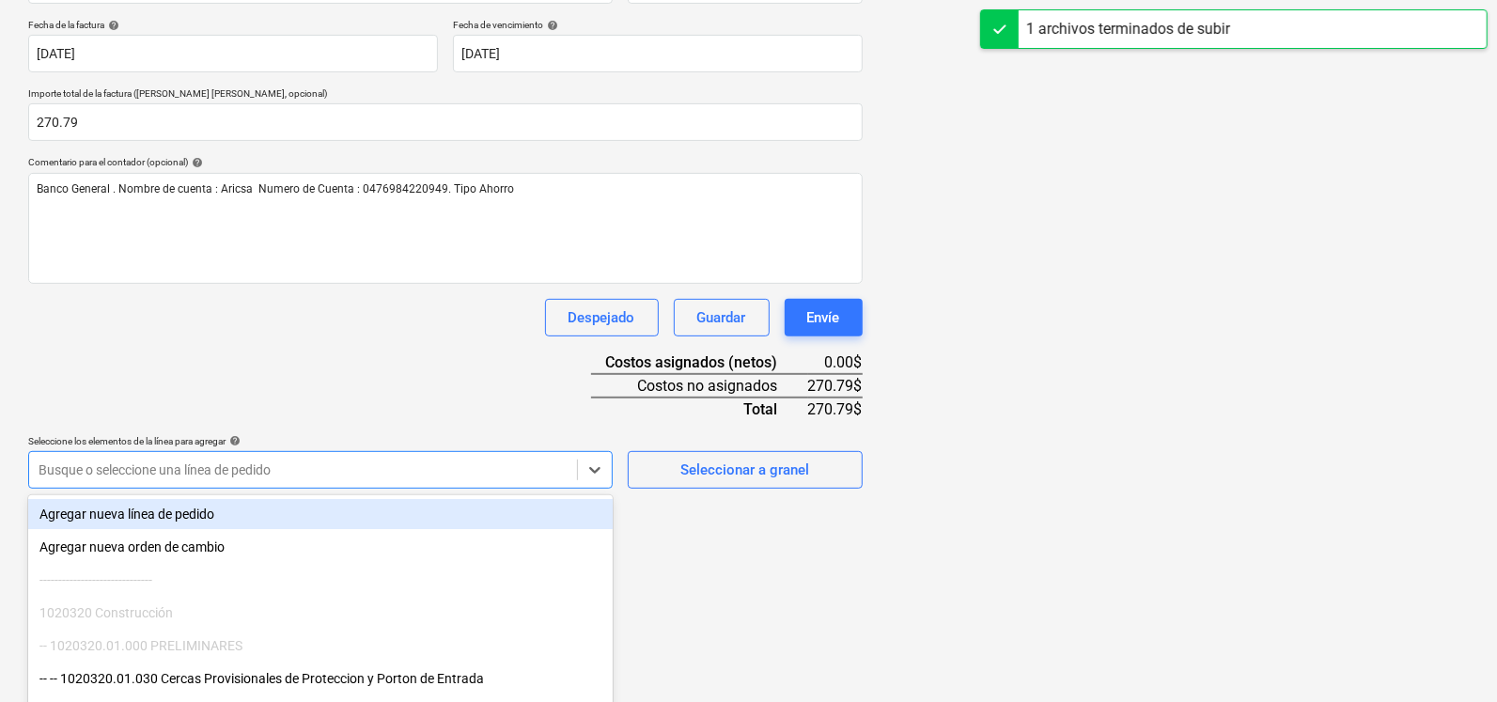
click at [310, 360] on body "Ventas Proyectos Contactos Compañía Bandeja de entrada Aprobaciones format_size…" at bounding box center [748, 9] width 1497 height 702
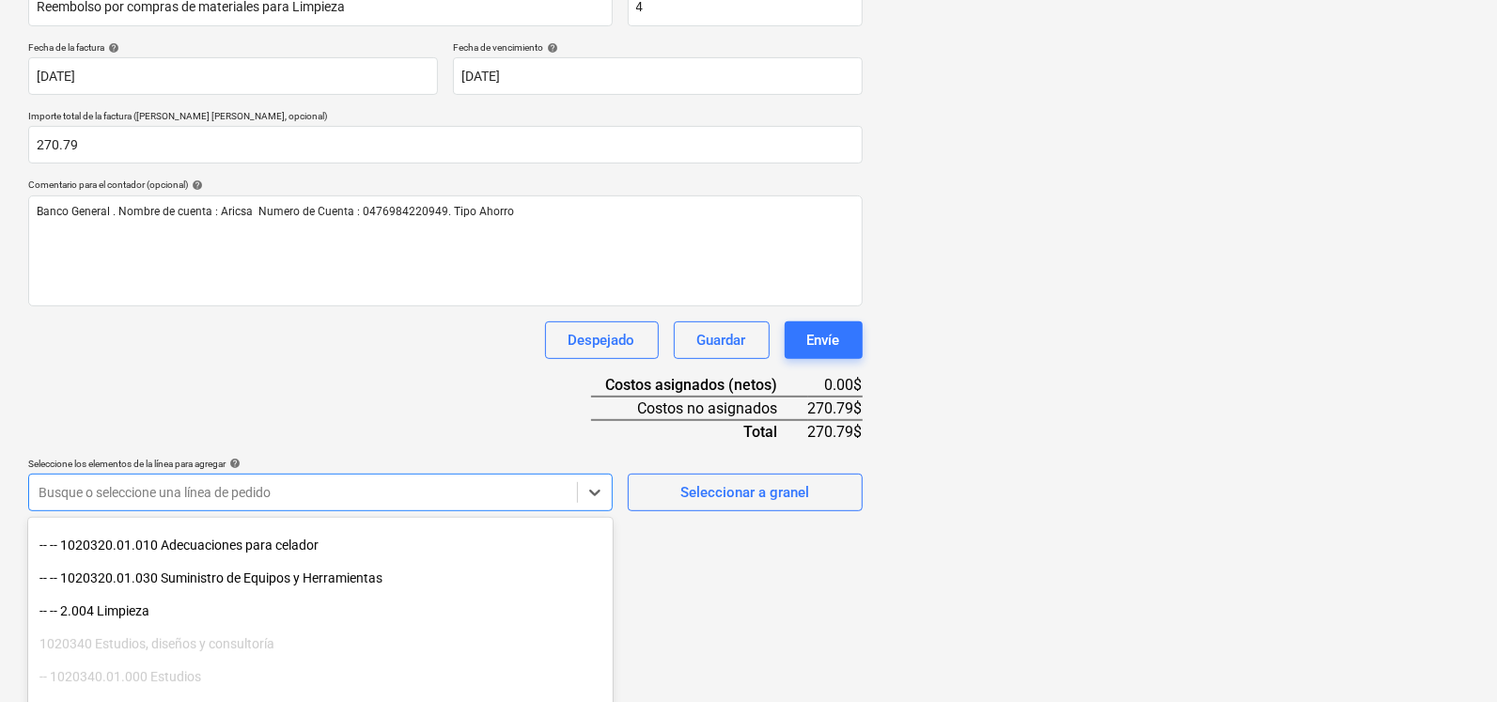
scroll to position [439, 0]
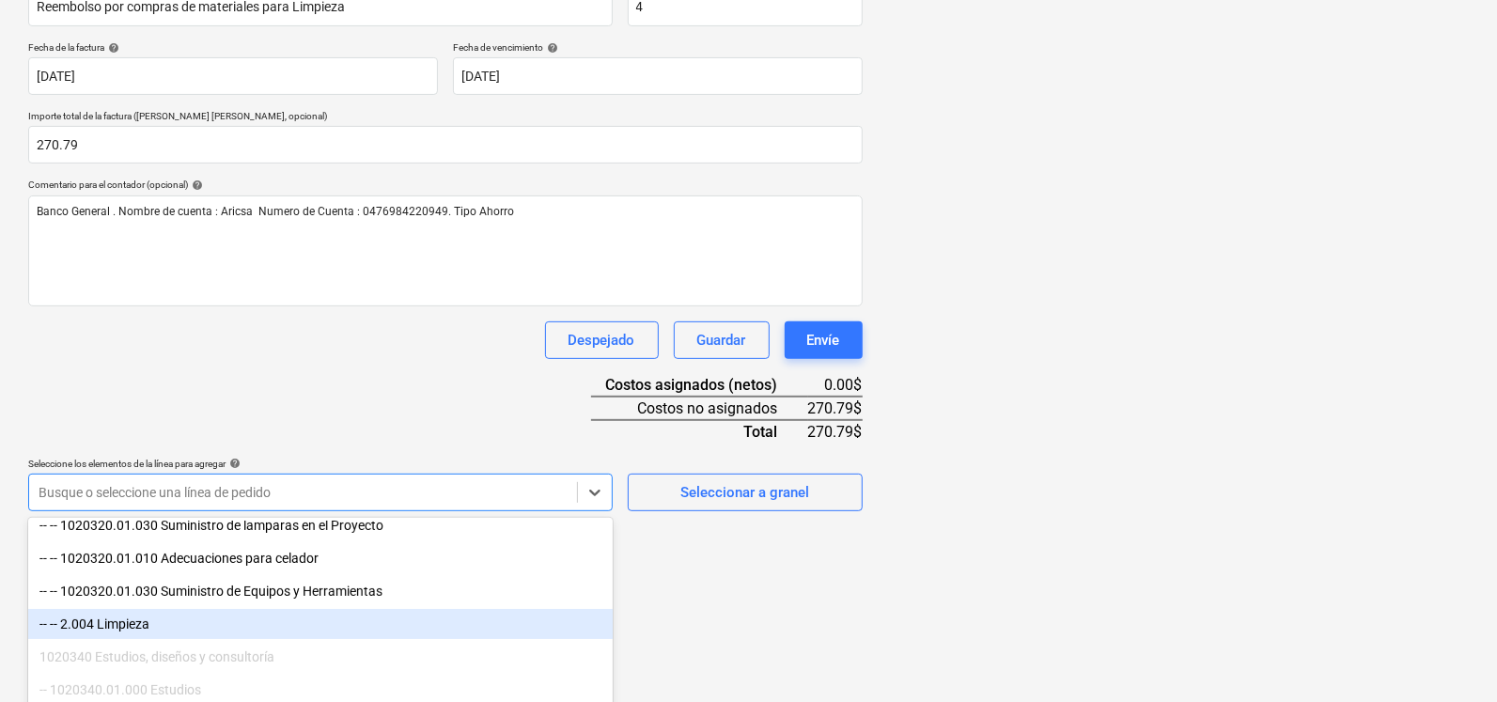
click at [159, 630] on div "-- -- 2.004 Limpieza" at bounding box center [320, 624] width 585 height 30
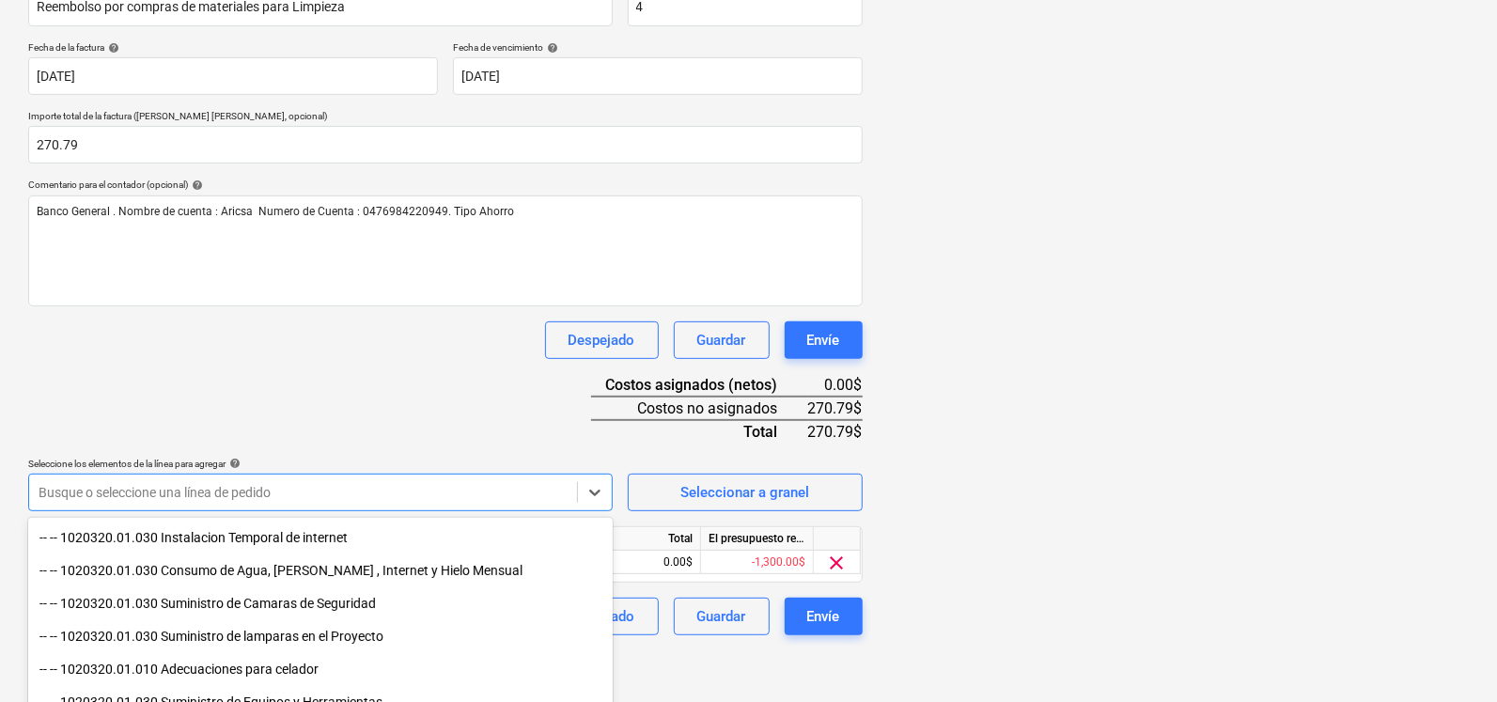
scroll to position [321, 0]
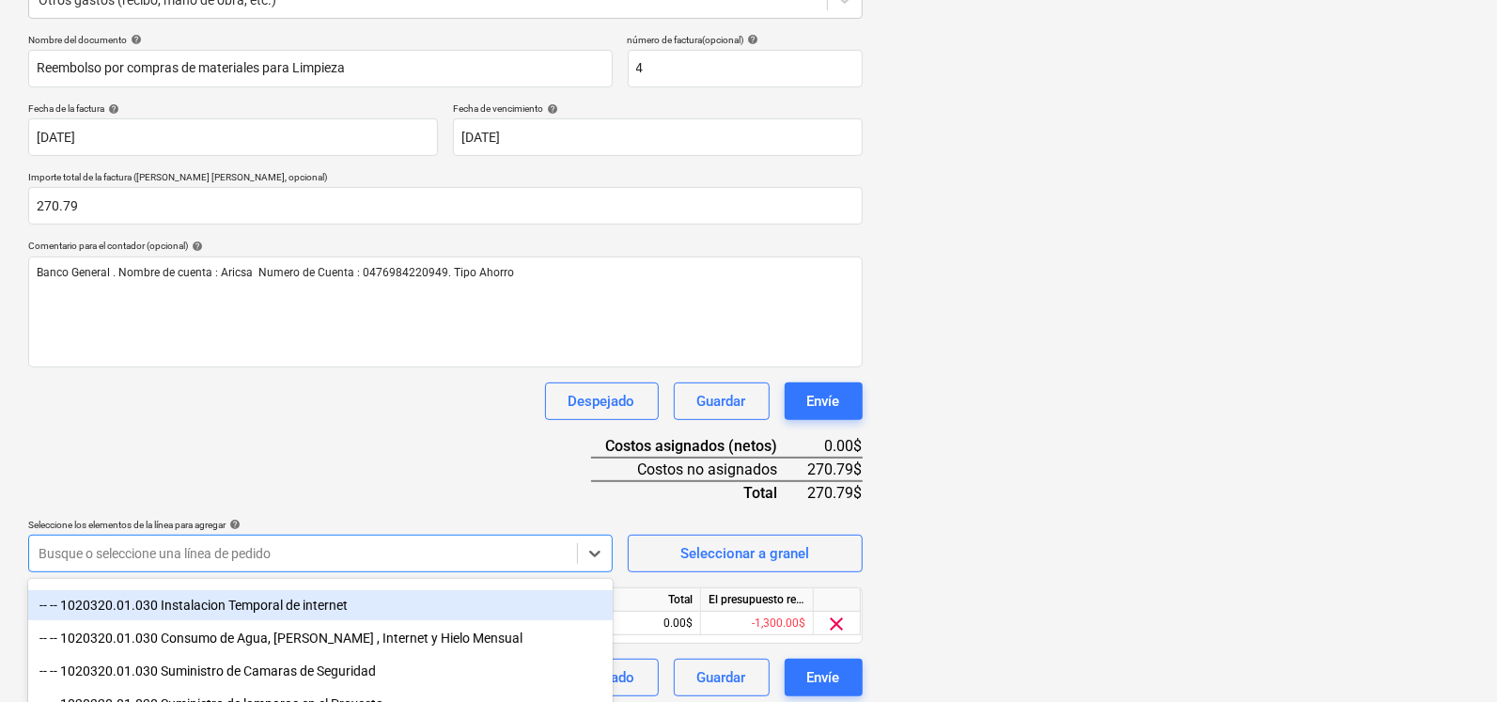
click at [932, 571] on div at bounding box center [1173, 327] width 591 height 650
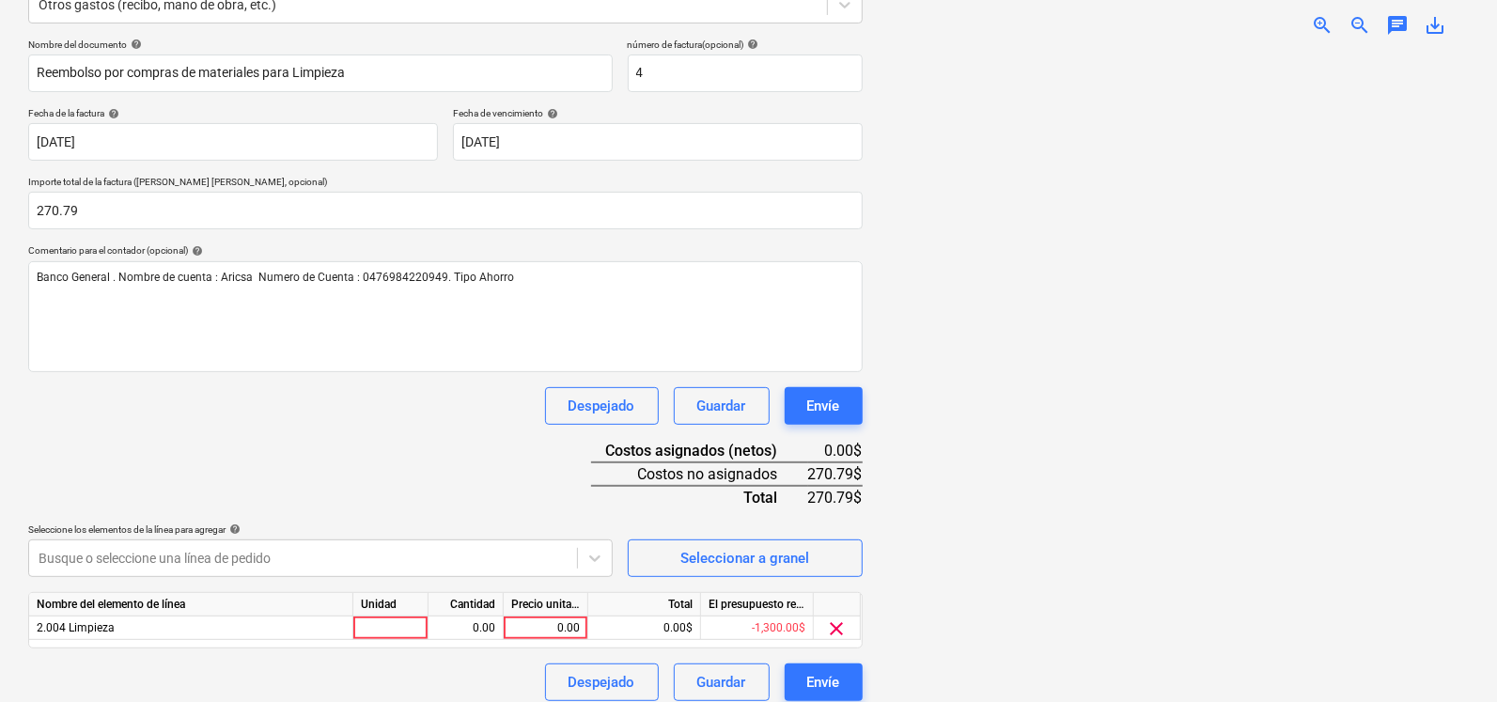
scroll to position [267, 0]
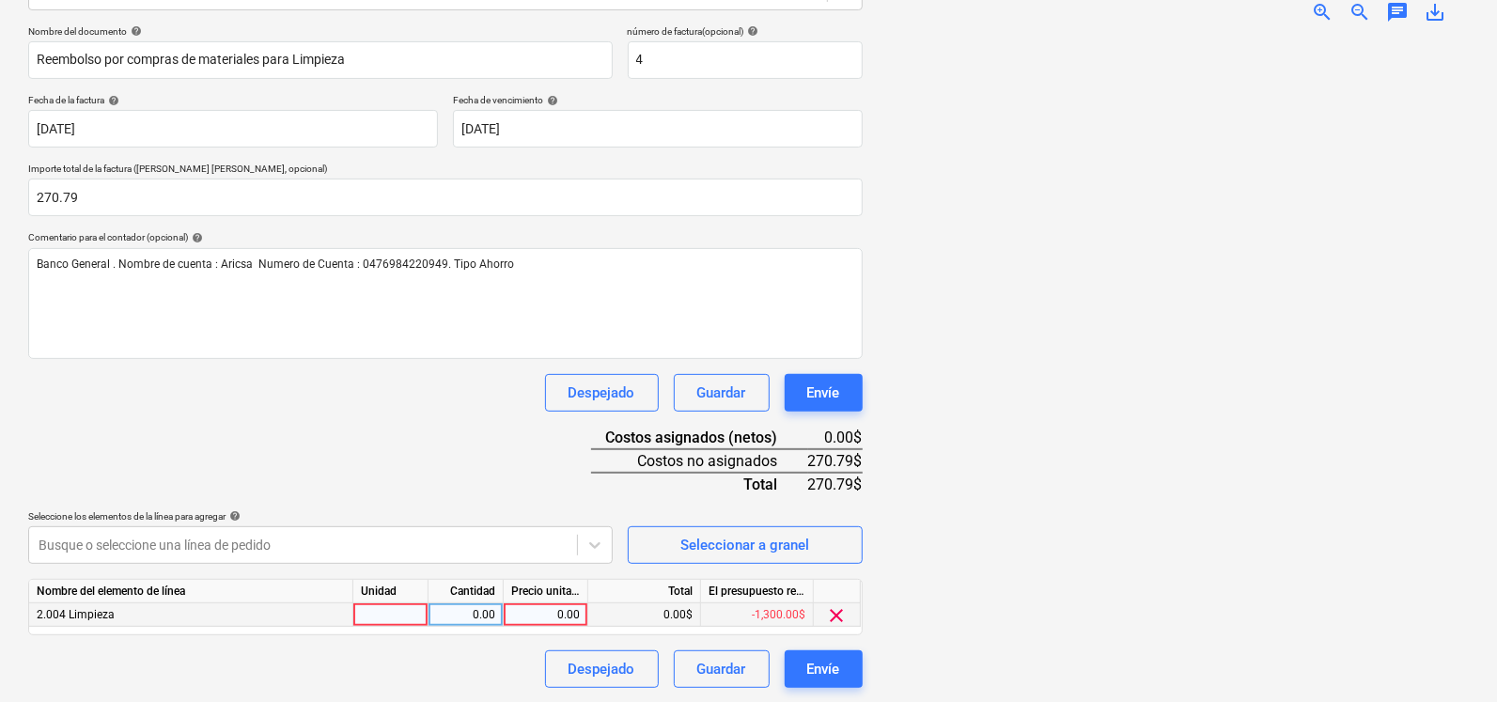
click at [538, 610] on div "0.00" at bounding box center [545, 614] width 69 height 23
type input "1"
click at [671, 619] on div "1.00$" at bounding box center [644, 614] width 113 height 23
click at [463, 609] on div "1.00" at bounding box center [465, 614] width 59 height 23
click at [541, 611] on div "1.00" at bounding box center [545, 614] width 69 height 23
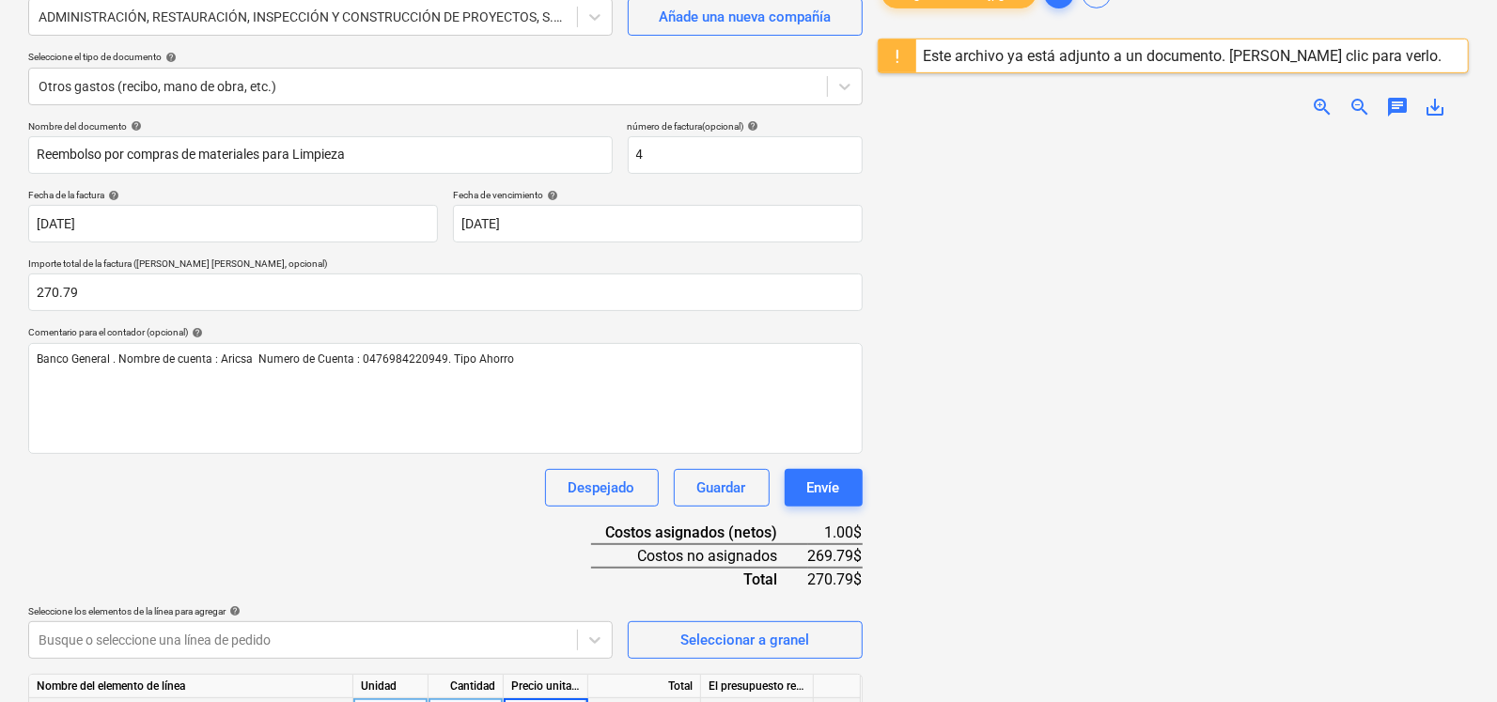
type input "270.79"
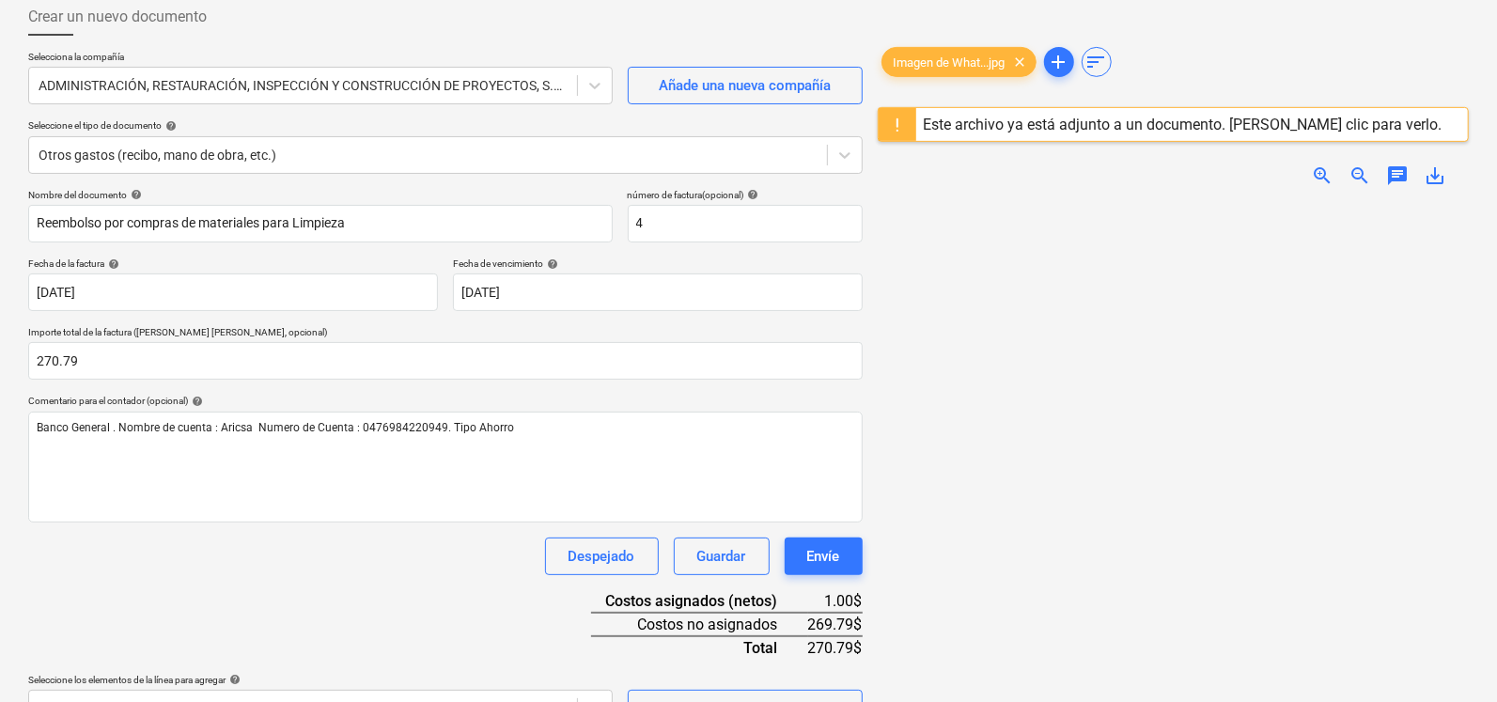
scroll to position [73, 0]
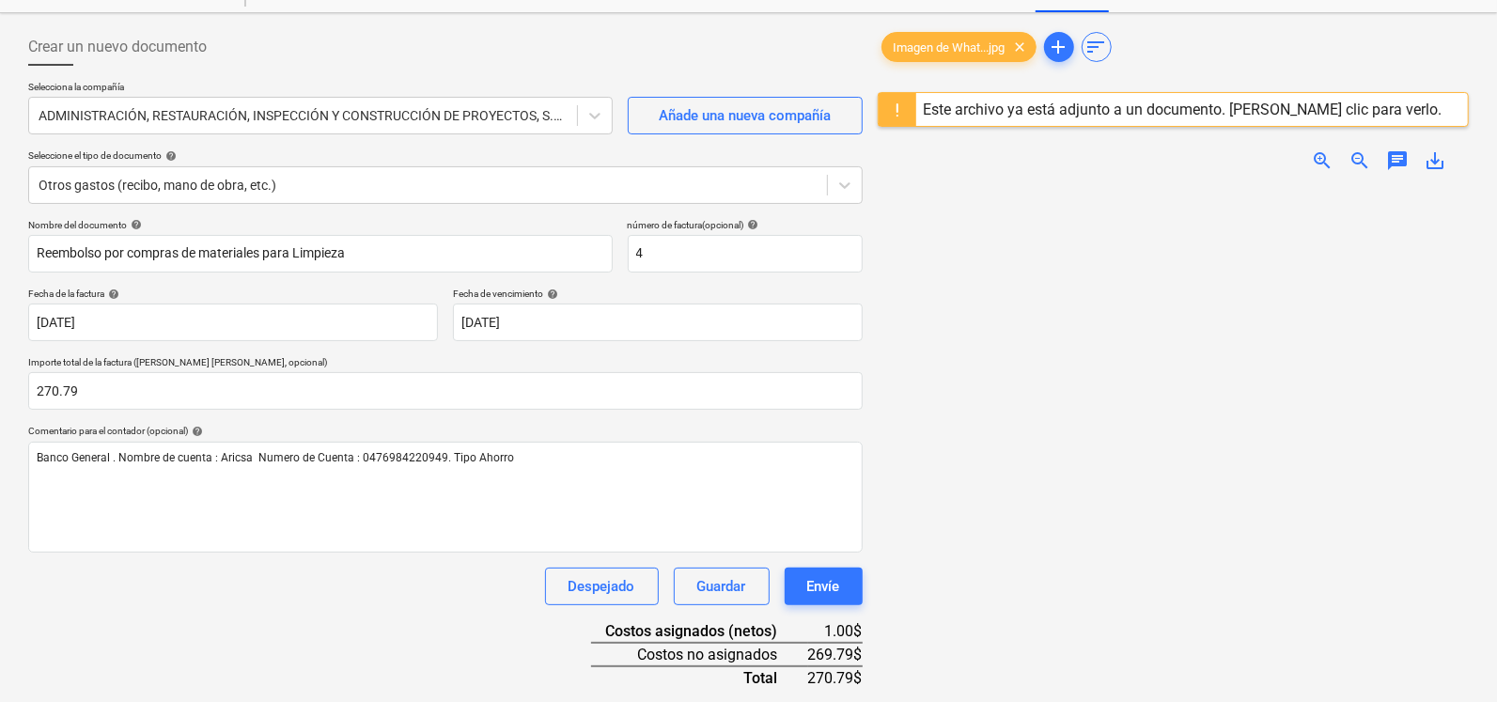
click at [500, 611] on div "Nombre del documento help Reembolso por compras de materiales para Limpieza núm…" at bounding box center [445, 550] width 835 height 663
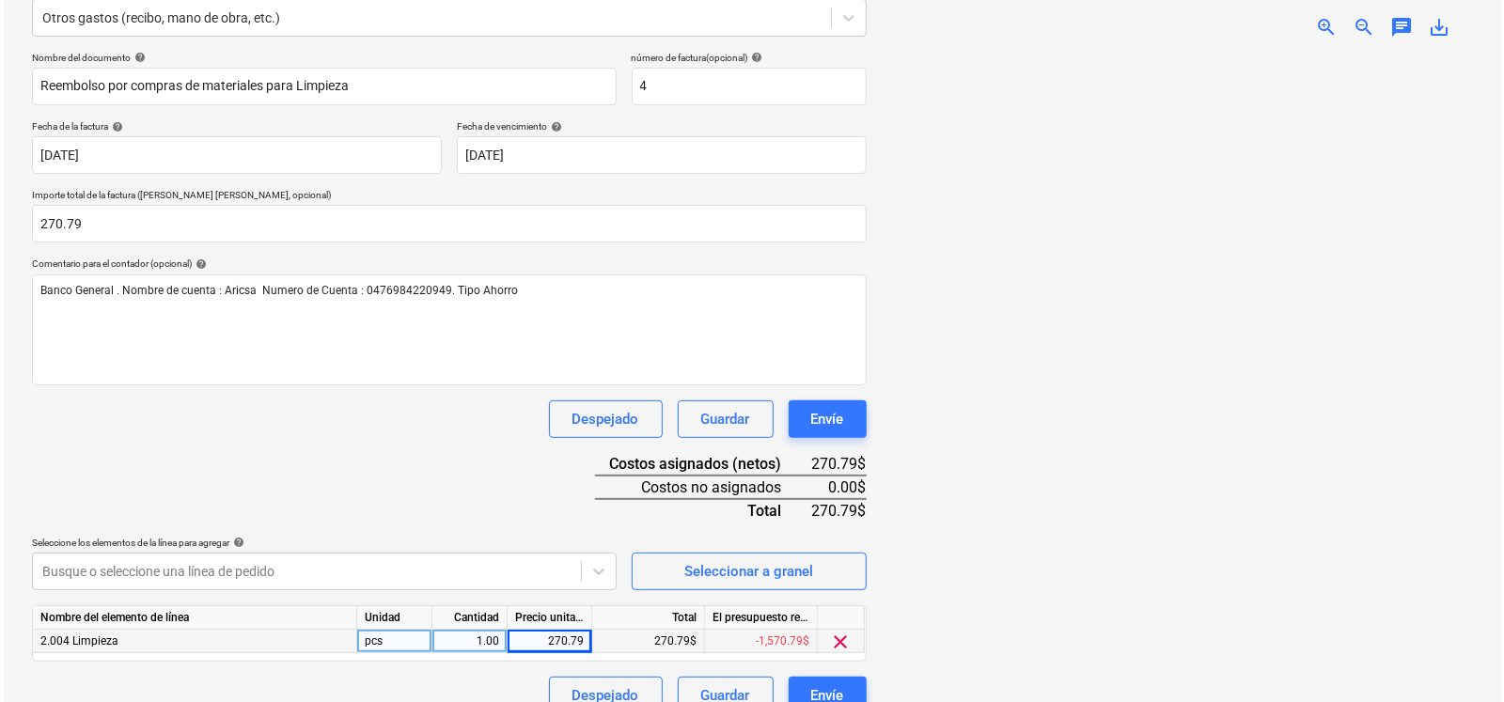
scroll to position [267, 0]
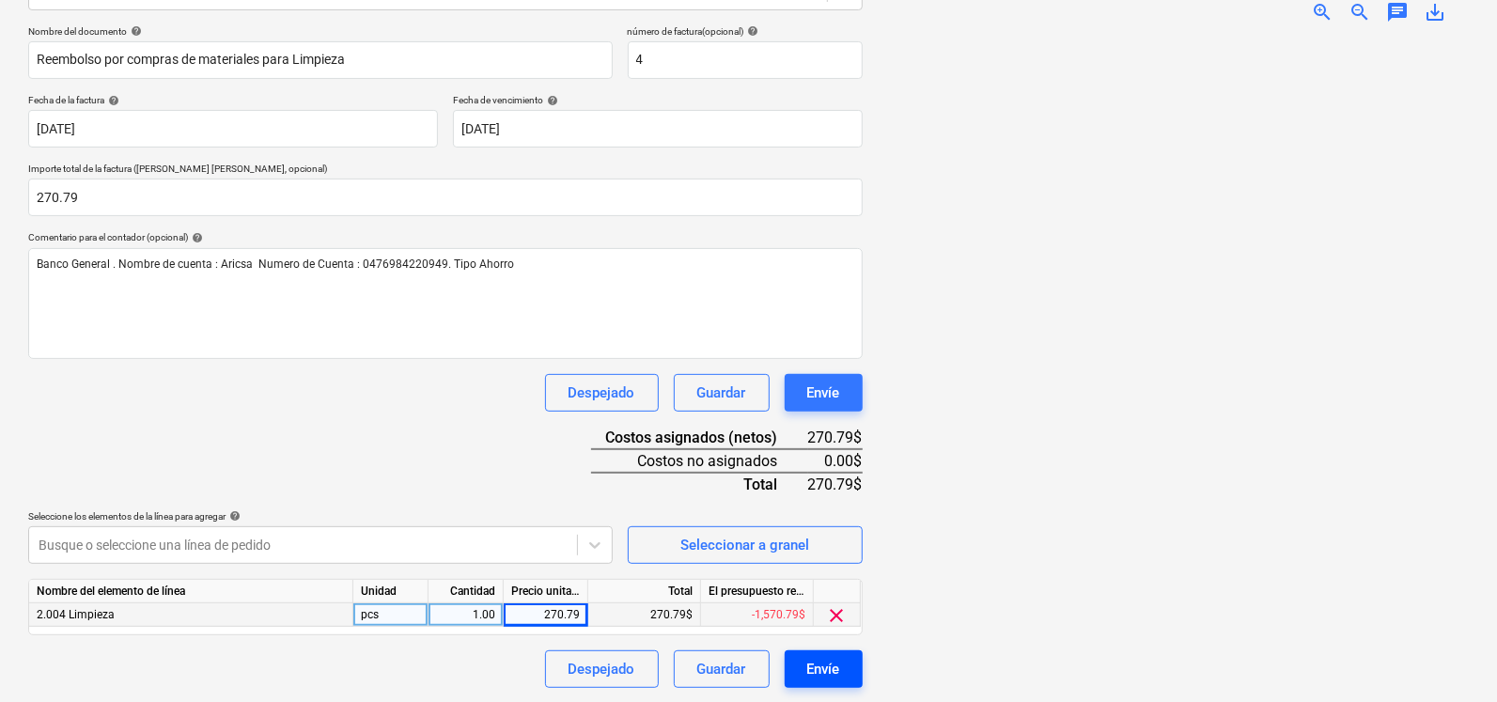
click at [822, 665] on div "Envíe" at bounding box center [823, 669] width 33 height 24
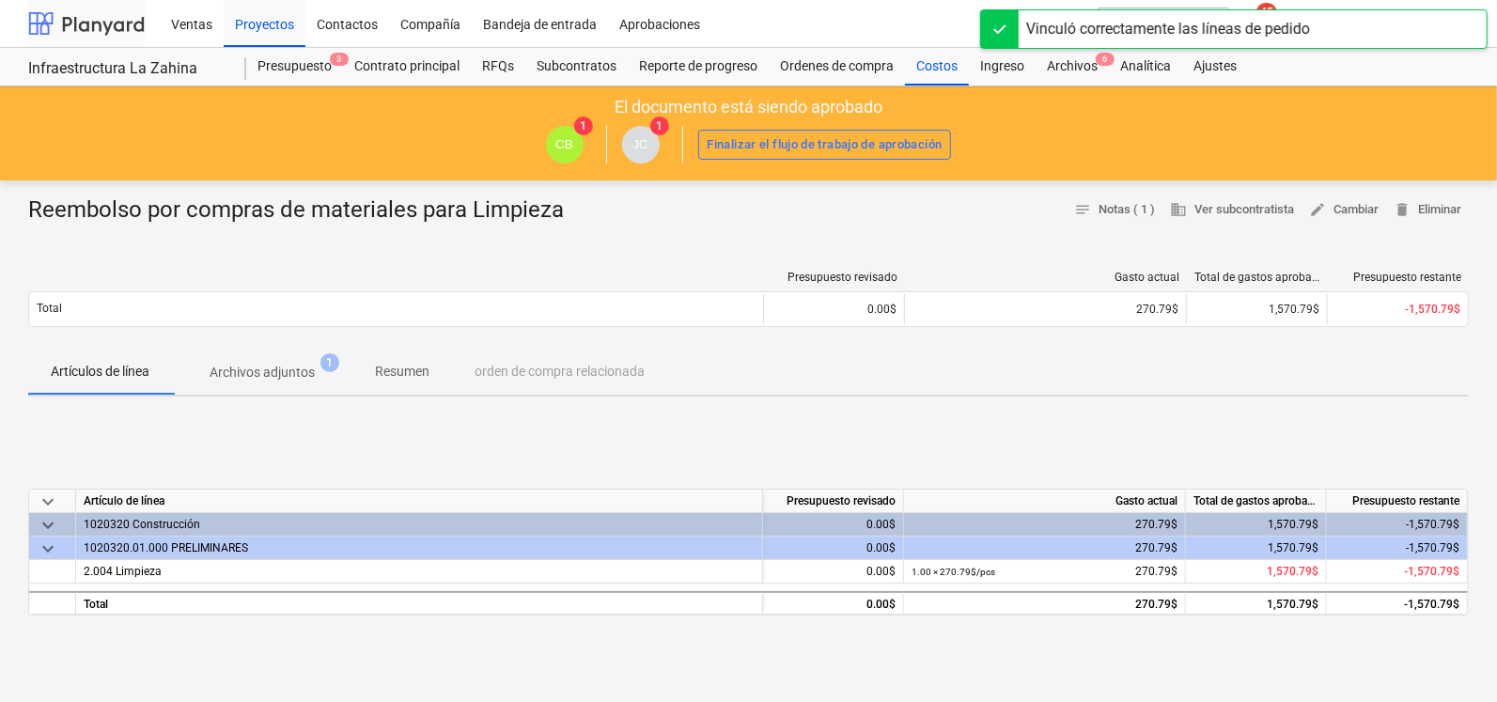
click at [114, 34] on div at bounding box center [86, 23] width 117 height 47
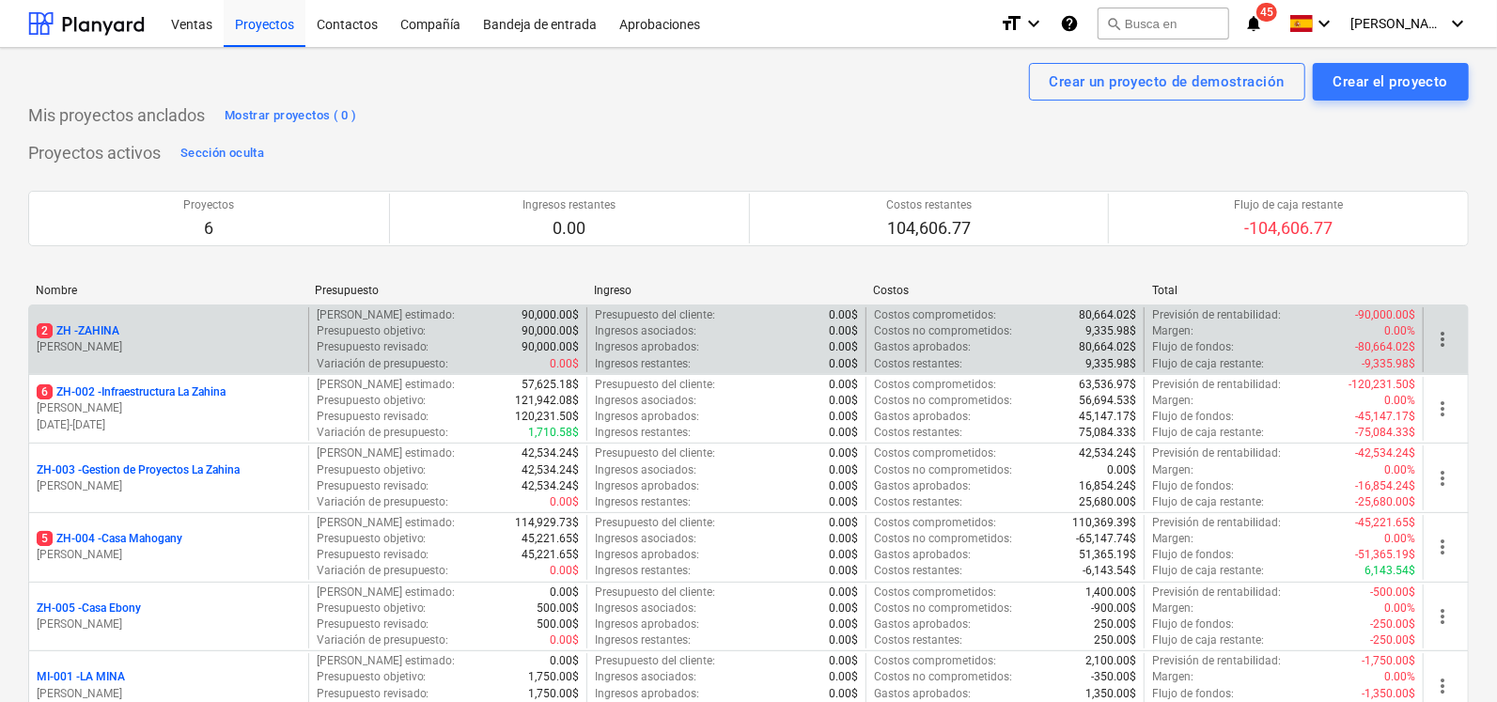
click at [96, 325] on p "2 ZH - ZAHINA" at bounding box center [78, 331] width 83 height 16
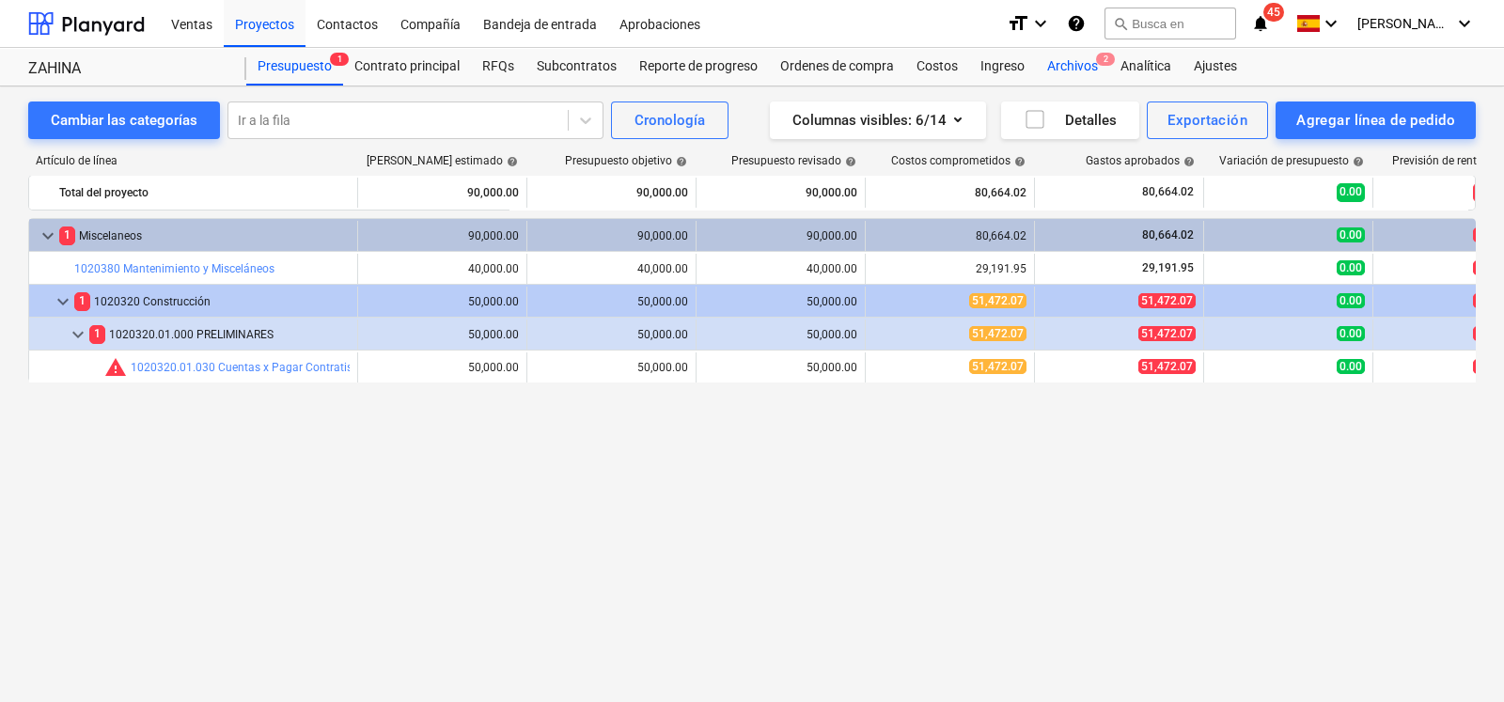
click at [1059, 68] on div "Archivos 2" at bounding box center [1072, 67] width 73 height 38
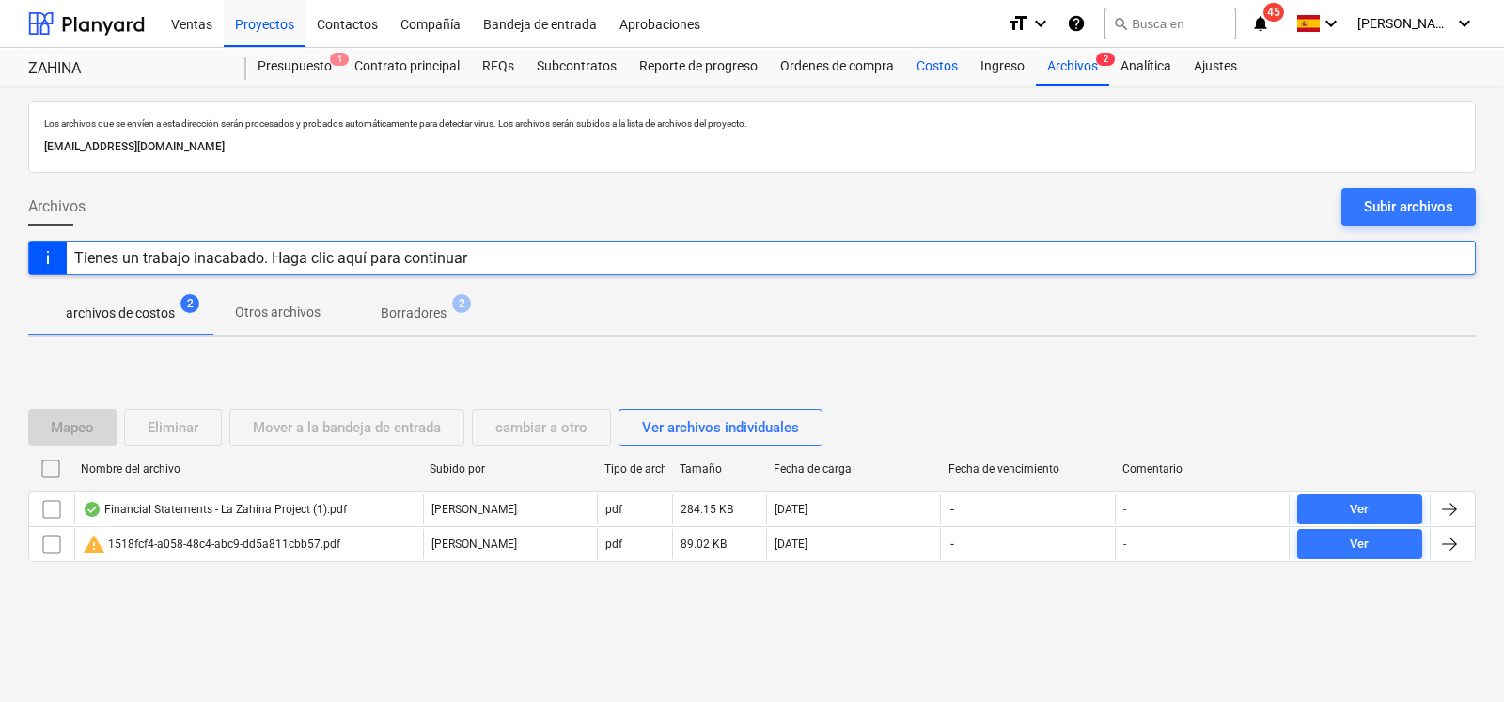
click at [954, 66] on div "Costos" at bounding box center [937, 67] width 64 height 38
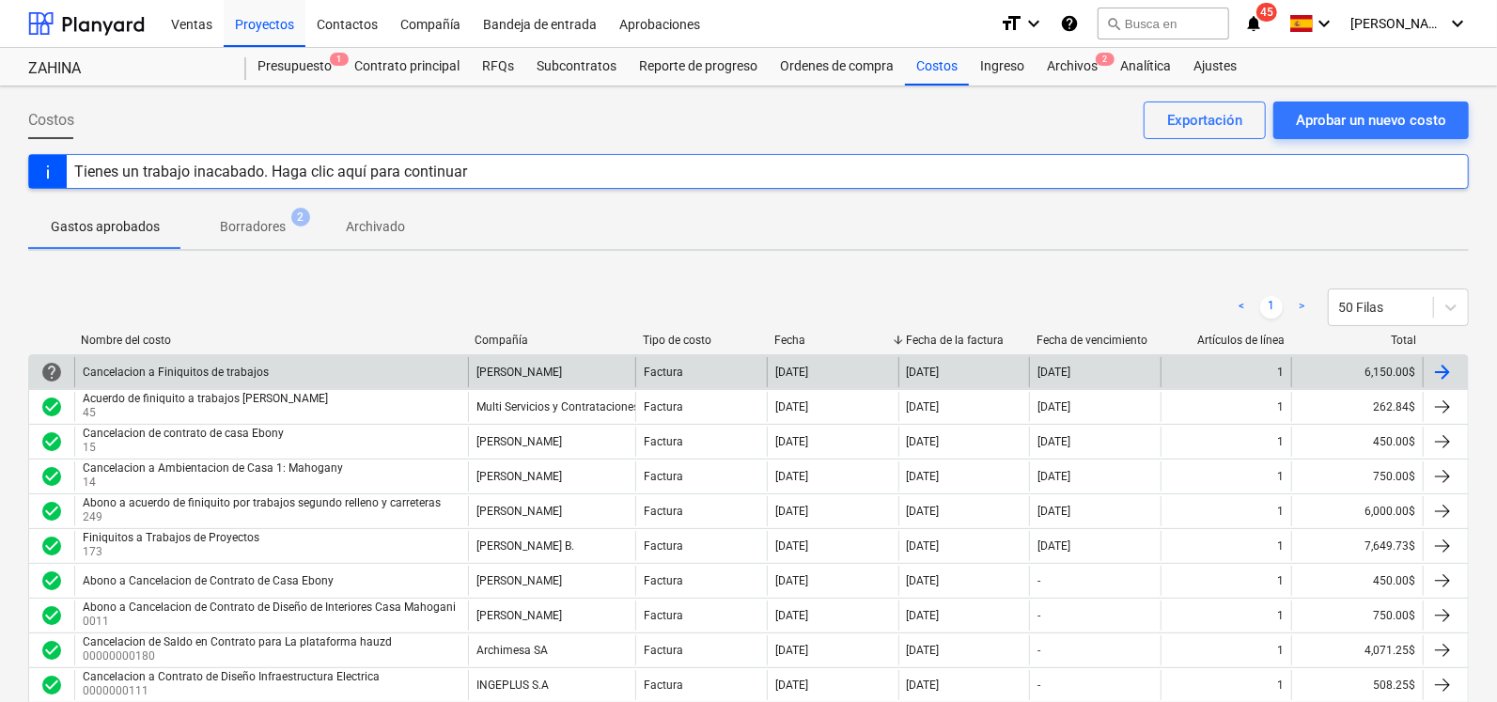
click at [268, 374] on div "Cancelacion a Finiquitos de trabajos" at bounding box center [271, 372] width 394 height 30
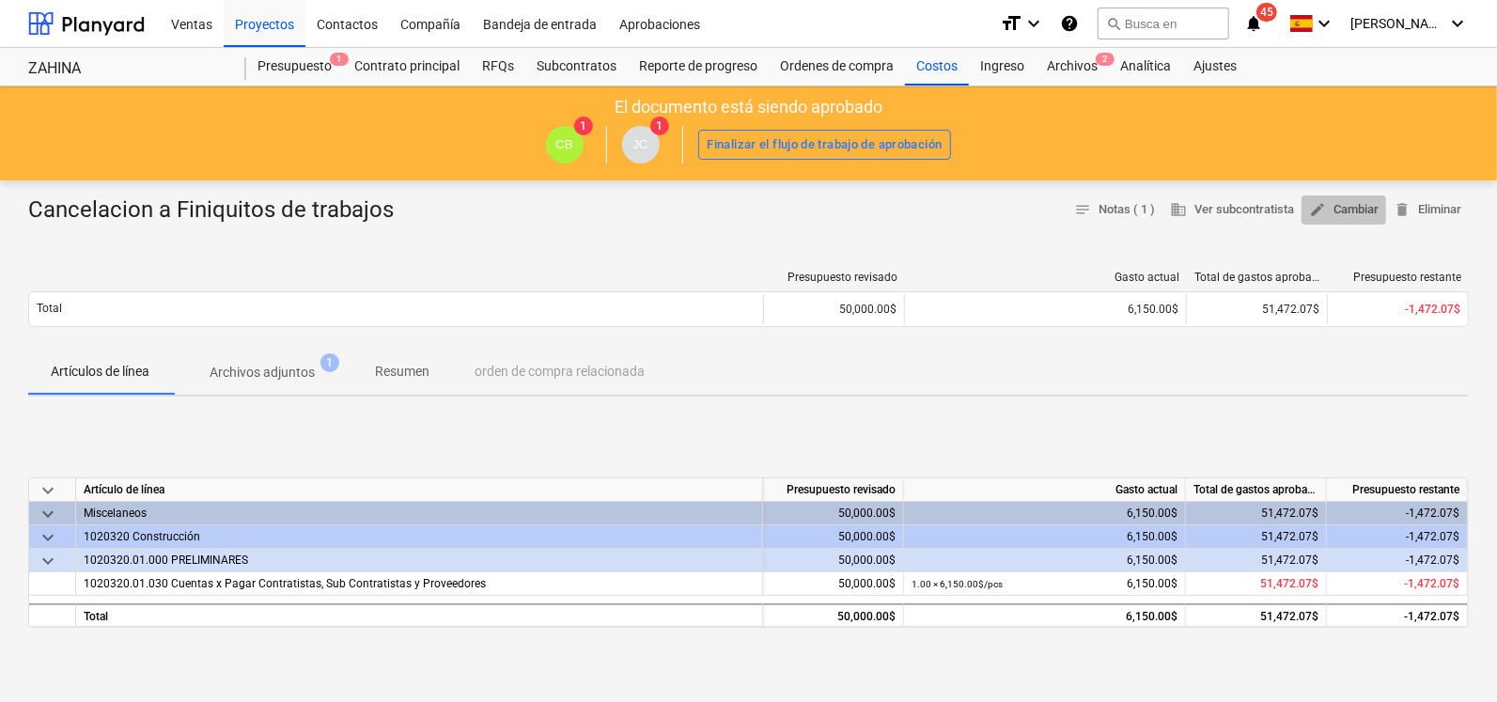
click at [1353, 211] on span "edit Cambiar" at bounding box center [1344, 210] width 70 height 22
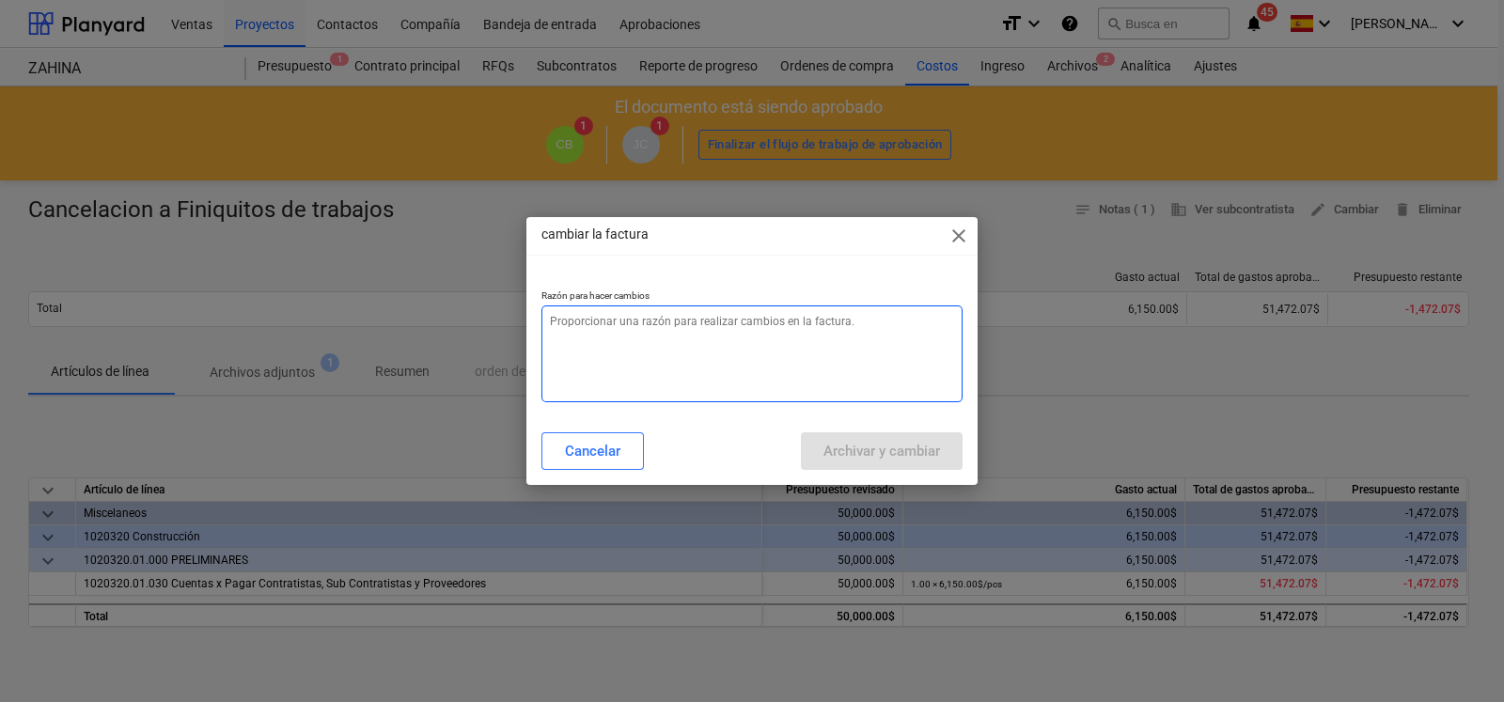
click at [771, 340] on textarea at bounding box center [751, 353] width 421 height 97
type textarea "x"
type textarea "C"
type textarea "x"
type textarea "Ca"
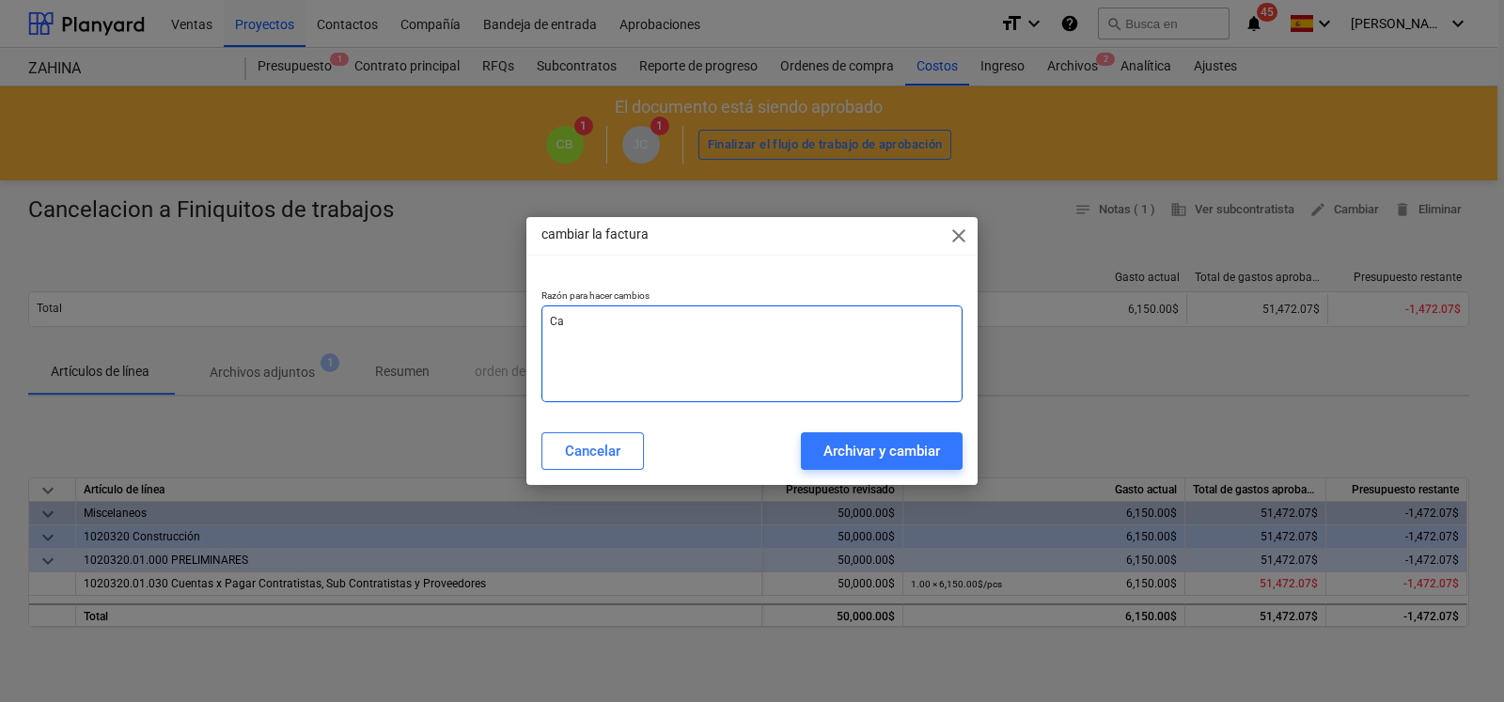
type textarea "x"
type textarea "Cam"
type textarea "x"
type textarea "Camb"
type textarea "x"
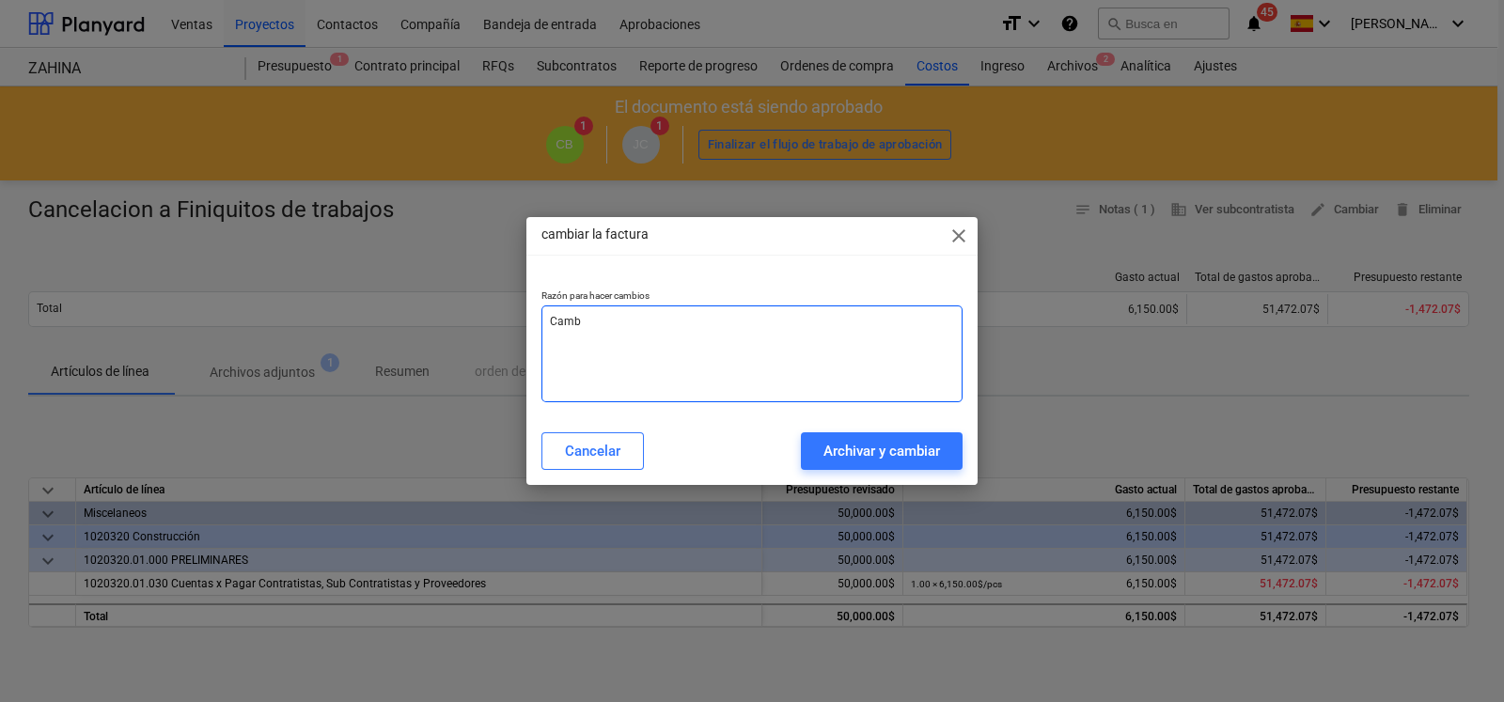
type textarea "Cambi"
type textarea "x"
type textarea "Cambio"
type textarea "x"
type textarea "Cambio"
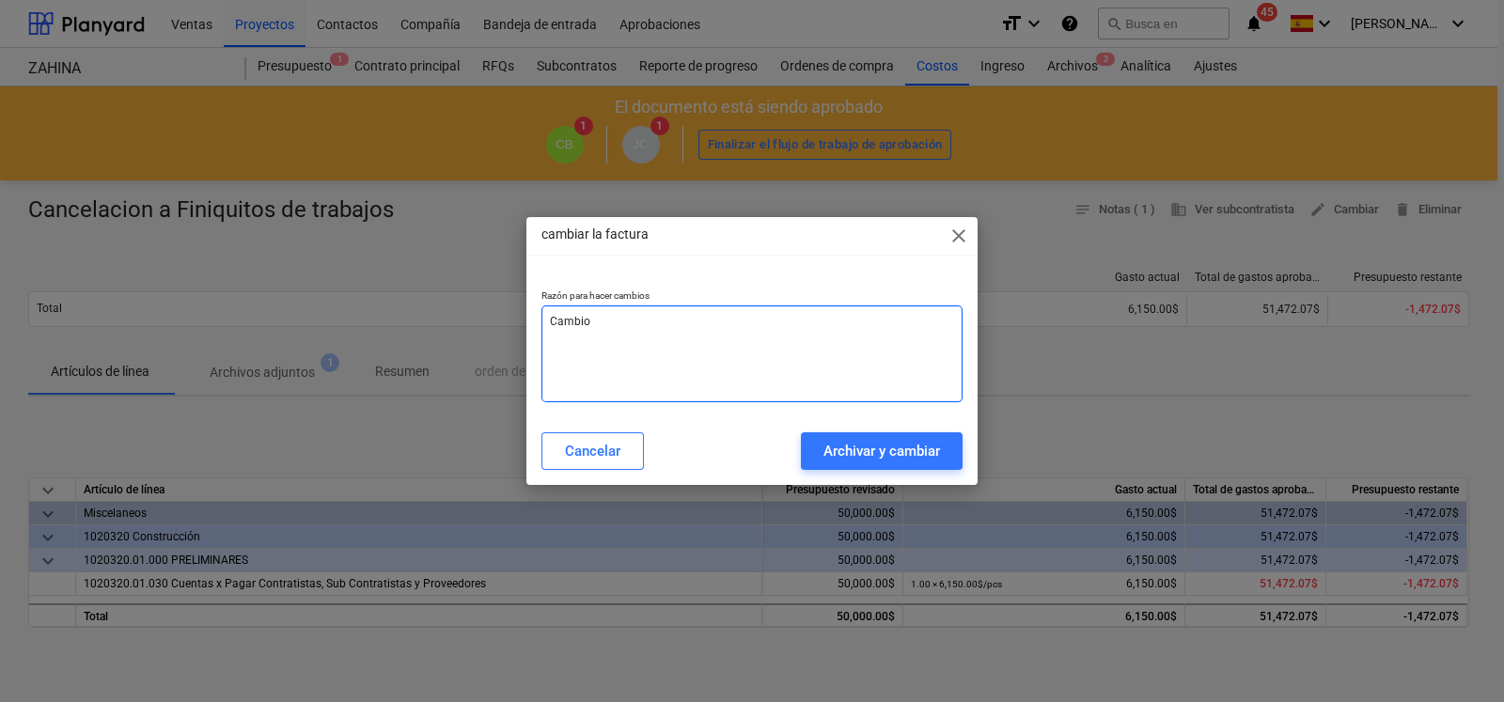
type textarea "x"
type textarea "Cambio d"
type textarea "x"
type textarea "Cambio de"
type textarea "x"
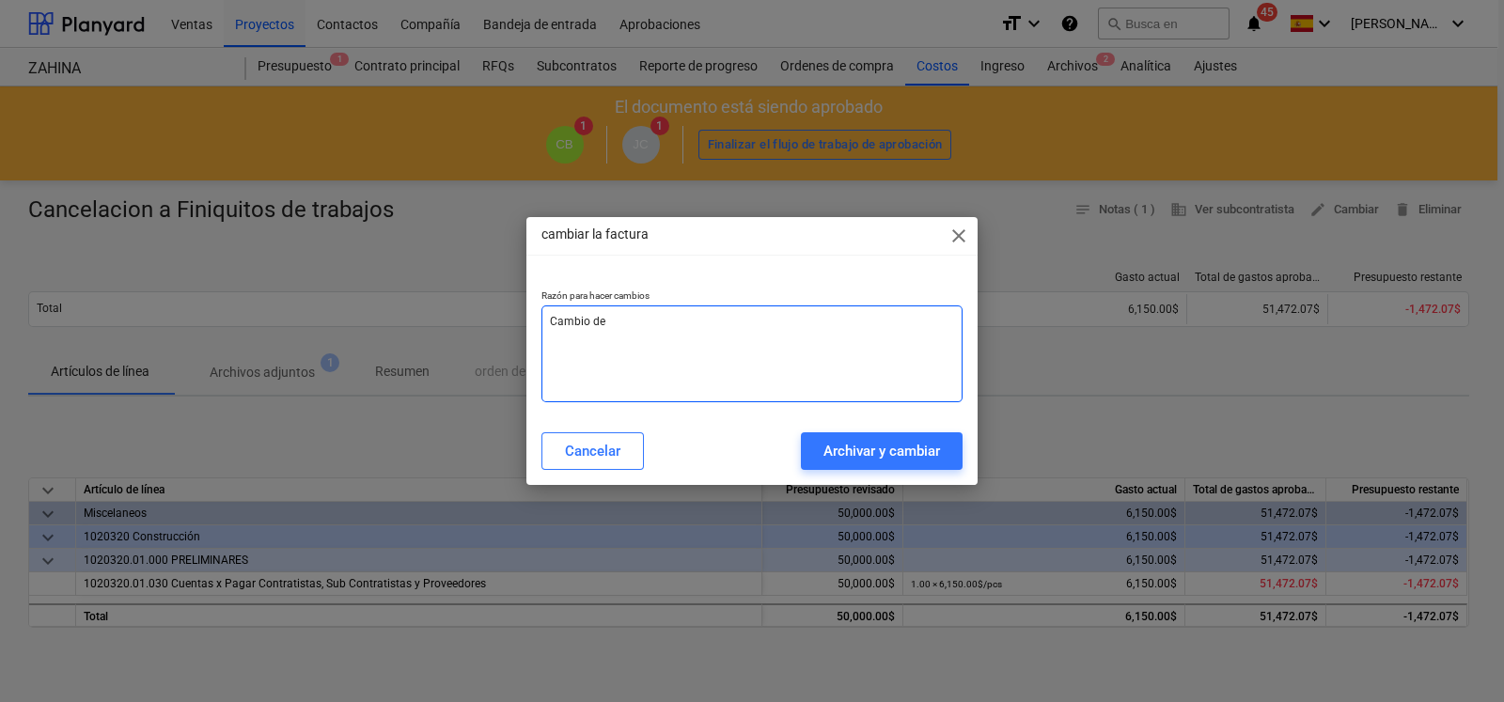
type textarea "Cambio de"
type textarea "x"
type textarea "Cambio de F"
type textarea "x"
type textarea "Cambio de Fac"
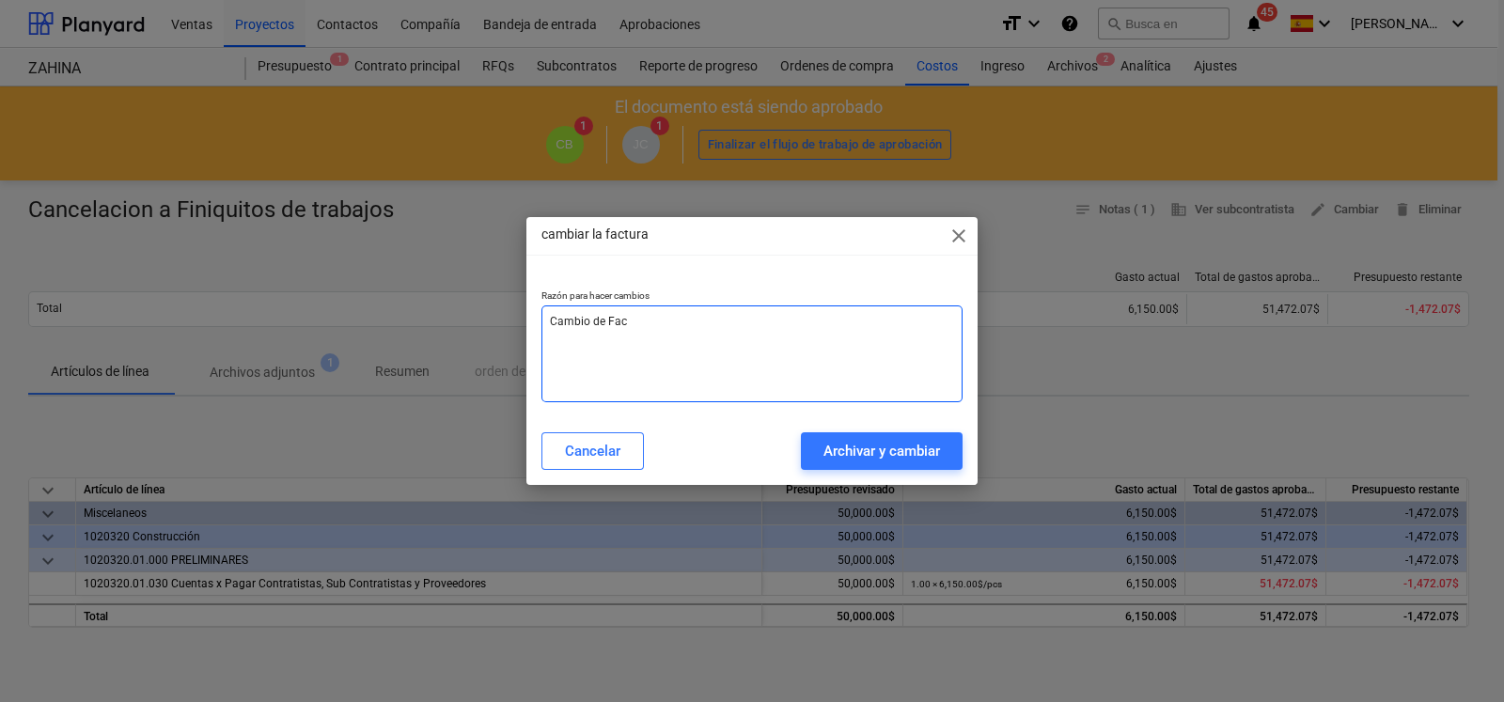
type textarea "x"
type textarea "Cambio de Fact"
type textarea "x"
type textarea "Cambio de Factu"
type textarea "x"
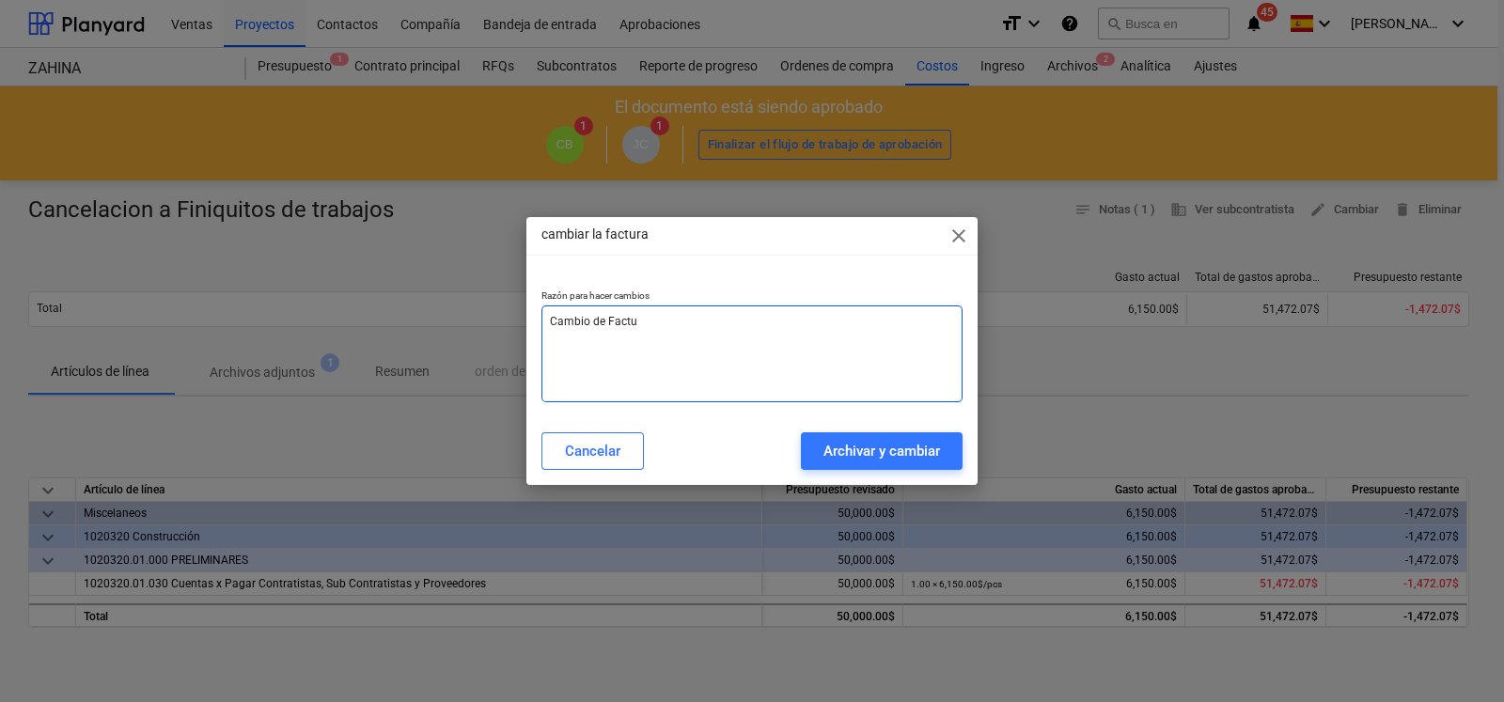
type textarea "Cambio de Factur"
type textarea "x"
type textarea "Cambio de Factura"
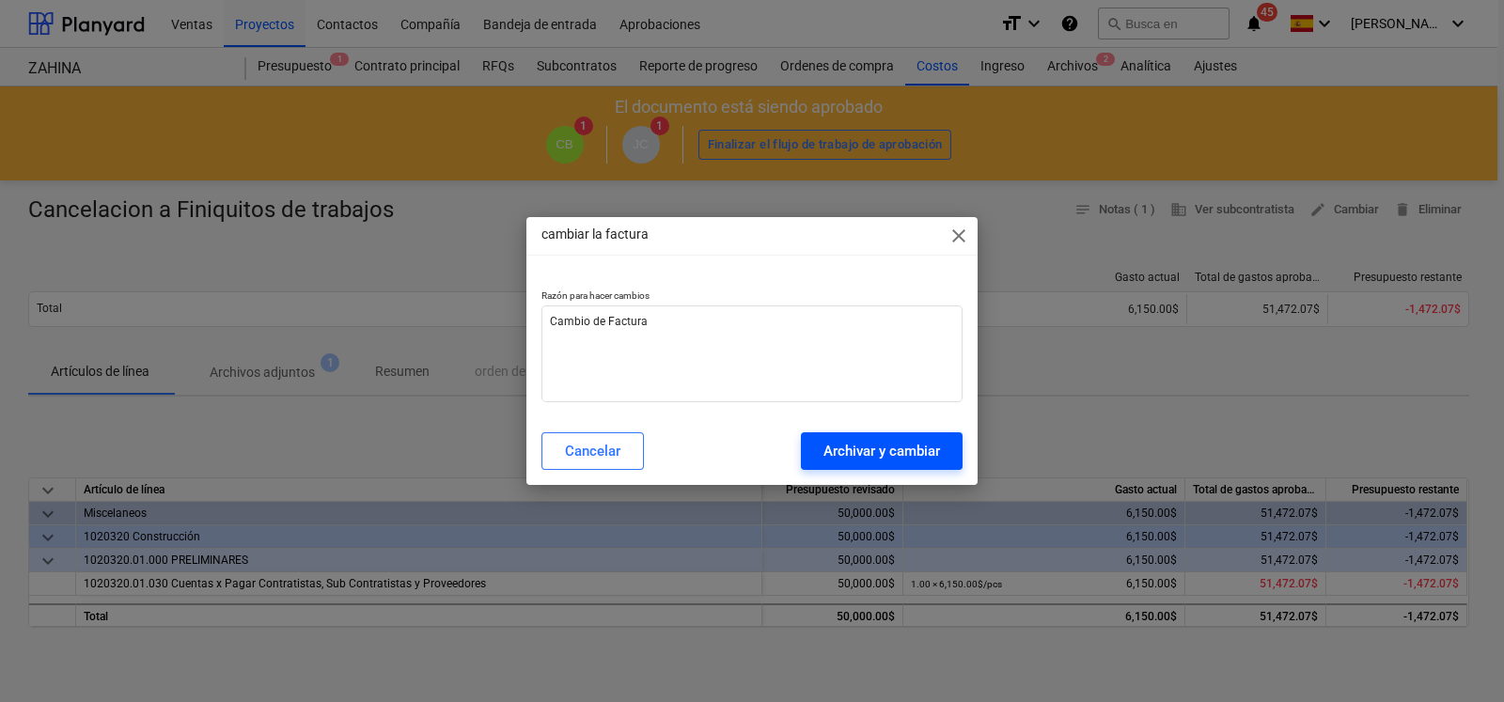
click at [830, 443] on div "Archivar y cambiar" at bounding box center [881, 451] width 117 height 24
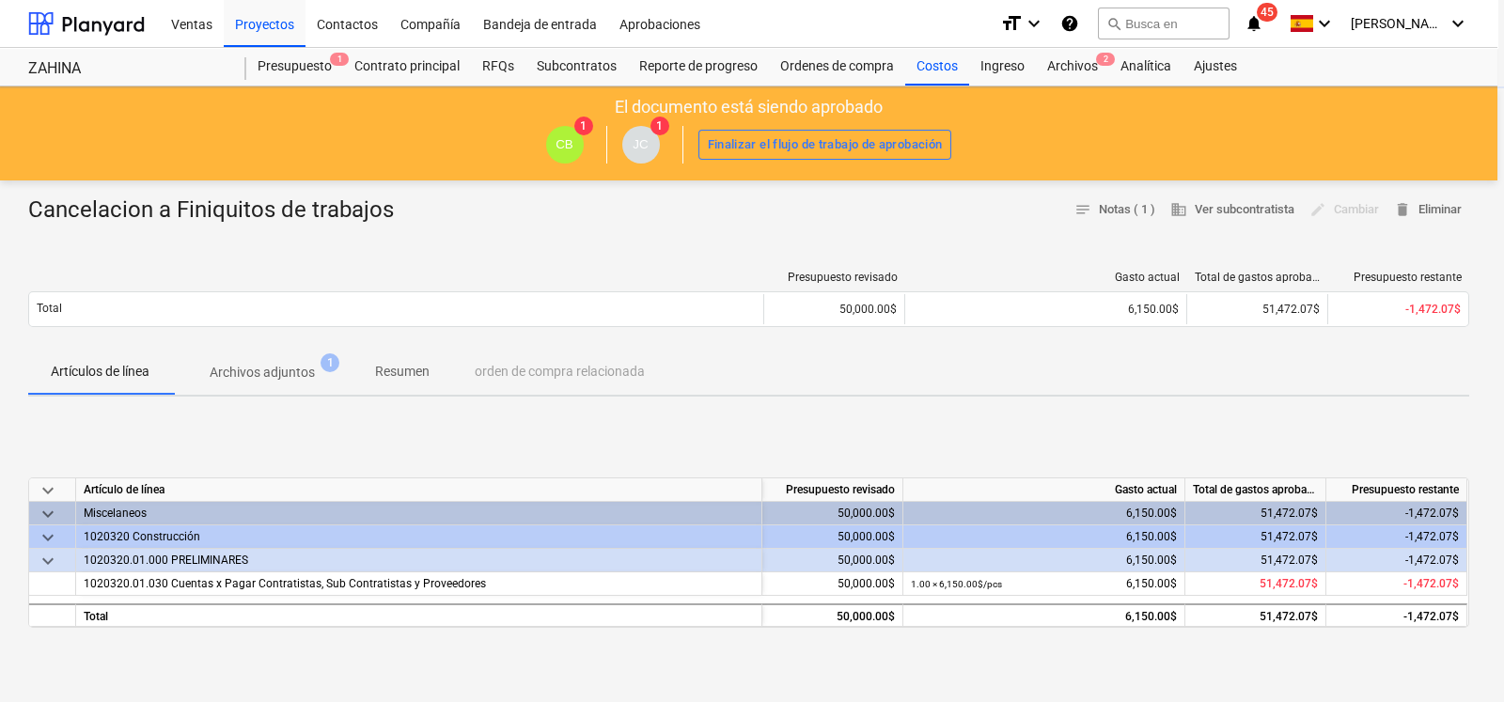
type textarea "x"
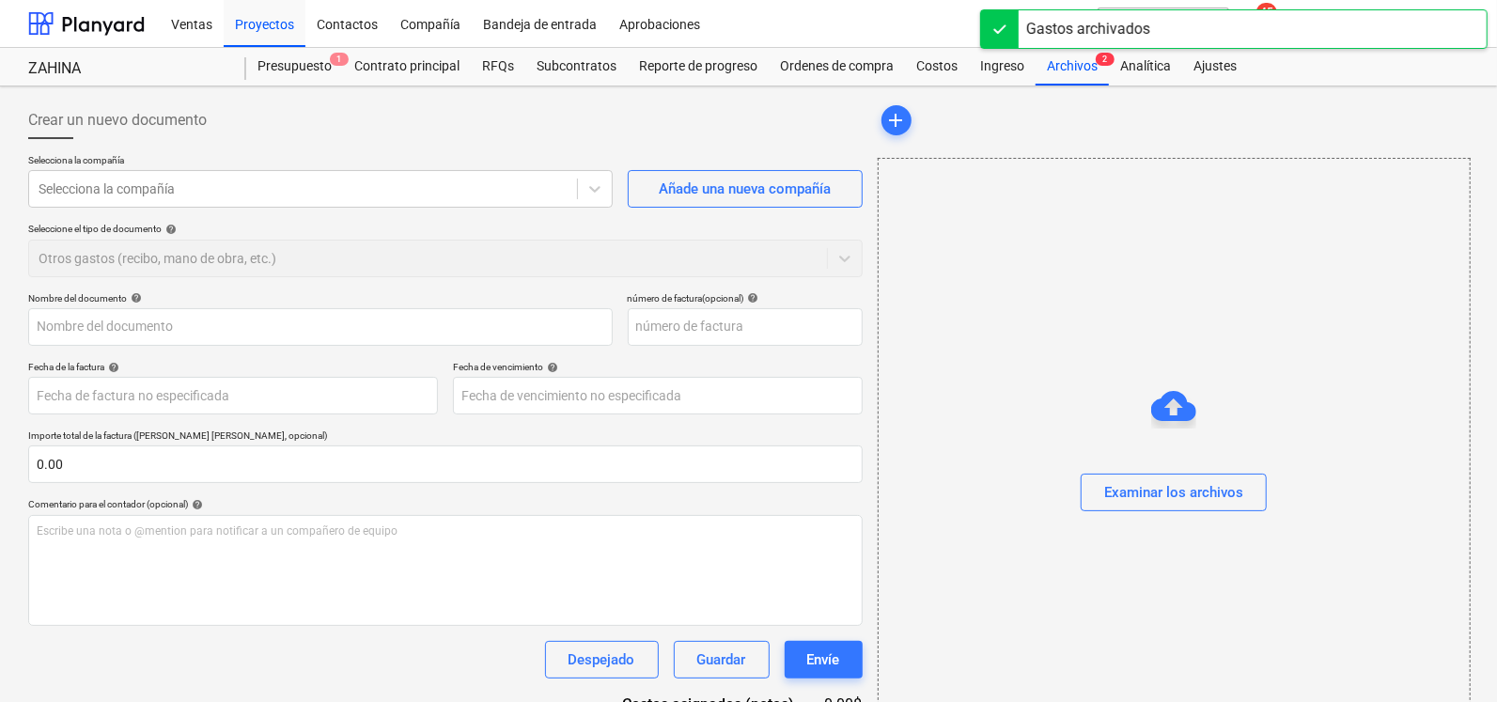
type input "Cancelacion a Finiquitos de trabajos"
type input "[DATE]"
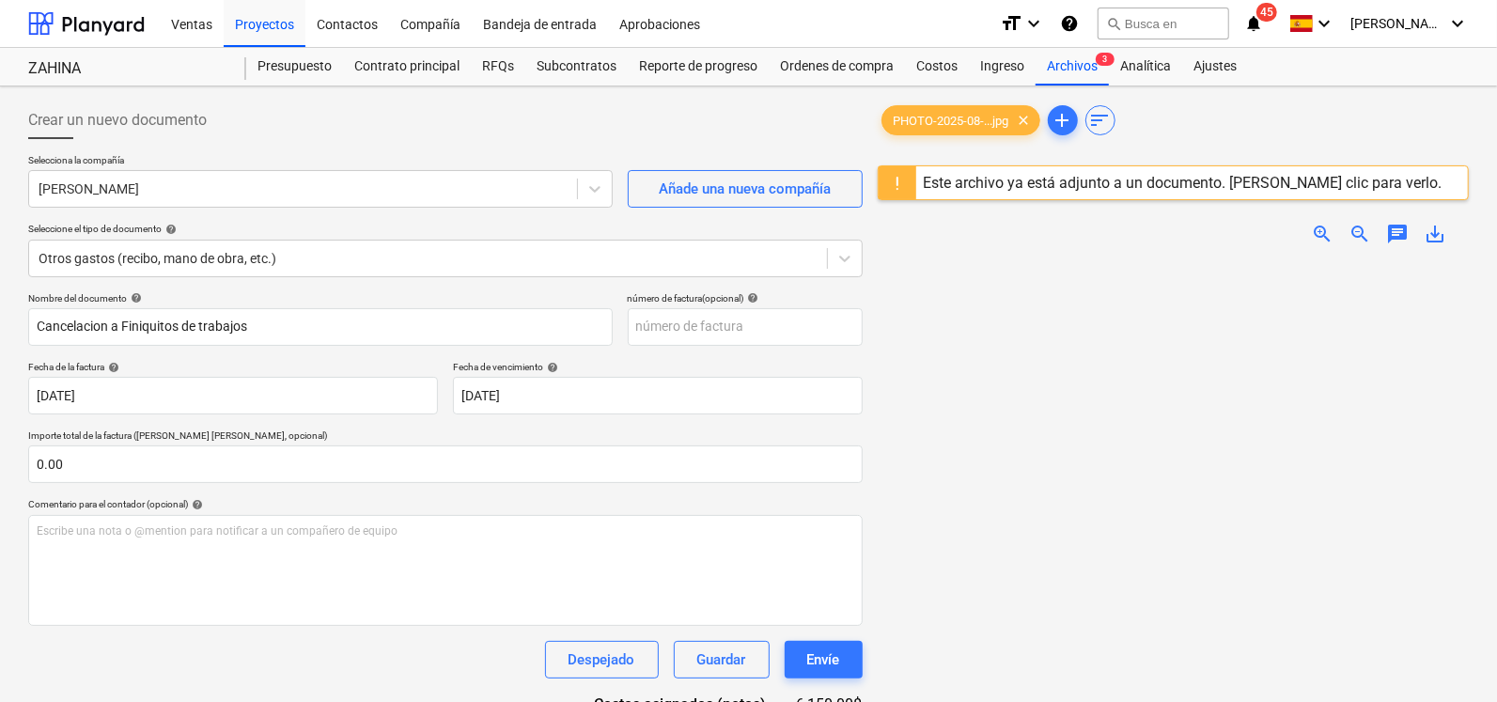
drag, startPoint x: 1496, startPoint y: 375, endPoint x: 1492, endPoint y: 425, distance: 50.0
click at [1490, 424] on div "Crear un nuevo documento Selecciona la compañía [PERSON_NAME] Añade una nueva c…" at bounding box center [748, 505] width 1497 height 838
click at [1026, 118] on span "clear" at bounding box center [1024, 120] width 23 height 23
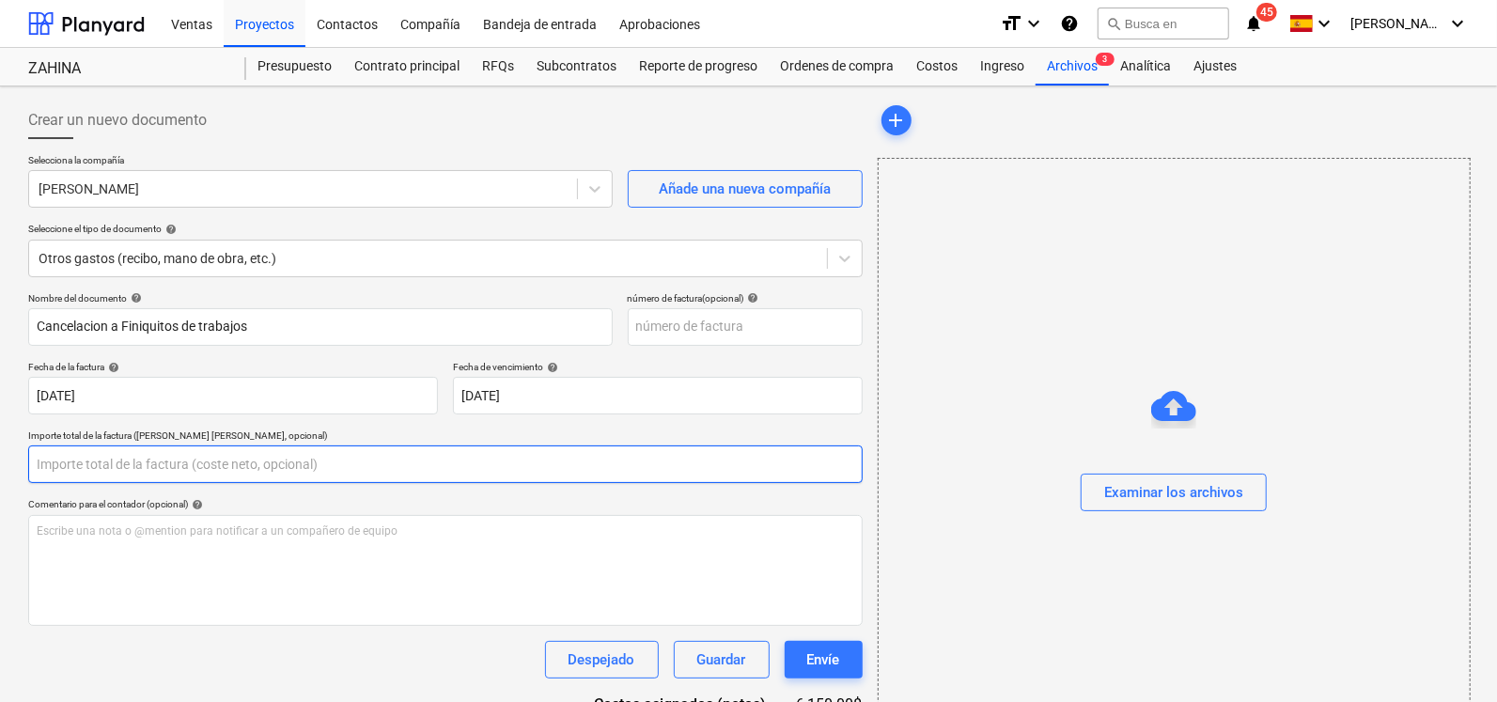
click at [205, 462] on input "text" at bounding box center [445, 465] width 835 height 38
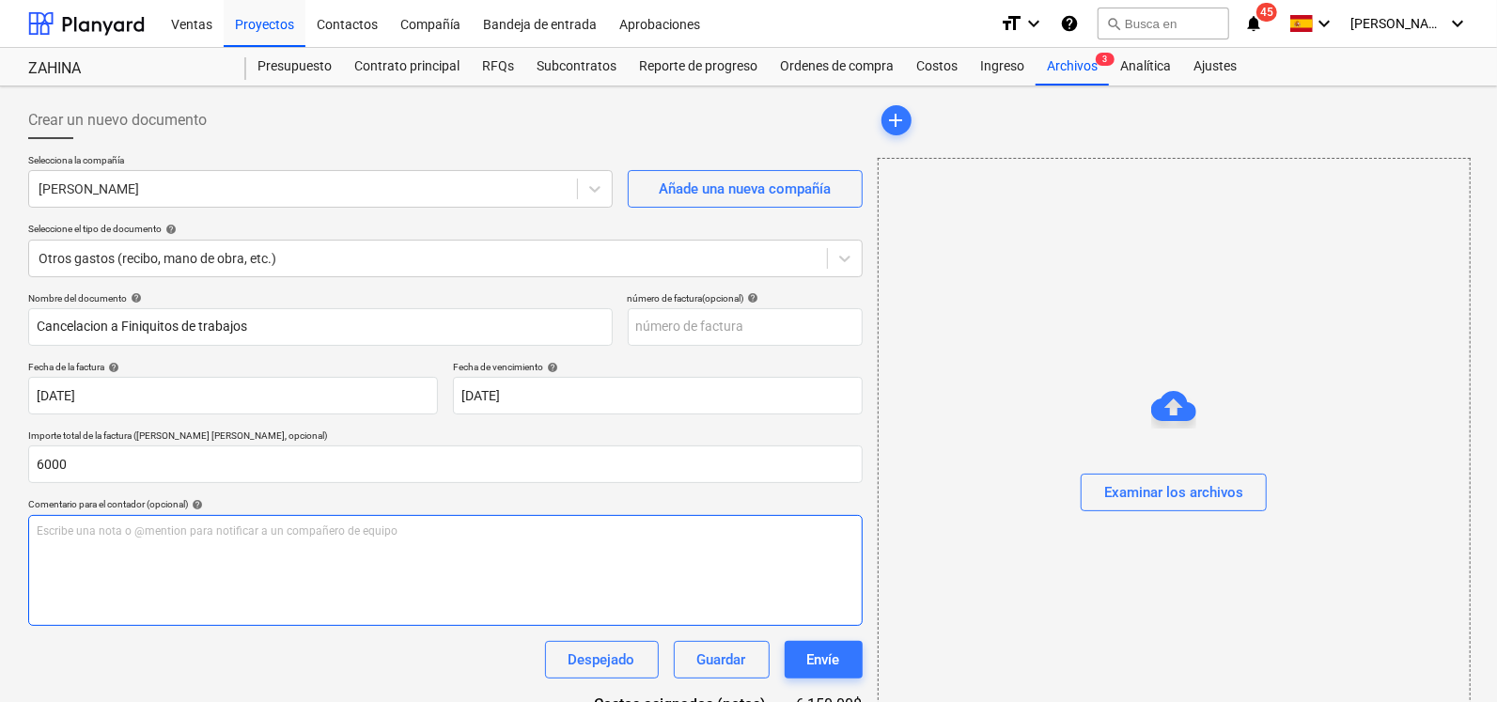
type input "6,000.00"
click at [162, 540] on div "Escribe una nota o @mention para notificar a un compañero de equipo ﻿" at bounding box center [445, 570] width 835 height 111
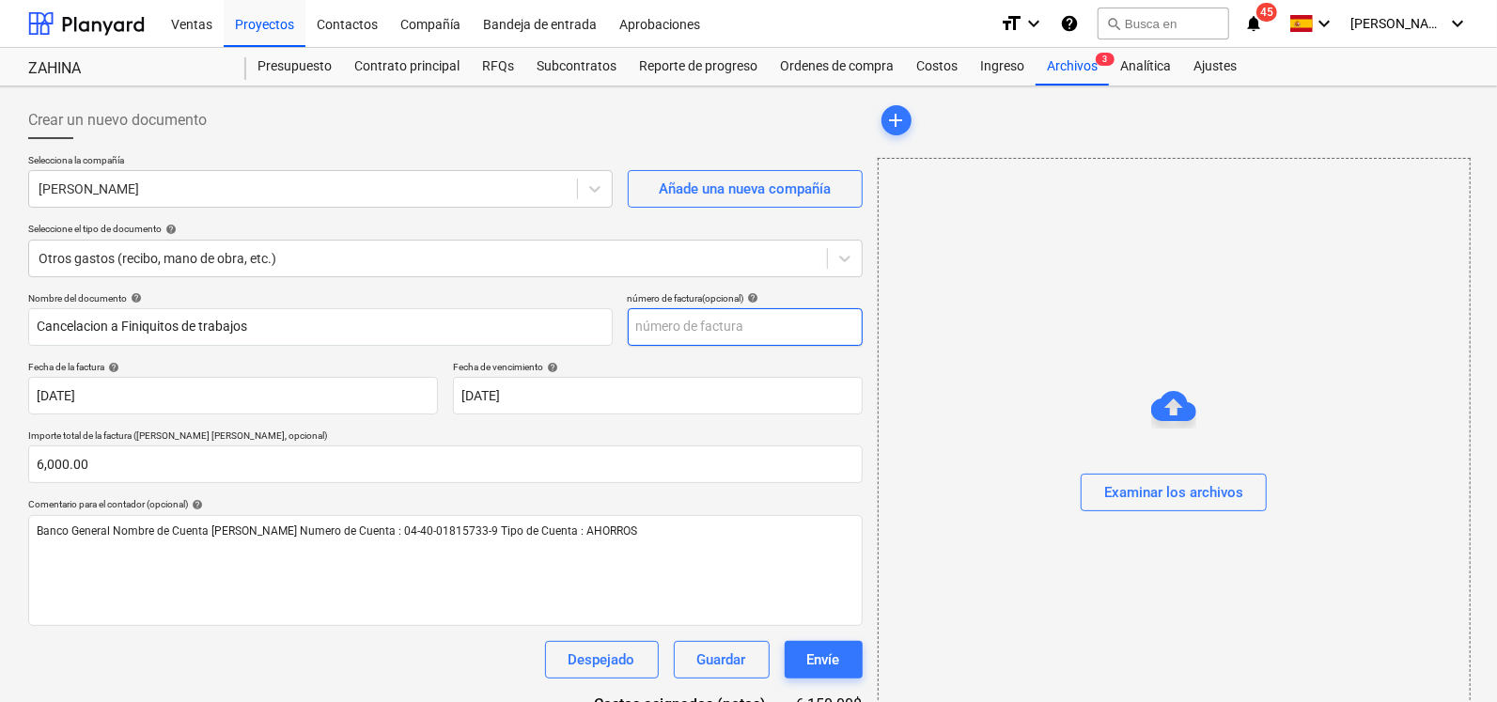
drag, startPoint x: 691, startPoint y: 326, endPoint x: 724, endPoint y: 326, distance: 32.9
click at [691, 326] on input "text" at bounding box center [745, 327] width 235 height 38
click at [1151, 481] on div "Examinar los archivos" at bounding box center [1173, 492] width 139 height 24
click at [653, 318] on input "text" at bounding box center [745, 327] width 235 height 38
click at [978, 116] on span "Imagen de What...jpg" at bounding box center [950, 121] width 134 height 14
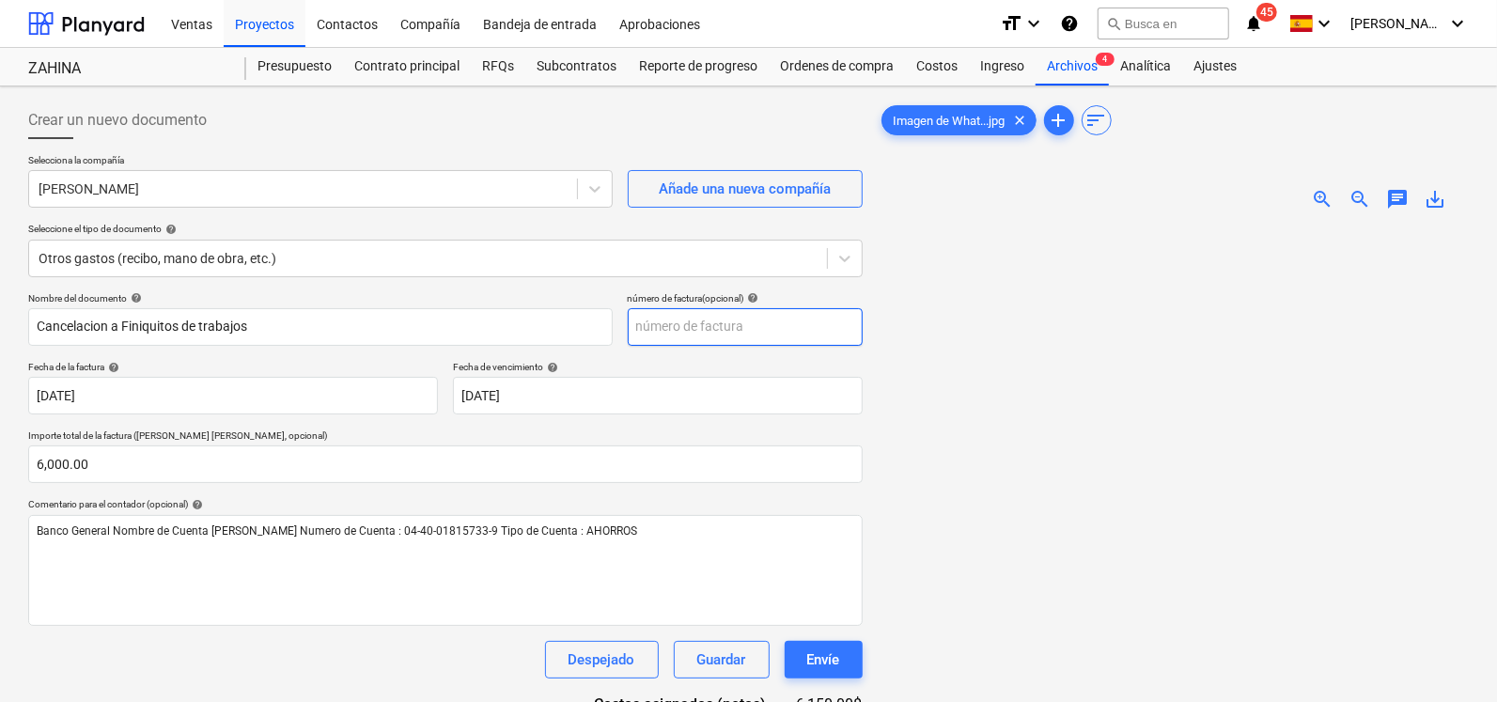
click at [710, 323] on input "text" at bounding box center [745, 327] width 235 height 38
type input "255"
click at [971, 258] on div at bounding box center [1173, 551] width 591 height 650
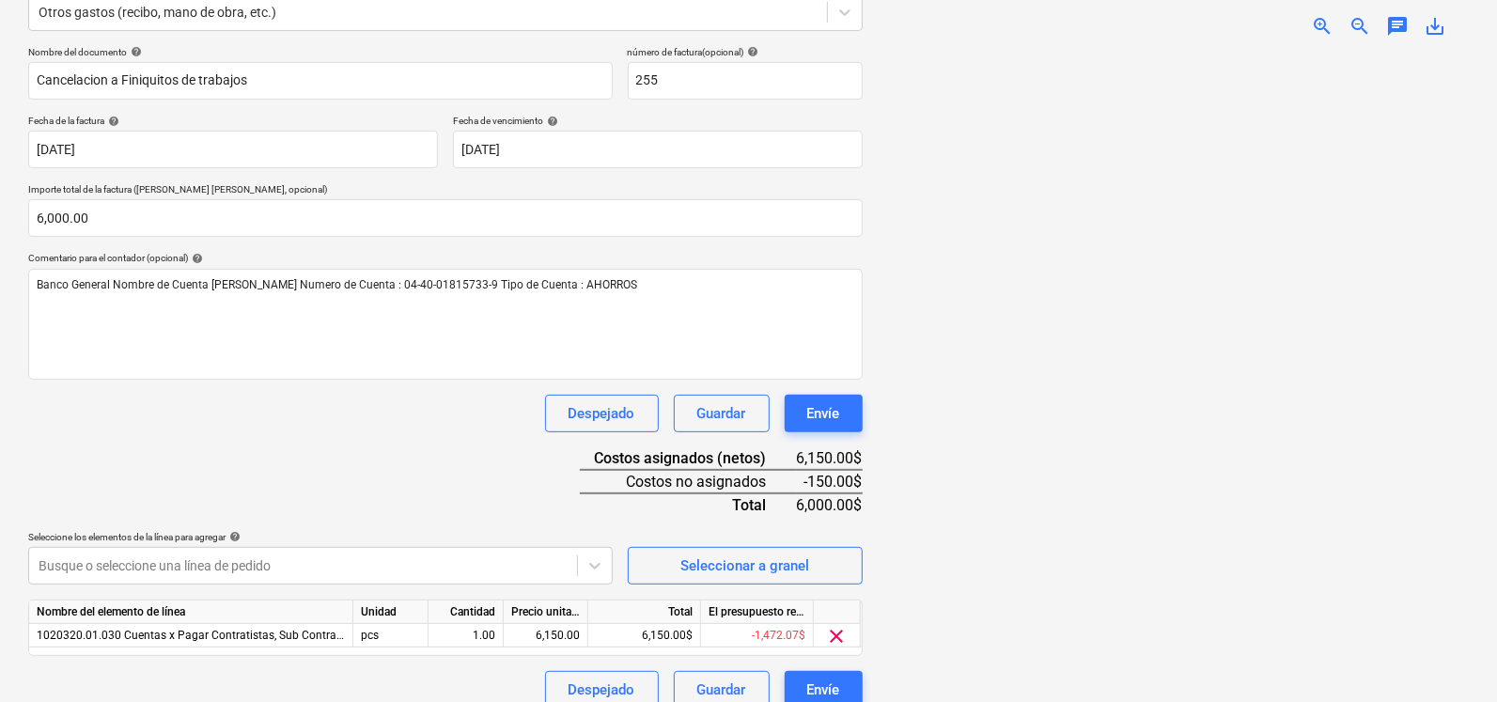
scroll to position [267, 0]
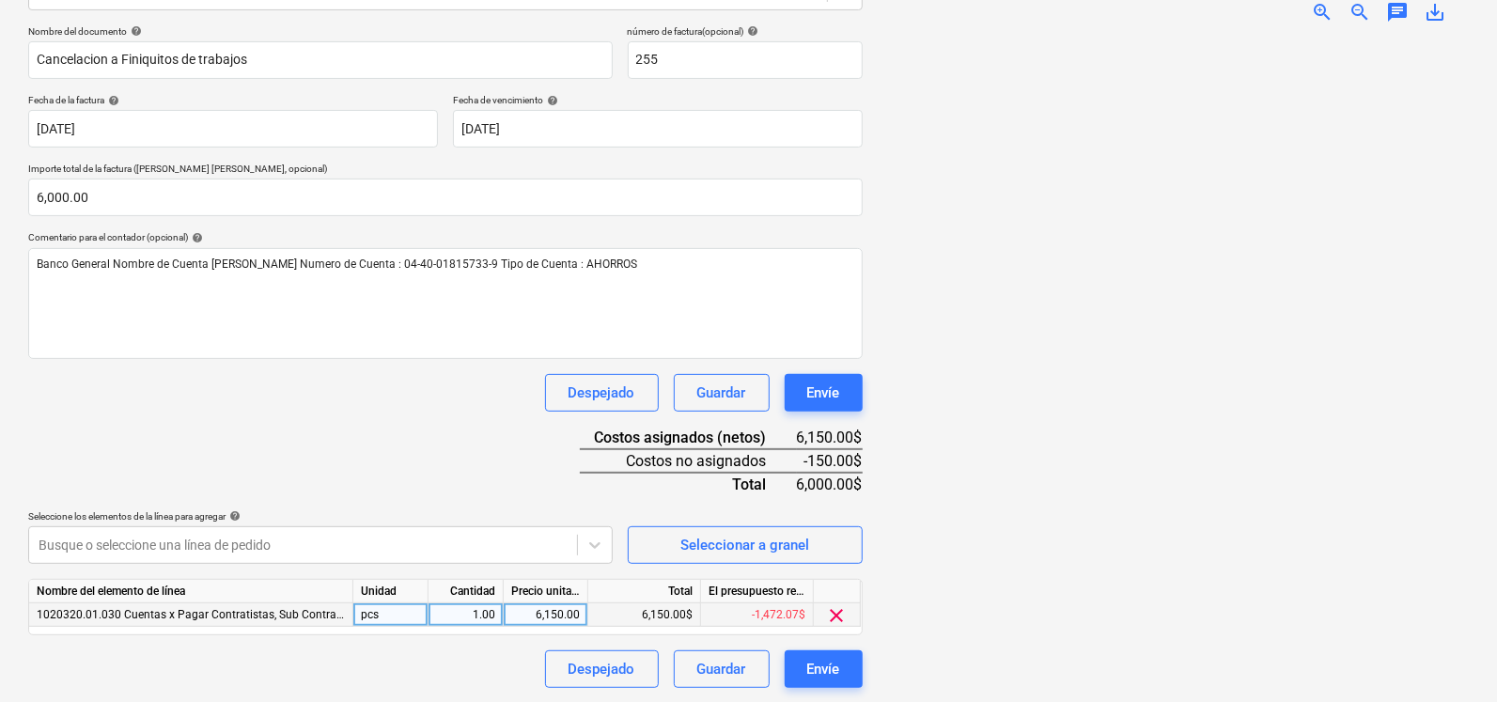
click at [531, 615] on div "6,150.00" at bounding box center [545, 614] width 69 height 23
type input "6000"
click at [978, 600] on div at bounding box center [1174, 364] width 592 height 650
click at [498, 494] on div "Nombre del documento help Cancelacion a Finiquitos de trabajos número de factur…" at bounding box center [445, 356] width 835 height 663
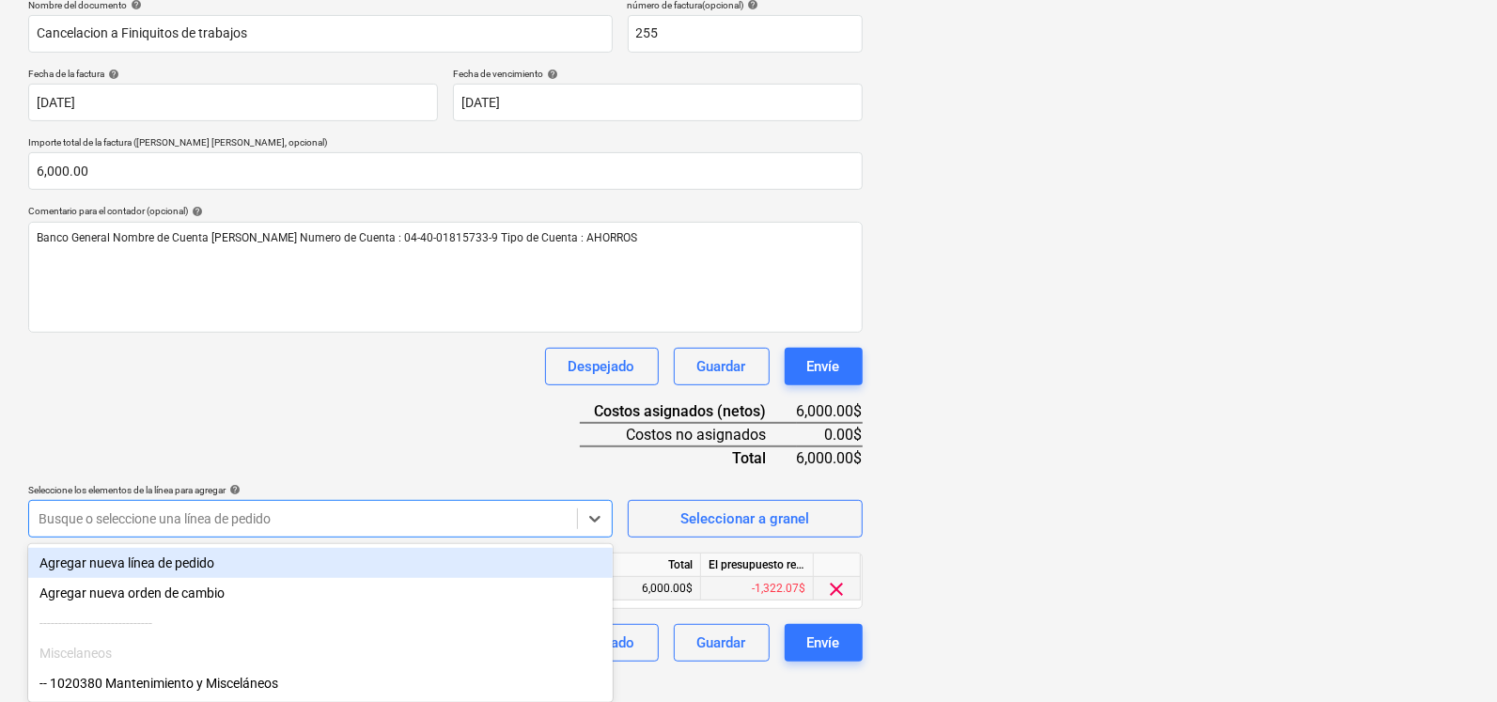
click at [448, 409] on body "Ventas Proyectos Contactos Compañía Bandeja de entrada Aprobaciones format_size…" at bounding box center [748, 58] width 1497 height 702
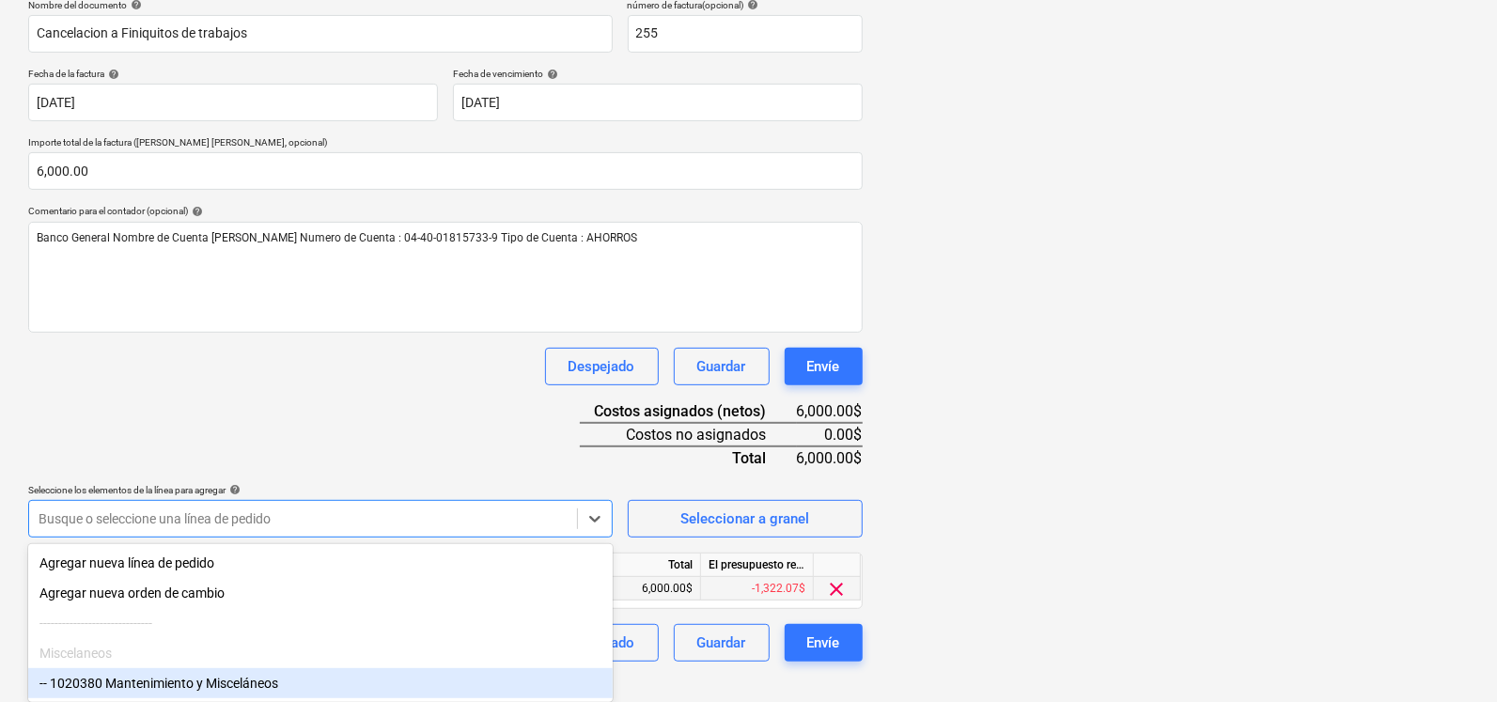
click at [141, 682] on div "-- 1020380 Mantenimiento y Misceláneos" at bounding box center [320, 683] width 585 height 30
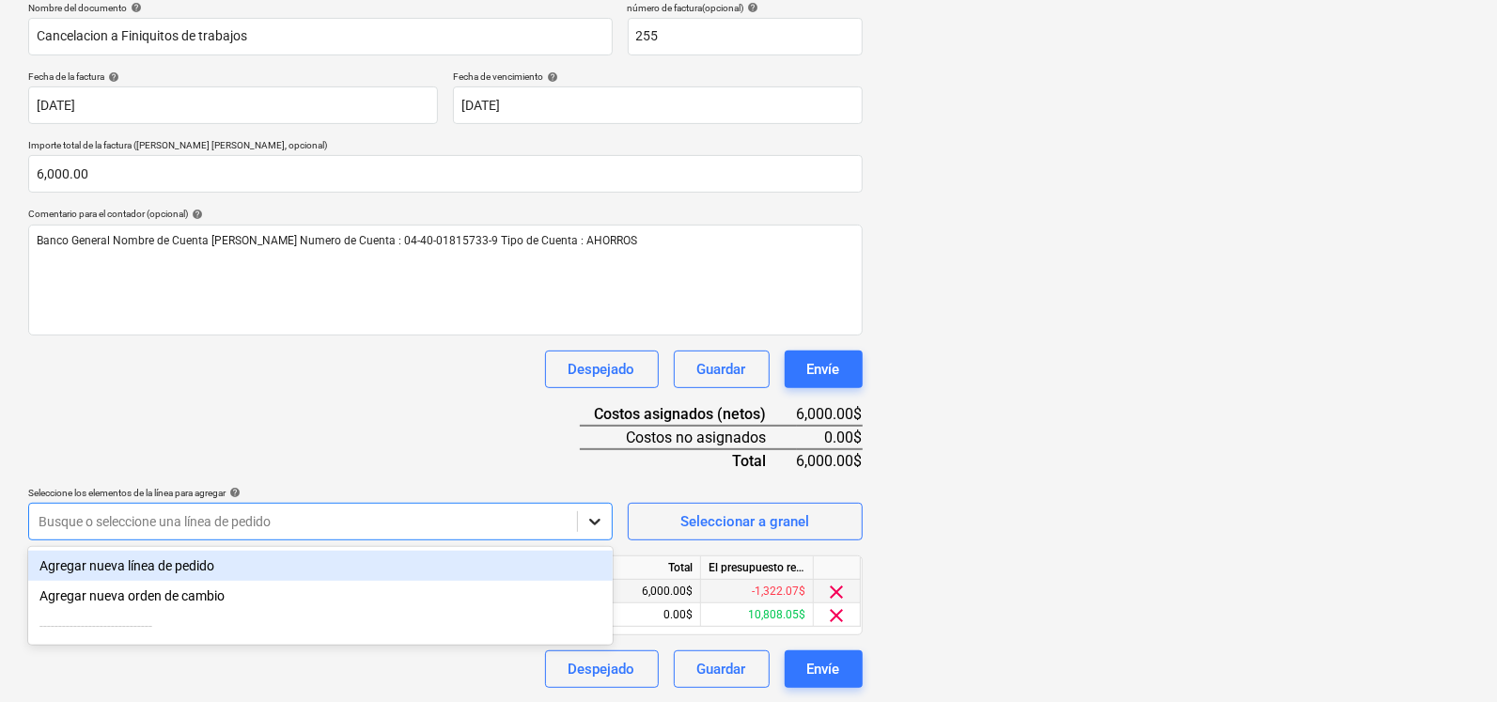
click at [595, 515] on icon at bounding box center [595, 521] width 19 height 19
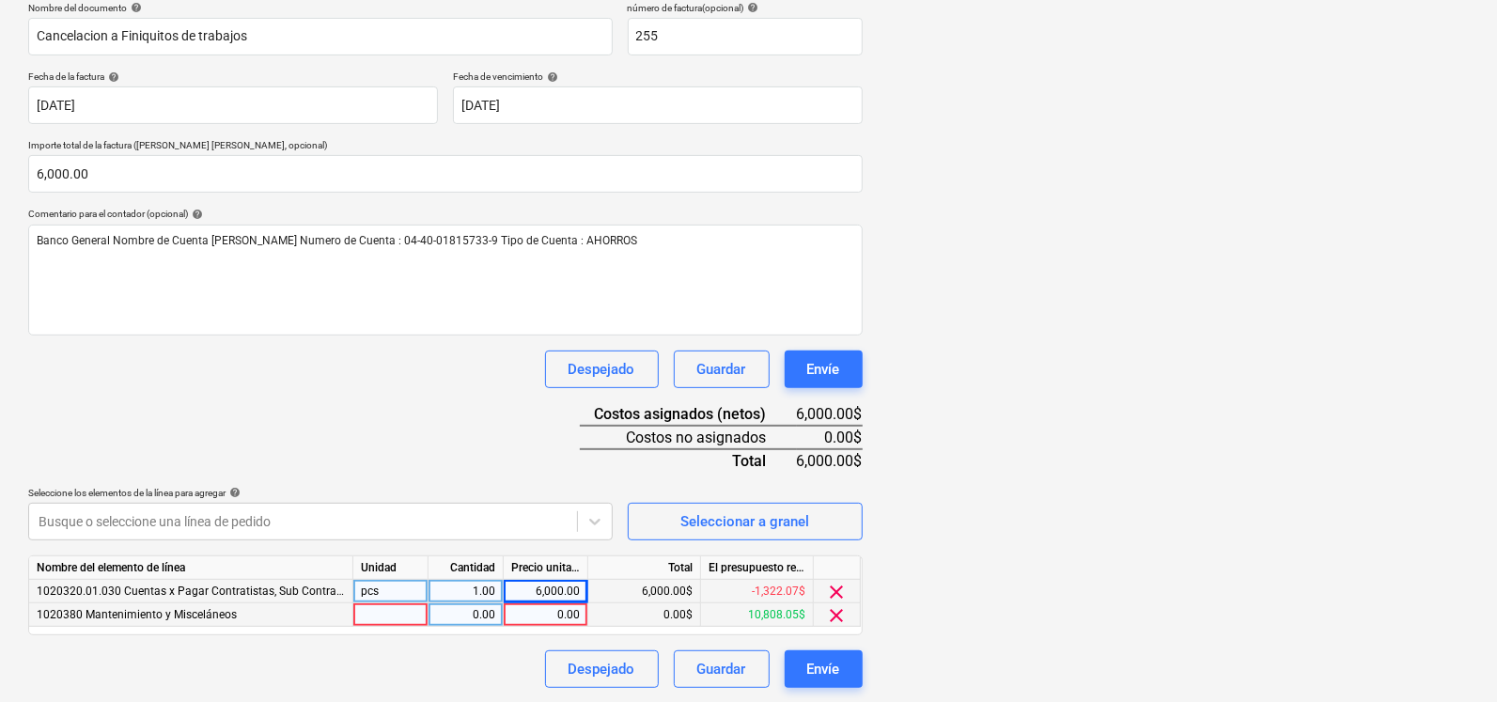
click at [838, 615] on span "clear" at bounding box center [837, 615] width 23 height 23
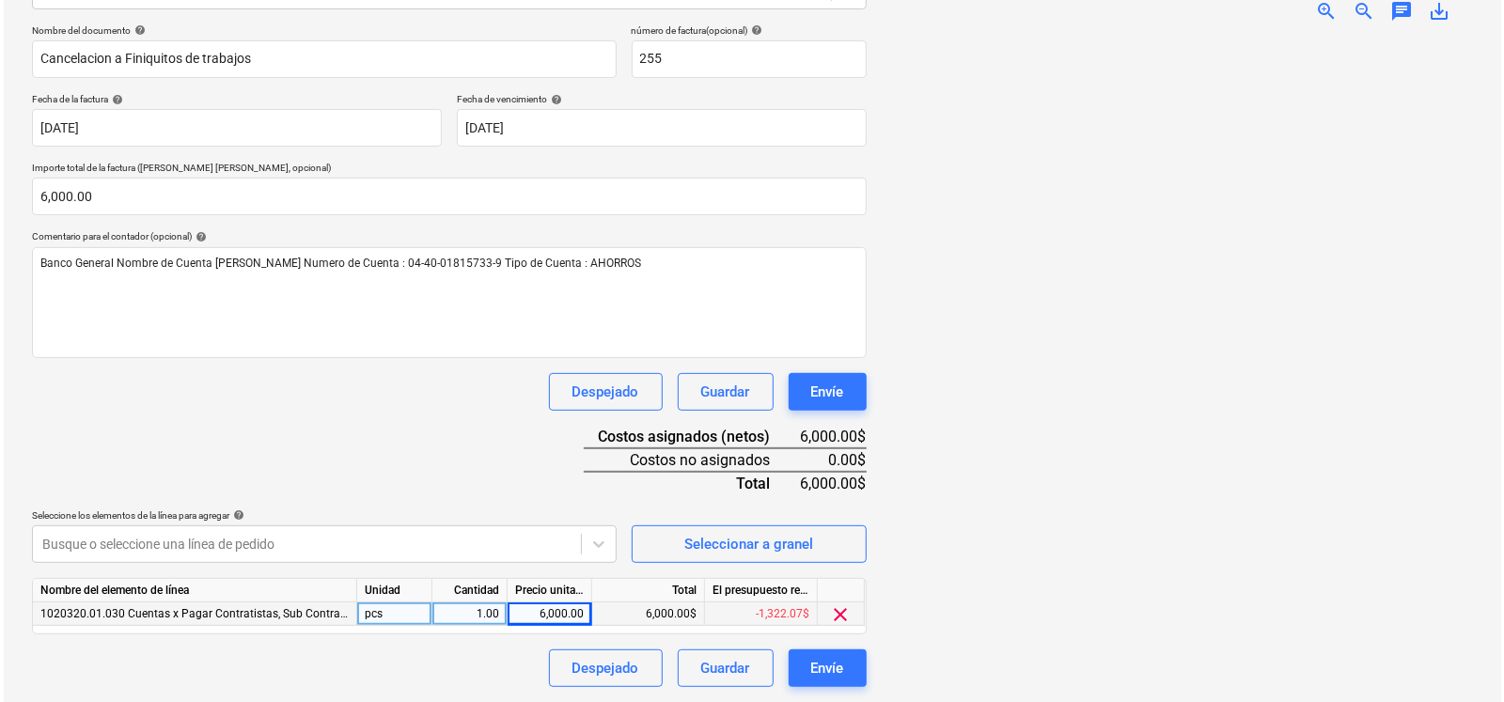
scroll to position [267, 0]
click at [497, 467] on div "Nombre del documento help Cancelacion a Finiquitos de trabajos número de factur…" at bounding box center [445, 356] width 835 height 663
click at [807, 664] on div "Envíe" at bounding box center [823, 669] width 33 height 24
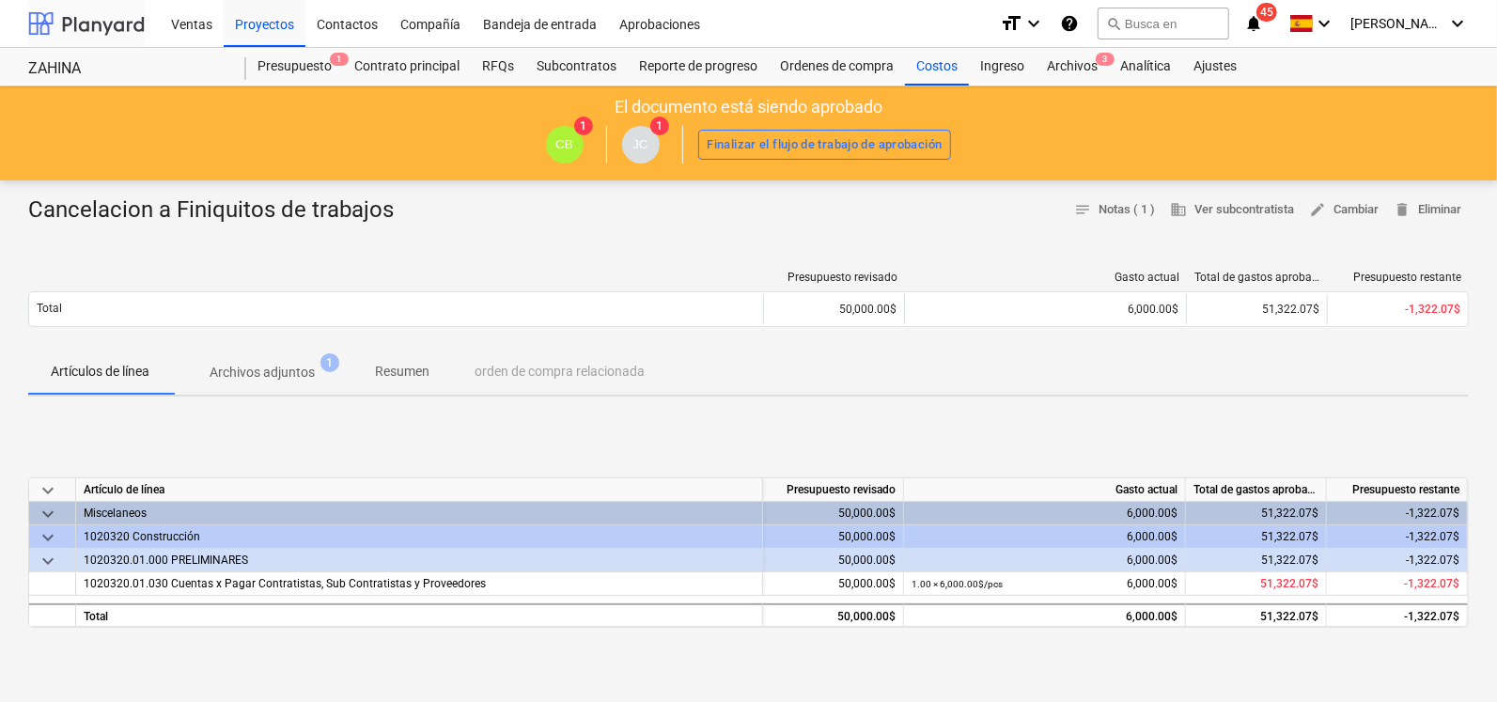
click at [96, 44] on div at bounding box center [86, 23] width 117 height 47
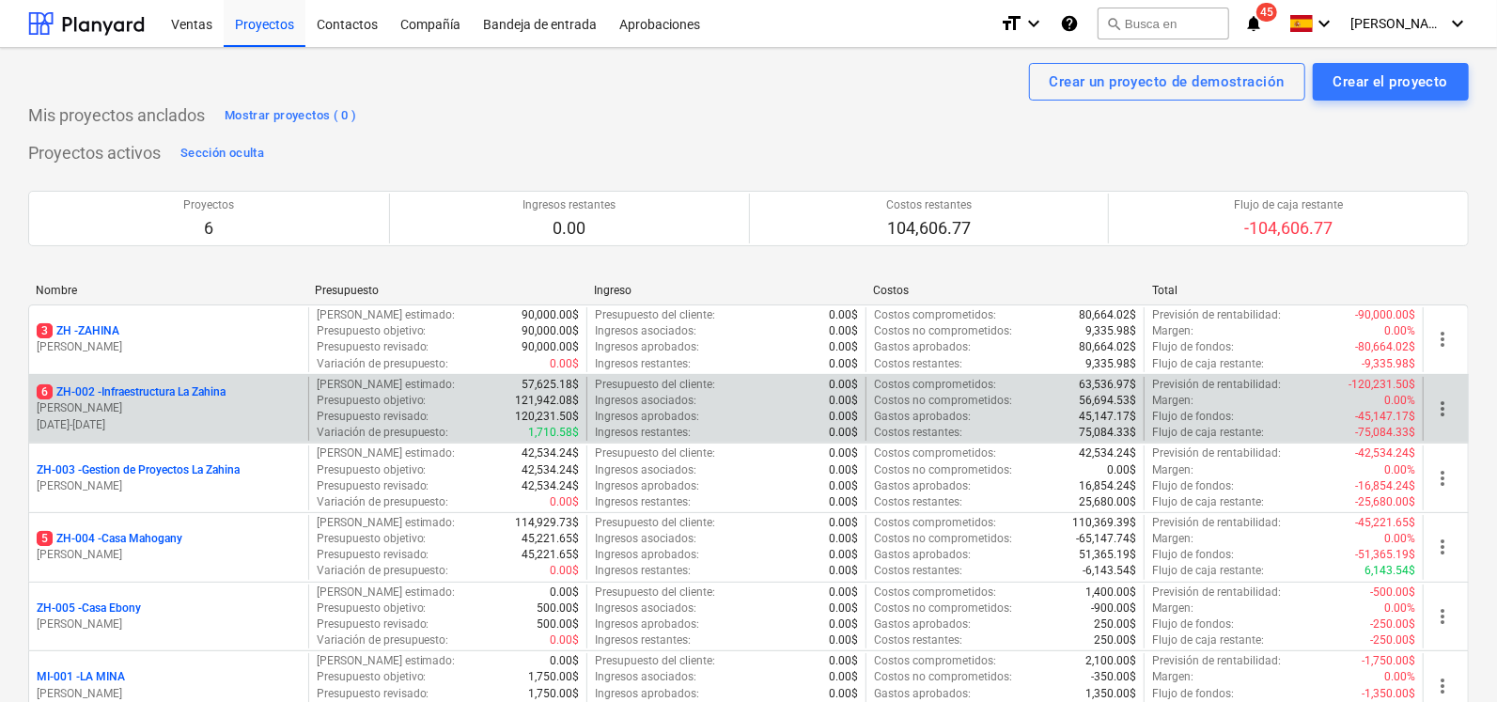
click at [136, 399] on p "6 ZH-002 - Infraestructura La Zahina" at bounding box center [131, 392] width 189 height 16
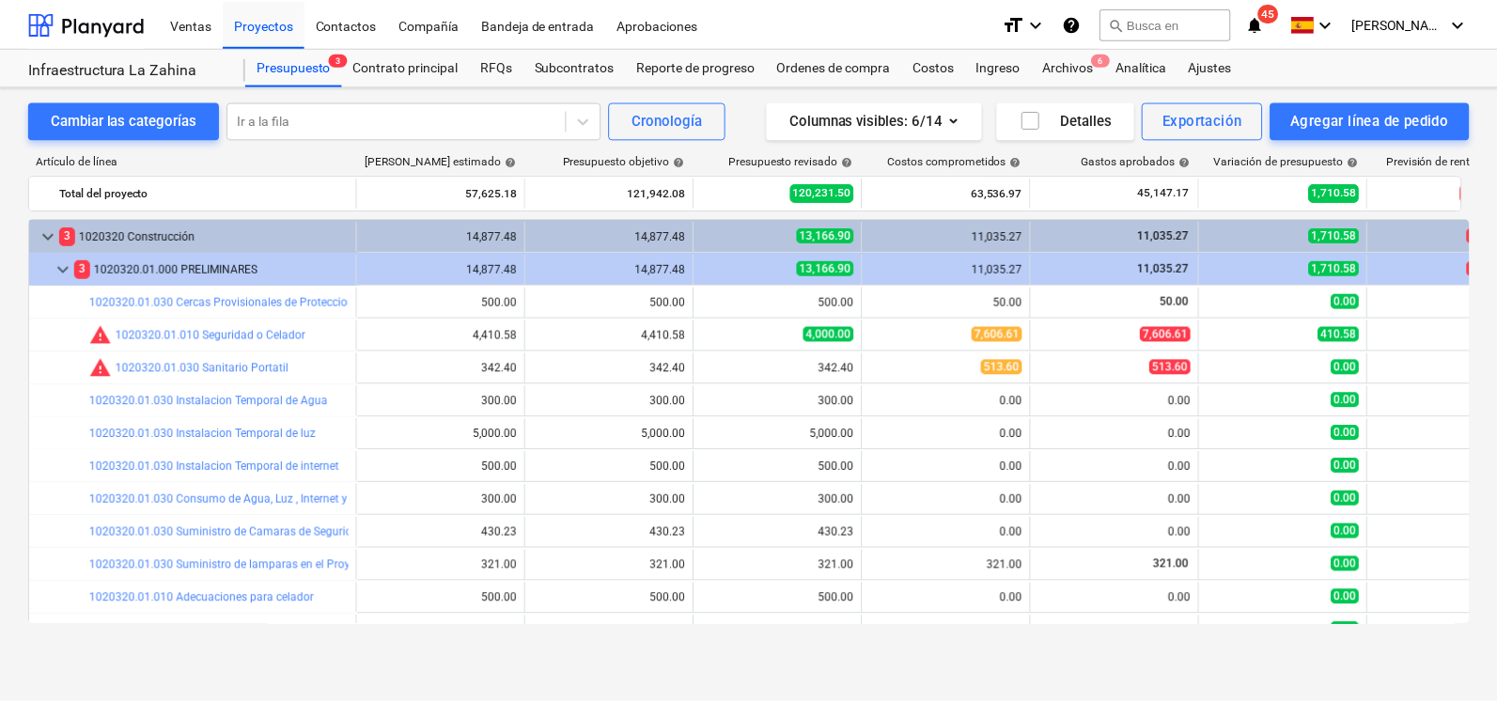
scroll to position [252, 0]
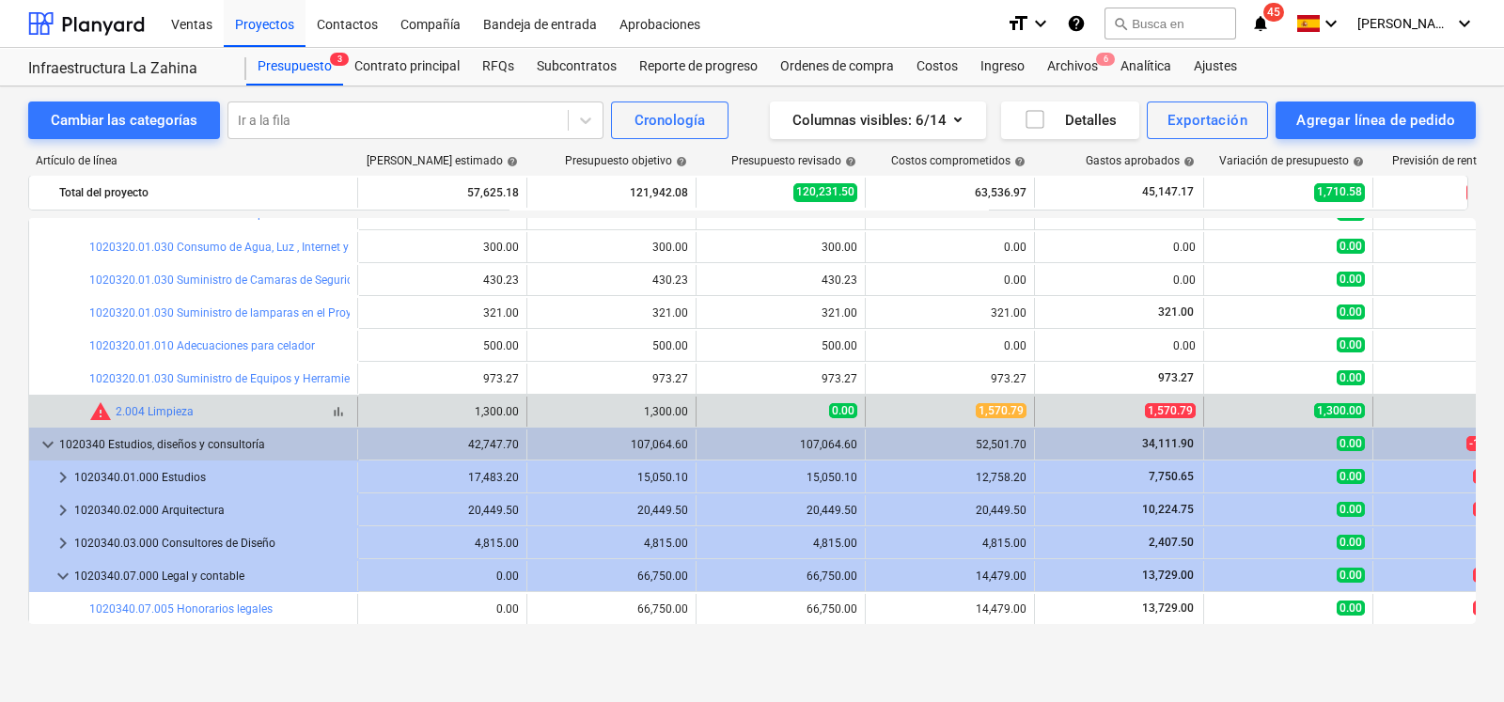
drag, startPoint x: 111, startPoint y: 413, endPoint x: 193, endPoint y: 414, distance: 81.8
click at [193, 414] on div "bar_chart warning 2.004 Limpieza" at bounding box center [219, 411] width 260 height 23
click at [168, 408] on link "2.004 Limpieza" at bounding box center [155, 411] width 78 height 13
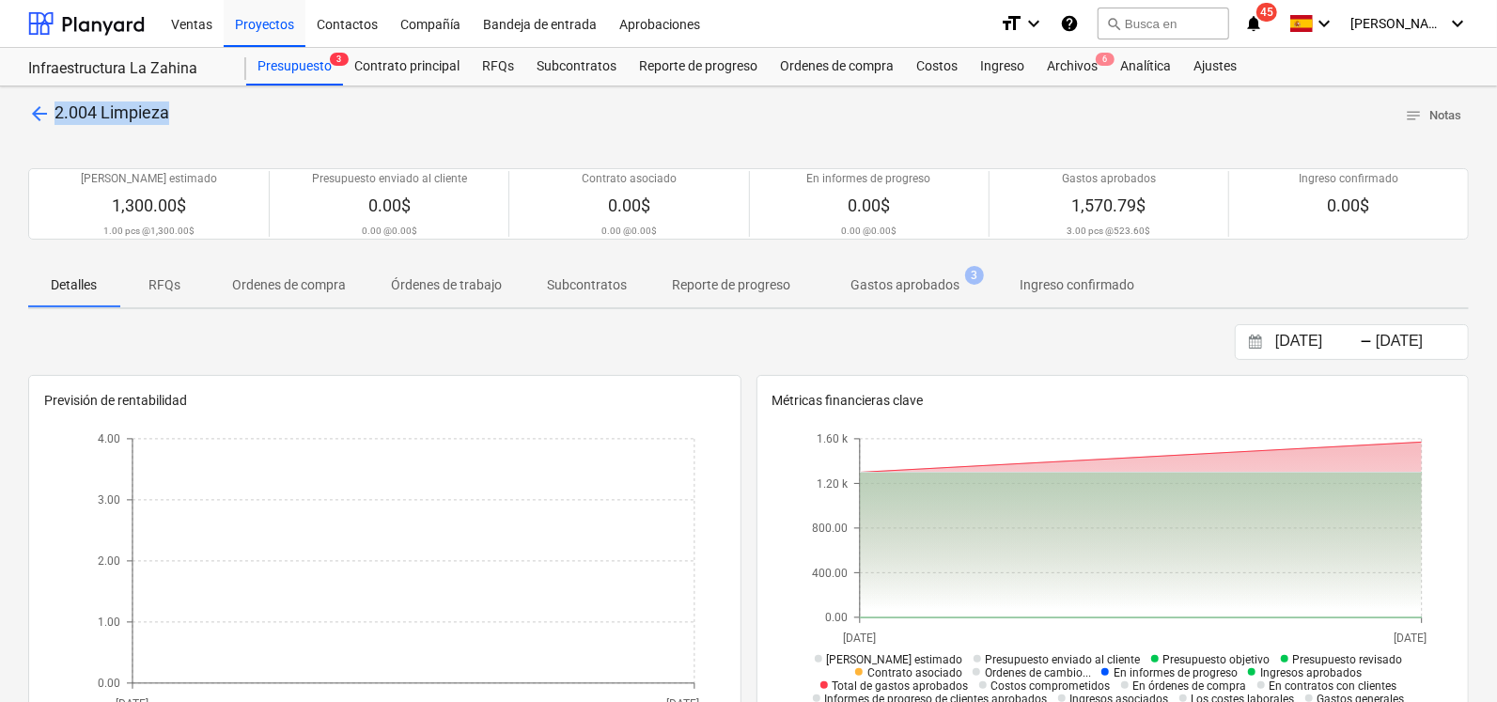
drag, startPoint x: 59, startPoint y: 111, endPoint x: 176, endPoint y: 115, distance: 116.6
click at [176, 115] on div "arrow_back 2.004 Limpieza notes Notas" at bounding box center [748, 116] width 1441 height 29
drag, startPoint x: 176, startPoint y: 115, endPoint x: 164, endPoint y: 114, distance: 12.3
copy span "2.004 Limpieza"
click at [125, 18] on div at bounding box center [86, 23] width 117 height 47
